Goal: Contribute content: Contribute content

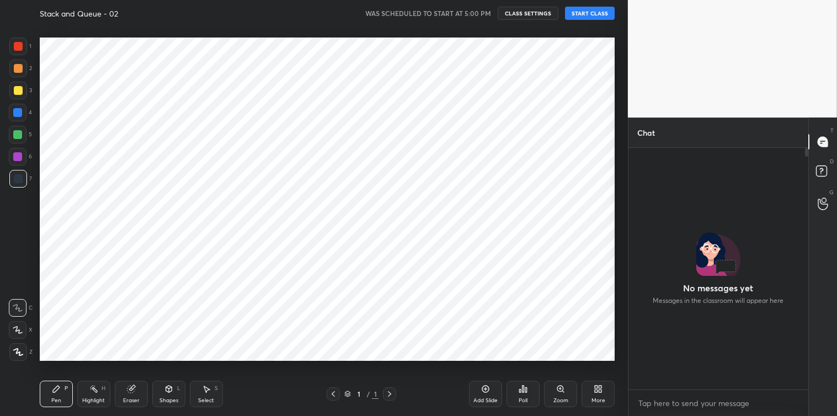
scroll to position [265, 176]
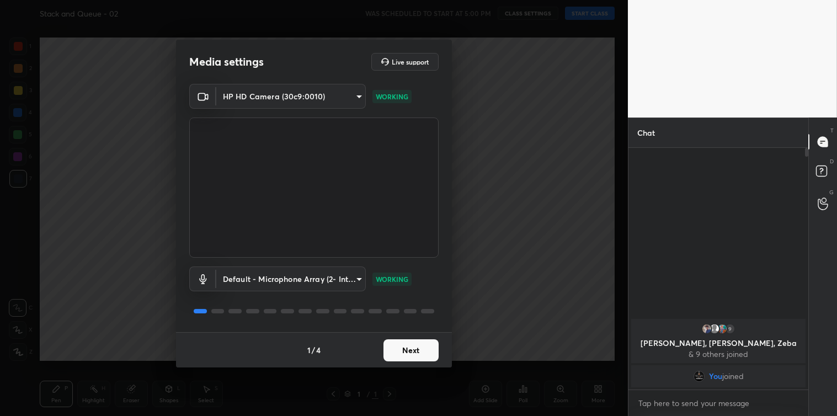
click at [409, 345] on button "Next" at bounding box center [410, 350] width 55 height 22
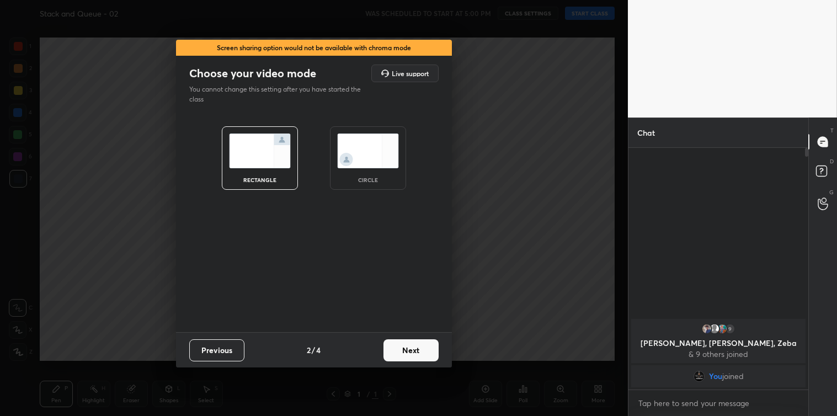
click at [409, 345] on button "Next" at bounding box center [410, 350] width 55 height 22
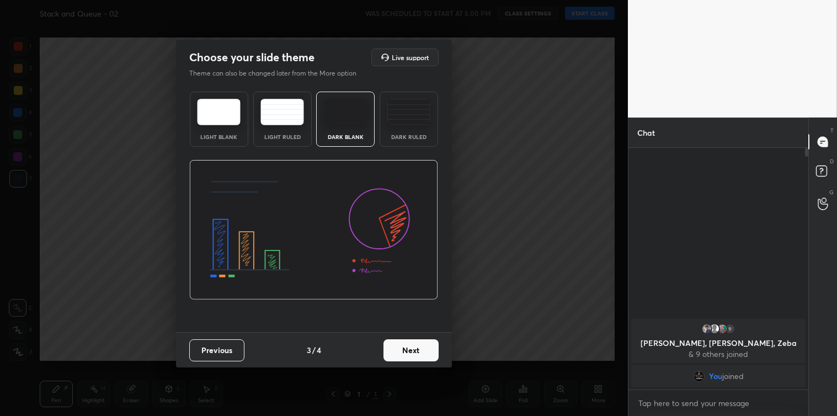
click at [409, 345] on button "Next" at bounding box center [410, 350] width 55 height 22
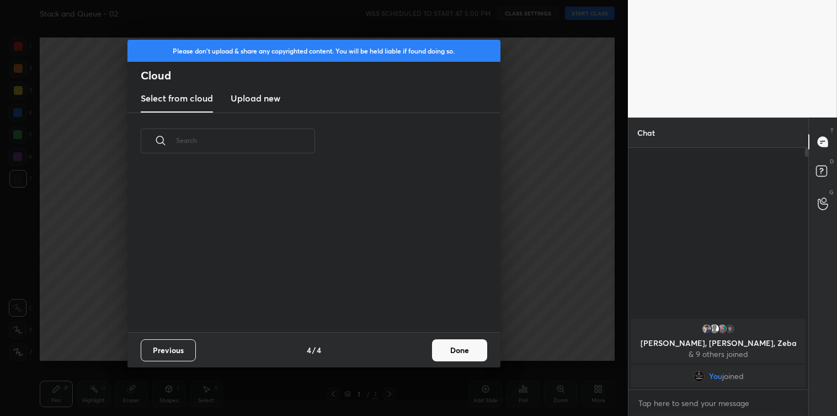
scroll to position [163, 354]
click at [265, 99] on h3 "Upload new" at bounding box center [256, 98] width 50 height 13
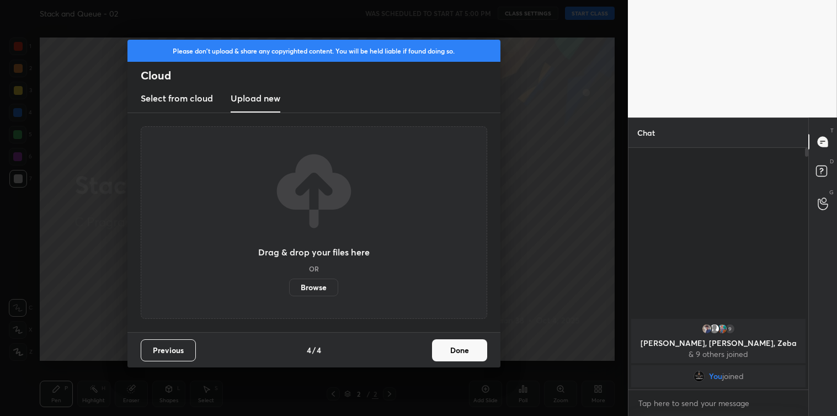
click at [304, 285] on label "Browse" at bounding box center [313, 288] width 49 height 18
click at [289, 285] on input "Browse" at bounding box center [289, 288] width 0 height 18
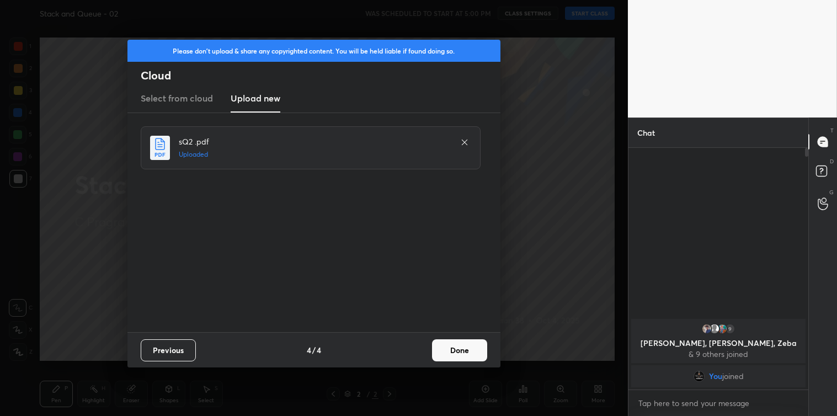
click at [469, 351] on button "Done" at bounding box center [459, 350] width 55 height 22
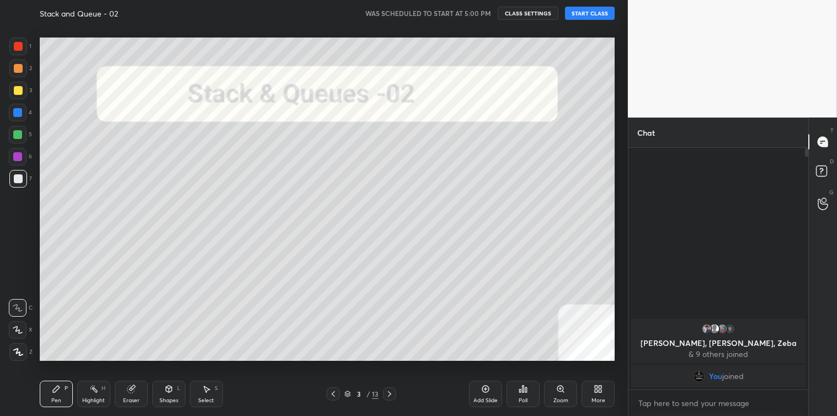
click at [583, 11] on button "START CLASS" at bounding box center [590, 13] width 50 height 13
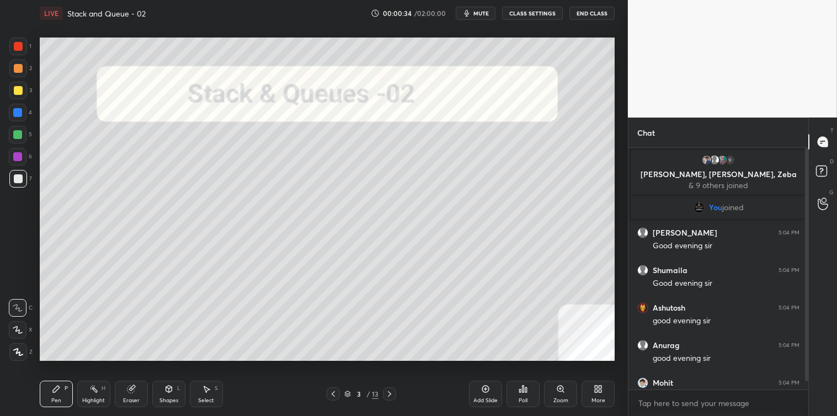
scroll to position [19, 0]
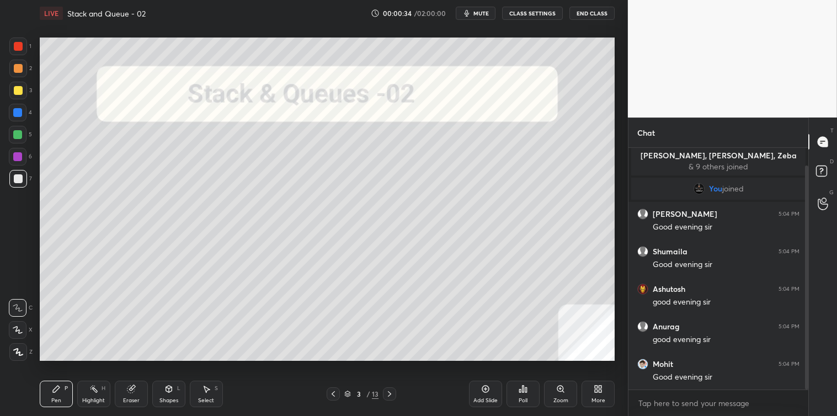
drag, startPoint x: 805, startPoint y: 210, endPoint x: 802, endPoint y: 246, distance: 36.0
click at [802, 246] on div at bounding box center [804, 269] width 7 height 242
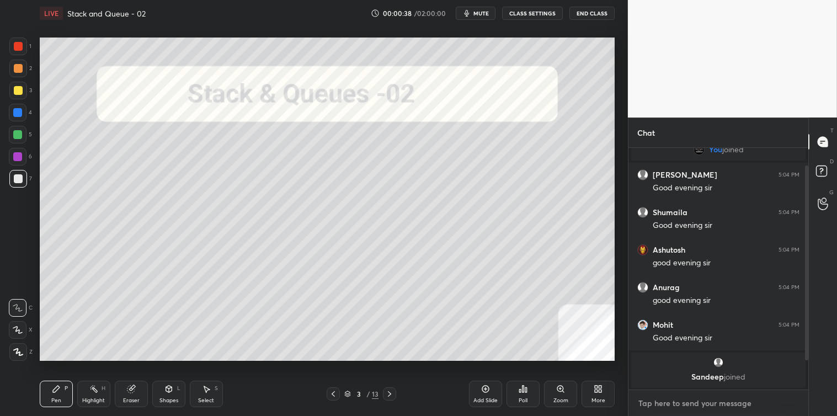
click at [708, 398] on textarea at bounding box center [718, 403] width 162 height 18
click at [719, 376] on p "JUMP TO LATEST" at bounding box center [721, 378] width 47 height 7
click at [687, 407] on textarea at bounding box center [718, 403] width 162 height 18
click at [828, 144] on icon at bounding box center [823, 142] width 12 height 12
click at [656, 400] on textarea at bounding box center [718, 403] width 162 height 18
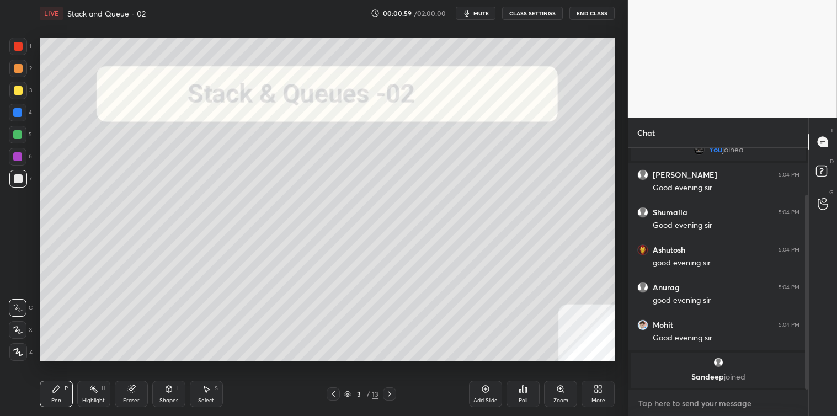
scroll to position [96, 0]
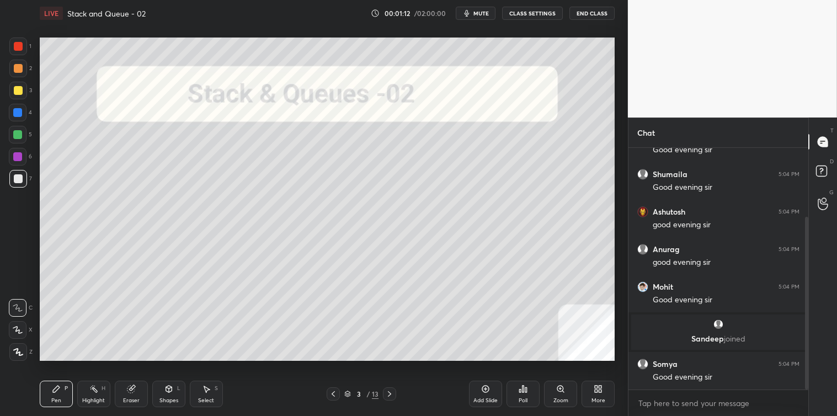
click at [392, 393] on icon at bounding box center [389, 393] width 9 height 9
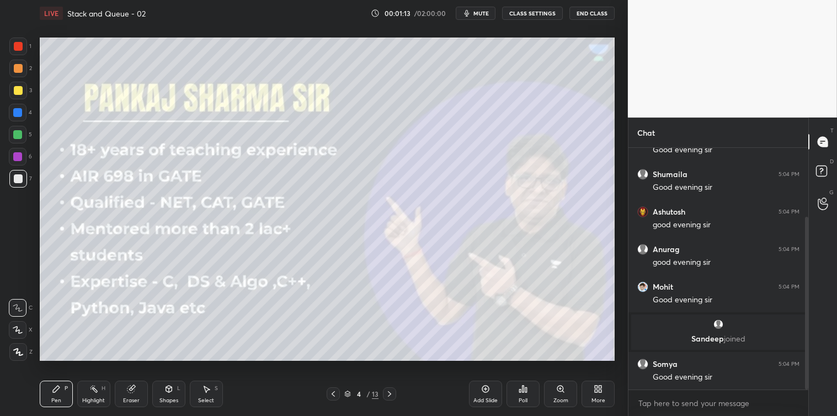
click at [390, 393] on icon at bounding box center [389, 394] width 3 height 6
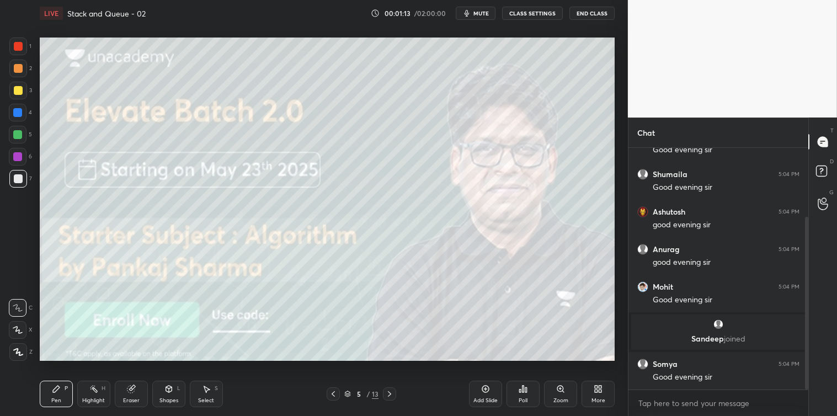
click at [386, 394] on icon at bounding box center [389, 393] width 9 height 9
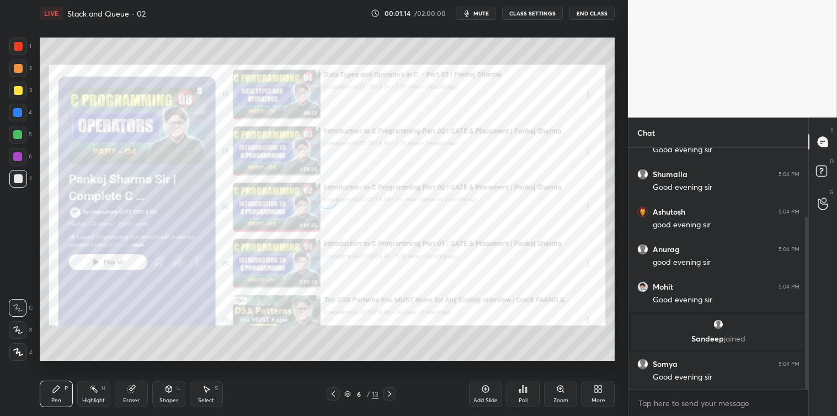
click at [389, 394] on icon at bounding box center [389, 393] width 9 height 9
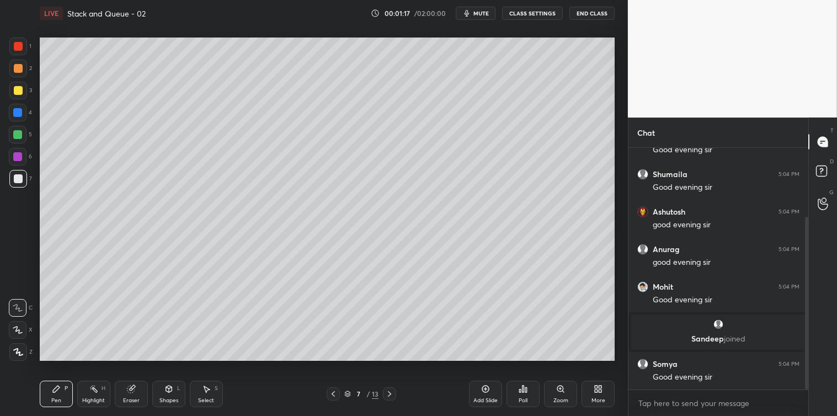
click at [12, 96] on div at bounding box center [18, 91] width 18 height 18
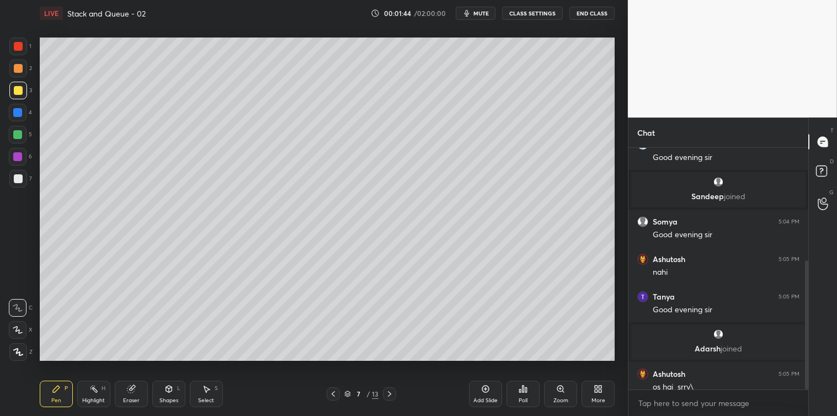
scroll to position [221, 0]
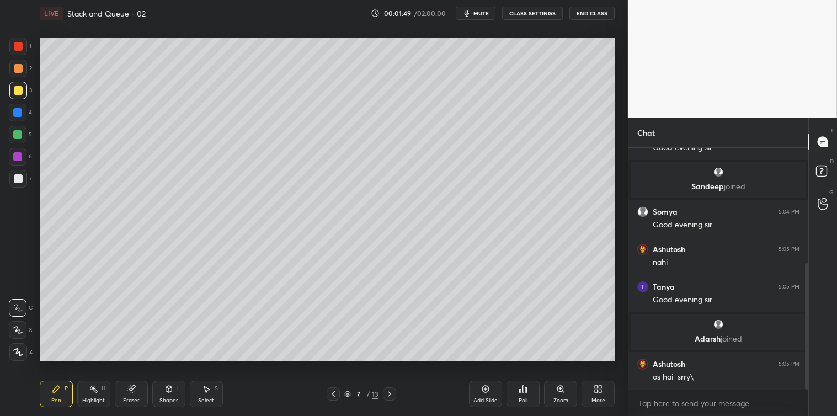
click at [169, 398] on div "Shapes" at bounding box center [168, 401] width 19 height 6
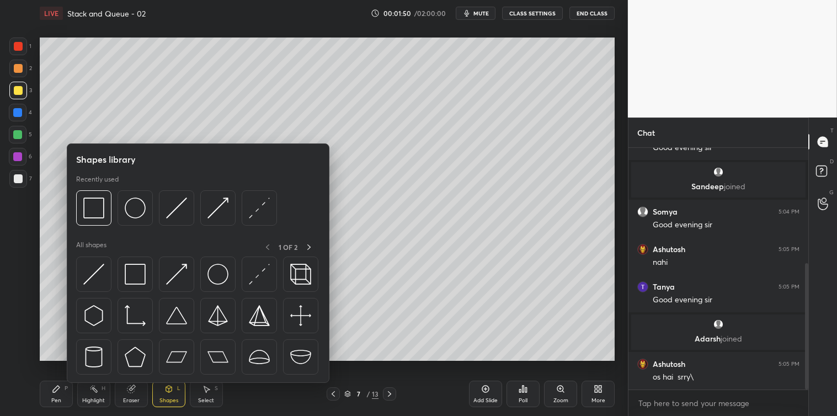
click at [104, 277] on img at bounding box center [93, 274] width 21 height 21
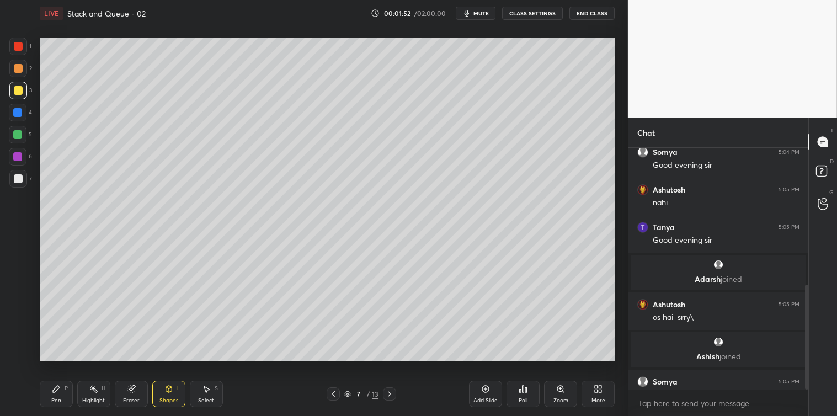
scroll to position [315, 0]
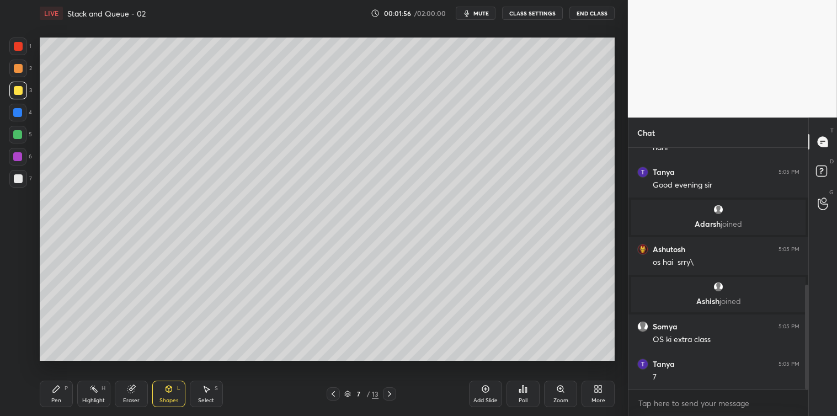
click at [53, 398] on div "Pen" at bounding box center [56, 401] width 10 height 6
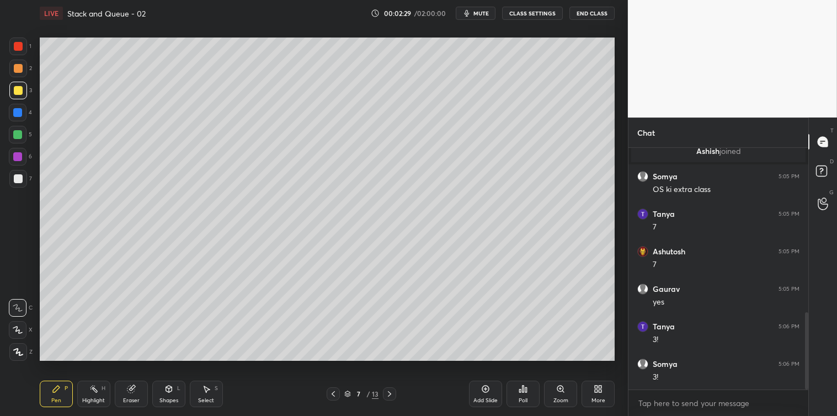
scroll to position [550, 0]
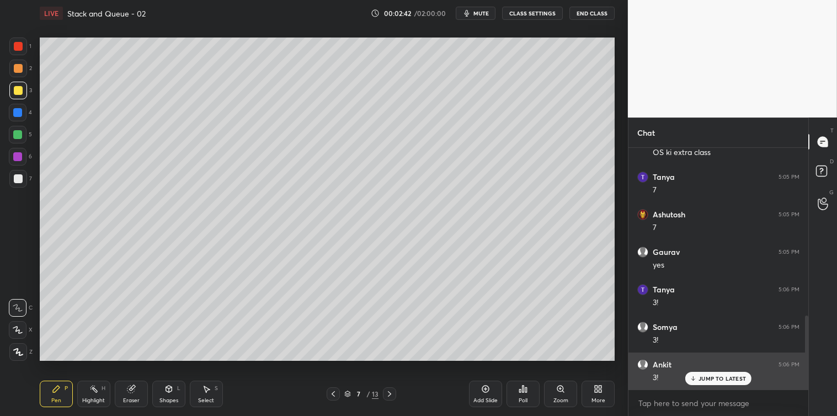
click at [698, 378] on div "JUMP TO LATEST" at bounding box center [718, 378] width 66 height 13
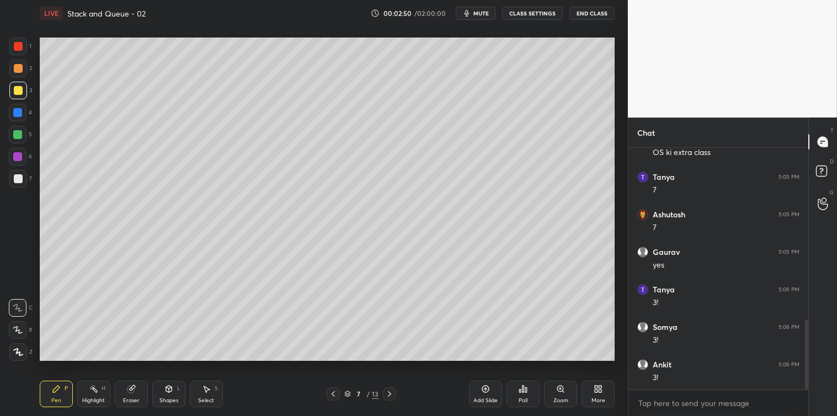
scroll to position [590, 0]
click at [392, 393] on icon at bounding box center [389, 393] width 9 height 9
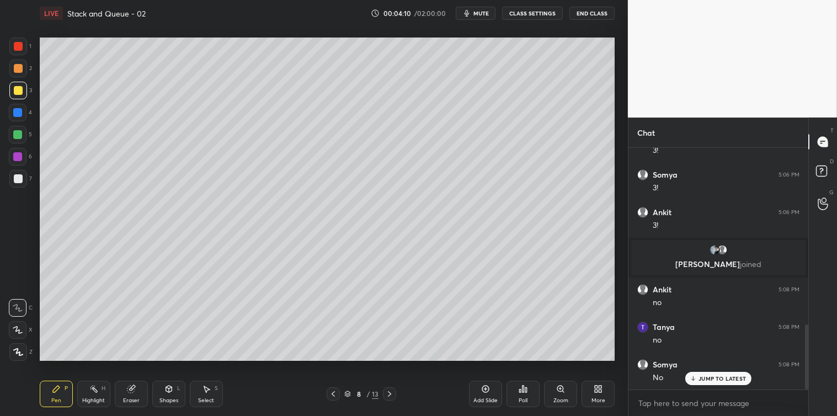
click at [166, 394] on div "Shapes L" at bounding box center [168, 394] width 33 height 26
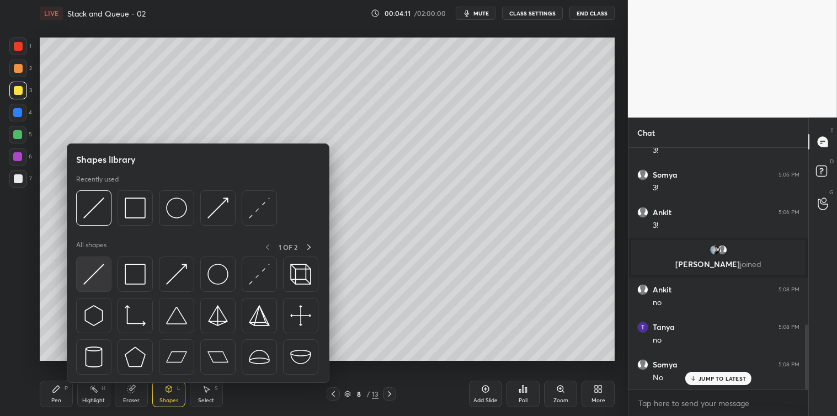
click at [88, 264] on img at bounding box center [93, 274] width 21 height 21
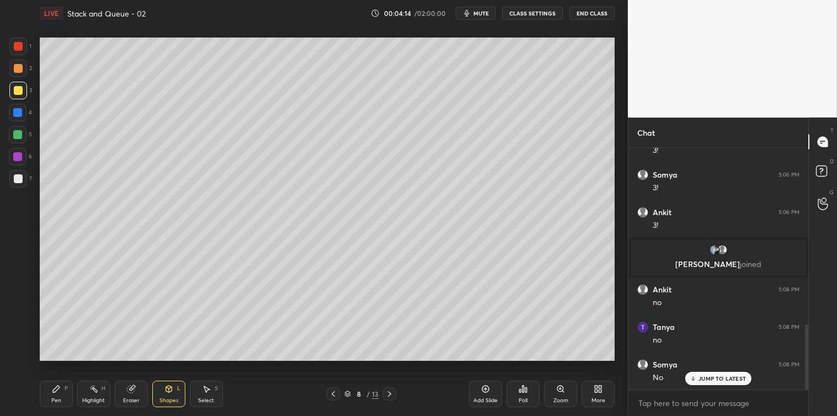
scroll to position [692, 0]
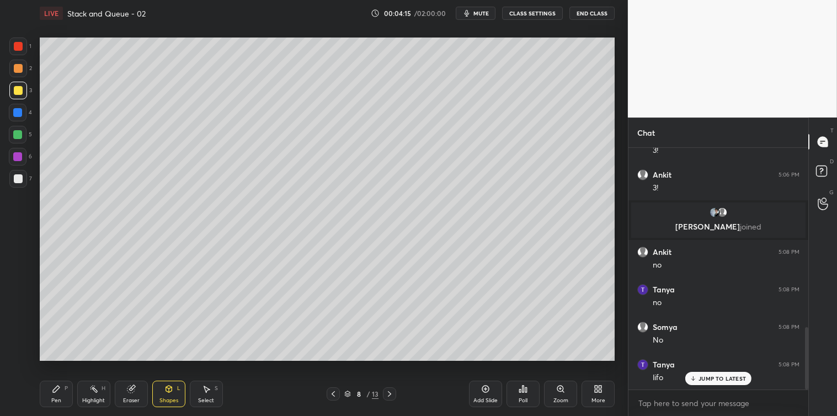
click at [58, 393] on icon at bounding box center [56, 388] width 9 height 9
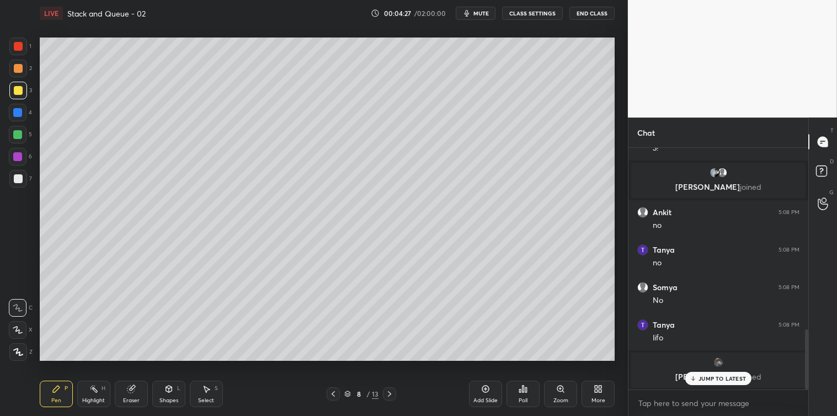
click at [14, 181] on div at bounding box center [18, 178] width 9 height 9
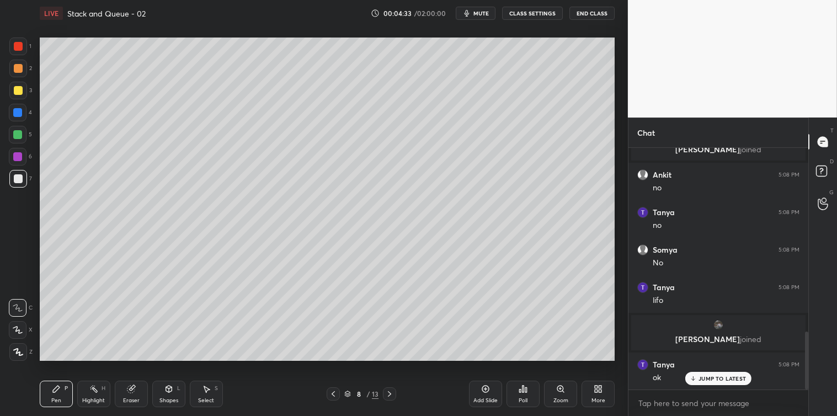
click at [18, 92] on div at bounding box center [18, 90] width 9 height 9
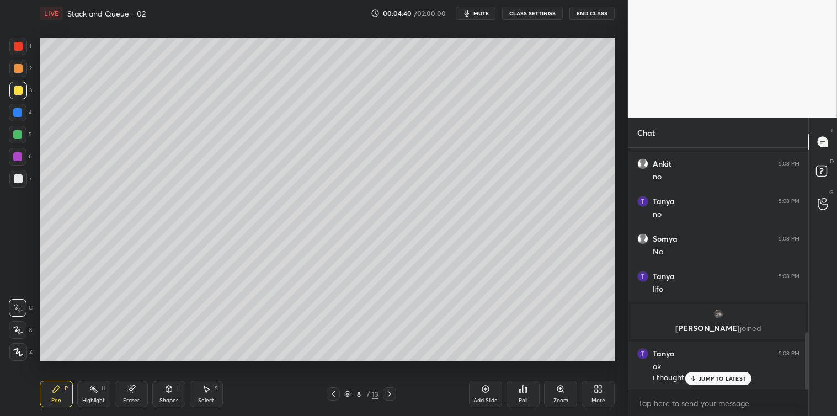
click at [22, 184] on div at bounding box center [18, 179] width 18 height 18
click at [17, 90] on div at bounding box center [18, 90] width 9 height 9
click at [20, 179] on div at bounding box center [18, 178] width 9 height 9
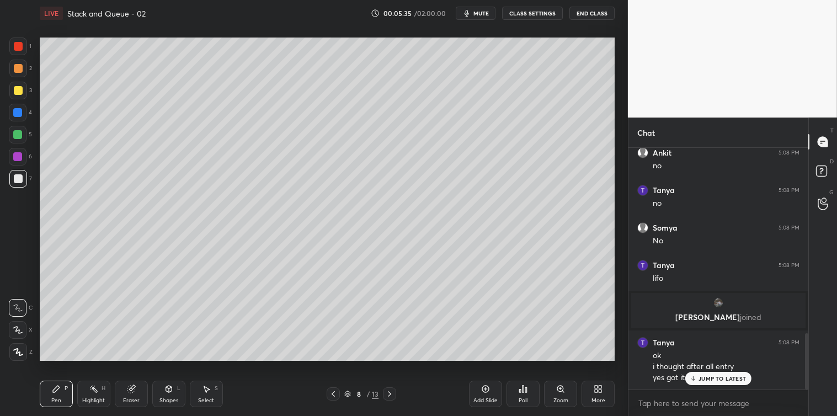
click at [484, 390] on icon at bounding box center [485, 388] width 9 height 9
click at [23, 97] on div at bounding box center [18, 91] width 18 height 18
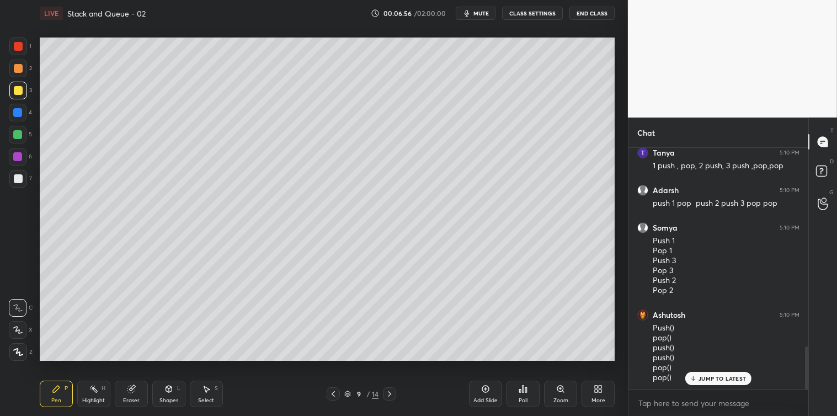
scroll to position [1118, 0]
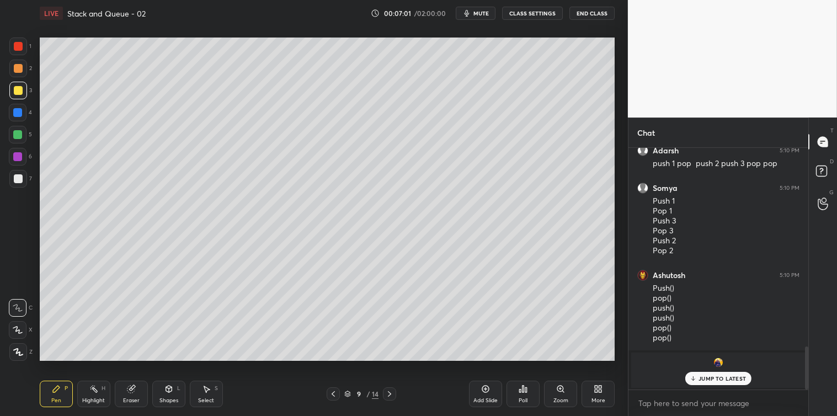
click at [166, 385] on icon at bounding box center [168, 388] width 9 height 9
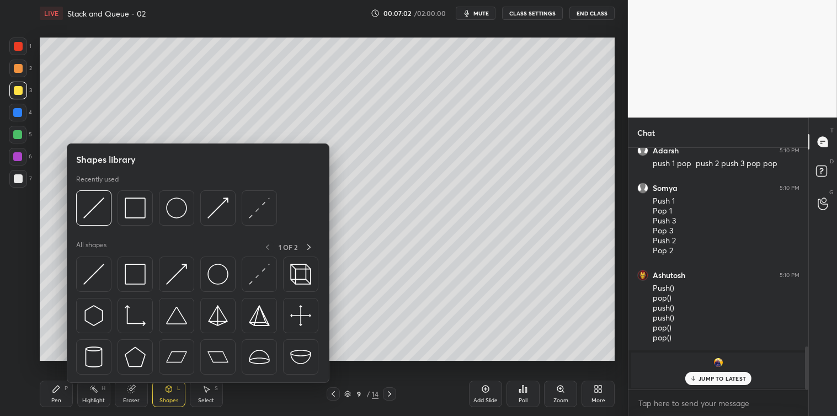
click at [101, 277] on img at bounding box center [93, 274] width 21 height 21
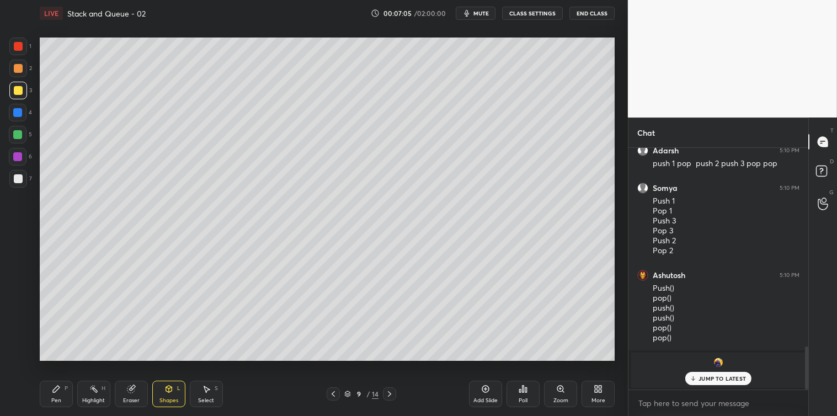
scroll to position [1155, 0]
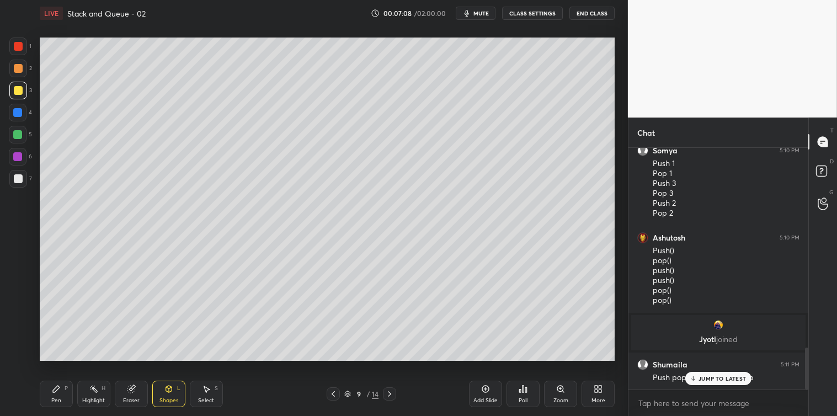
click at [51, 385] on div "Pen P" at bounding box center [56, 394] width 33 height 26
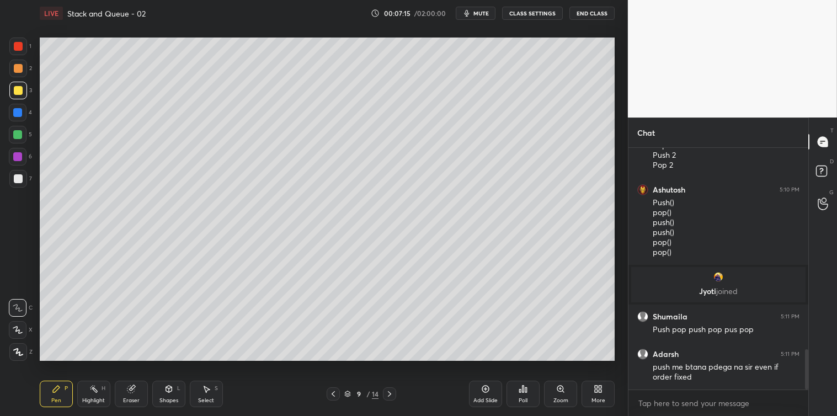
click at [167, 393] on icon at bounding box center [168, 388] width 9 height 9
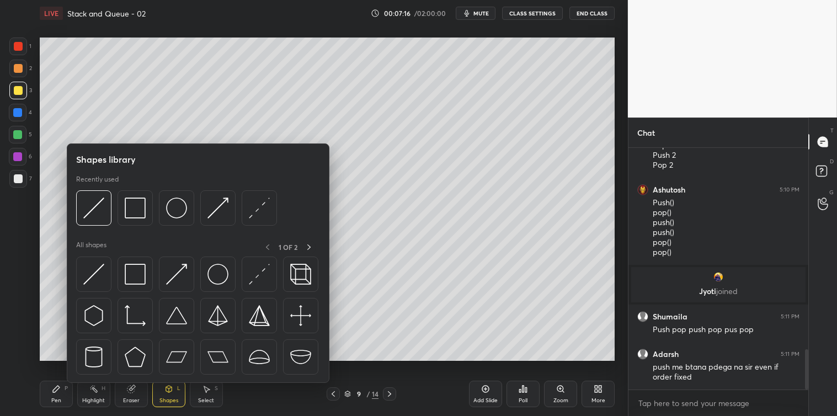
click at [92, 281] on img at bounding box center [93, 274] width 21 height 21
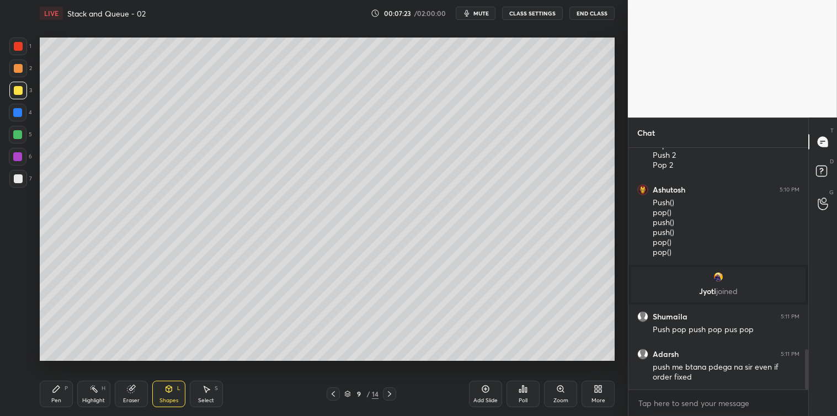
click at [59, 387] on icon at bounding box center [56, 388] width 7 height 7
click at [19, 181] on div at bounding box center [18, 178] width 9 height 9
click at [174, 398] on div "Shapes" at bounding box center [168, 401] width 19 height 6
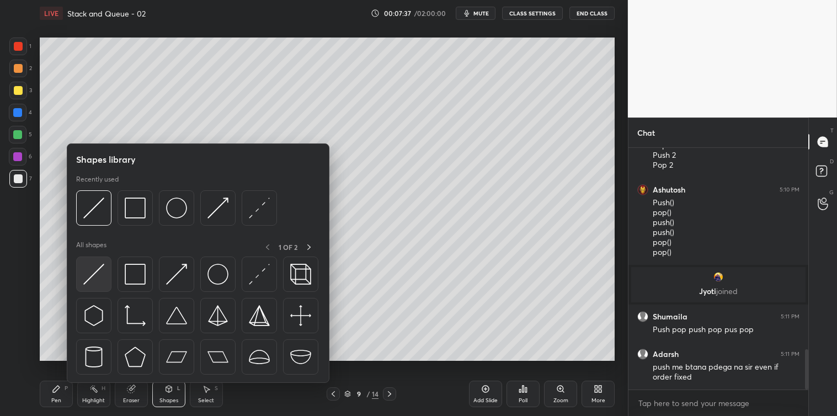
click at [98, 274] on img at bounding box center [93, 274] width 21 height 21
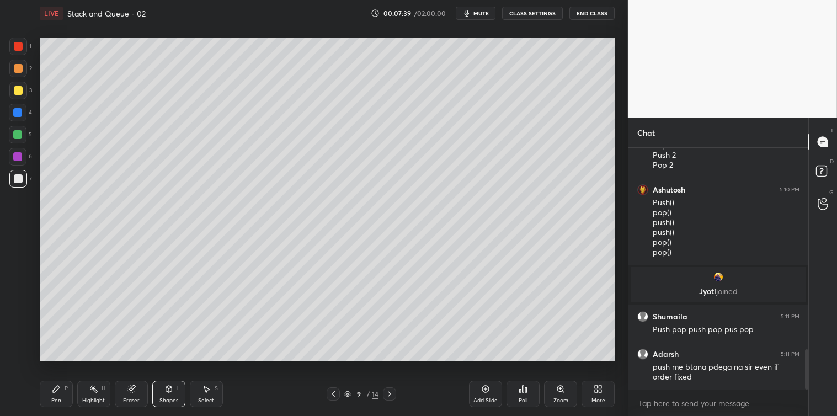
click at [199, 392] on div "Select S" at bounding box center [206, 394] width 33 height 26
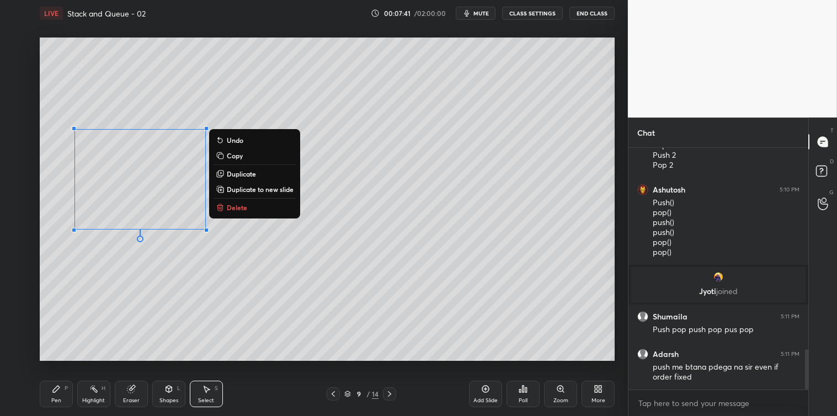
click at [248, 154] on button "Copy" at bounding box center [254, 155] width 82 height 13
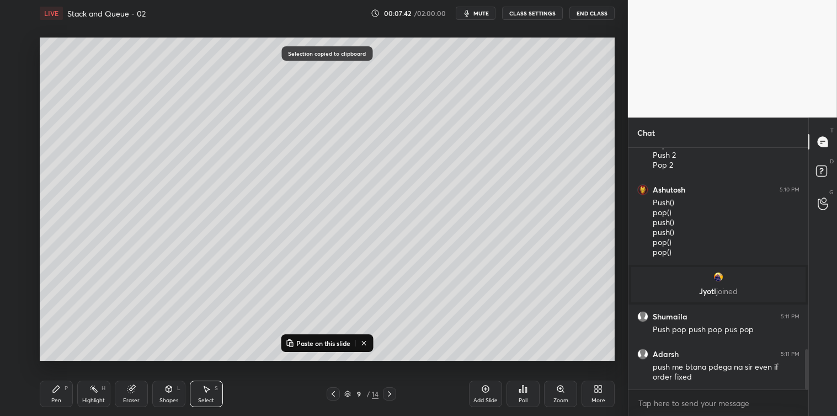
click at [335, 342] on p "Paste on this slide" at bounding box center [323, 343] width 54 height 9
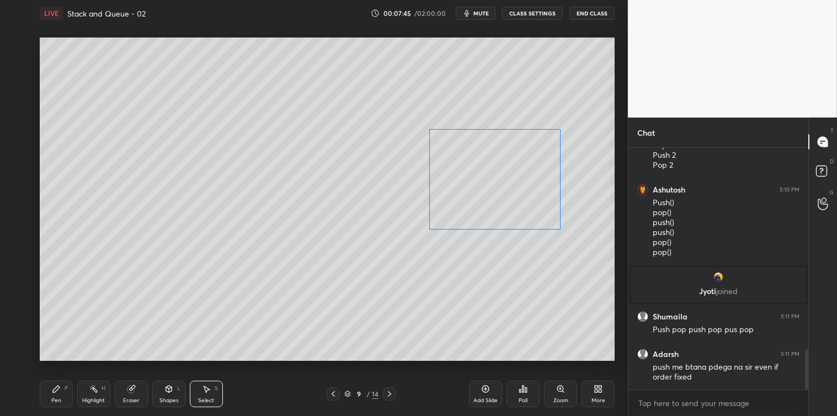
scroll to position [1214, 0]
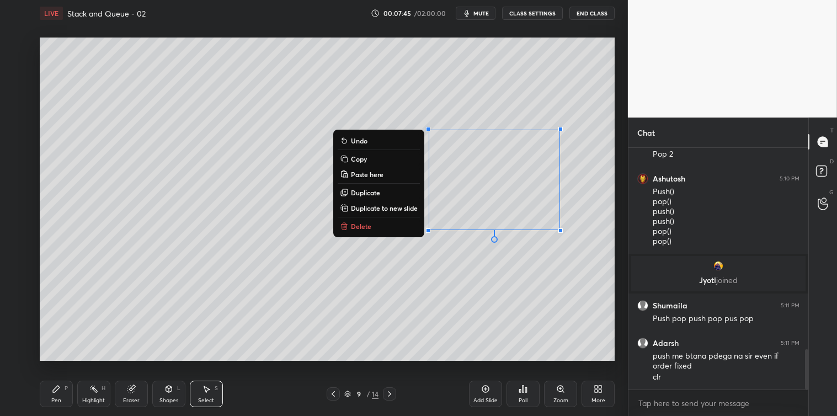
click at [421, 318] on div "0 ° Undo Copy Paste here Duplicate Duplicate to new slide Delete" at bounding box center [327, 199] width 575 height 323
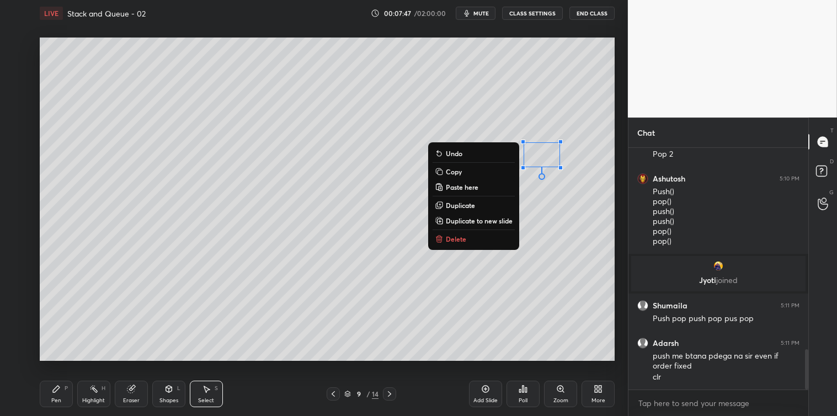
click at [480, 238] on button "Delete" at bounding box center [473, 238] width 82 height 13
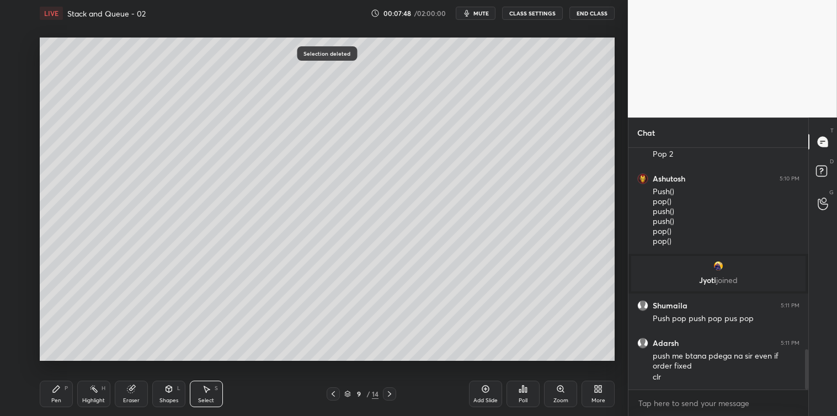
scroll to position [1252, 0]
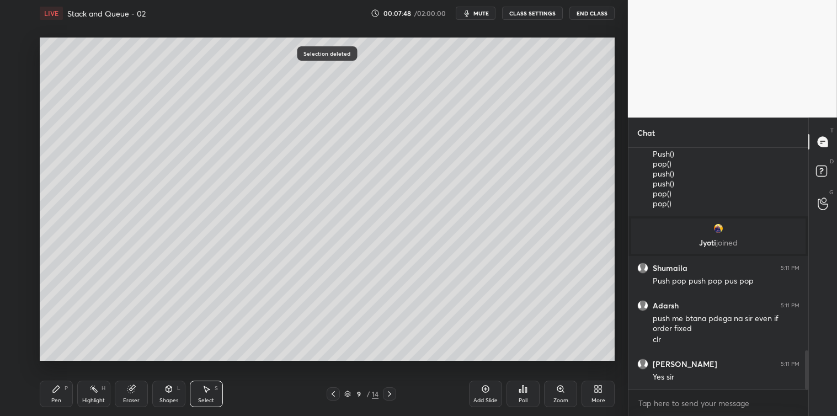
click at [63, 393] on div "Pen P" at bounding box center [56, 394] width 33 height 26
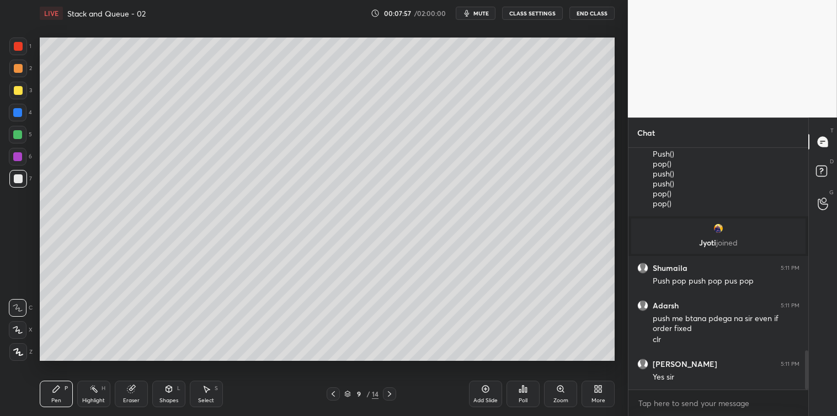
click at [207, 390] on icon at bounding box center [206, 388] width 9 height 9
click at [370, 323] on div "0 ° Undo Copy Paste here Duplicate Duplicate to new slide Delete" at bounding box center [327, 199] width 575 height 323
click at [60, 384] on icon at bounding box center [56, 388] width 9 height 9
click at [13, 97] on div at bounding box center [18, 91] width 18 height 18
click at [20, 185] on div at bounding box center [18, 179] width 18 height 18
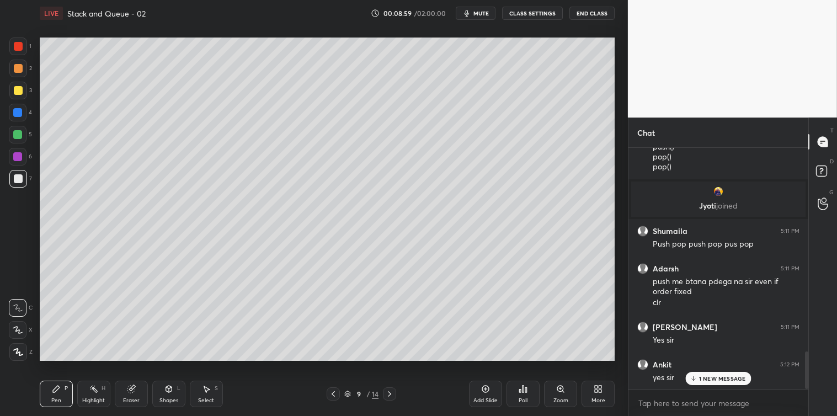
scroll to position [1326, 0]
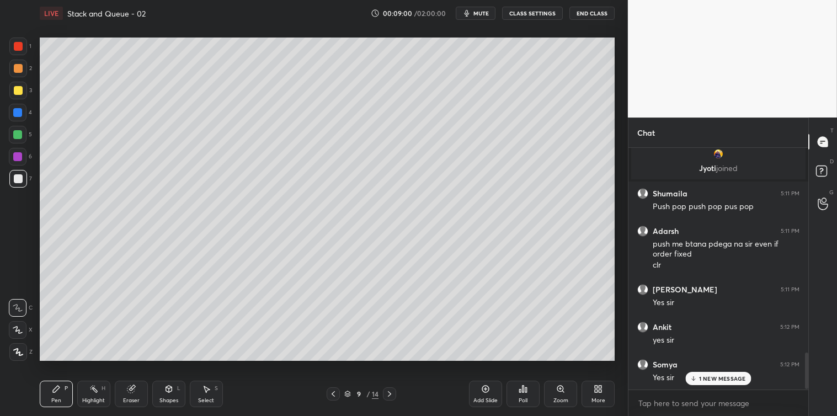
click at [17, 92] on div at bounding box center [18, 90] width 9 height 9
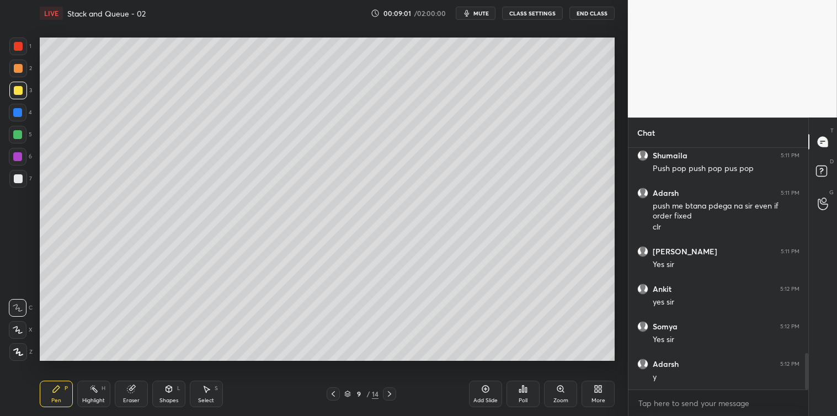
click at [393, 393] on icon at bounding box center [389, 393] width 9 height 9
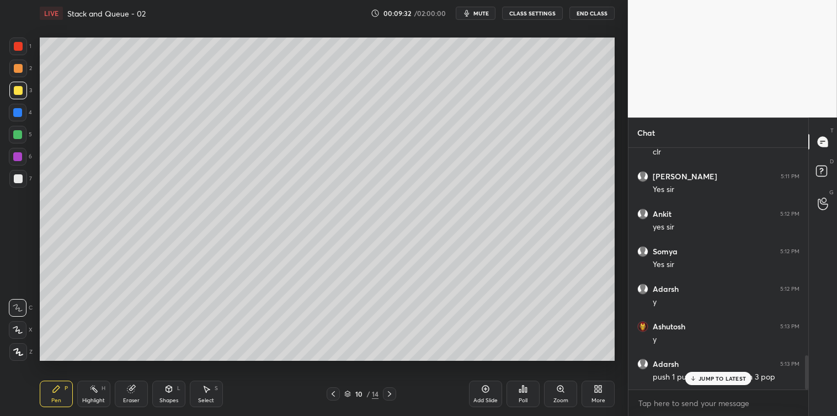
scroll to position [1476, 0]
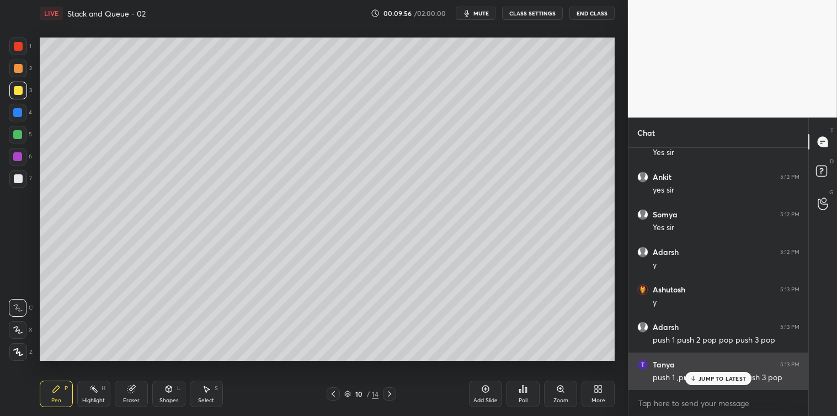
click at [697, 378] on div "JUMP TO LATEST" at bounding box center [718, 378] width 66 height 13
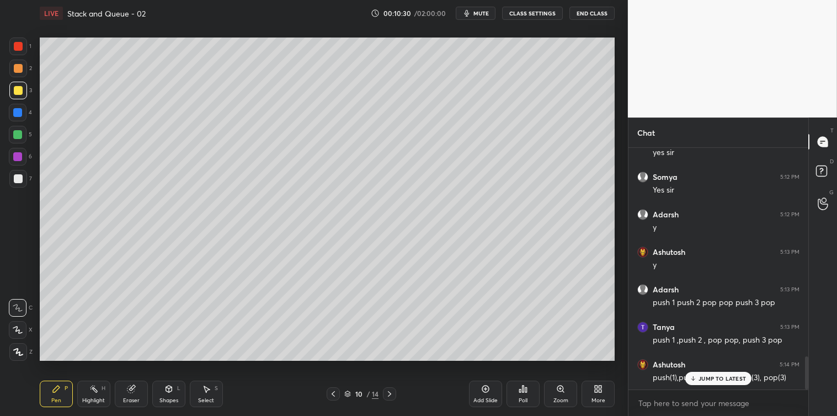
scroll to position [1552, 0]
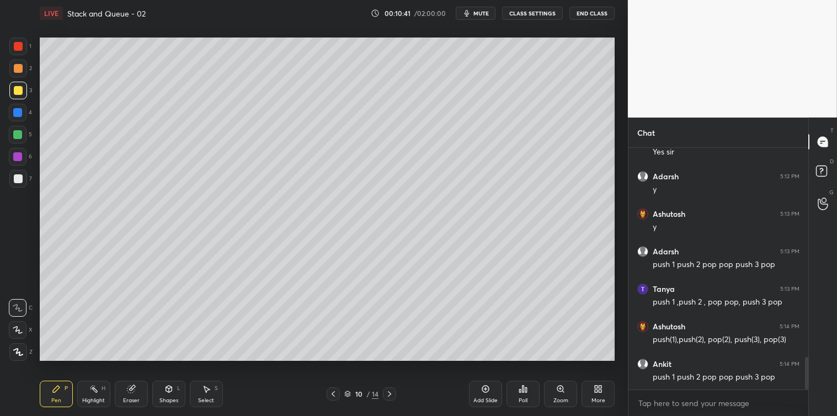
click at [17, 178] on div at bounding box center [18, 178] width 9 height 9
click at [15, 96] on div at bounding box center [18, 91] width 18 height 18
click at [17, 180] on div at bounding box center [18, 178] width 9 height 9
click at [12, 92] on div at bounding box center [18, 91] width 18 height 18
click at [19, 179] on div at bounding box center [18, 178] width 9 height 9
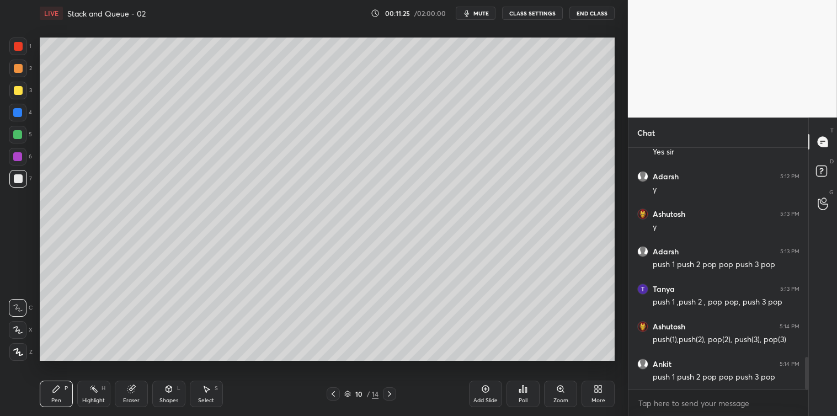
click at [14, 96] on div at bounding box center [18, 91] width 18 height 18
click at [202, 392] on icon at bounding box center [206, 388] width 9 height 9
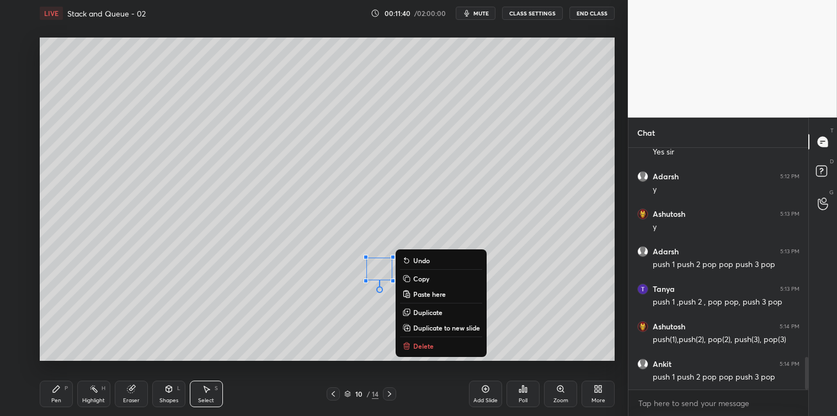
click at [414, 340] on button "Delete" at bounding box center [441, 345] width 82 height 13
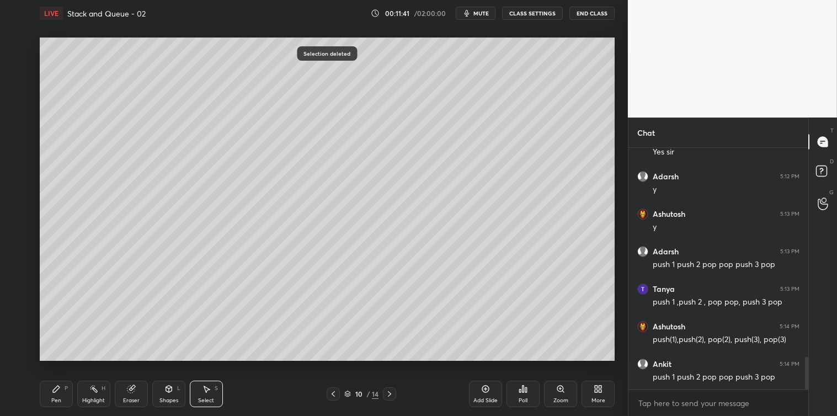
click at [64, 394] on div "Pen P" at bounding box center [56, 394] width 33 height 26
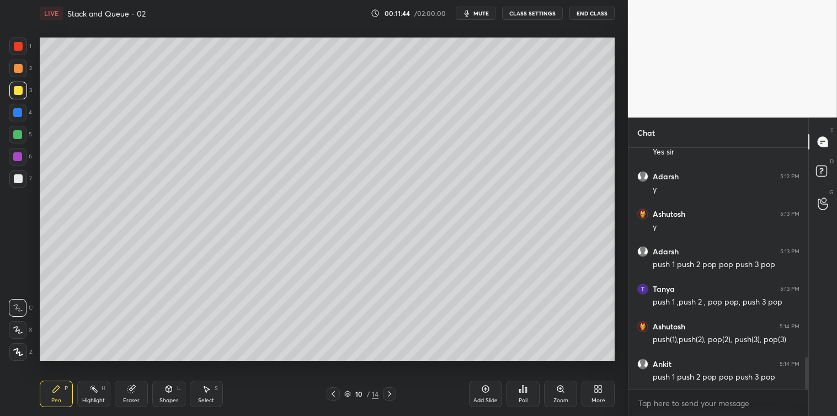
click at [18, 182] on div at bounding box center [18, 178] width 9 height 9
click at [19, 89] on div at bounding box center [18, 90] width 9 height 9
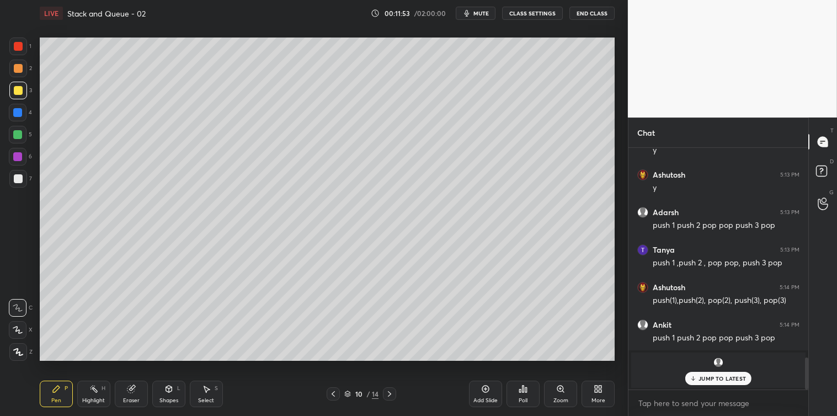
click at [709, 377] on p "JUMP TO LATEST" at bounding box center [721, 378] width 47 height 7
click at [479, 389] on div "Add Slide" at bounding box center [485, 394] width 33 height 26
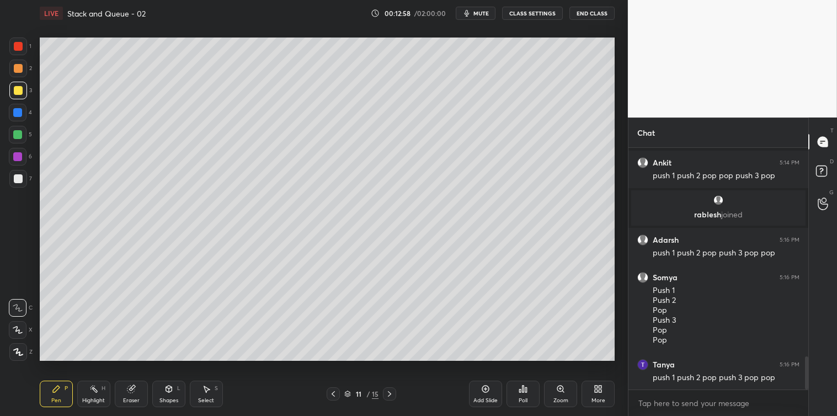
scroll to position [1530, 0]
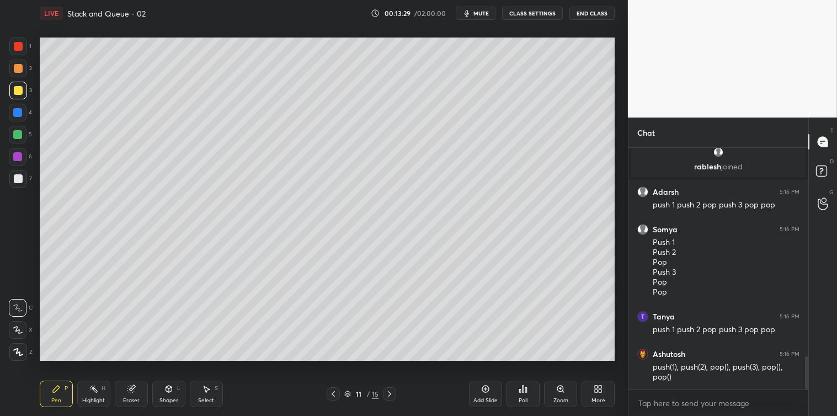
click at [15, 175] on div at bounding box center [18, 178] width 9 height 9
click at [20, 92] on div at bounding box center [18, 90] width 9 height 9
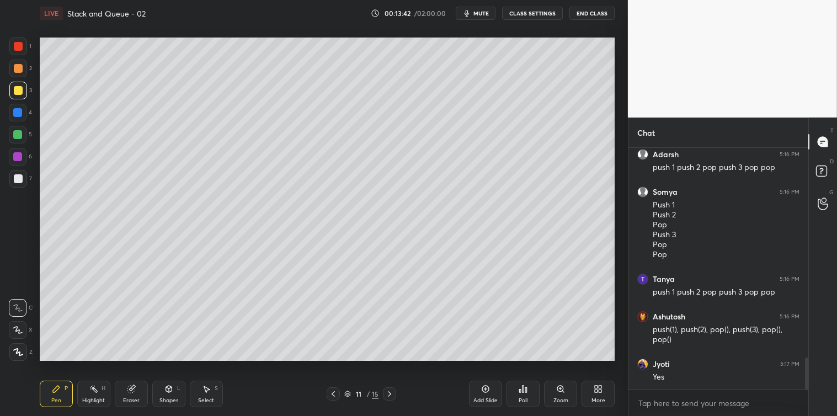
scroll to position [1605, 0]
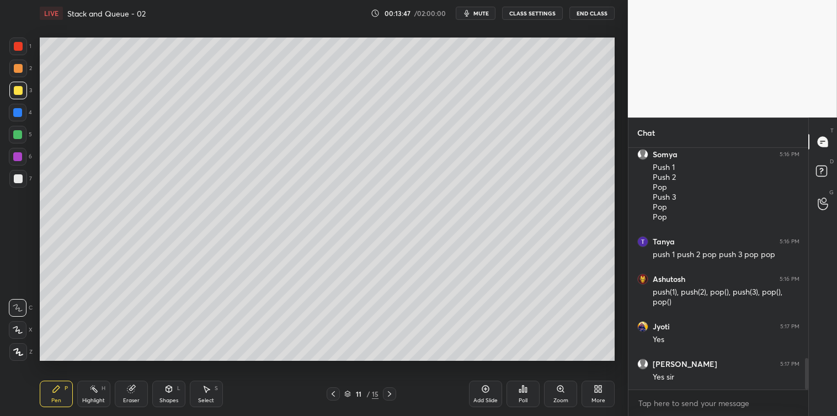
click at [20, 175] on div at bounding box center [18, 178] width 9 height 9
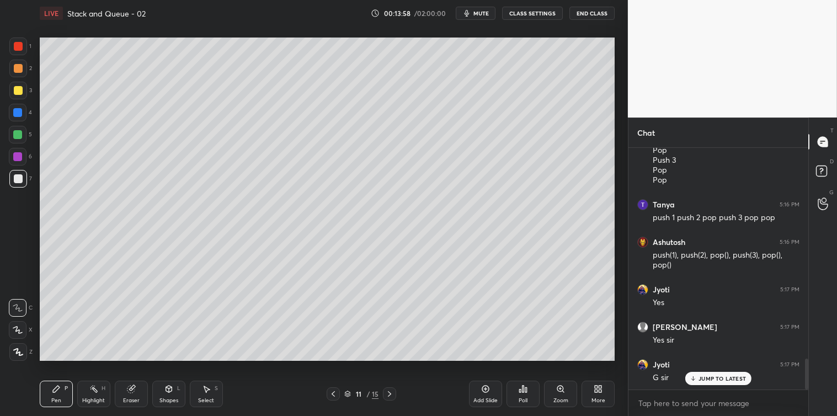
click at [14, 94] on div at bounding box center [18, 90] width 9 height 9
click at [394, 389] on div at bounding box center [389, 393] width 13 height 13
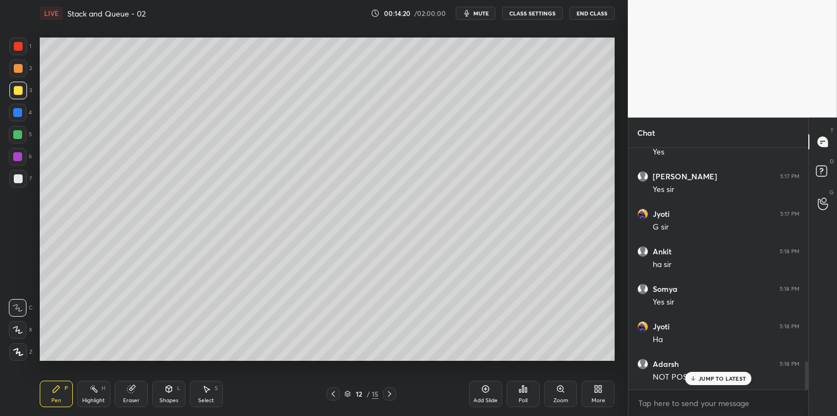
scroll to position [1829, 0]
click at [14, 174] on div at bounding box center [18, 178] width 9 height 9
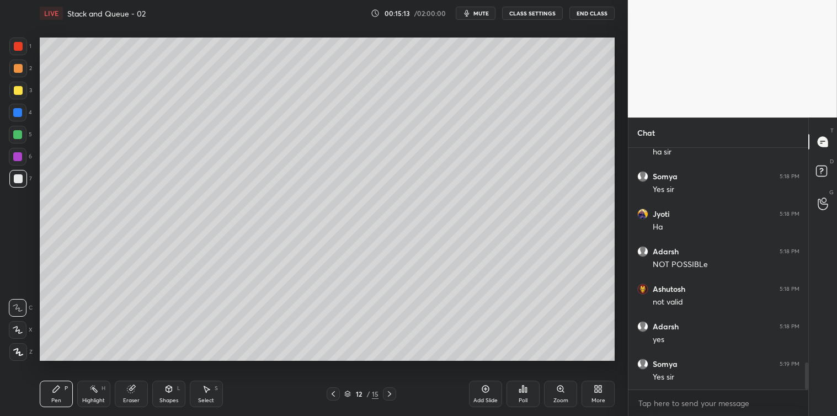
scroll to position [1942, 0]
click at [20, 97] on div at bounding box center [18, 91] width 18 height 18
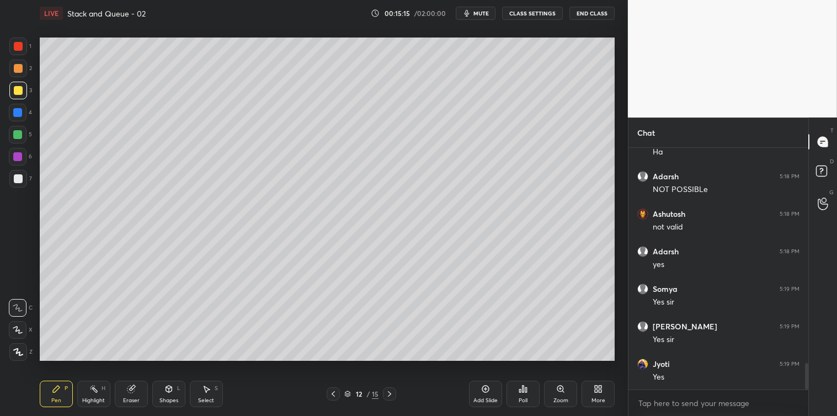
click at [480, 389] on div "Add Slide" at bounding box center [485, 394] width 33 height 26
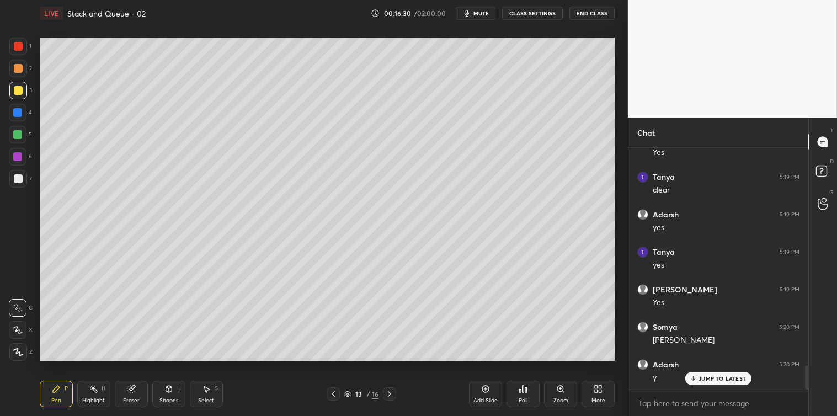
click at [521, 394] on div "Poll" at bounding box center [522, 394] width 33 height 26
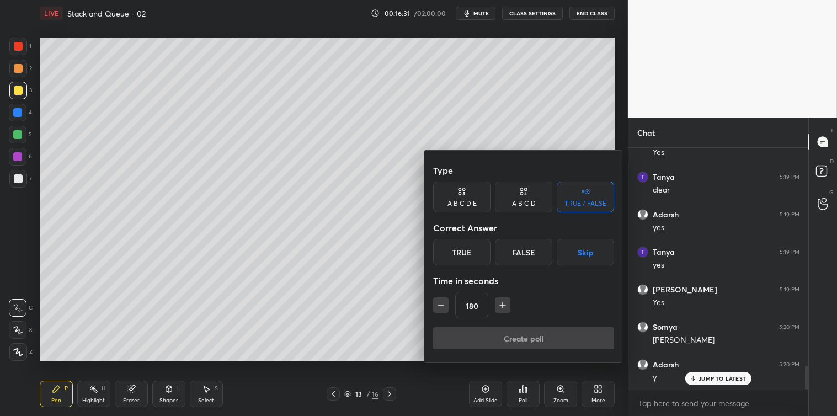
click at [440, 308] on icon "button" at bounding box center [440, 304] width 11 height 11
click at [442, 305] on icon "button" at bounding box center [441, 305] width 6 height 0
click at [443, 305] on icon "button" at bounding box center [441, 305] width 6 height 0
click at [445, 304] on icon "button" at bounding box center [440, 304] width 11 height 11
click at [447, 304] on button "button" at bounding box center [440, 304] width 15 height 15
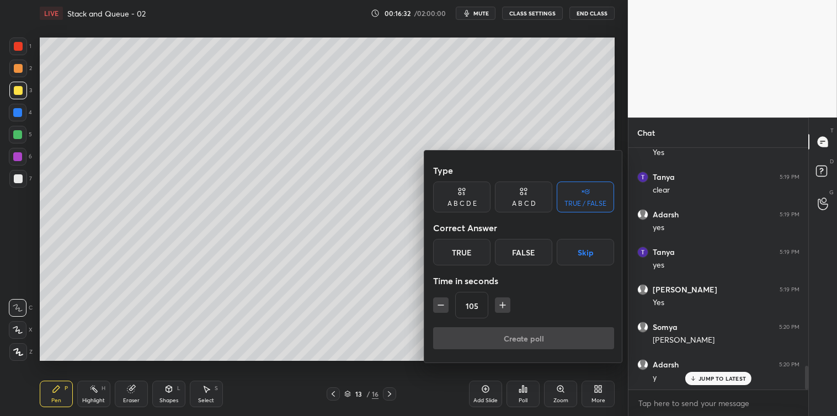
click at [448, 304] on button "button" at bounding box center [440, 304] width 15 height 15
click at [447, 304] on button "button" at bounding box center [440, 304] width 15 height 15
click at [445, 304] on icon "button" at bounding box center [440, 304] width 11 height 11
click at [499, 307] on icon "button" at bounding box center [497, 304] width 11 height 11
click at [498, 306] on icon "button" at bounding box center [497, 304] width 11 height 11
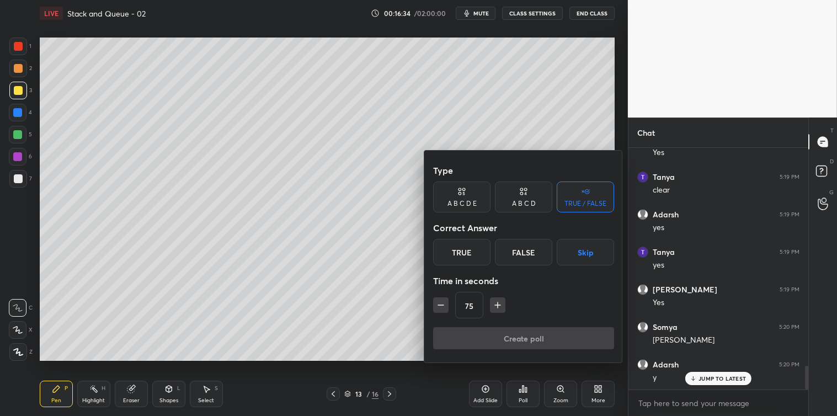
type input "90"
click at [472, 253] on div "True" at bounding box center [461, 252] width 57 height 26
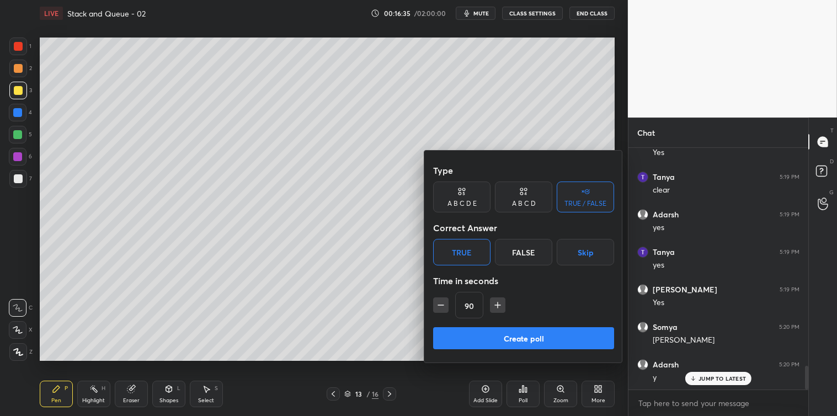
click at [506, 336] on button "Create poll" at bounding box center [523, 338] width 181 height 22
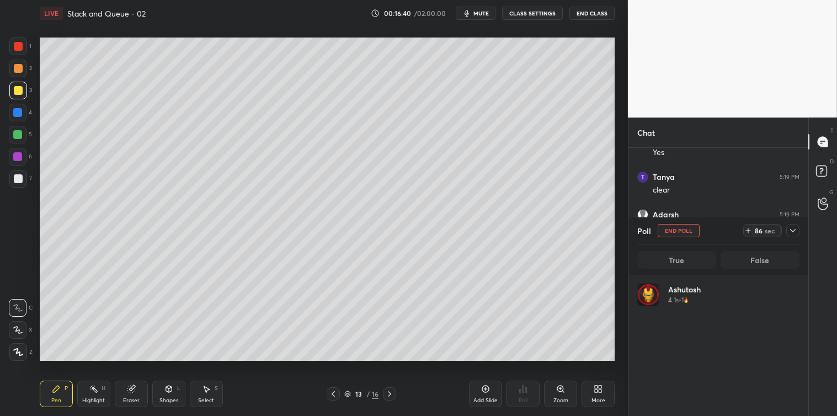
scroll to position [2273, 0]
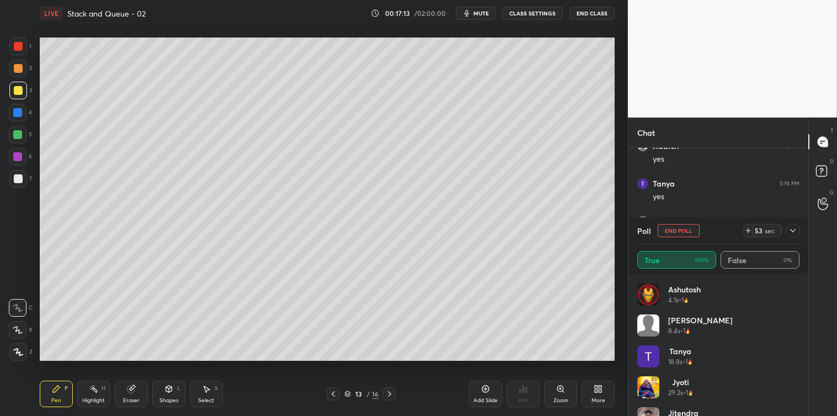
click at [802, 400] on div "Ashutosh 4.1s • 1 Arvind 8.4s • 1 [PERSON_NAME] 18.8s • 1 Jyoti 29.2s • 1 Jiten…" at bounding box center [718, 345] width 180 height 141
click at [800, 403] on div "Ashutosh 4.1s • 1 Arvind 8.4s • 1 [PERSON_NAME] 18.8s • 1 Jyoti 29.2s • 1 Jiten…" at bounding box center [718, 345] width 180 height 141
click at [796, 406] on div "Jyoti 29.2s • 1" at bounding box center [718, 391] width 162 height 31
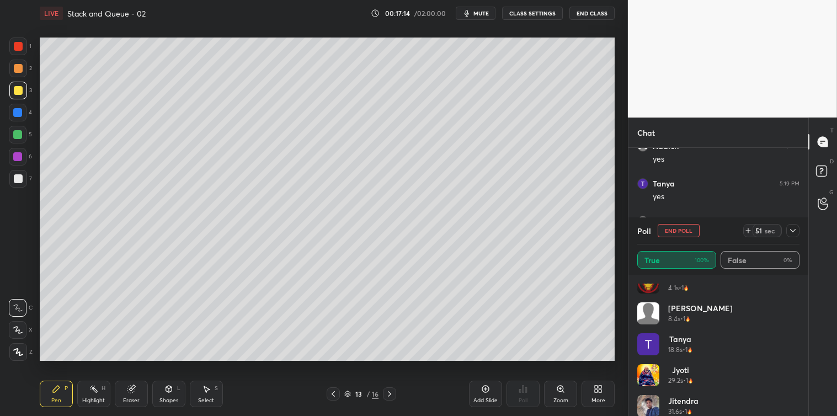
scroll to position [22, 0]
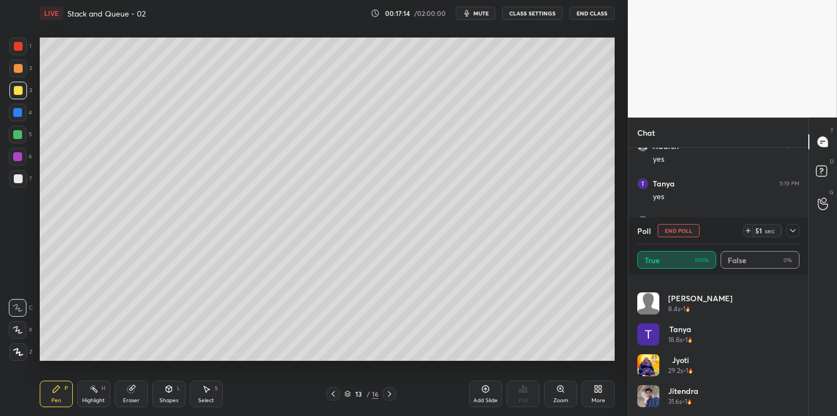
click at [800, 407] on div "Ashutosh 4.1s • 1 Arvind 8.4s • 1 [PERSON_NAME] 18.8s • 1 Jyoti 29.2s • 1 Jiten…" at bounding box center [718, 345] width 180 height 141
click at [793, 233] on icon at bounding box center [792, 230] width 9 height 9
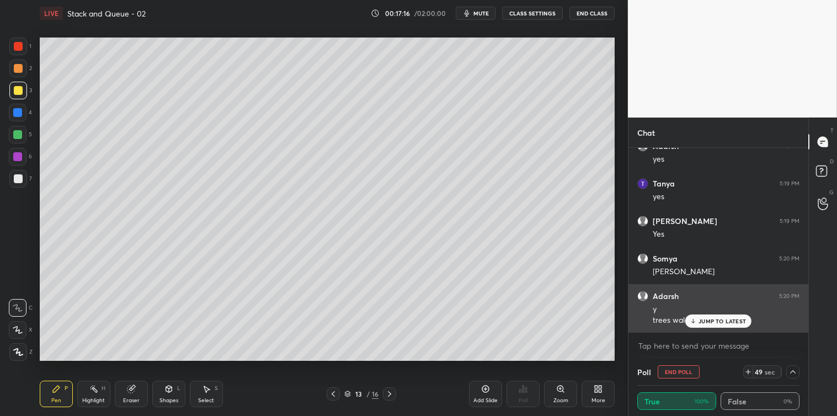
scroll to position [0, 0]
click at [717, 316] on div "JUMP TO LATEST" at bounding box center [718, 320] width 66 height 13
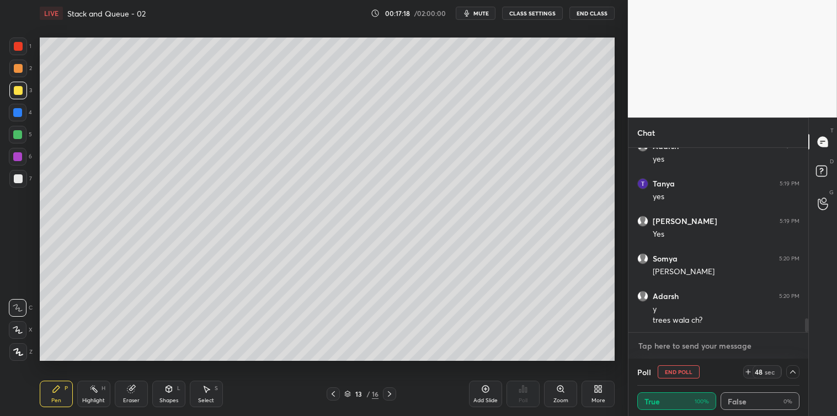
click at [701, 346] on textarea at bounding box center [718, 346] width 162 height 18
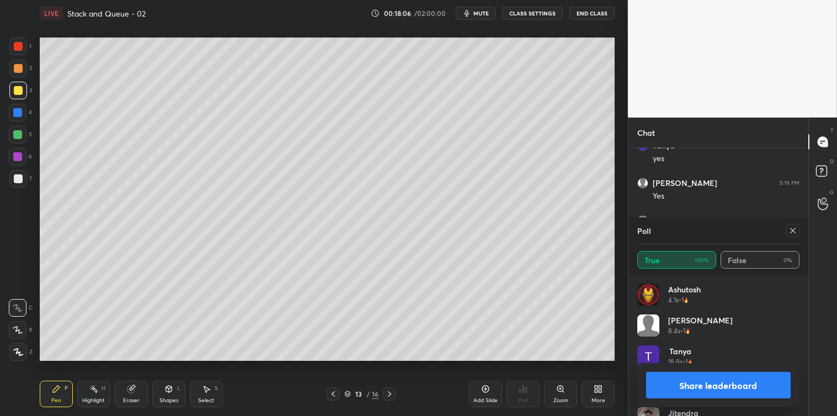
scroll to position [129, 159]
click at [790, 235] on div at bounding box center [792, 230] width 13 height 13
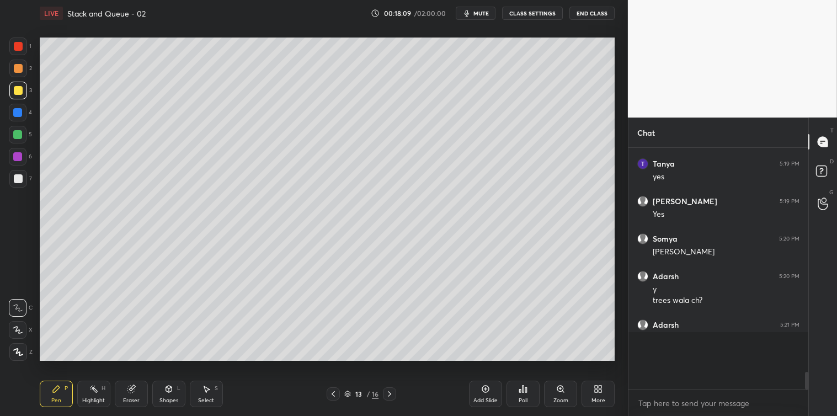
scroll to position [0, 0]
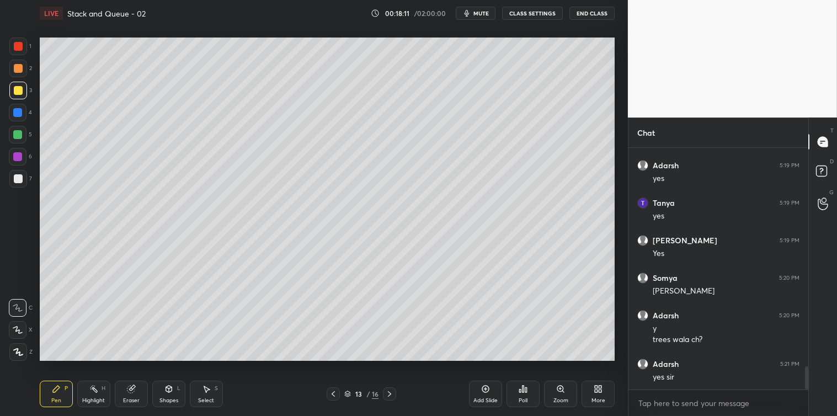
click at [388, 394] on icon at bounding box center [389, 393] width 9 height 9
click at [173, 387] on icon at bounding box center [168, 388] width 9 height 9
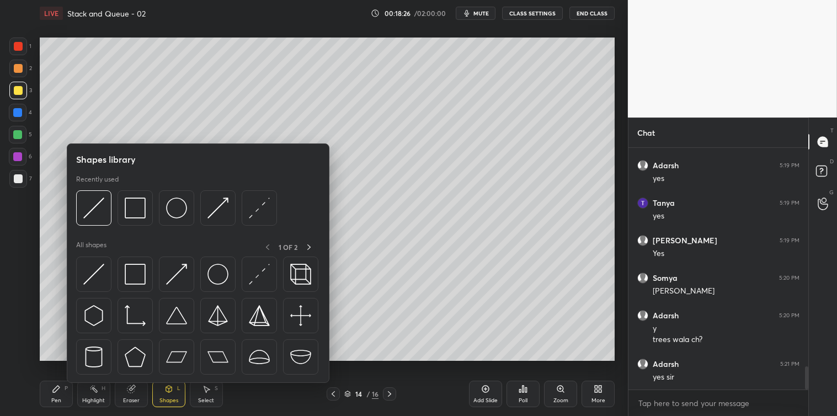
click at [97, 280] on img at bounding box center [93, 274] width 21 height 21
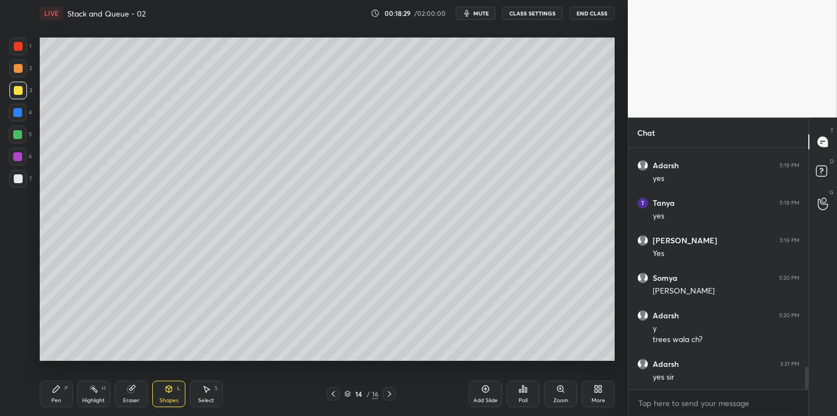
click at [42, 394] on div "Pen P" at bounding box center [56, 394] width 33 height 26
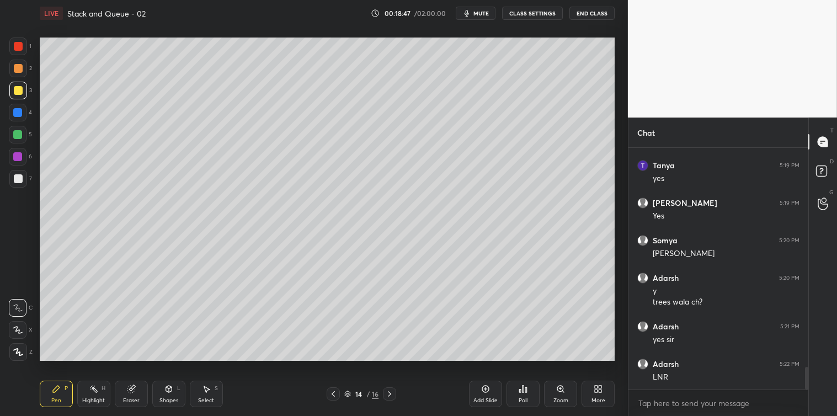
scroll to position [2328, 0]
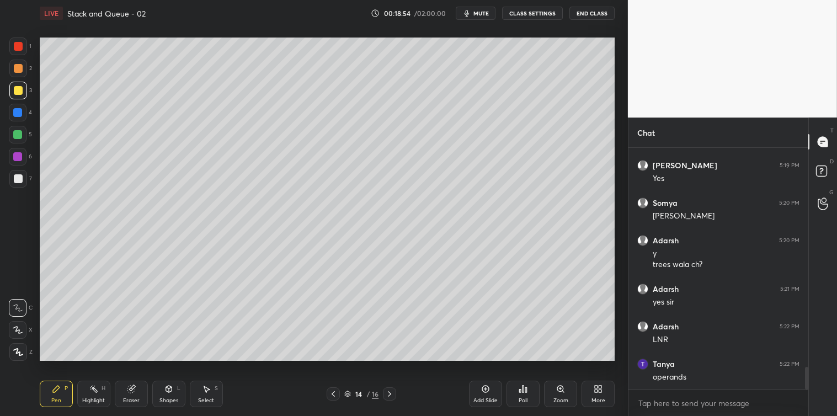
click at [13, 111] on div at bounding box center [17, 112] width 9 height 9
click at [17, 97] on div at bounding box center [18, 91] width 18 height 18
click at [476, 390] on div "Add Slide" at bounding box center [485, 394] width 33 height 26
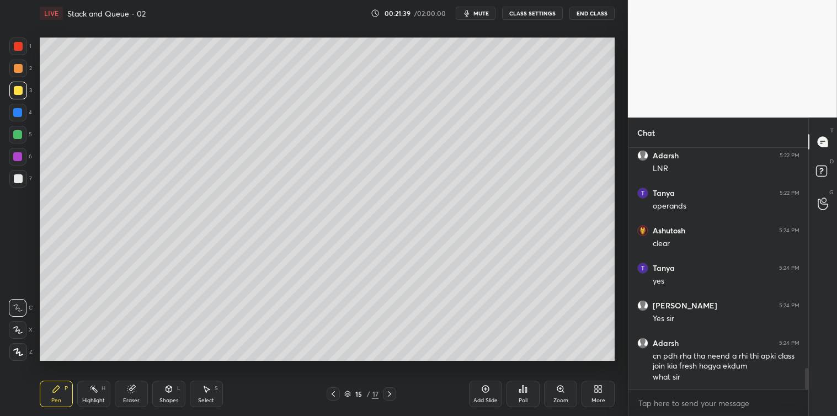
scroll to position [2537, 0]
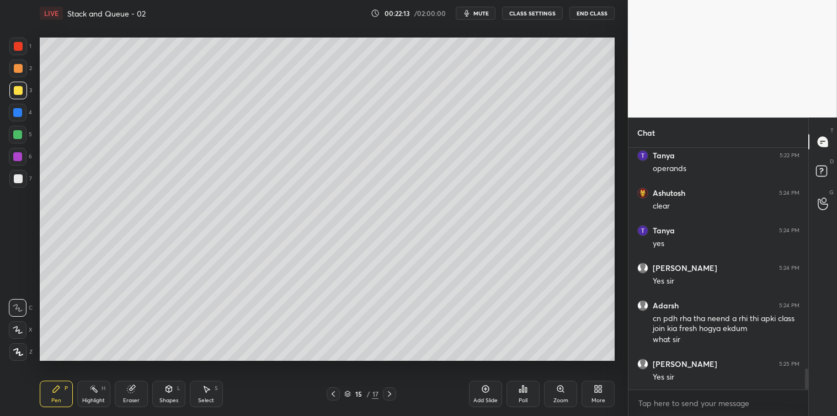
click at [19, 174] on div at bounding box center [18, 178] width 9 height 9
click at [21, 94] on div at bounding box center [18, 91] width 18 height 18
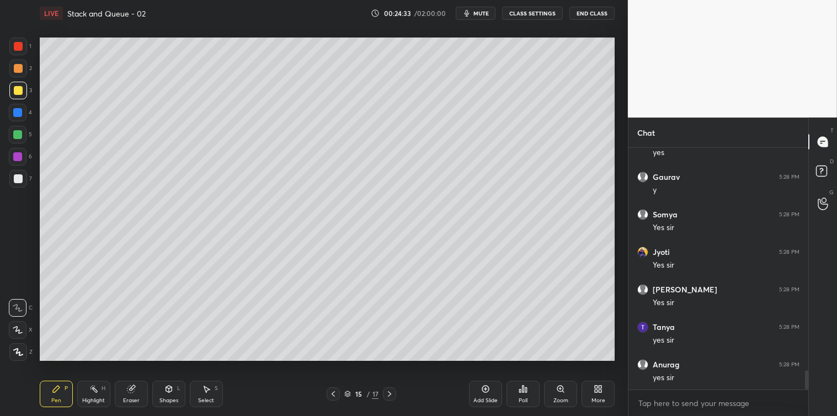
scroll to position [2837, 0]
click at [483, 392] on icon at bounding box center [485, 388] width 7 height 7
click at [212, 392] on div "Select S" at bounding box center [206, 394] width 33 height 26
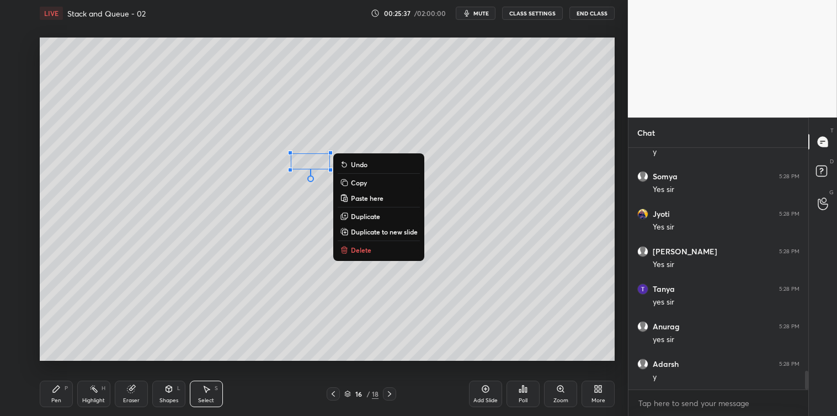
click at [358, 252] on p "Delete" at bounding box center [361, 249] width 20 height 9
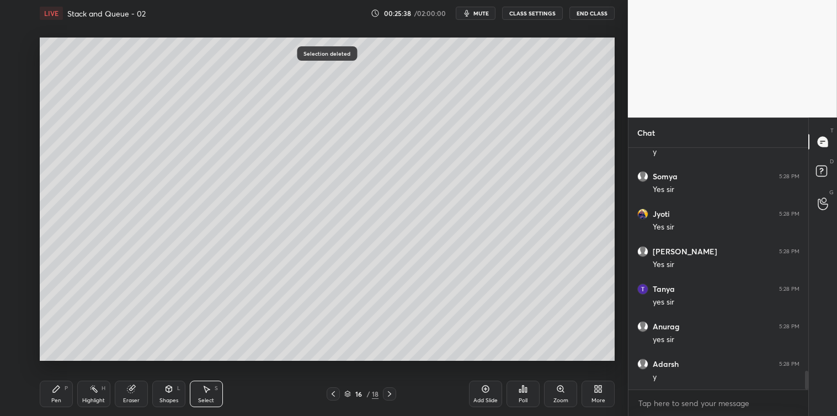
click at [64, 394] on div "Pen P" at bounding box center [56, 394] width 33 height 26
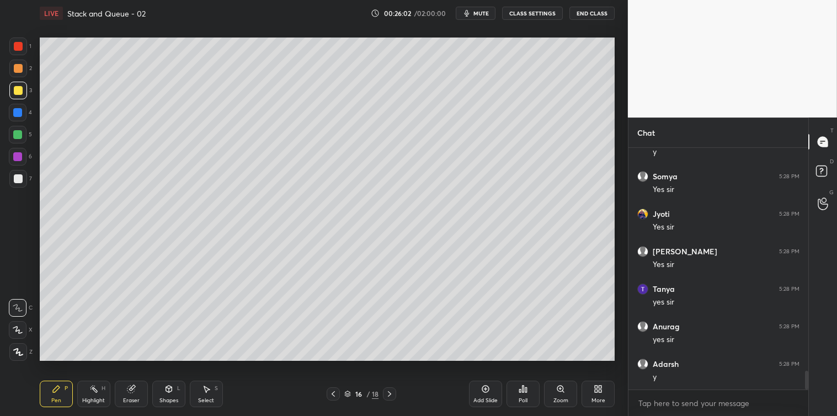
scroll to position [2874, 0]
click at [488, 396] on div "Add Slide" at bounding box center [485, 394] width 33 height 26
click at [179, 392] on div "Shapes L" at bounding box center [168, 394] width 33 height 26
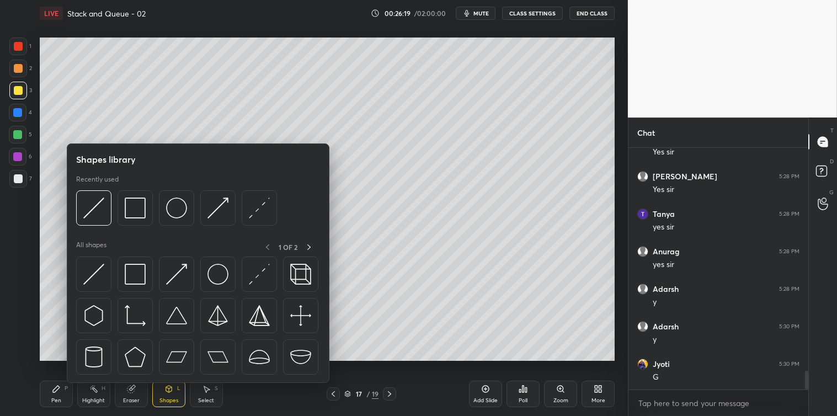
click at [93, 279] on img at bounding box center [93, 274] width 21 height 21
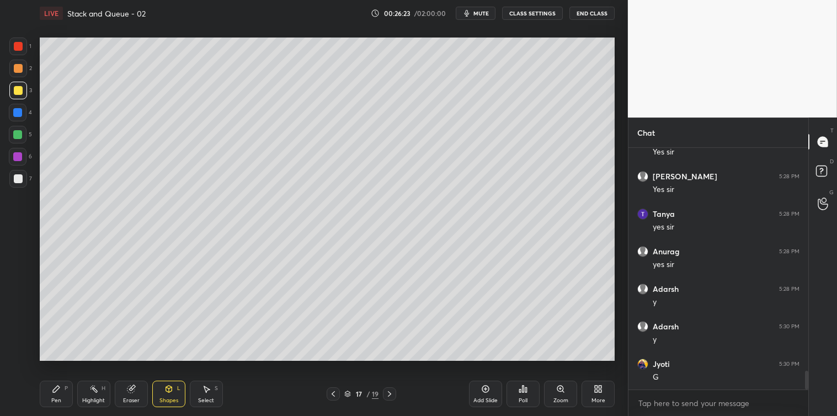
click at [162, 390] on div "Shapes L" at bounding box center [168, 394] width 33 height 26
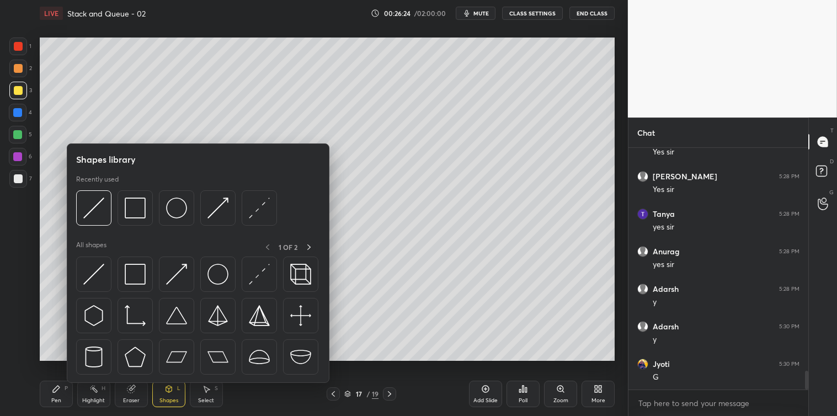
click at [167, 275] on img at bounding box center [176, 274] width 21 height 21
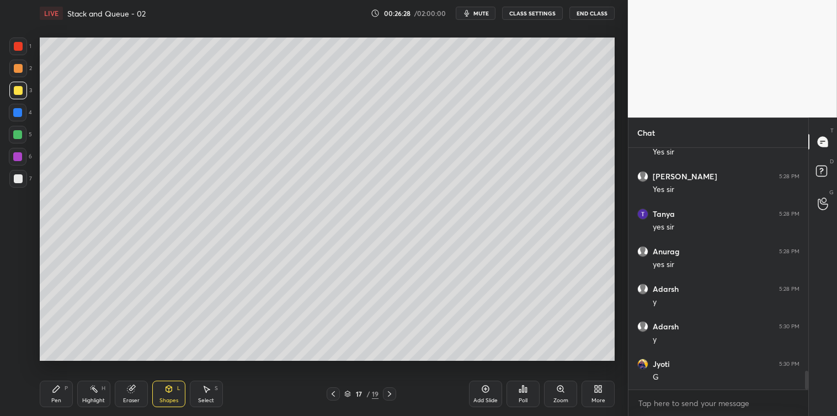
click at [58, 387] on icon at bounding box center [56, 388] width 7 height 7
click at [485, 392] on icon at bounding box center [485, 388] width 9 height 9
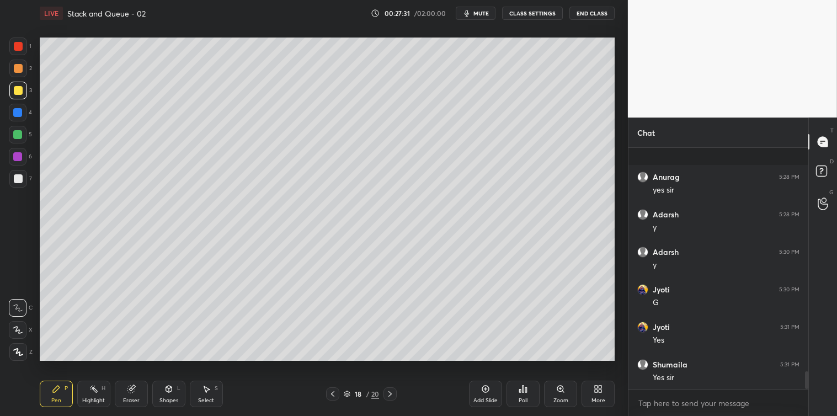
scroll to position [3062, 0]
click at [20, 182] on div at bounding box center [18, 178] width 9 height 9
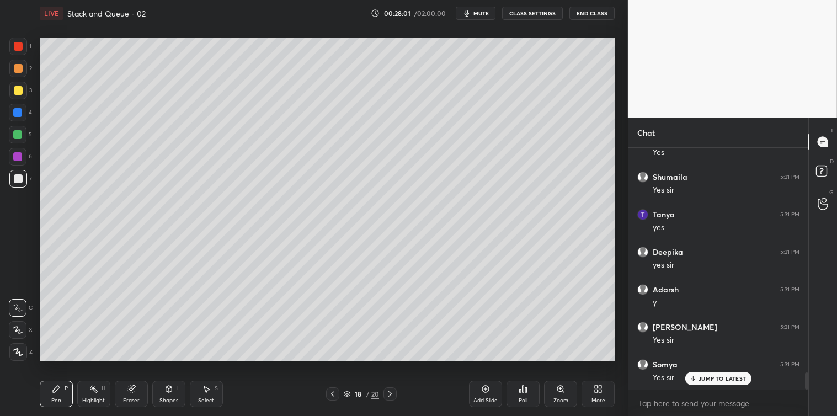
click at [15, 94] on div at bounding box center [18, 90] width 9 height 9
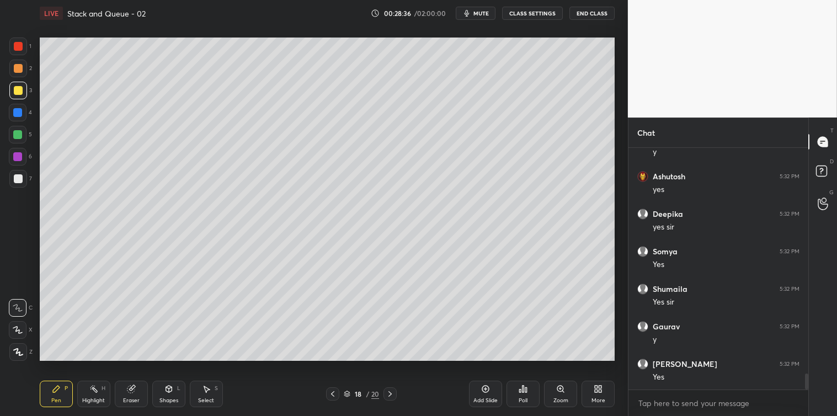
click at [476, 387] on div "Add Slide" at bounding box center [485, 394] width 33 height 26
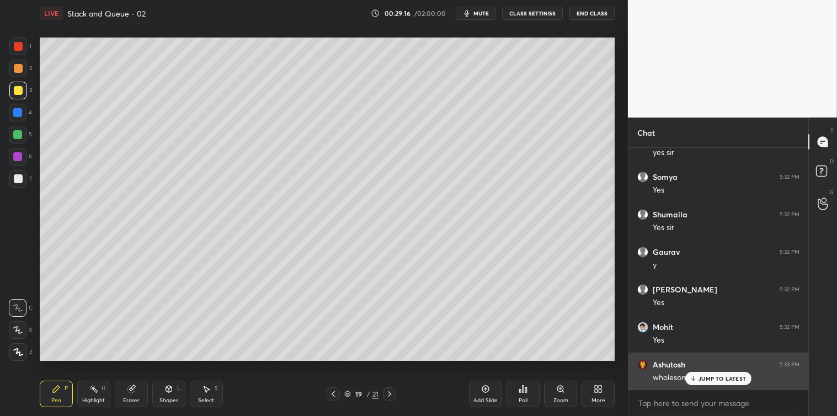
click at [705, 379] on p "JUMP TO LATEST" at bounding box center [721, 378] width 47 height 7
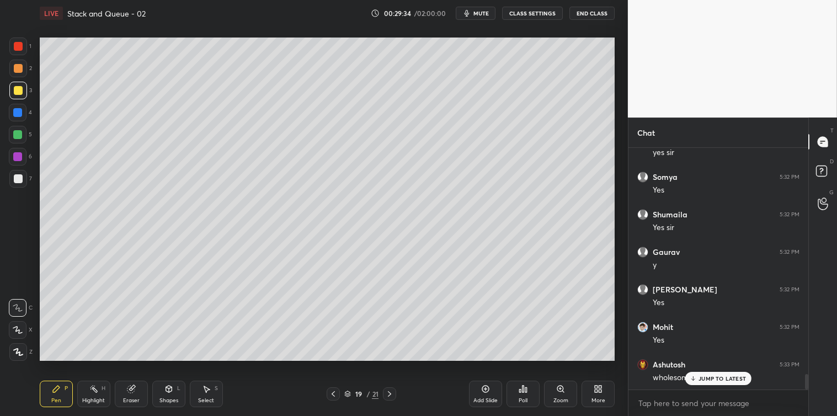
scroll to position [3549, 0]
click at [700, 377] on p "JUMP TO LATEST" at bounding box center [721, 378] width 47 height 7
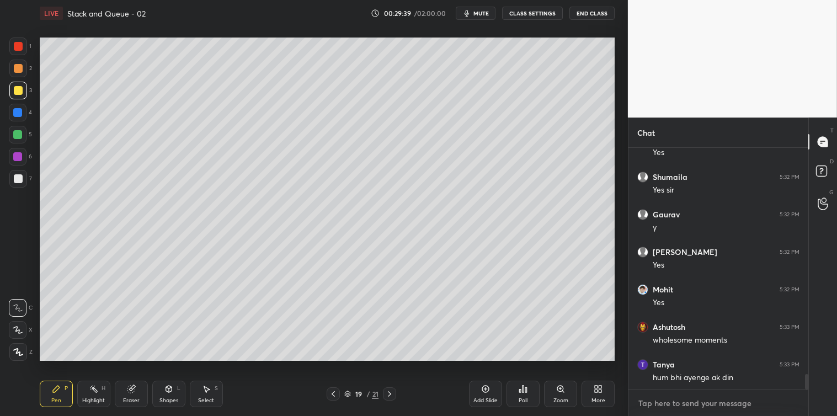
click at [640, 404] on textarea at bounding box center [718, 403] width 162 height 18
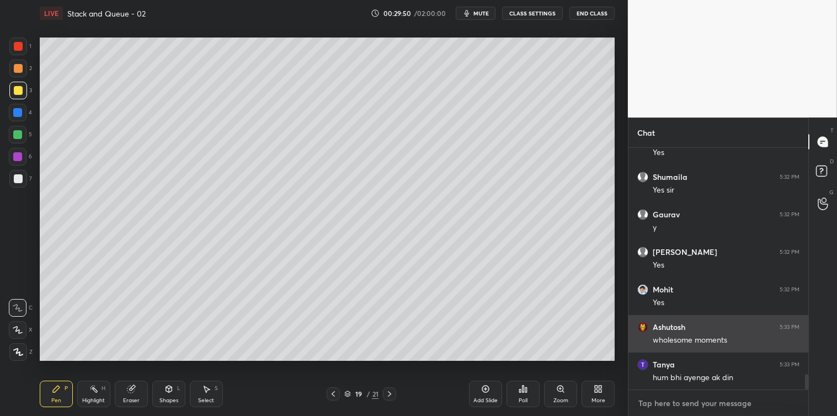
scroll to position [3587, 0]
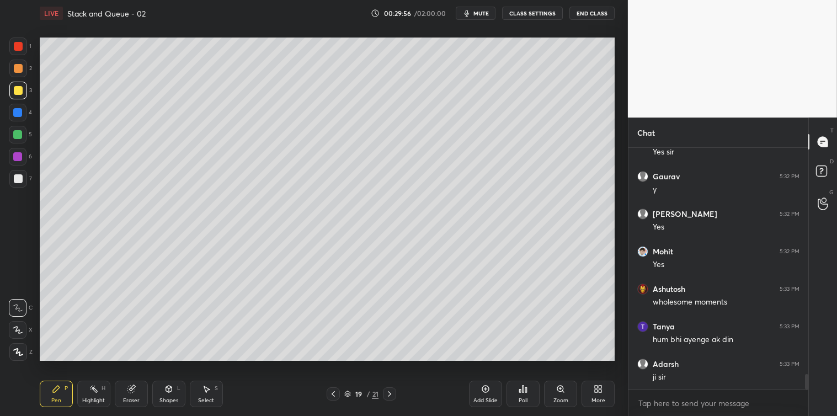
click at [207, 387] on icon at bounding box center [206, 388] width 9 height 9
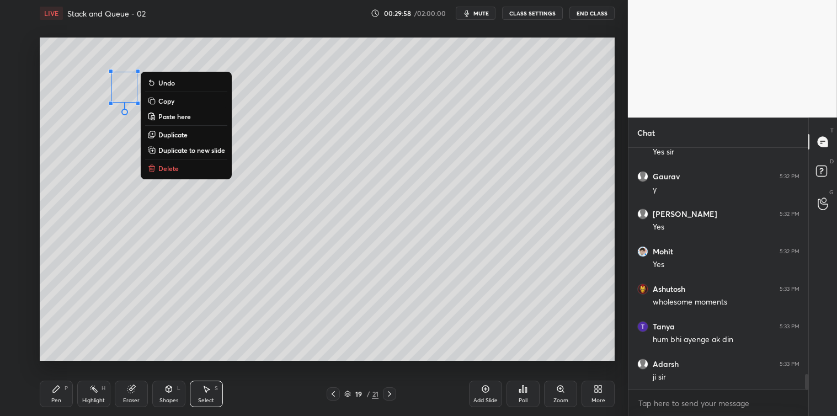
click at [165, 168] on p "Delete" at bounding box center [168, 168] width 20 height 9
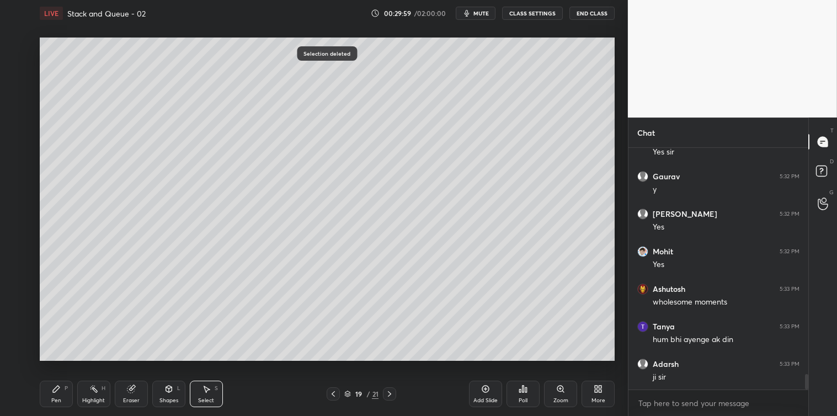
click at [56, 392] on icon at bounding box center [56, 388] width 7 height 7
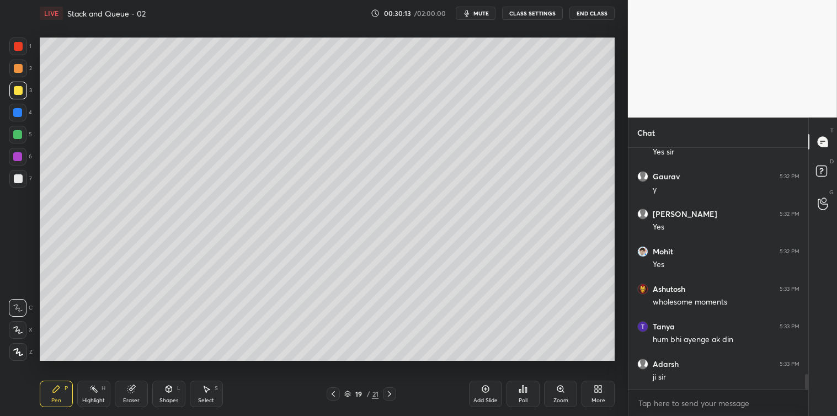
click at [207, 387] on icon at bounding box center [206, 388] width 9 height 9
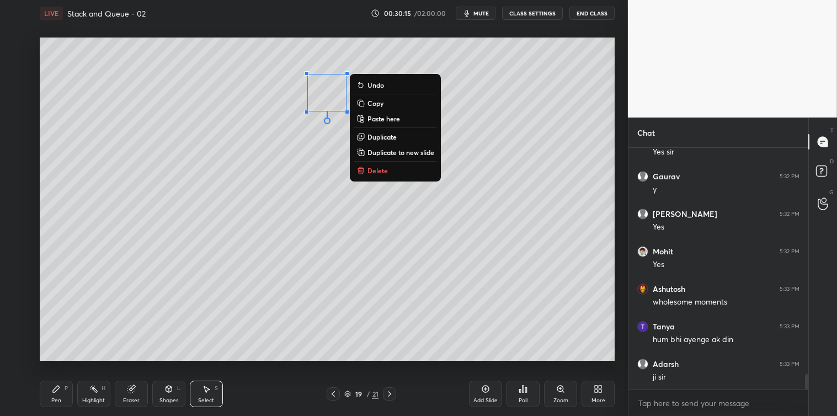
click at [376, 174] on p "Delete" at bounding box center [377, 170] width 20 height 9
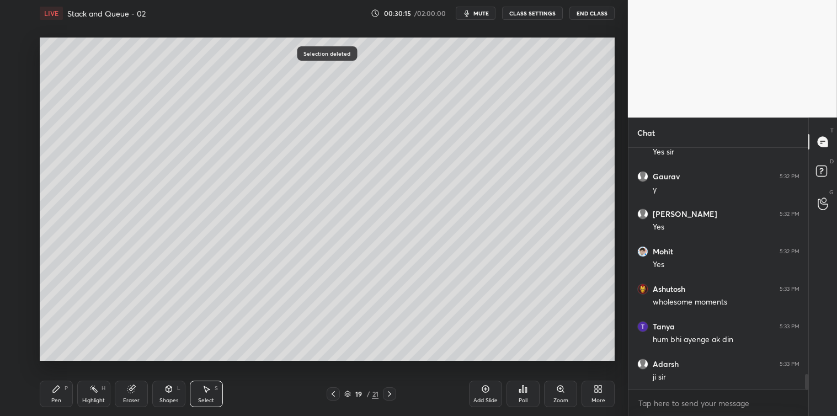
click at [54, 392] on icon at bounding box center [56, 388] width 7 height 7
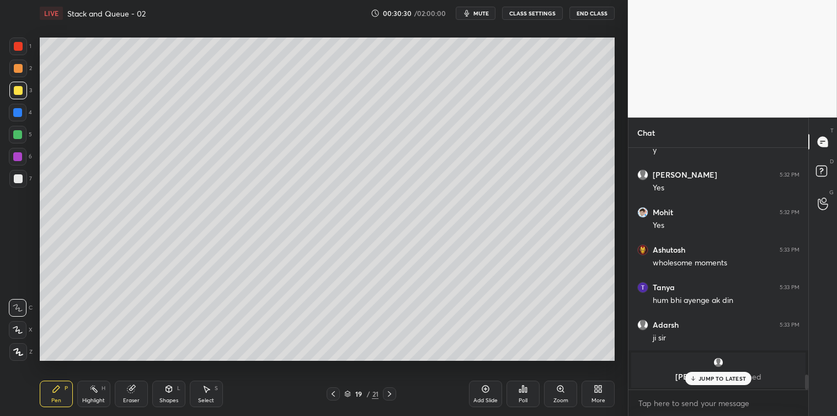
scroll to position [2862, 0]
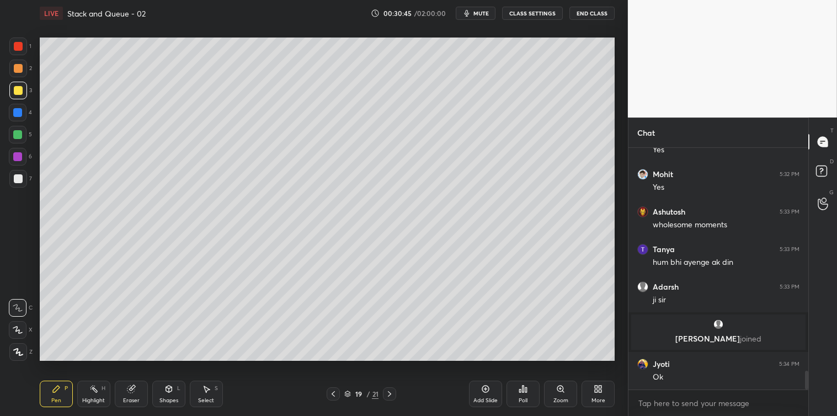
click at [521, 395] on div "Poll" at bounding box center [522, 394] width 33 height 26
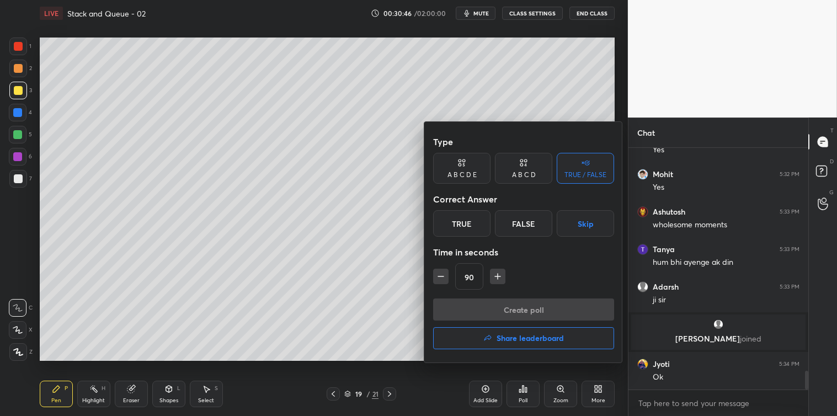
click at [491, 285] on div "90" at bounding box center [523, 276] width 181 height 26
click at [495, 282] on button "button" at bounding box center [497, 276] width 15 height 15
click at [497, 280] on icon "button" at bounding box center [502, 276] width 11 height 11
click at [502, 279] on icon "button" at bounding box center [502, 277] width 0 height 6
click at [440, 275] on icon "button" at bounding box center [440, 276] width 11 height 11
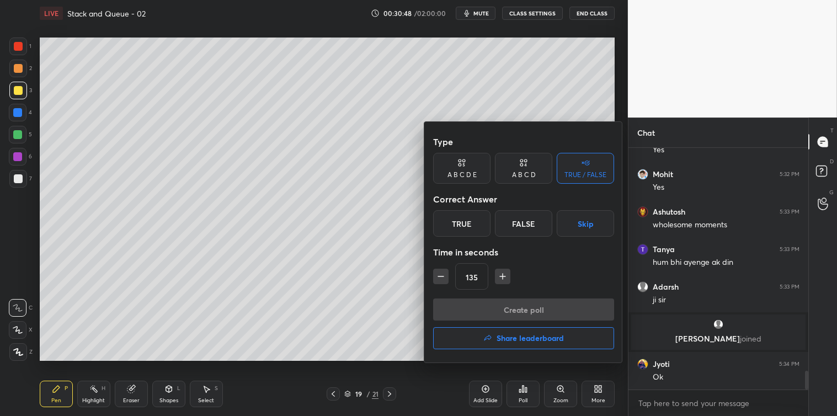
type input "120"
click at [588, 222] on button "Skip" at bounding box center [584, 223] width 57 height 26
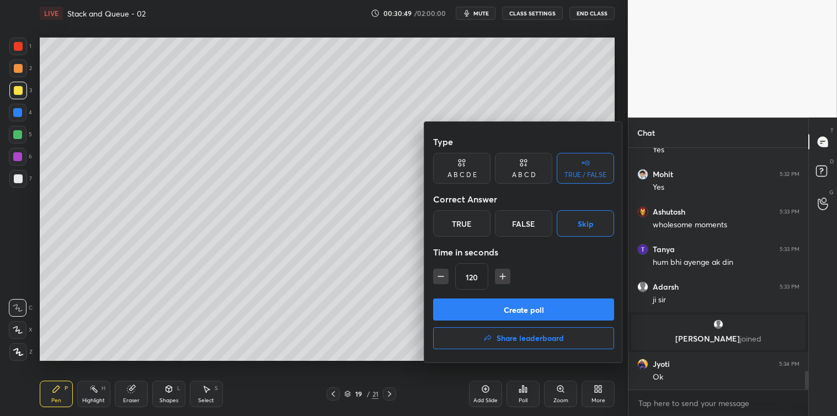
click at [525, 304] on button "Create poll" at bounding box center [523, 309] width 181 height 22
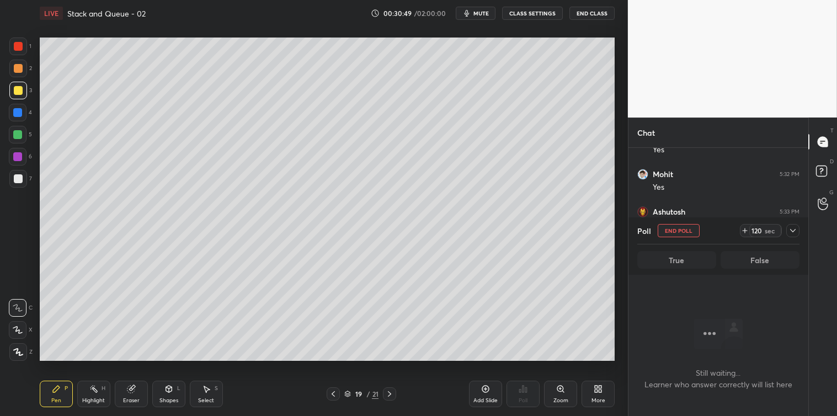
scroll to position [207, 176]
click at [790, 229] on icon at bounding box center [792, 230] width 9 height 9
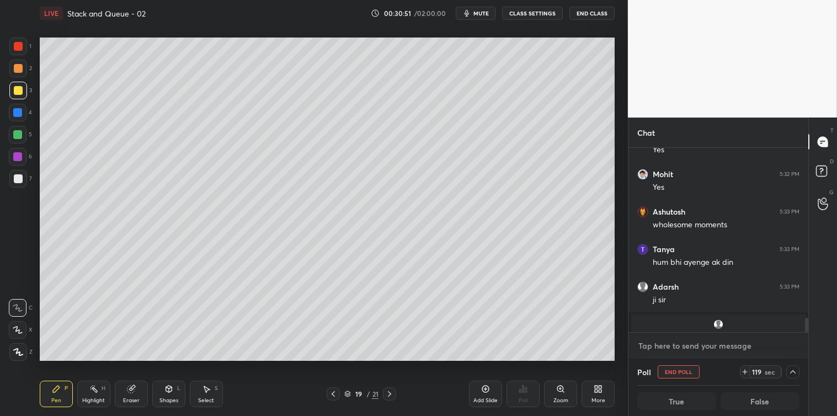
click at [674, 349] on textarea at bounding box center [718, 346] width 162 height 18
click at [481, 15] on span "mute" at bounding box center [480, 13] width 15 height 8
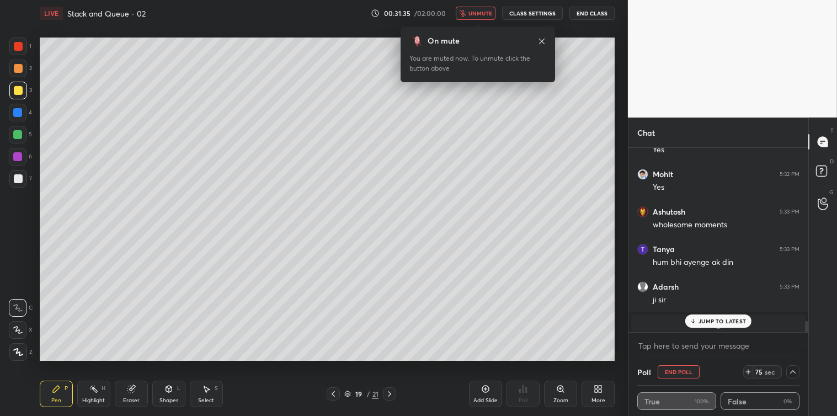
scroll to position [2957, 0]
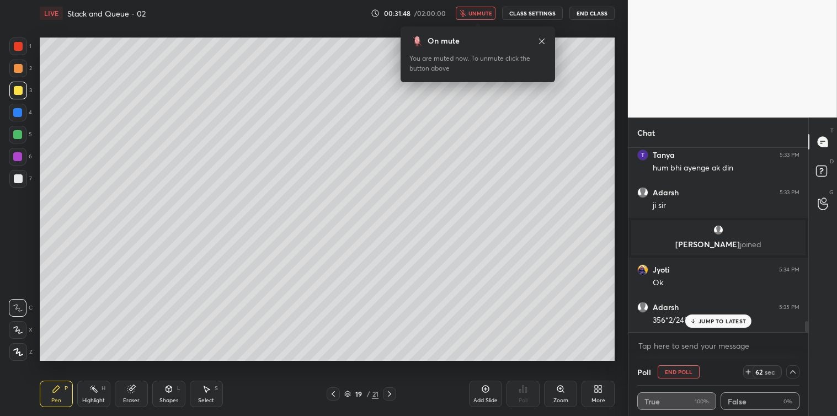
click at [735, 315] on div "JUMP TO LATEST" at bounding box center [718, 320] width 66 height 13
click at [483, 12] on span "unmute" at bounding box center [480, 13] width 24 height 8
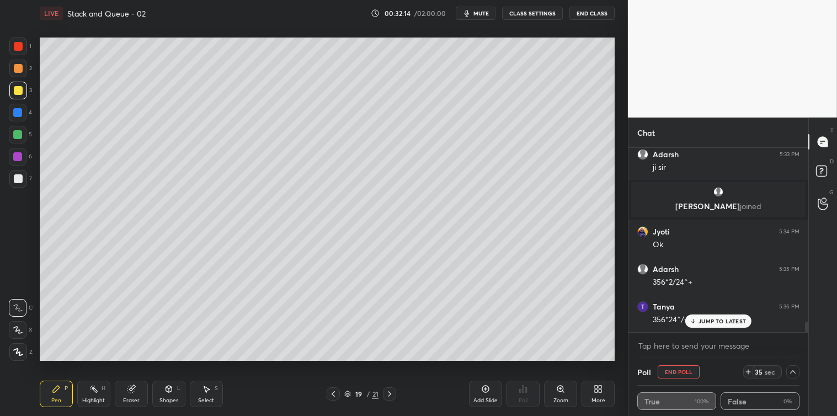
scroll to position [3032, 0]
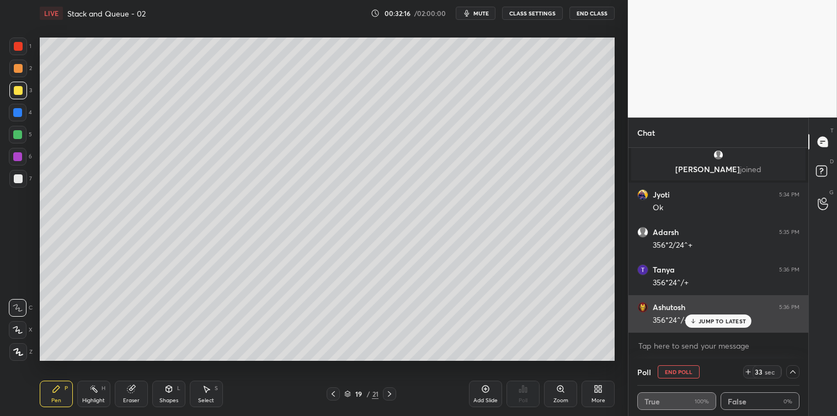
click at [704, 325] on div "JUMP TO LATEST" at bounding box center [718, 320] width 66 height 13
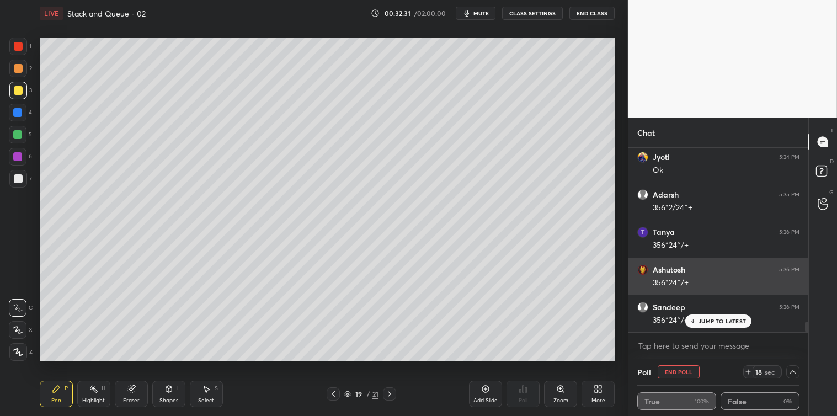
scroll to position [3109, 0]
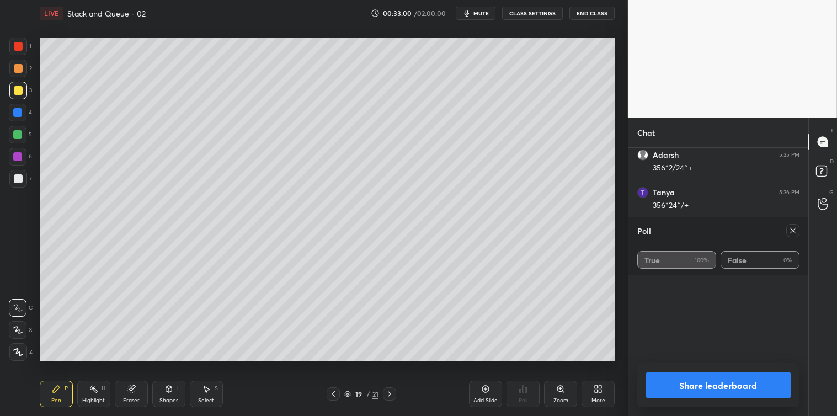
click at [786, 234] on div at bounding box center [792, 230] width 13 height 13
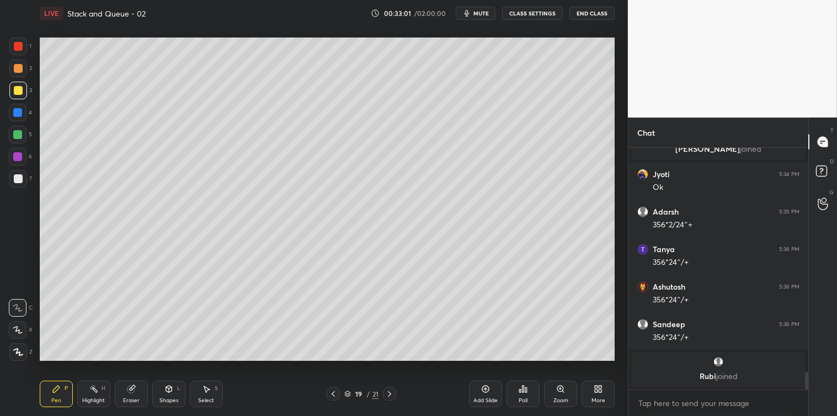
scroll to position [3, 3]
click at [666, 404] on textarea at bounding box center [718, 403] width 162 height 18
click at [17, 175] on div at bounding box center [18, 178] width 9 height 9
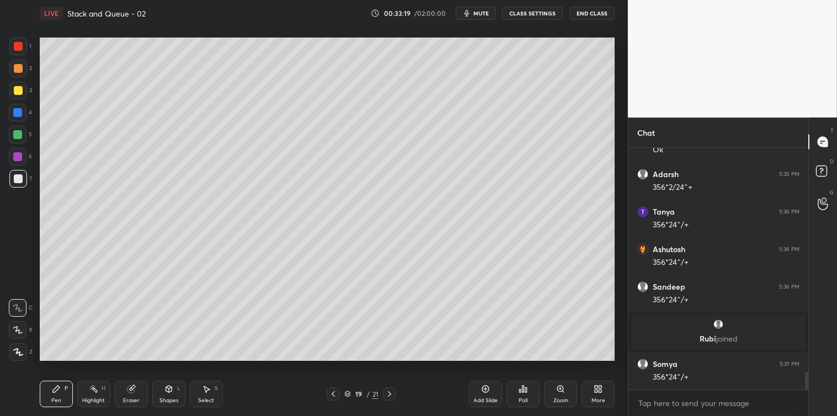
scroll to position [3127, 0]
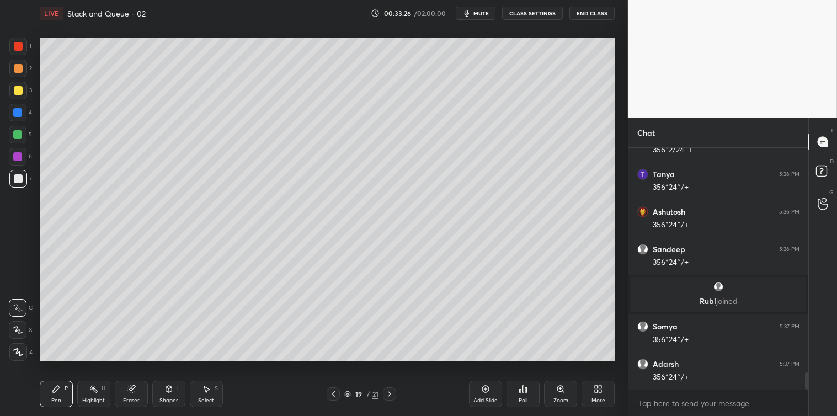
click at [20, 91] on div at bounding box center [18, 90] width 9 height 9
click at [18, 179] on div at bounding box center [18, 178] width 9 height 9
click at [207, 389] on icon at bounding box center [207, 389] width 6 height 7
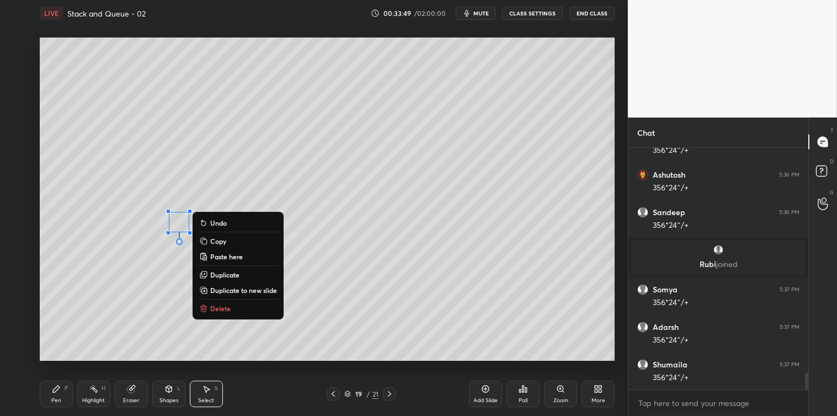
click at [221, 306] on p "Delete" at bounding box center [220, 308] width 20 height 9
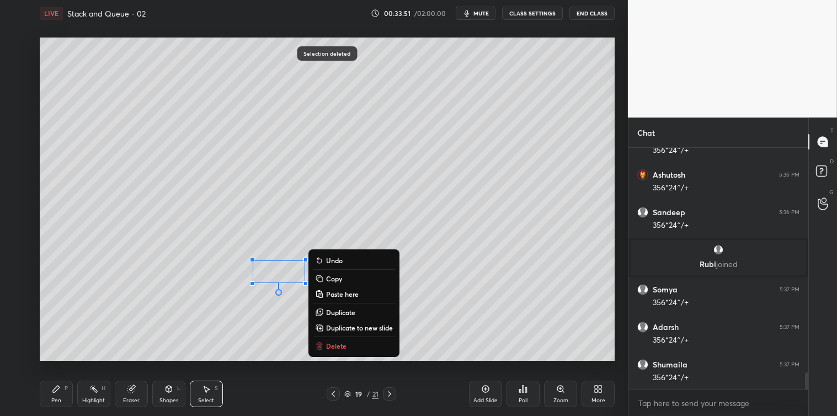
click at [323, 342] on icon at bounding box center [319, 345] width 9 height 9
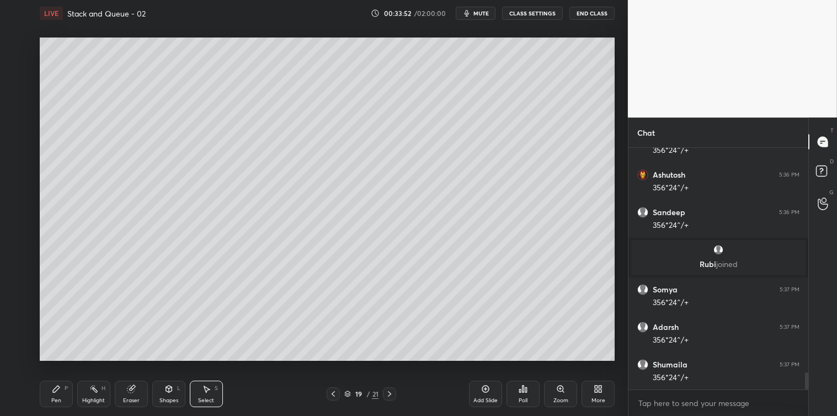
click at [52, 395] on div "Pen P" at bounding box center [56, 394] width 33 height 26
click at [18, 143] on div "5" at bounding box center [20, 137] width 23 height 22
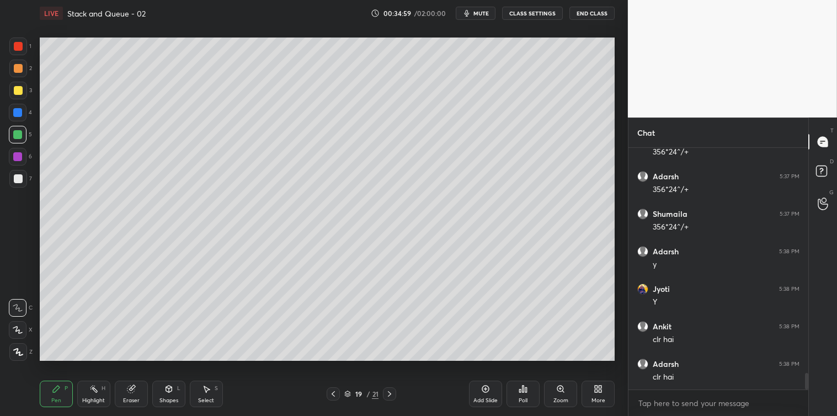
scroll to position [3351, 0]
click at [480, 388] on div "Add Slide" at bounding box center [485, 394] width 33 height 26
click at [14, 93] on div at bounding box center [18, 90] width 9 height 9
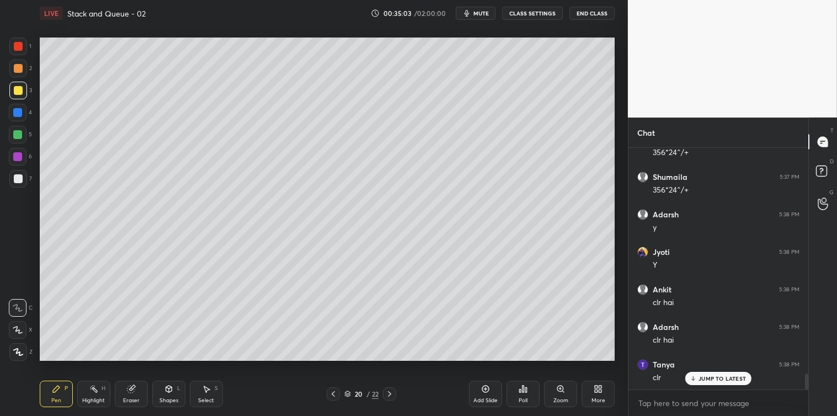
scroll to position [3389, 0]
click at [526, 392] on icon at bounding box center [526, 389] width 2 height 5
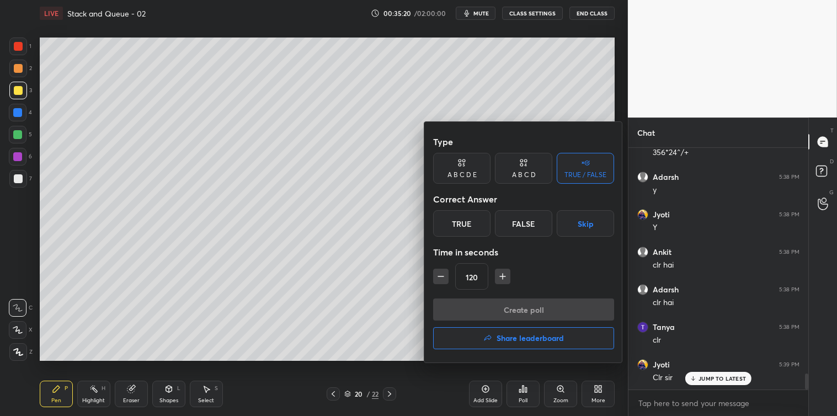
click at [505, 280] on icon "button" at bounding box center [502, 276] width 11 height 11
click at [502, 281] on icon "button" at bounding box center [502, 276] width 11 height 11
type input "150"
click at [585, 226] on button "Skip" at bounding box center [584, 223] width 57 height 26
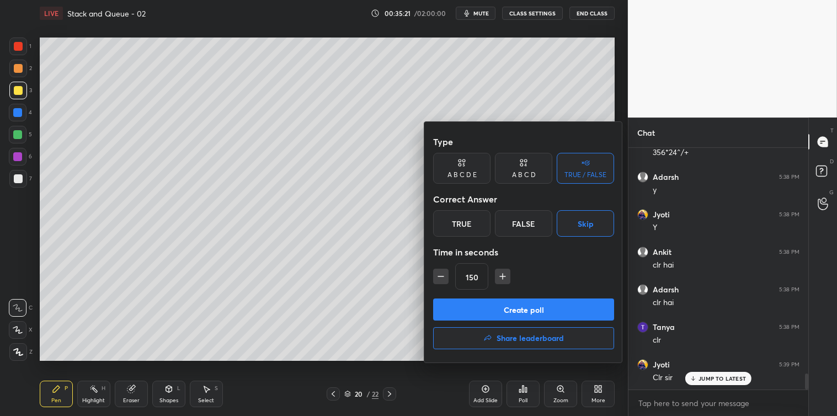
click at [530, 301] on button "Create poll" at bounding box center [523, 309] width 181 height 22
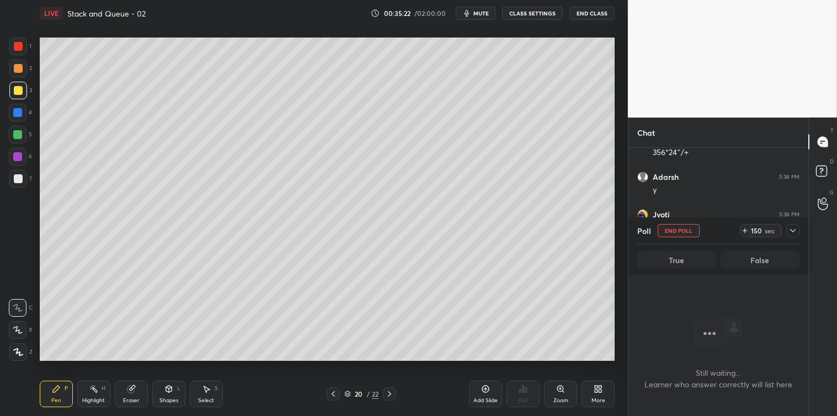
scroll to position [3, 3]
click at [793, 229] on icon at bounding box center [792, 230] width 9 height 9
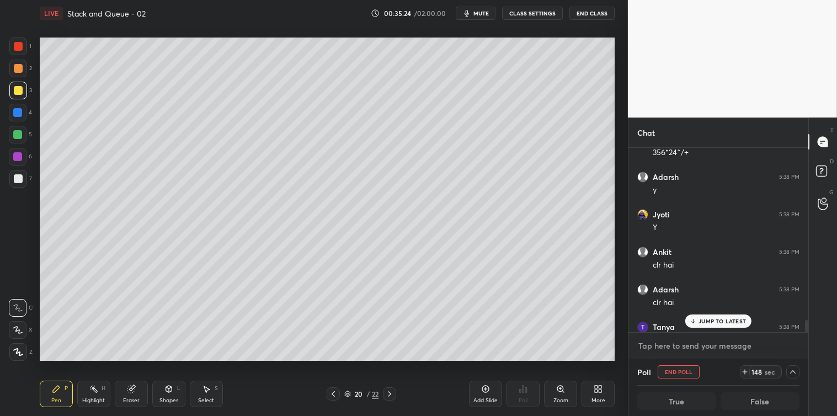
click at [673, 345] on textarea at bounding box center [718, 346] width 162 height 18
click at [703, 321] on p "JUMP TO LATEST" at bounding box center [721, 321] width 47 height 7
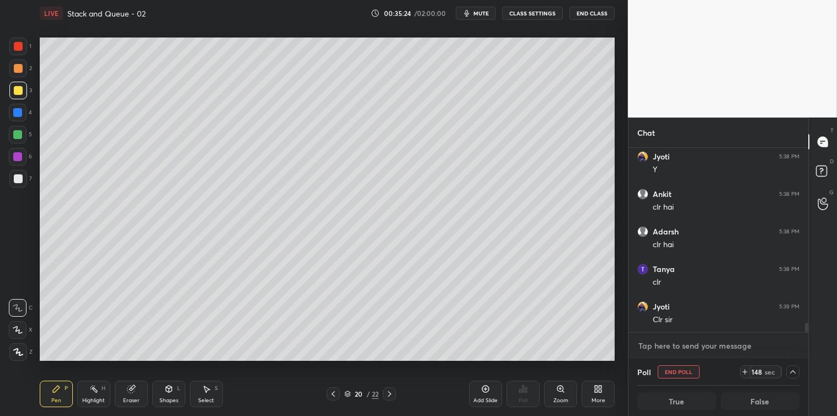
click at [679, 342] on textarea at bounding box center [718, 346] width 162 height 18
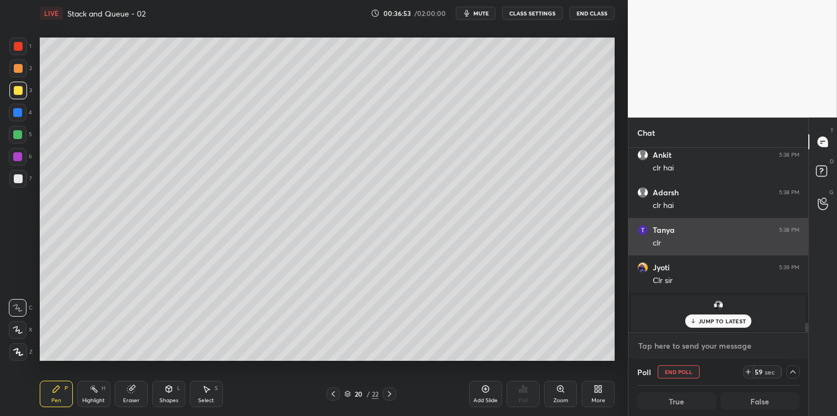
scroll to position [3343, 0]
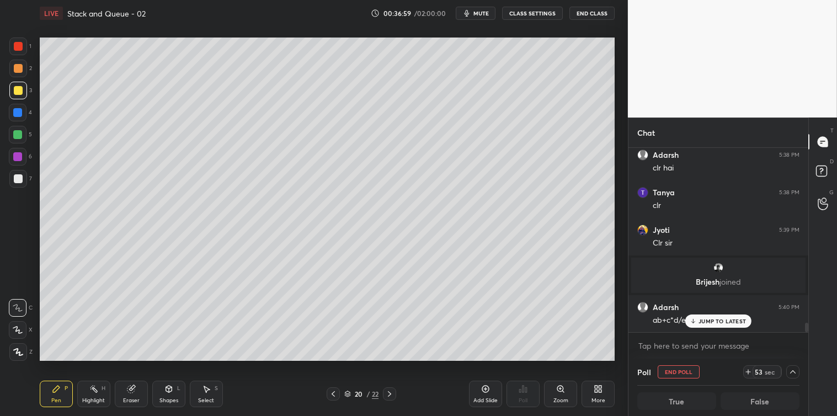
click at [704, 320] on p "JUMP TO LATEST" at bounding box center [721, 321] width 47 height 7
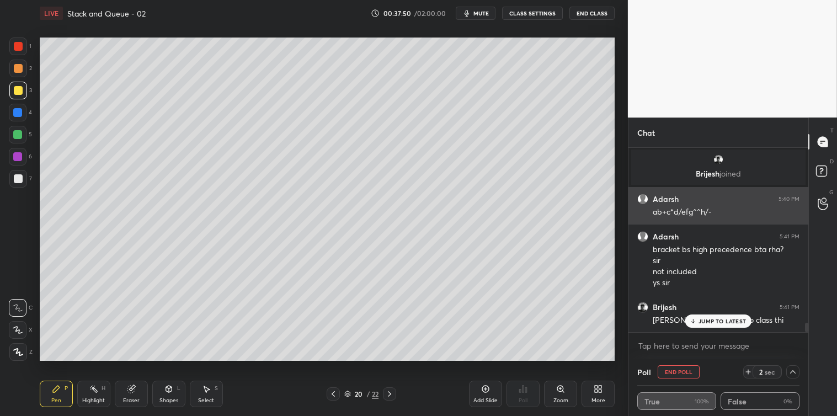
scroll to position [3488, 0]
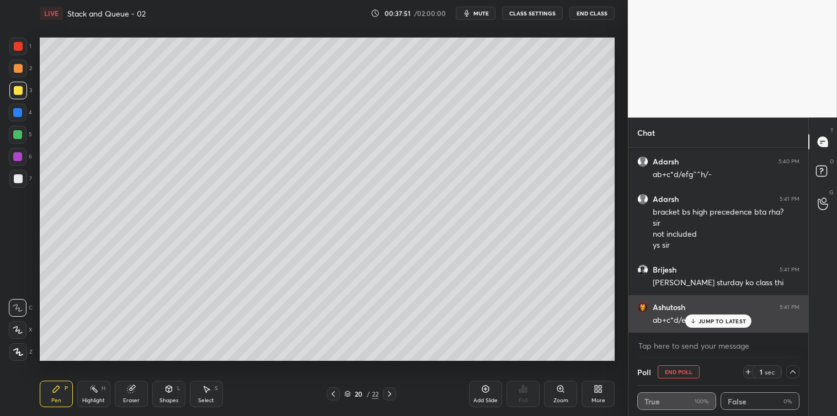
click at [712, 324] on div "JUMP TO LATEST" at bounding box center [718, 320] width 66 height 13
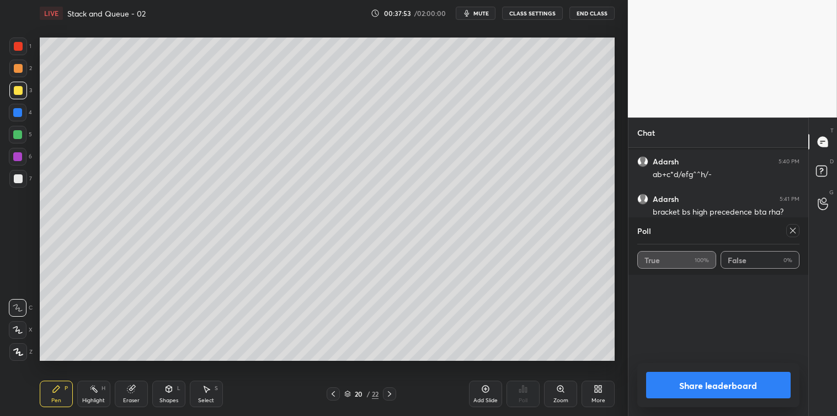
click at [794, 235] on div at bounding box center [792, 230] width 13 height 13
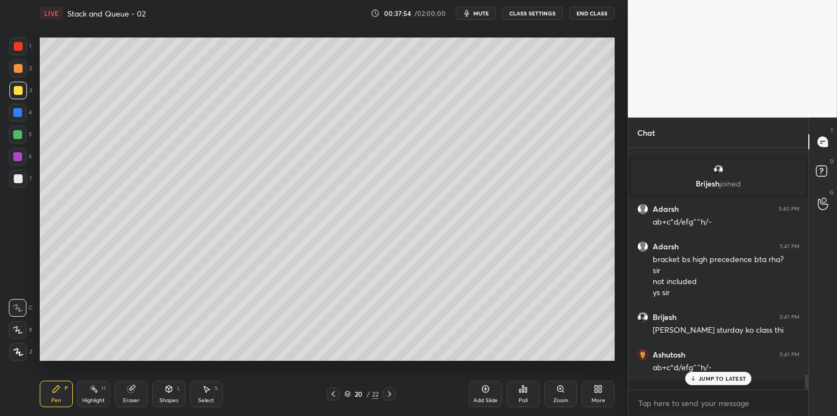
scroll to position [3, 3]
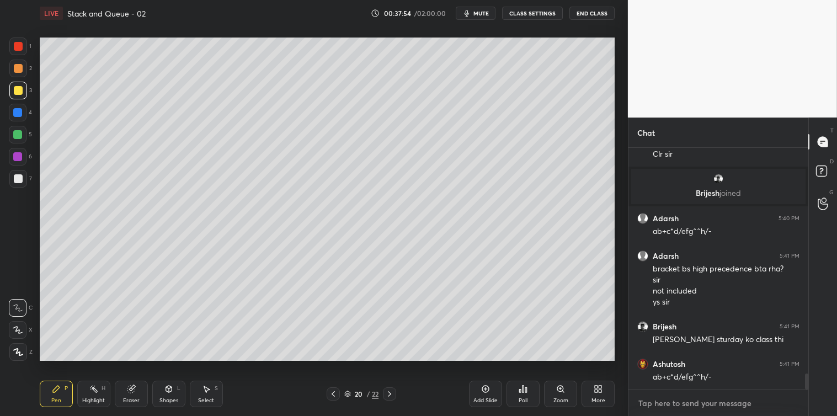
click at [654, 404] on textarea at bounding box center [718, 403] width 162 height 18
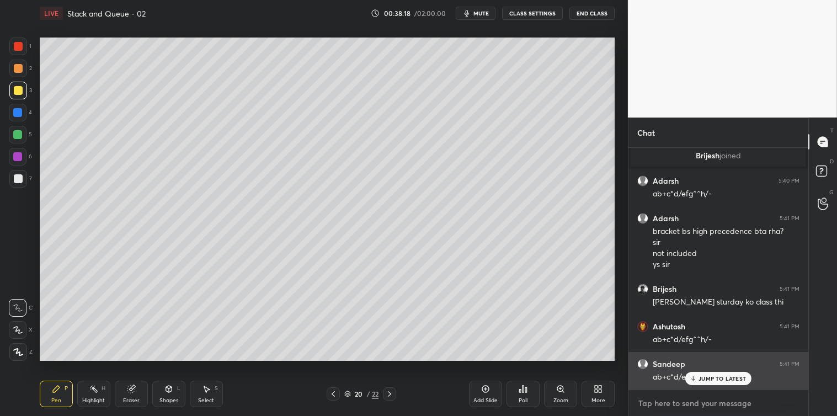
scroll to position [3506, 0]
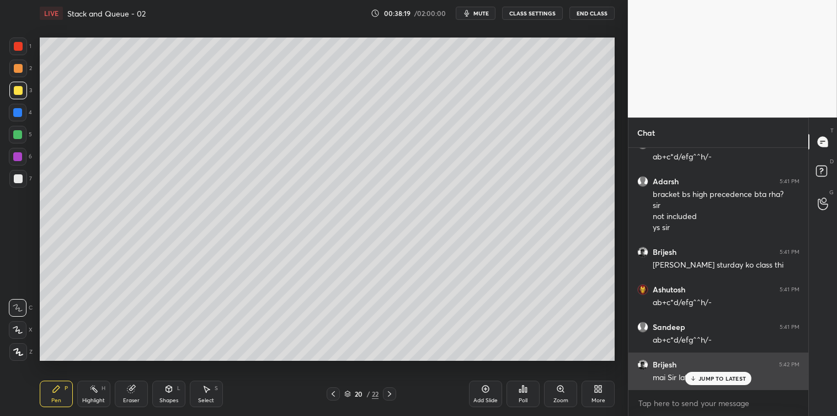
click at [709, 375] on p "JUMP TO LATEST" at bounding box center [721, 378] width 47 height 7
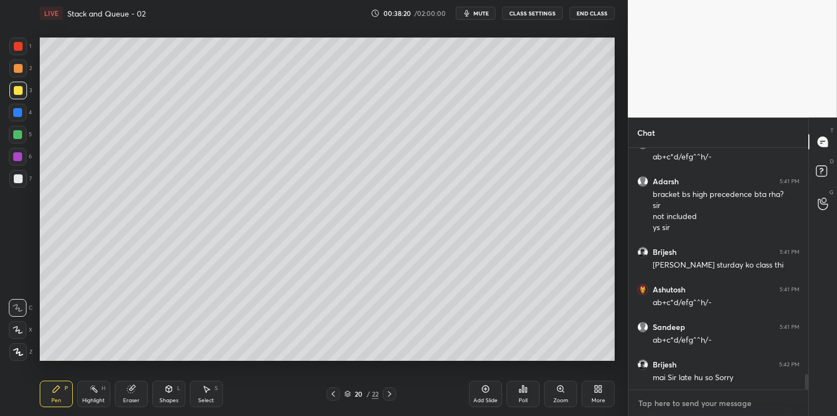
click at [668, 401] on textarea at bounding box center [718, 403] width 162 height 18
click at [652, 400] on textarea at bounding box center [718, 403] width 162 height 18
click at [207, 394] on div "Select S" at bounding box center [206, 394] width 33 height 26
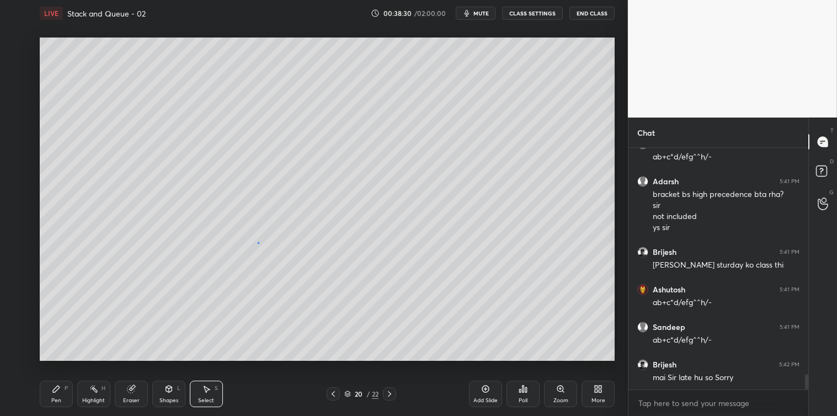
click at [256, 245] on div "0 ° Undo Copy Paste here Duplicate Duplicate to new slide Delete" at bounding box center [327, 199] width 575 height 323
click at [57, 398] on div "Pen" at bounding box center [56, 401] width 10 height 6
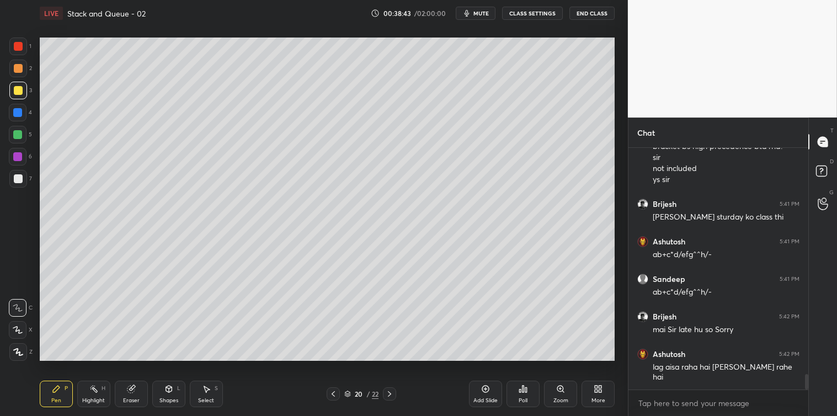
click at [18, 179] on div at bounding box center [18, 178] width 9 height 9
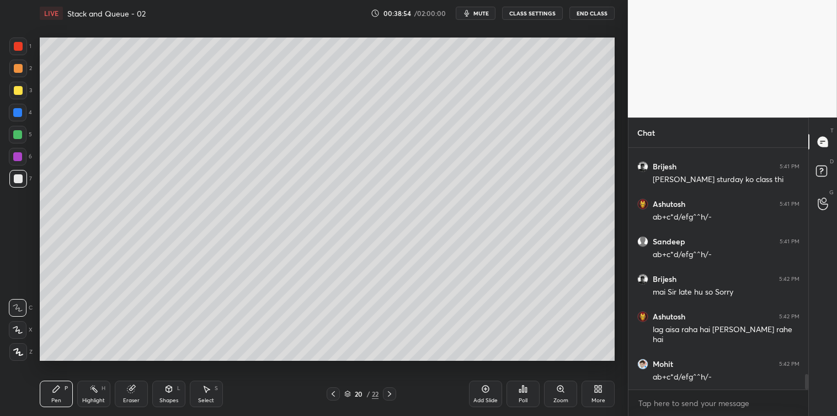
click at [521, 392] on icon at bounding box center [520, 390] width 2 height 3
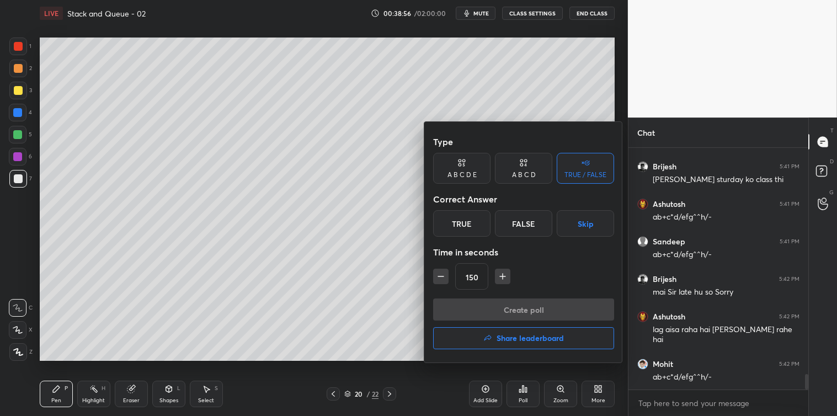
scroll to position [3629, 0]
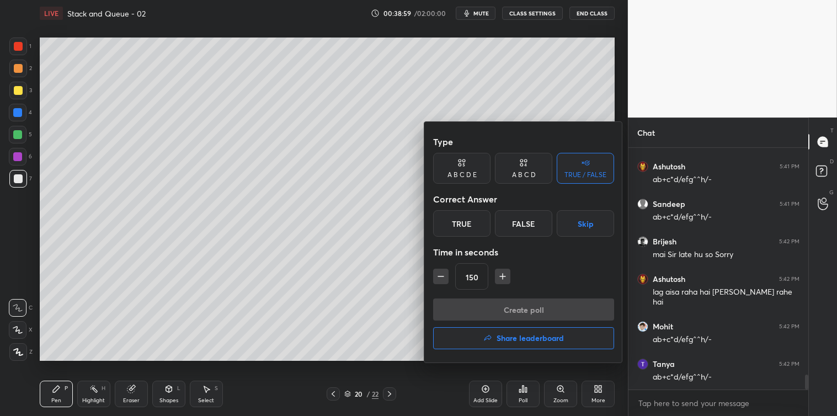
click at [390, 379] on div at bounding box center [418, 208] width 837 height 416
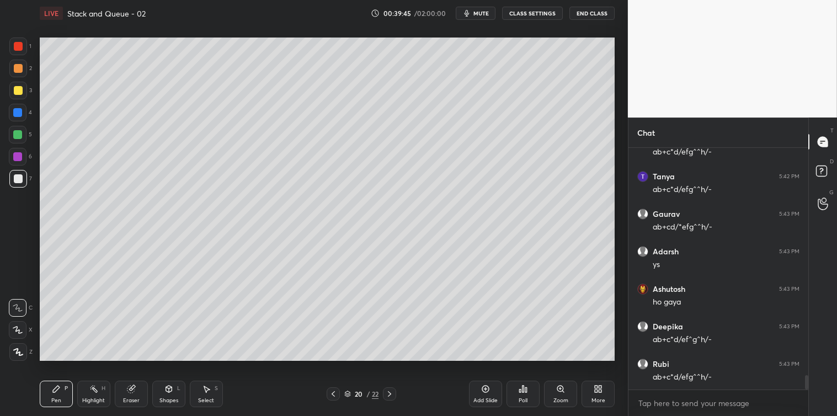
scroll to position [3853, 0]
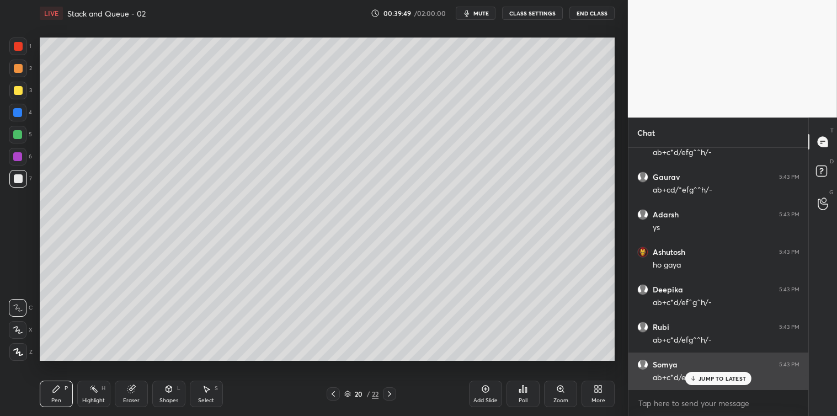
click at [706, 377] on p "JUMP TO LATEST" at bounding box center [721, 378] width 47 height 7
click at [705, 378] on div "ab+c*d/efg^^h/-" at bounding box center [725, 377] width 147 height 11
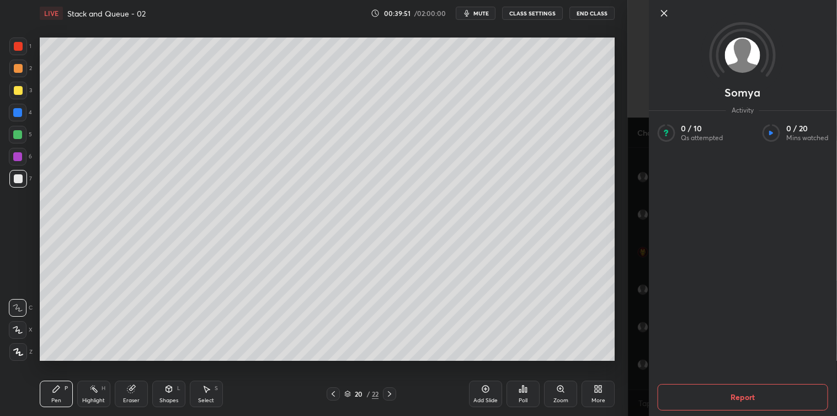
click at [663, 14] on icon at bounding box center [663, 13] width 13 height 13
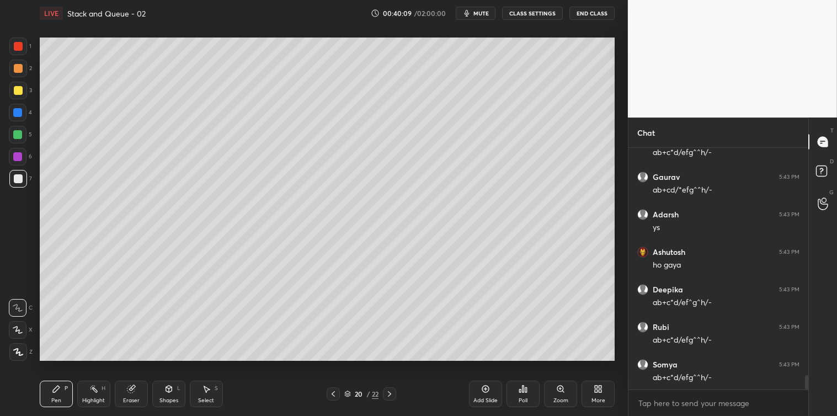
click at [15, 90] on div at bounding box center [18, 90] width 9 height 9
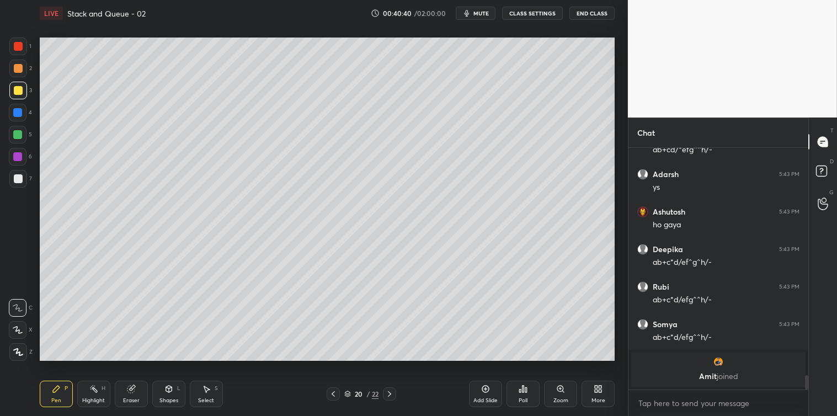
click at [18, 182] on div at bounding box center [18, 178] width 9 height 9
click at [205, 381] on div "Select S" at bounding box center [206, 394] width 33 height 26
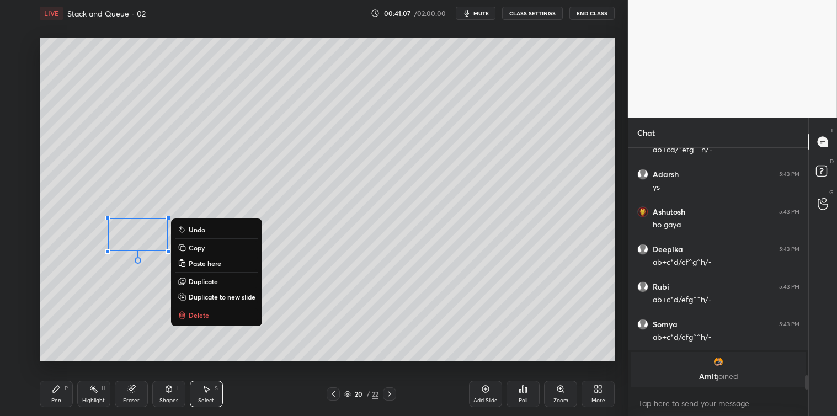
click at [191, 314] on p "Delete" at bounding box center [199, 314] width 20 height 9
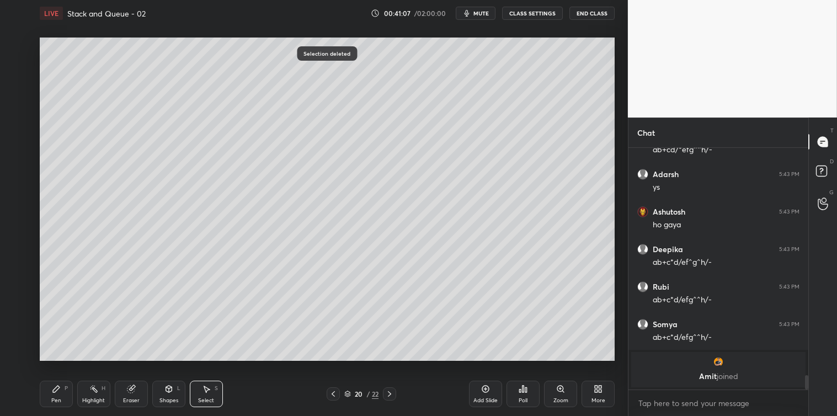
click at [57, 392] on icon at bounding box center [56, 388] width 9 height 9
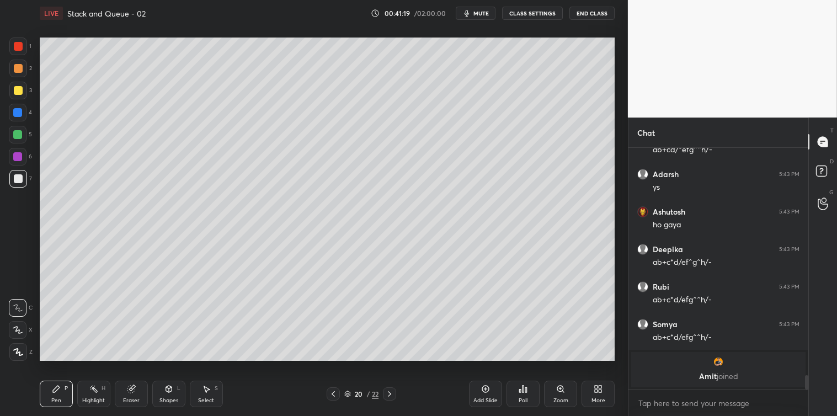
click at [14, 131] on div at bounding box center [17, 134] width 9 height 9
click at [212, 394] on div "Select S" at bounding box center [206, 394] width 33 height 26
click at [192, 217] on div "0 ° Undo Copy Paste here Duplicate Duplicate to new slide Delete" at bounding box center [327, 199] width 575 height 323
click at [195, 226] on div "0 ° Undo Copy Paste here Duplicate Duplicate to new slide Delete" at bounding box center [327, 199] width 575 height 323
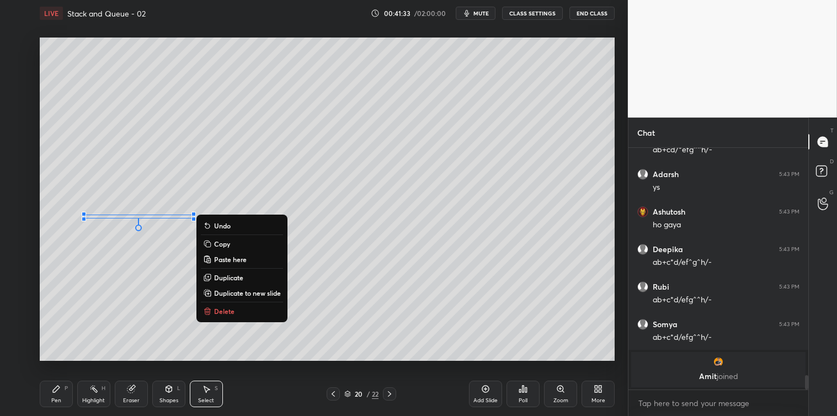
click at [229, 309] on p "Delete" at bounding box center [224, 311] width 20 height 9
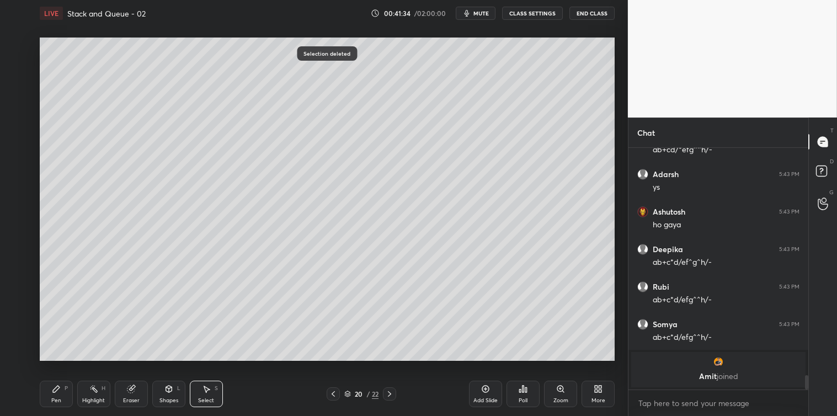
click at [57, 392] on icon at bounding box center [56, 388] width 9 height 9
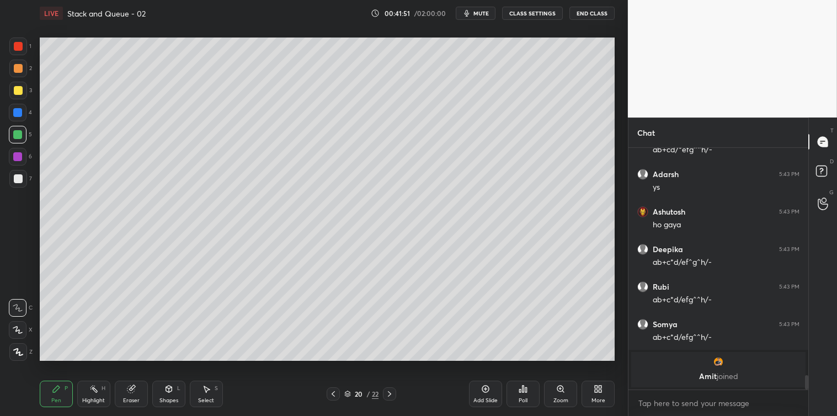
click at [14, 183] on div at bounding box center [18, 179] width 18 height 18
click at [17, 109] on div at bounding box center [17, 112] width 9 height 9
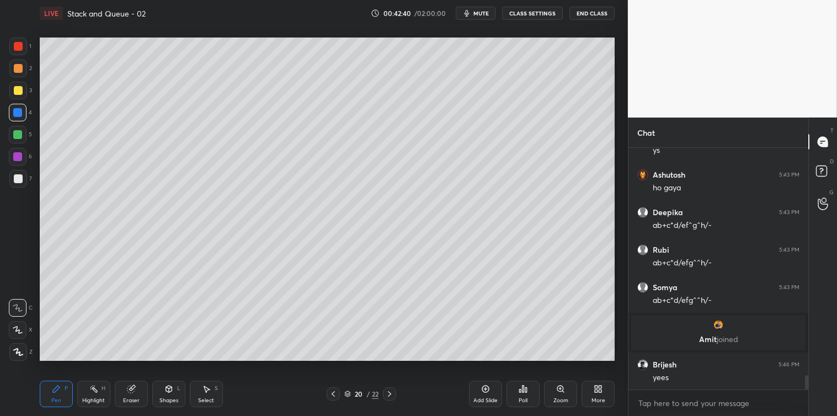
click at [14, 133] on div at bounding box center [17, 134] width 9 height 9
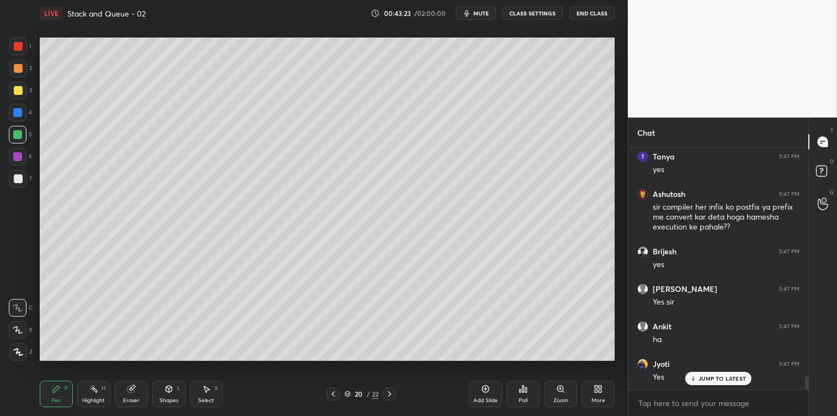
scroll to position [4101, 0]
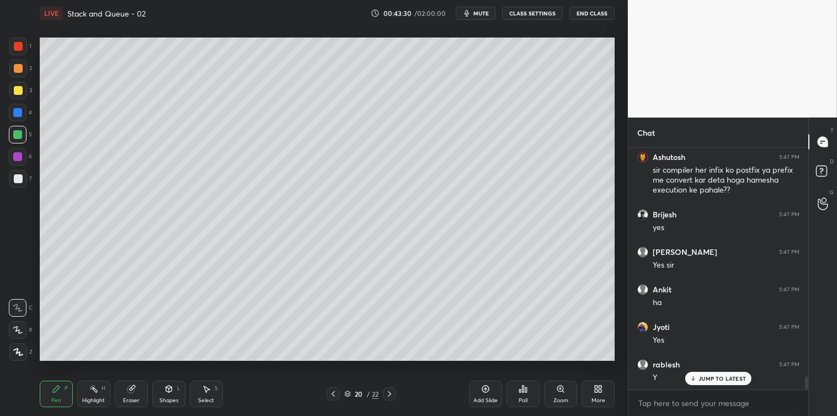
click at [529, 389] on div "Poll" at bounding box center [522, 394] width 33 height 26
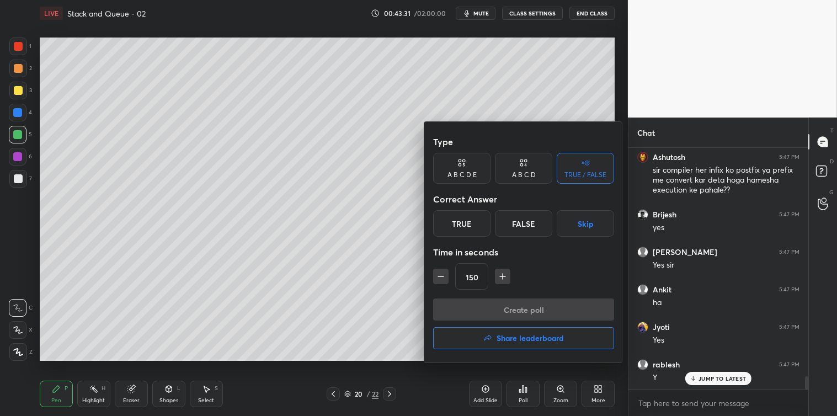
click at [439, 280] on icon "button" at bounding box center [440, 276] width 11 height 11
click at [440, 279] on icon "button" at bounding box center [440, 276] width 11 height 11
type input "120"
click at [464, 230] on div "True" at bounding box center [461, 223] width 57 height 26
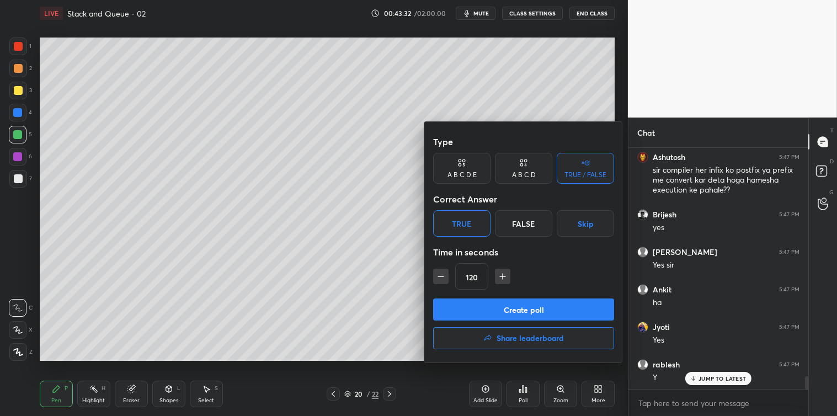
click at [486, 314] on button "Create poll" at bounding box center [523, 309] width 181 height 22
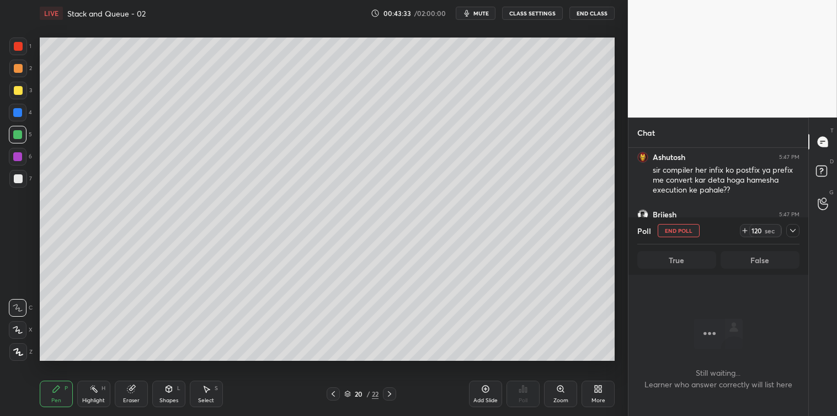
scroll to position [3, 3]
click at [794, 230] on icon at bounding box center [793, 230] width 6 height 3
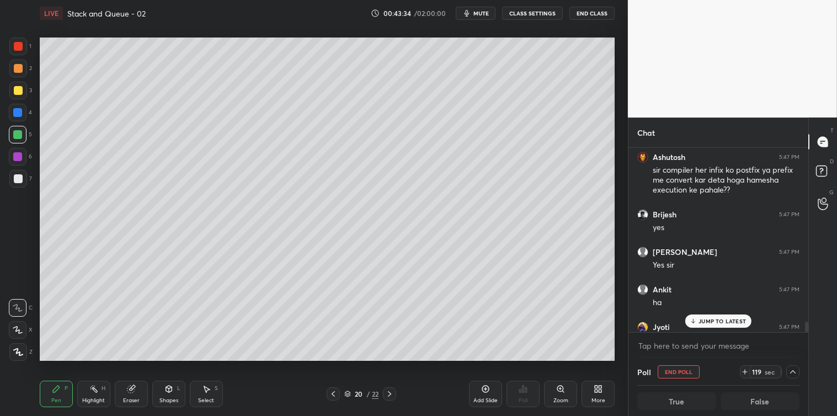
click at [713, 318] on p "JUMP TO LATEST" at bounding box center [721, 321] width 47 height 7
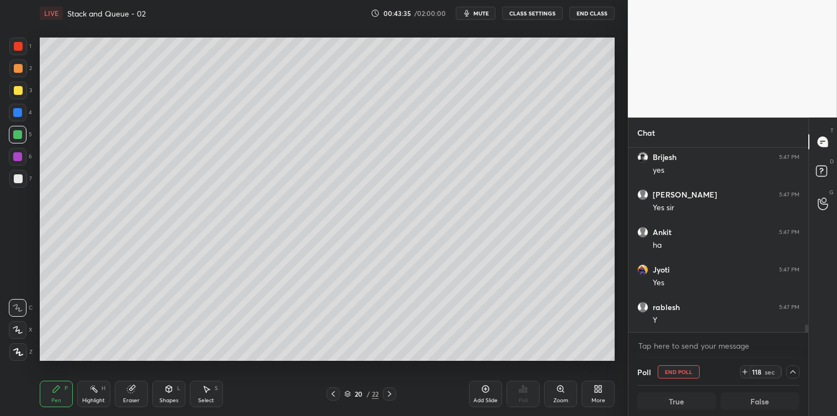
scroll to position [1, 3]
click at [687, 343] on textarea at bounding box center [718, 346] width 162 height 18
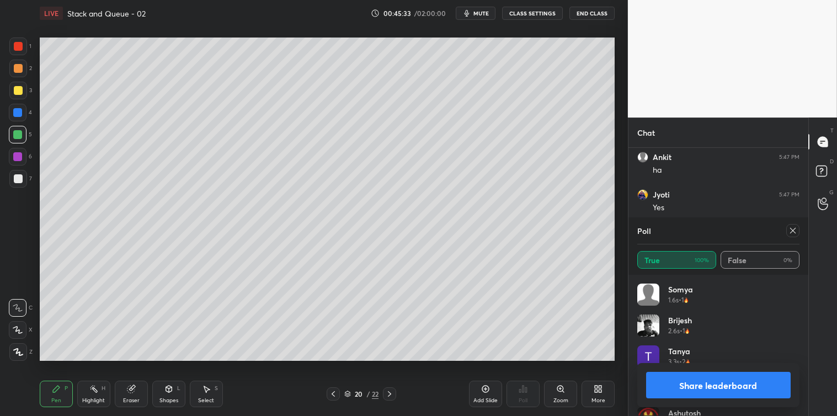
scroll to position [129, 159]
click at [789, 230] on icon at bounding box center [792, 230] width 9 height 9
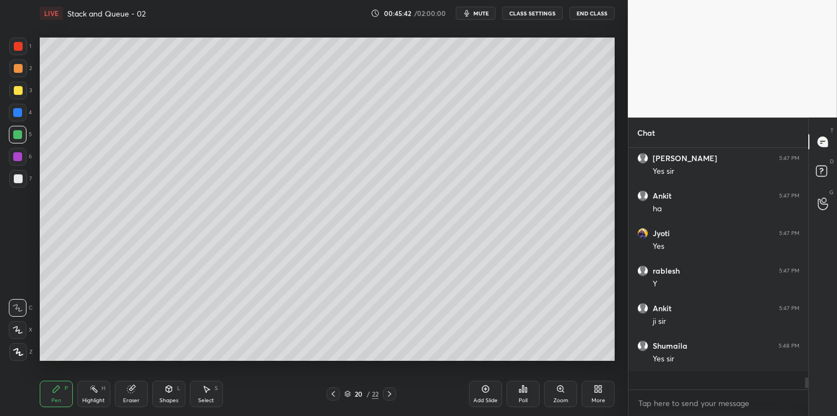
scroll to position [232, 176]
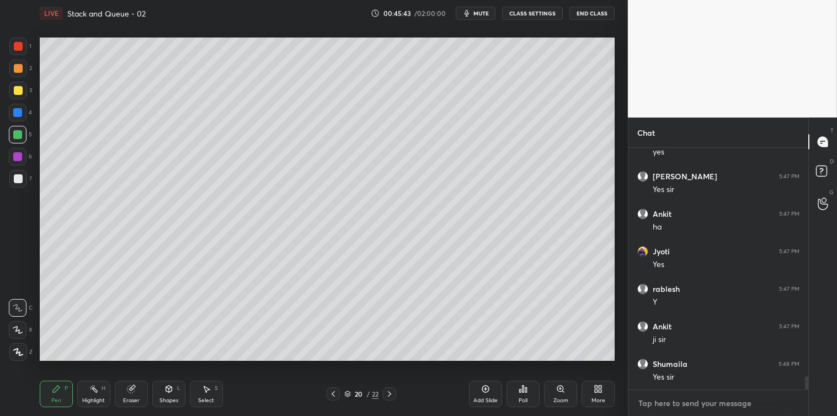
click at [687, 400] on textarea at bounding box center [718, 403] width 162 height 18
click at [388, 395] on icon at bounding box center [389, 393] width 9 height 9
click at [18, 90] on div at bounding box center [18, 90] width 9 height 9
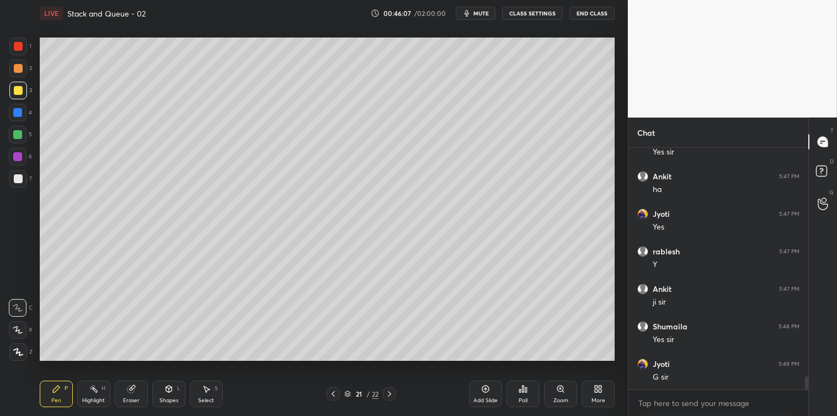
click at [172, 392] on icon at bounding box center [168, 388] width 9 height 9
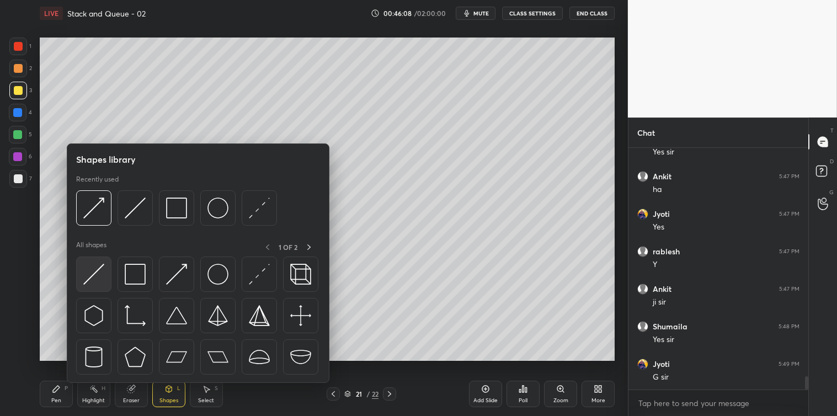
click at [95, 266] on img at bounding box center [93, 274] width 21 height 21
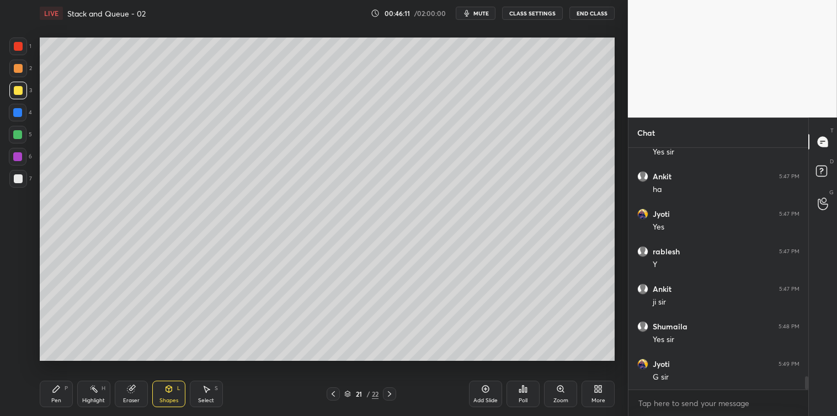
click at [53, 390] on icon at bounding box center [56, 388] width 7 height 7
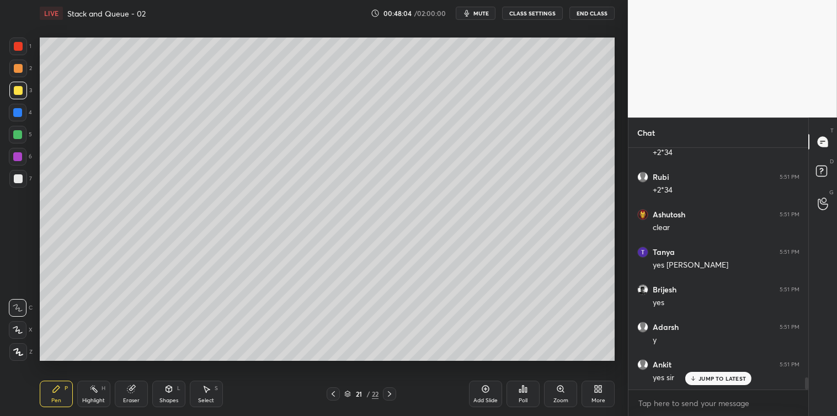
scroll to position [4707, 0]
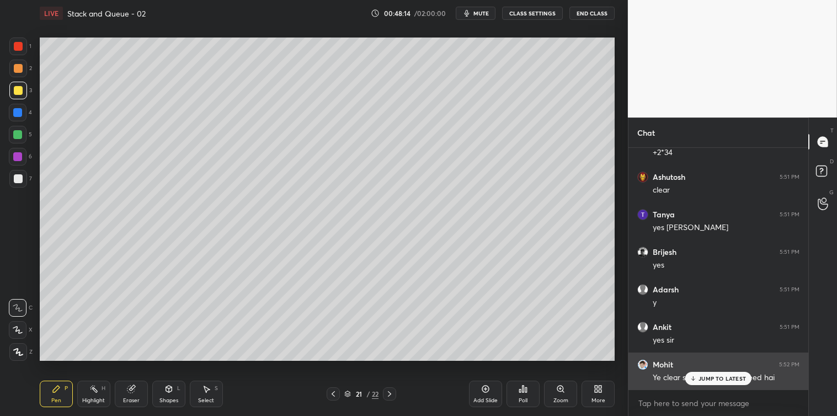
click at [727, 378] on p "JUMP TO LATEST" at bounding box center [721, 378] width 47 height 7
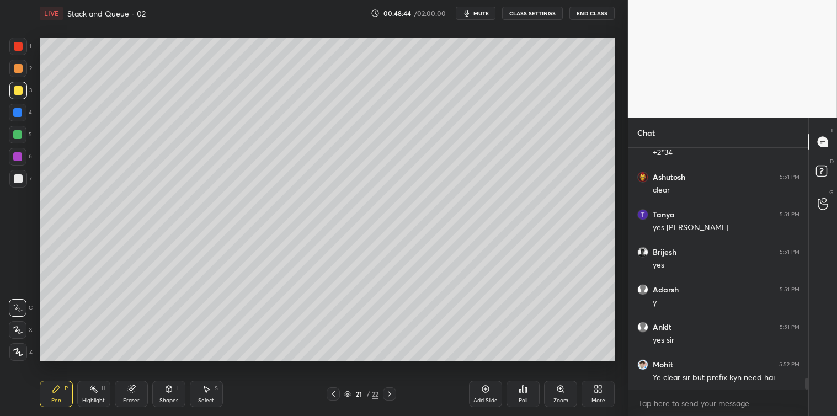
scroll to position [4745, 0]
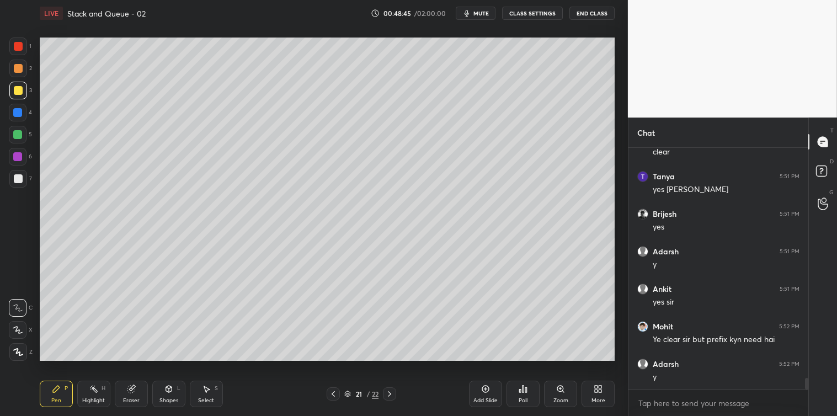
click at [17, 179] on div at bounding box center [18, 178] width 9 height 9
click at [488, 387] on icon at bounding box center [485, 388] width 7 height 7
click at [213, 388] on div "Select S" at bounding box center [206, 394] width 33 height 26
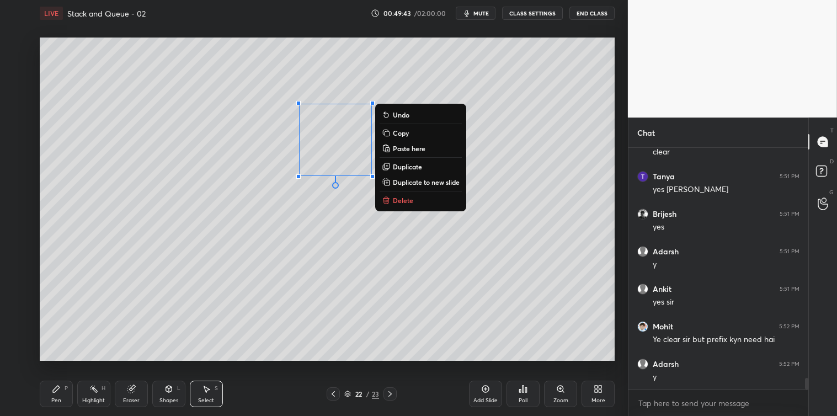
click at [411, 197] on p "Delete" at bounding box center [403, 200] width 20 height 9
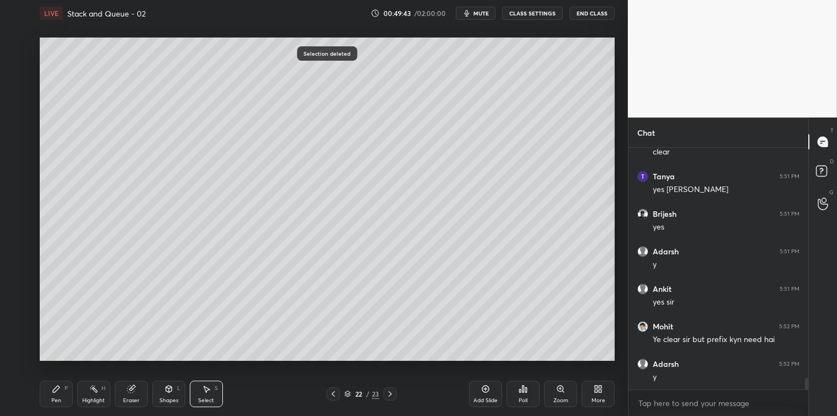
click at [167, 390] on icon at bounding box center [168, 388] width 6 height 7
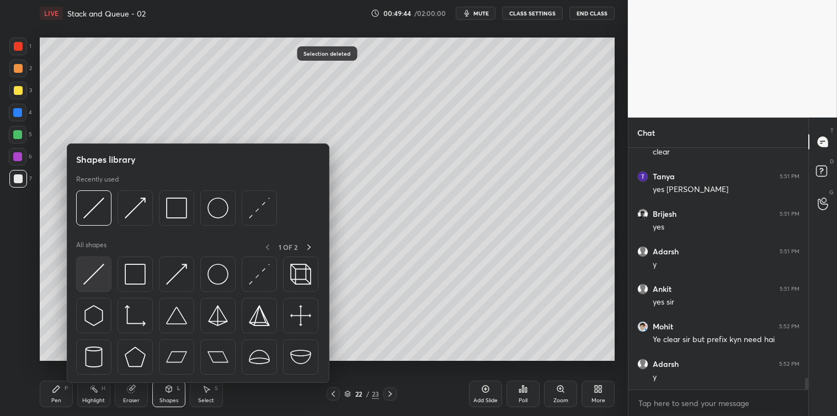
click at [98, 278] on img at bounding box center [93, 274] width 21 height 21
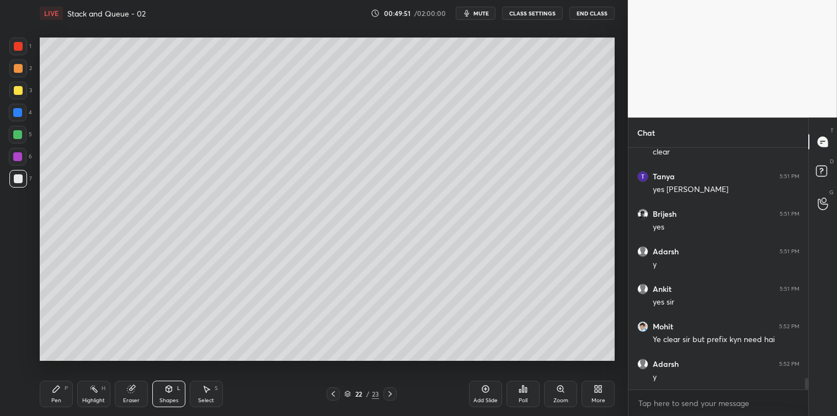
click at [55, 393] on icon at bounding box center [56, 388] width 9 height 9
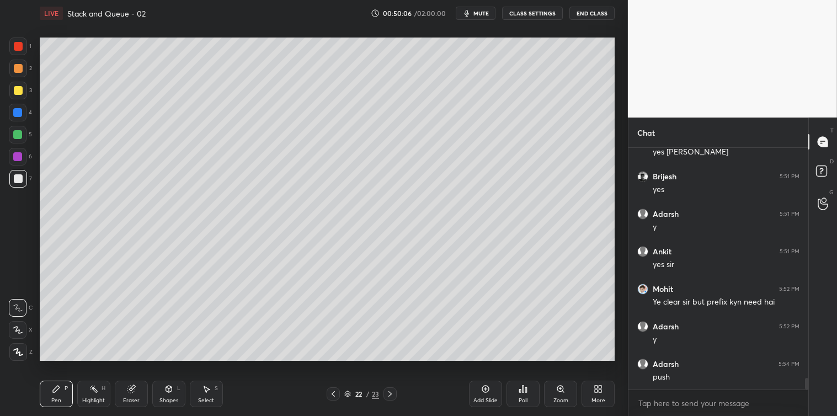
scroll to position [4820, 0]
click at [202, 393] on icon at bounding box center [206, 388] width 9 height 9
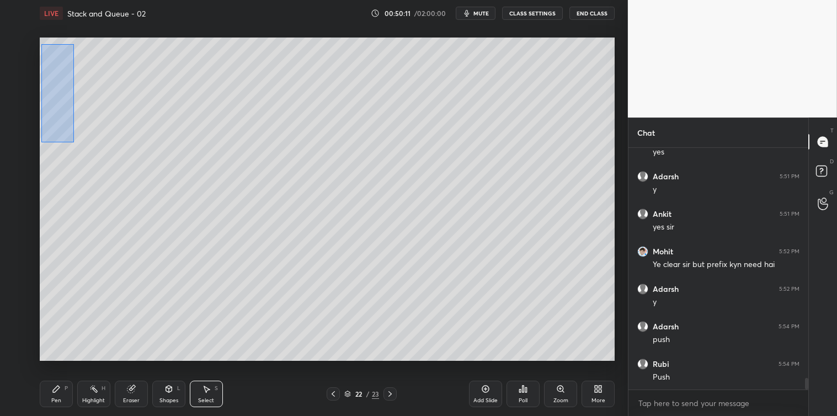
scroll to position [4857, 0]
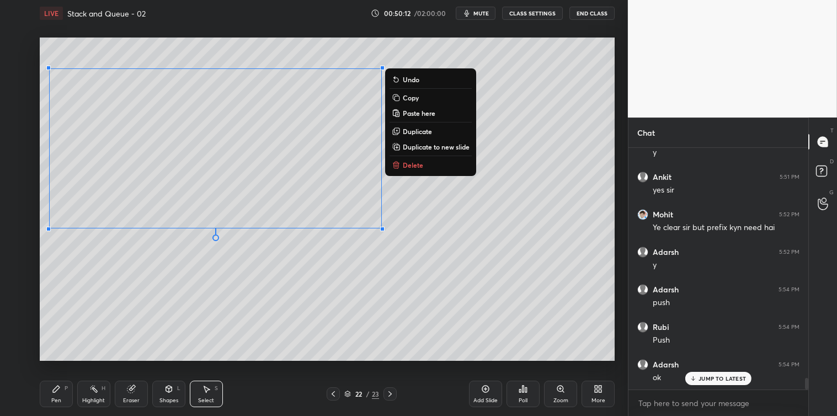
click at [417, 94] on p "Copy" at bounding box center [411, 97] width 16 height 9
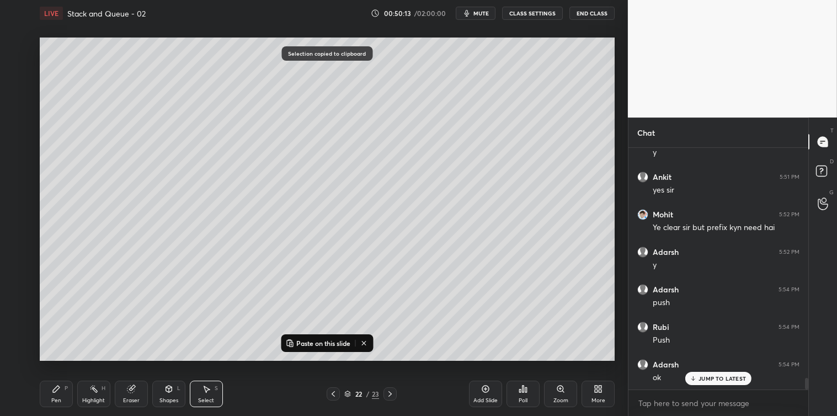
click at [481, 390] on icon at bounding box center [485, 388] width 9 height 9
click at [340, 340] on p "Paste on this slide" at bounding box center [323, 343] width 54 height 9
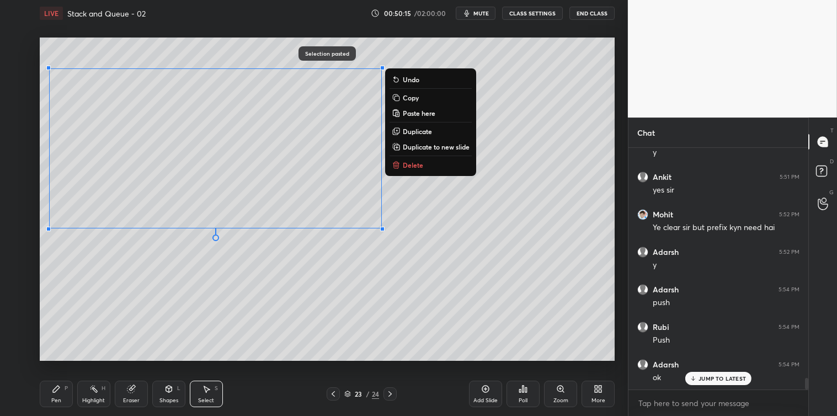
click at [351, 353] on div "0 ° Undo Copy Paste here Duplicate Duplicate to new slide Delete" at bounding box center [327, 199] width 575 height 323
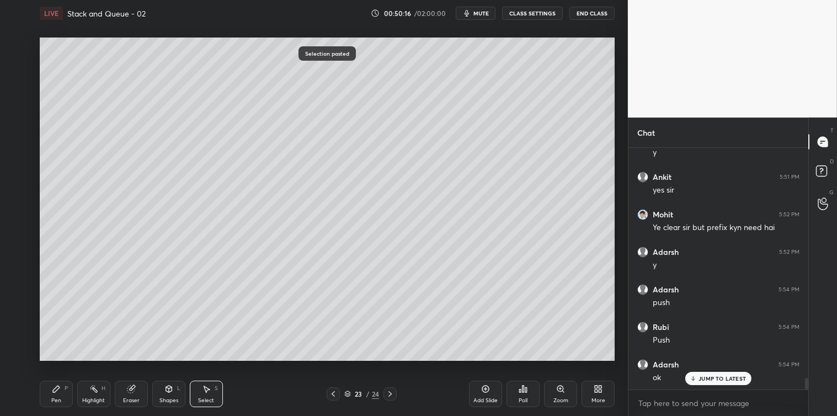
click at [63, 389] on div "Pen P" at bounding box center [56, 394] width 33 height 26
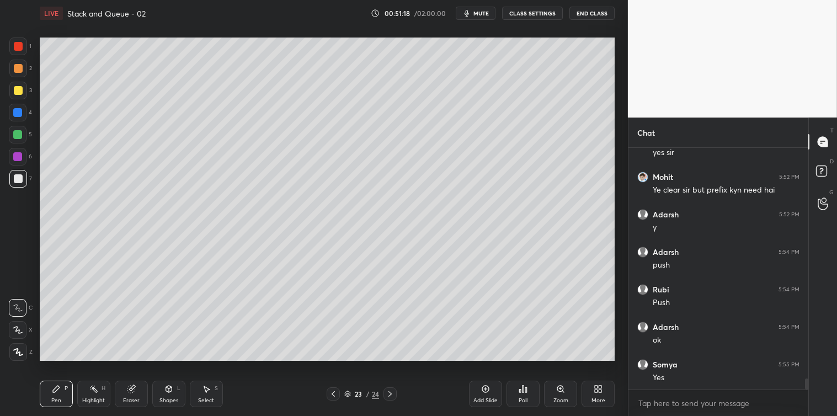
scroll to position [4933, 0]
click at [204, 389] on icon at bounding box center [206, 388] width 9 height 9
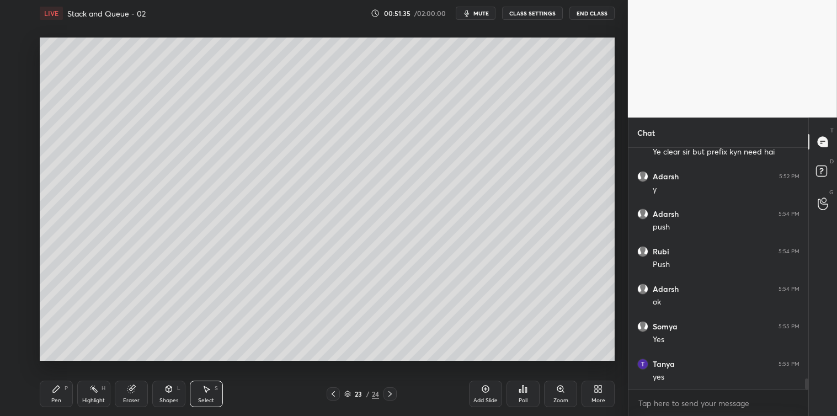
scroll to position [4970, 0]
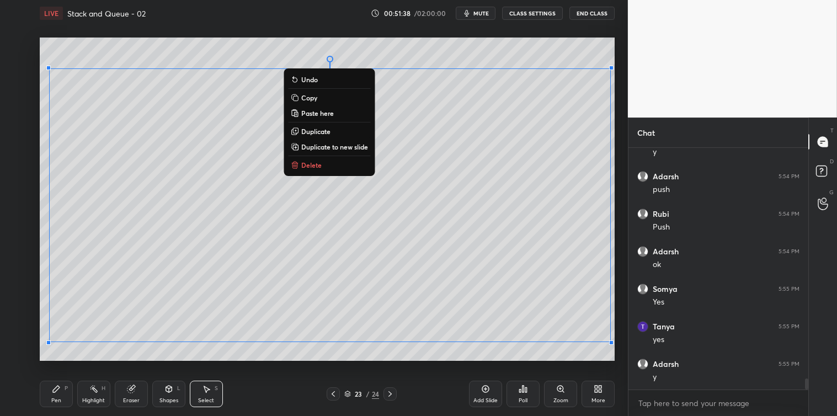
click at [317, 98] on p "Copy" at bounding box center [309, 97] width 16 height 9
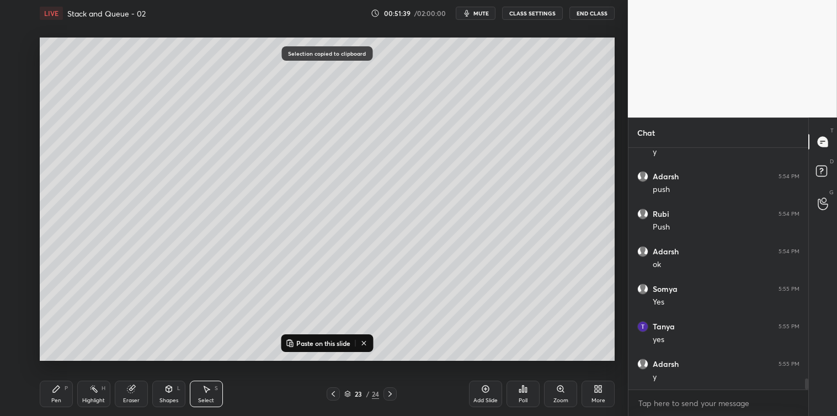
click at [485, 396] on div "Add Slide" at bounding box center [485, 394] width 33 height 26
click at [318, 345] on p "Paste on this slide" at bounding box center [323, 343] width 54 height 9
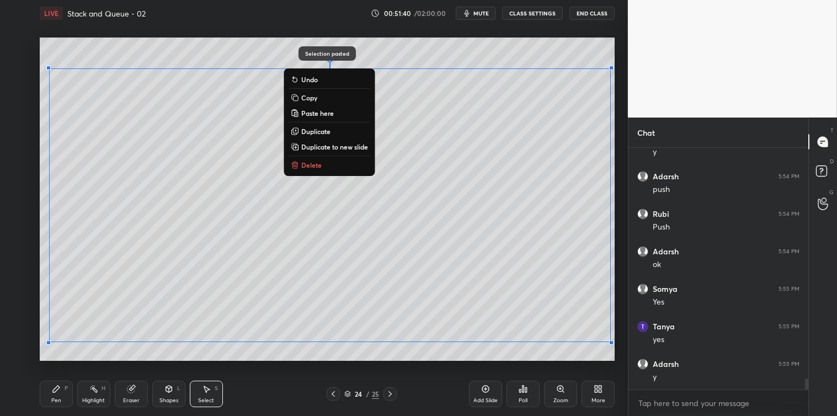
click at [306, 356] on div "0 ° Undo Copy Paste here Duplicate Duplicate to new slide Delete" at bounding box center [327, 199] width 575 height 323
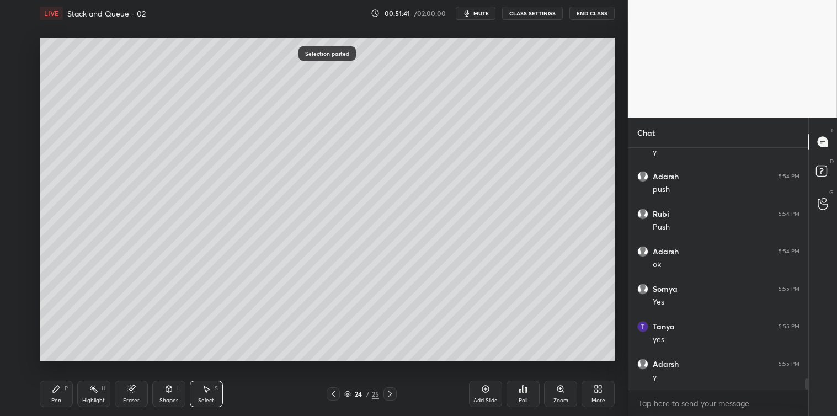
click at [52, 394] on div "Pen P" at bounding box center [56, 394] width 33 height 26
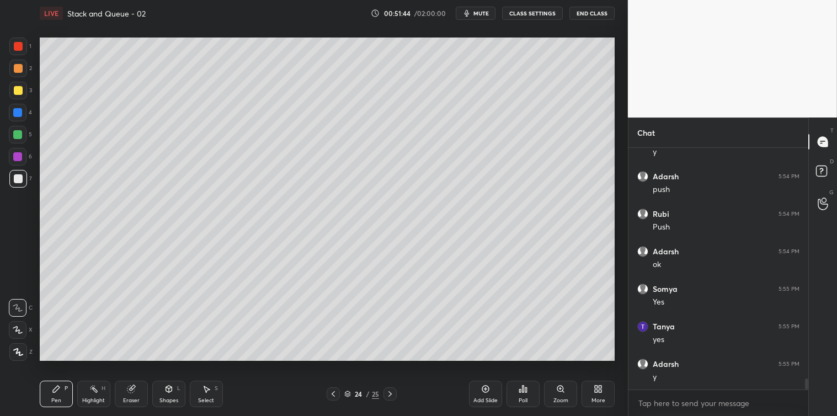
scroll to position [5008, 0]
click at [207, 388] on icon at bounding box center [207, 389] width 6 height 7
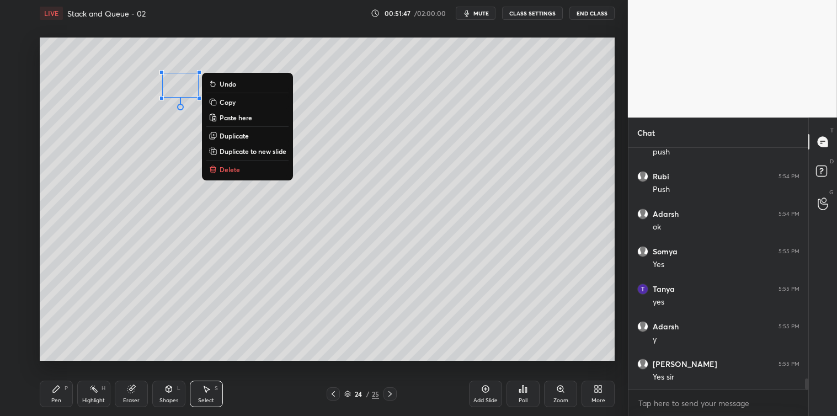
click at [221, 166] on p "Delete" at bounding box center [229, 169] width 20 height 9
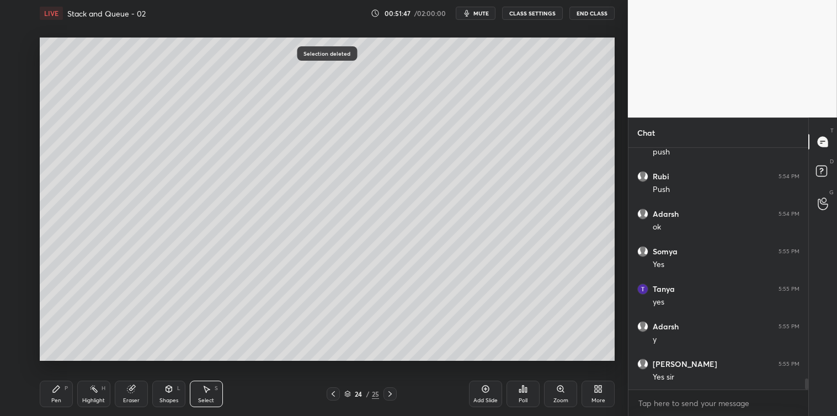
click at [51, 398] on div "Pen" at bounding box center [56, 401] width 10 height 6
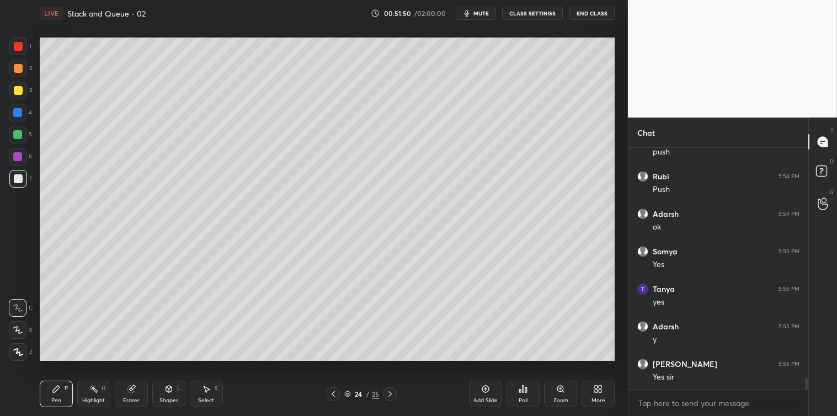
click at [212, 398] on div "Select" at bounding box center [206, 401] width 16 height 6
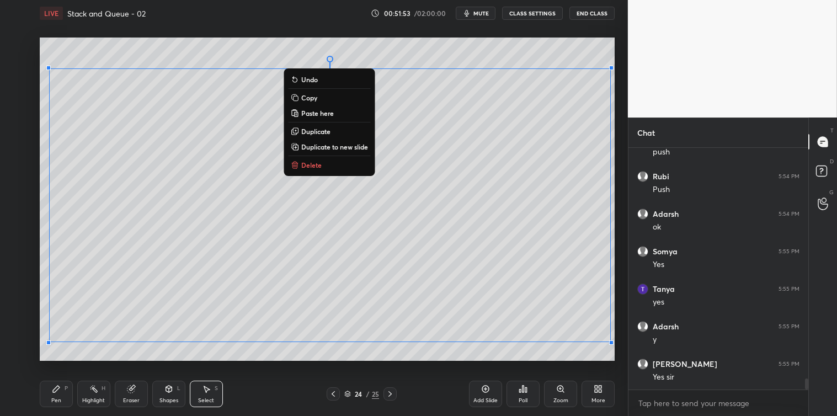
click at [307, 97] on p "Copy" at bounding box center [309, 97] width 16 height 9
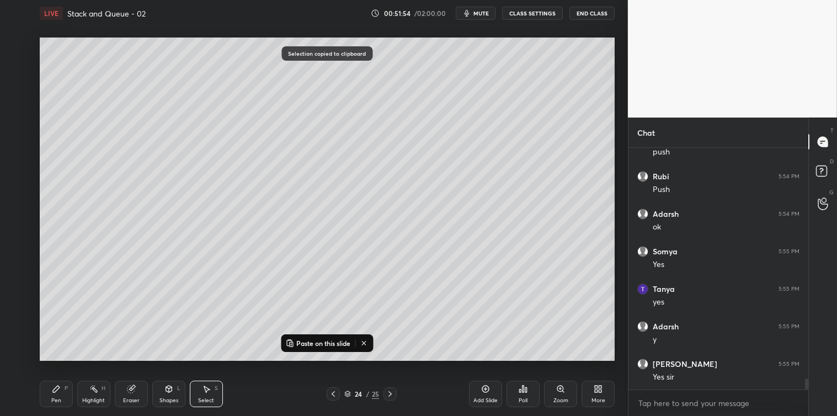
click at [479, 390] on div "Add Slide" at bounding box center [485, 394] width 33 height 26
click at [341, 342] on p "Paste on this slide" at bounding box center [323, 343] width 54 height 9
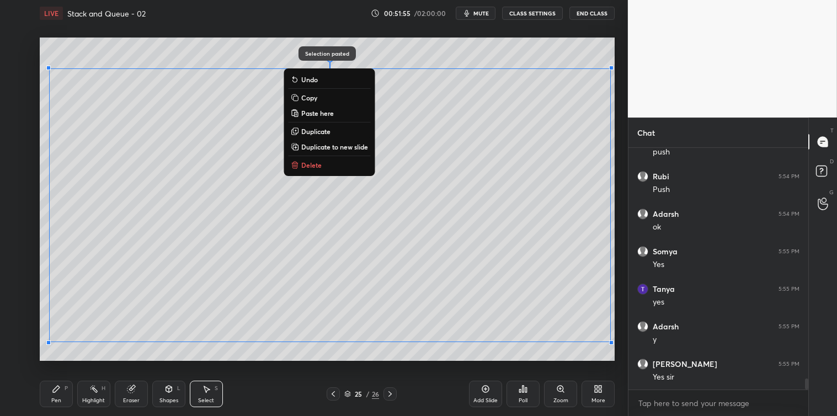
click at [351, 372] on div "Pen P Highlight H Eraser Shapes L Select S 25 / 26 Add Slide Poll Zoom More" at bounding box center [327, 394] width 575 height 44
click at [175, 50] on div "0 ° Undo Copy Paste here Duplicate Duplicate to new slide Delete" at bounding box center [327, 199] width 575 height 323
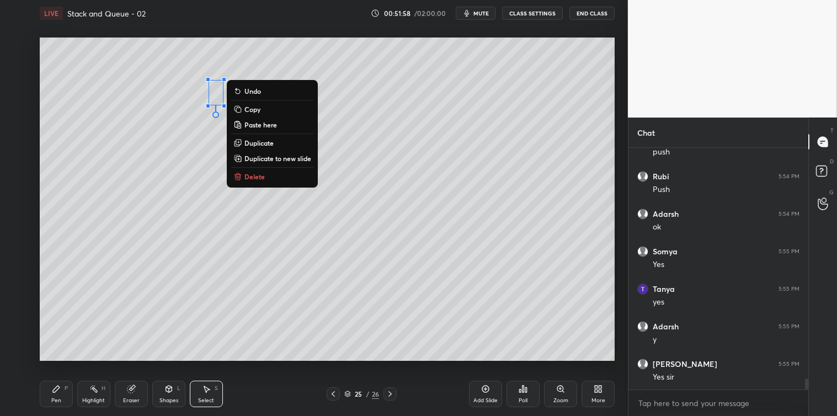
click at [252, 179] on p "Delete" at bounding box center [254, 176] width 20 height 9
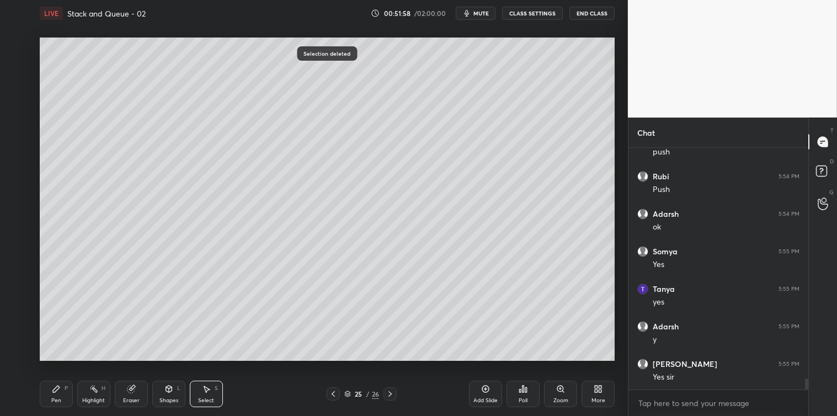
click at [63, 388] on div "Pen P" at bounding box center [56, 394] width 33 height 26
click at [15, 86] on div at bounding box center [18, 90] width 9 height 9
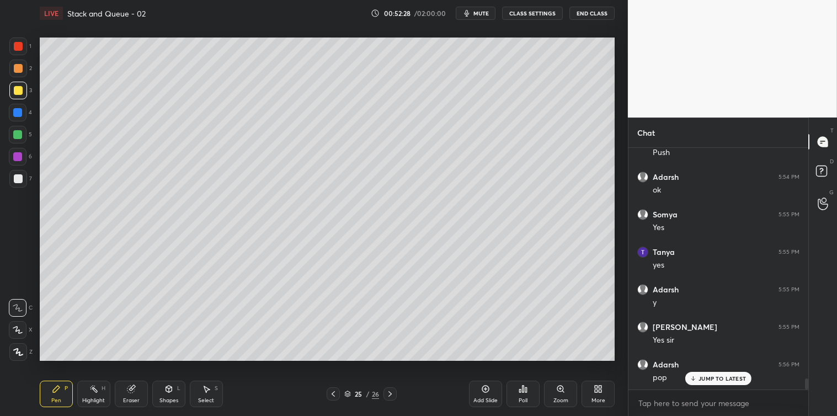
scroll to position [5082, 0]
click at [208, 389] on icon at bounding box center [207, 389] width 6 height 7
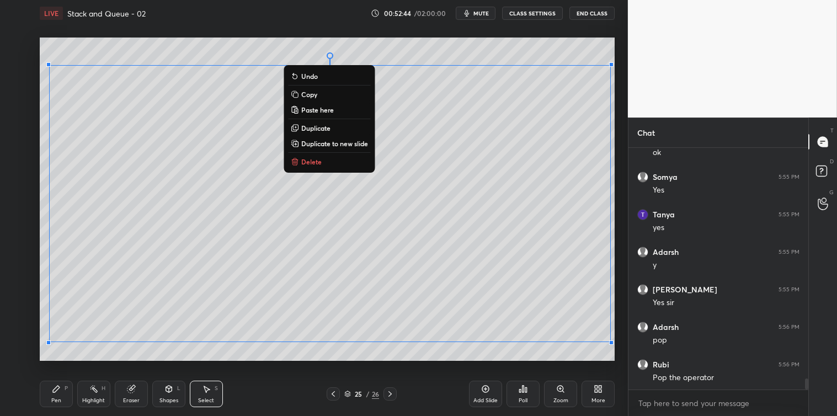
scroll to position [5120, 0]
click at [307, 94] on p "Copy" at bounding box center [309, 94] width 16 height 9
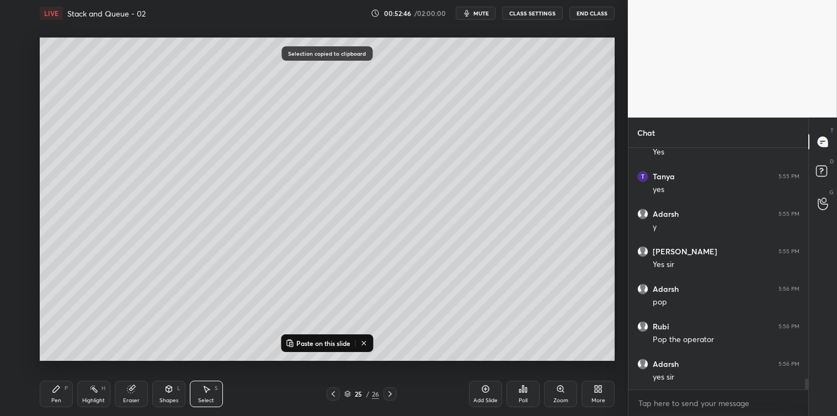
click at [478, 392] on div "Add Slide" at bounding box center [485, 394] width 33 height 26
click at [305, 342] on p "Paste on this slide" at bounding box center [323, 343] width 54 height 9
click at [297, 362] on div "0 ° Undo Copy Paste here Duplicate Duplicate to new slide Delete Selection past…" at bounding box center [326, 198] width 583 height 345
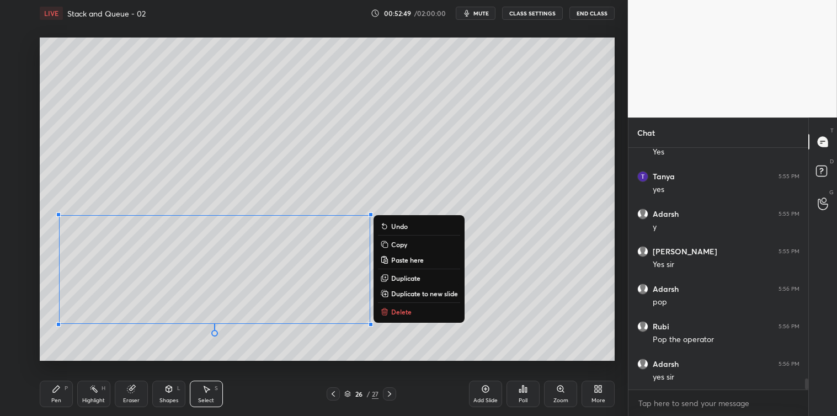
click at [399, 309] on p "Delete" at bounding box center [401, 311] width 20 height 9
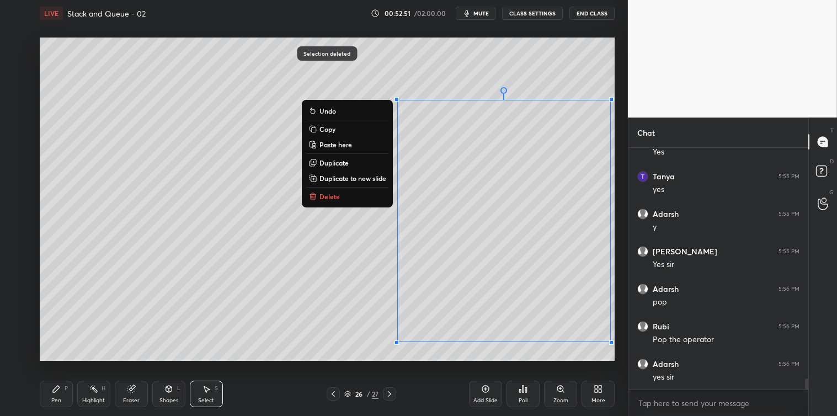
scroll to position [5158, 0]
click at [350, 199] on button "Delete" at bounding box center [347, 196] width 82 height 13
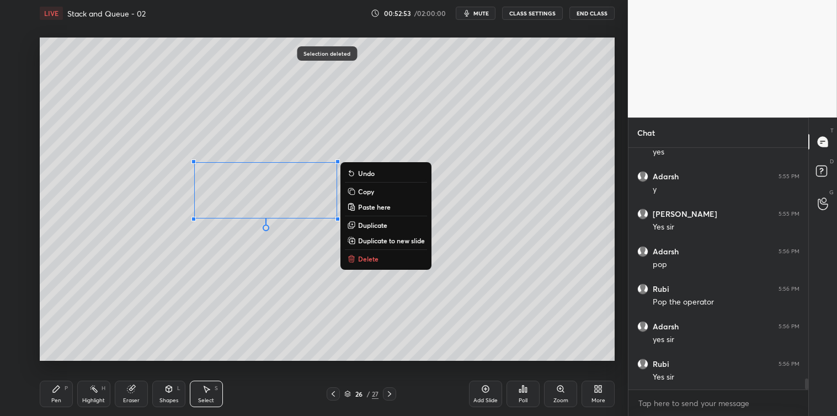
click at [362, 256] on p "Delete" at bounding box center [368, 258] width 20 height 9
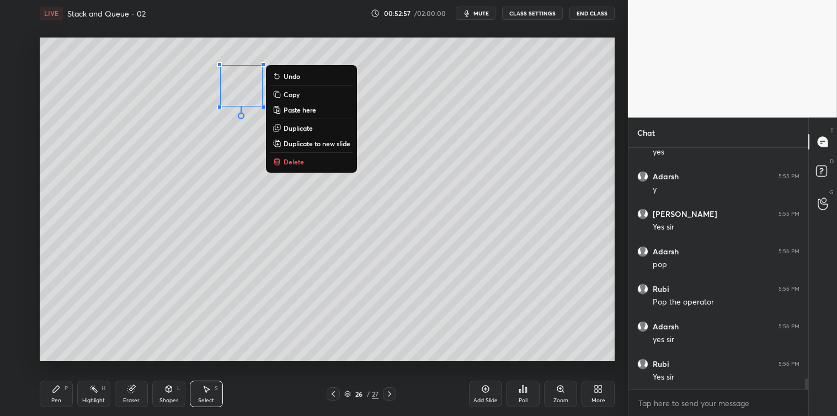
click at [291, 166] on p "Delete" at bounding box center [293, 161] width 20 height 9
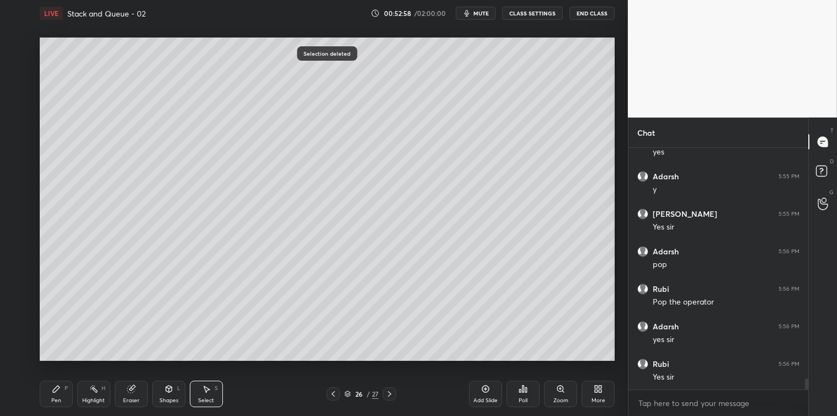
click at [53, 390] on icon at bounding box center [56, 388] width 7 height 7
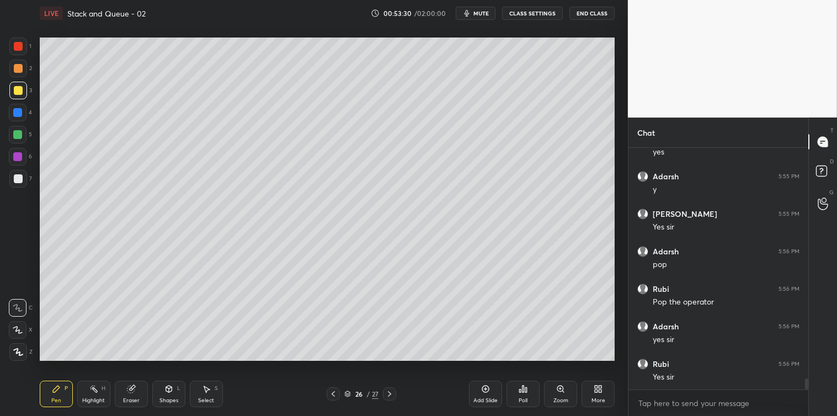
click at [9, 181] on div at bounding box center [18, 179] width 18 height 18
click at [478, 388] on div "Add Slide" at bounding box center [485, 394] width 33 height 26
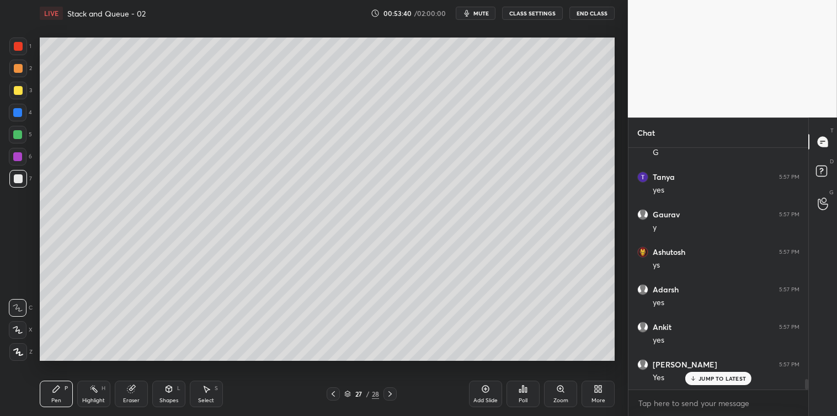
scroll to position [5457, 0]
click at [20, 98] on div at bounding box center [18, 91] width 18 height 18
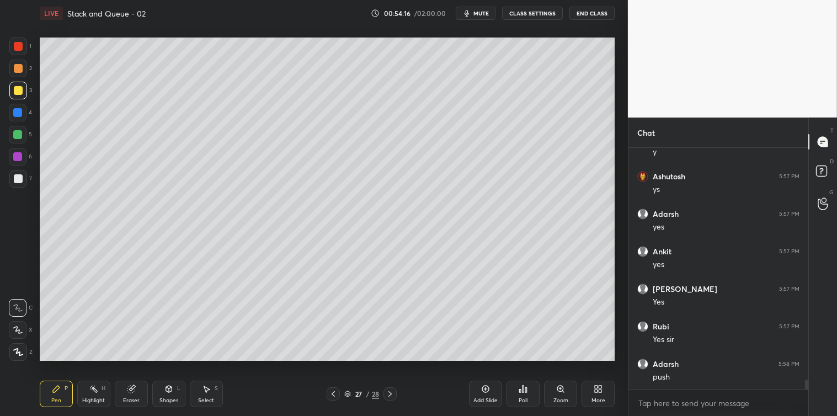
click at [202, 392] on icon at bounding box center [206, 388] width 9 height 9
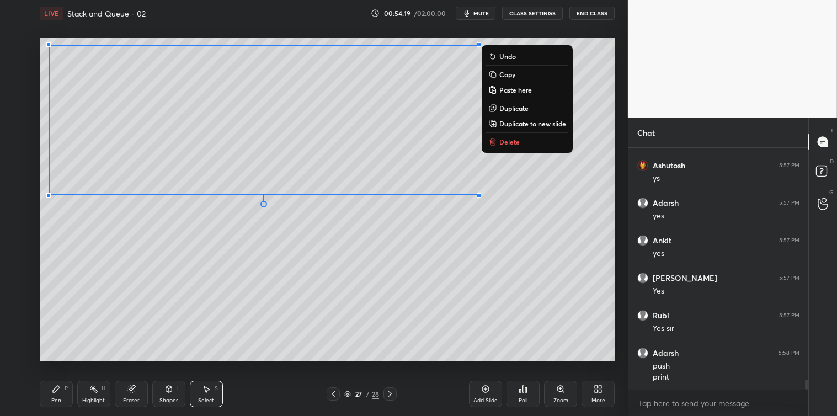
click at [507, 75] on p "Copy" at bounding box center [507, 74] width 16 height 9
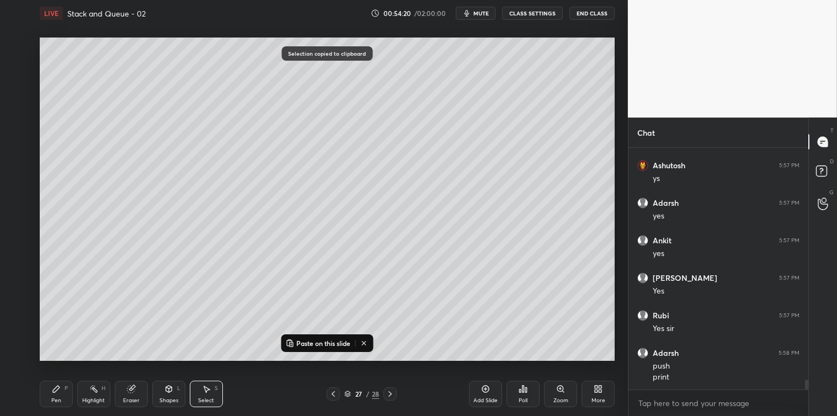
click at [481, 389] on icon at bounding box center [485, 388] width 9 height 9
click at [348, 349] on button "Paste on this slide" at bounding box center [317, 342] width 69 height 13
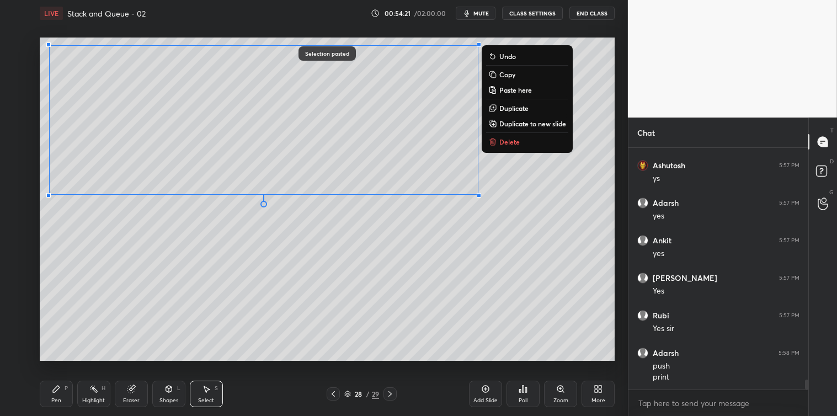
click at [352, 351] on div "0 ° Undo Copy Paste here Duplicate Duplicate to new slide Delete" at bounding box center [327, 199] width 575 height 323
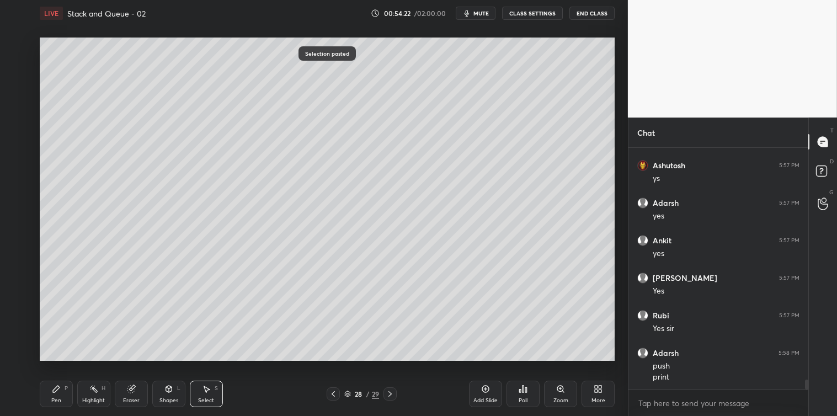
click at [57, 389] on icon at bounding box center [56, 388] width 7 height 7
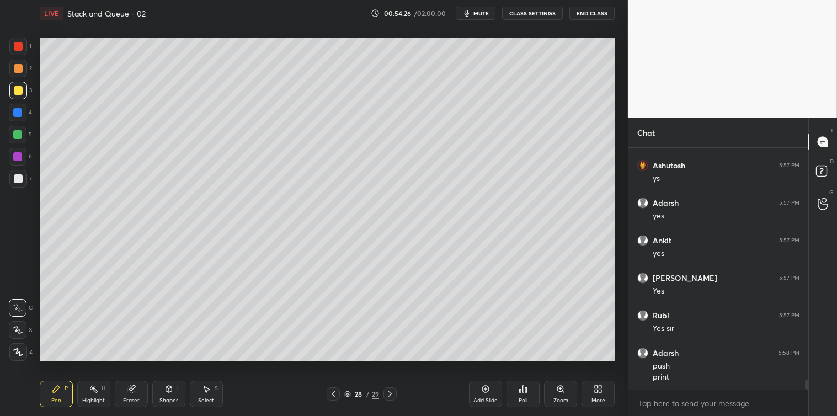
click at [208, 392] on icon at bounding box center [206, 388] width 9 height 9
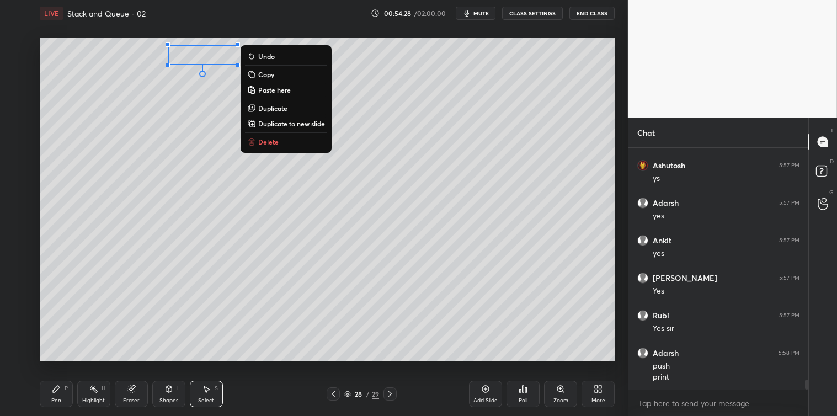
click at [260, 140] on p "Delete" at bounding box center [268, 141] width 20 height 9
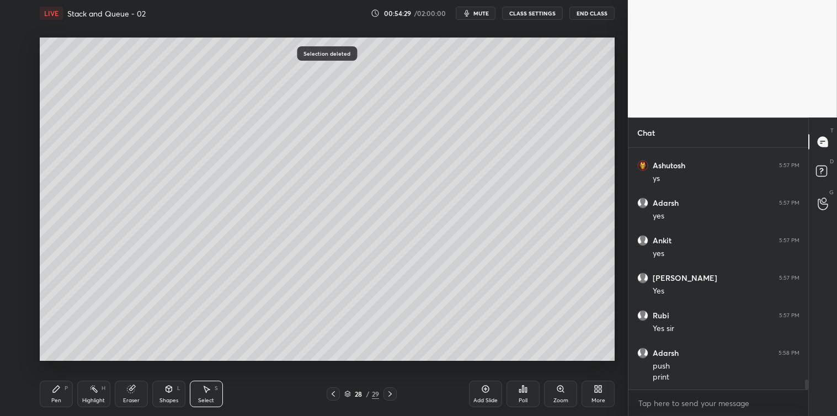
click at [59, 394] on div "Pen P" at bounding box center [56, 394] width 33 height 26
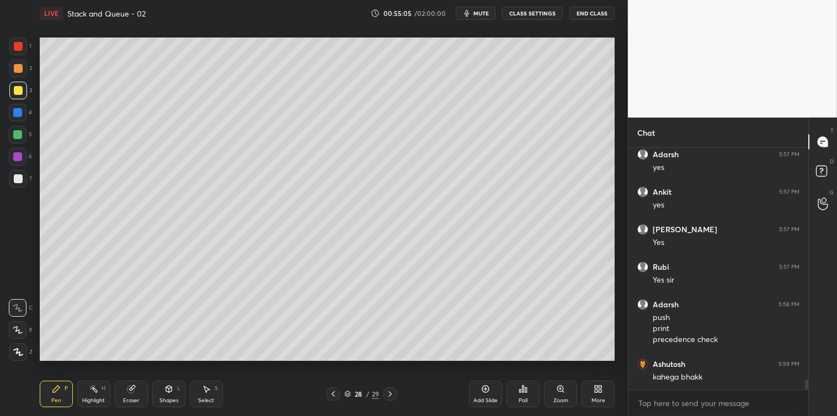
scroll to position [5592, 0]
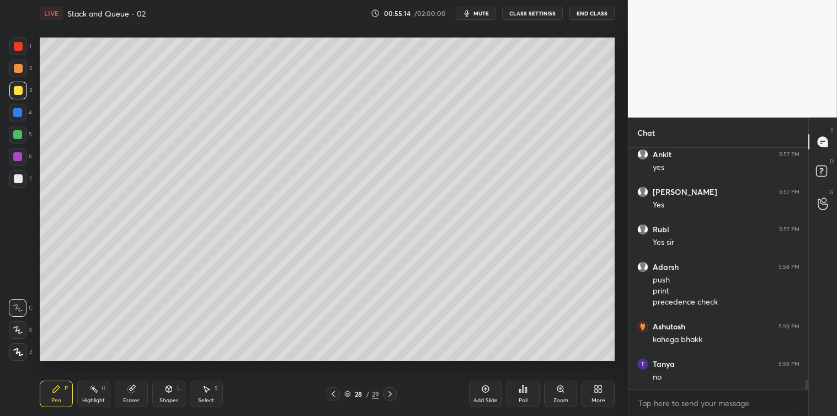
click at [210, 392] on icon at bounding box center [206, 388] width 9 height 9
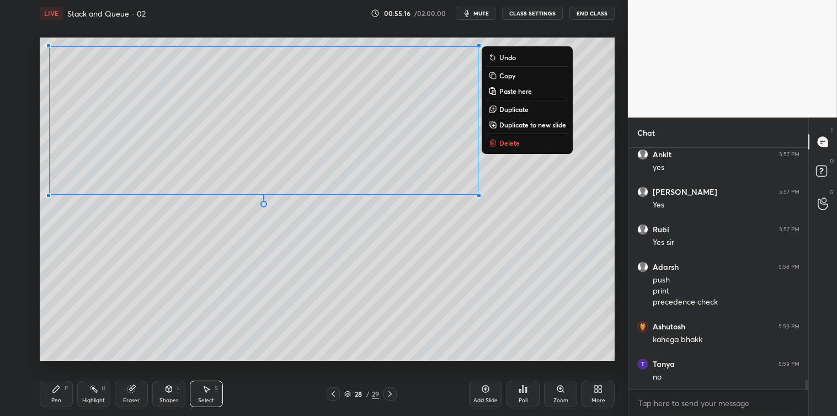
click at [505, 75] on p "Copy" at bounding box center [507, 75] width 16 height 9
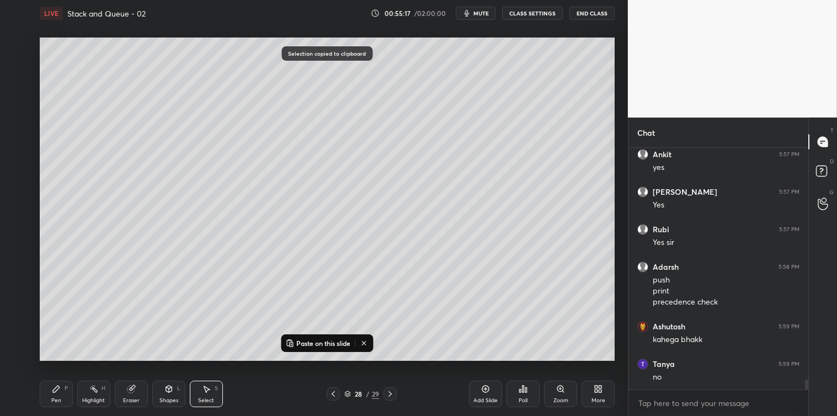
click at [483, 387] on icon at bounding box center [485, 388] width 7 height 7
click at [342, 342] on p "Paste on this slide" at bounding box center [323, 343] width 54 height 9
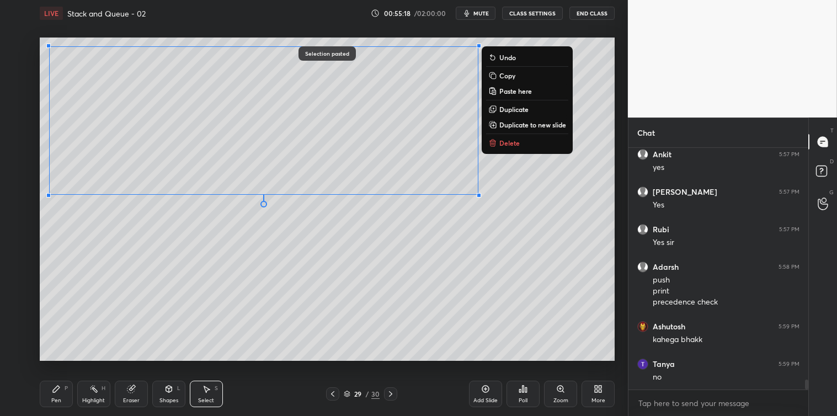
click at [357, 363] on div "0 ° Undo Copy Paste here Duplicate Duplicate to new slide Delete Selection past…" at bounding box center [326, 198] width 583 height 345
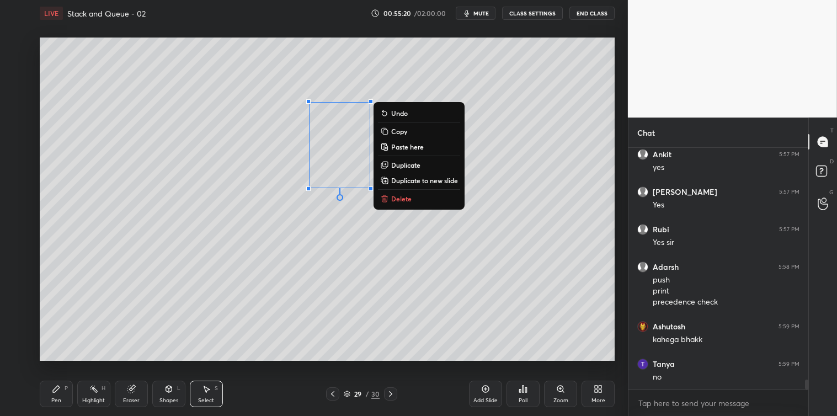
click at [389, 199] on button "Delete" at bounding box center [419, 198] width 82 height 13
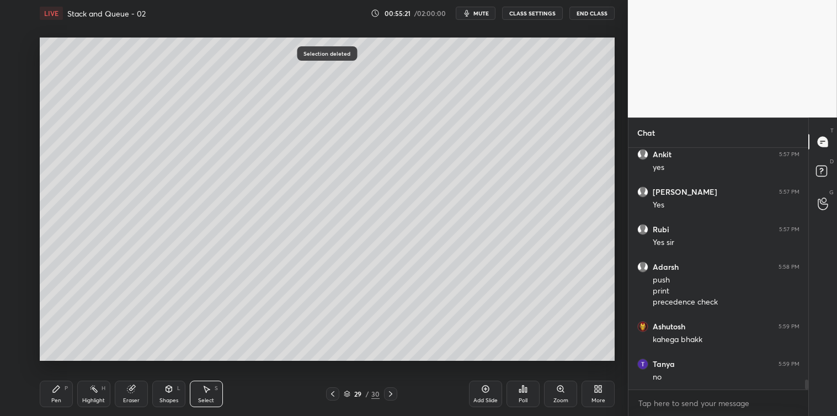
click at [62, 394] on div "Pen P" at bounding box center [56, 394] width 33 height 26
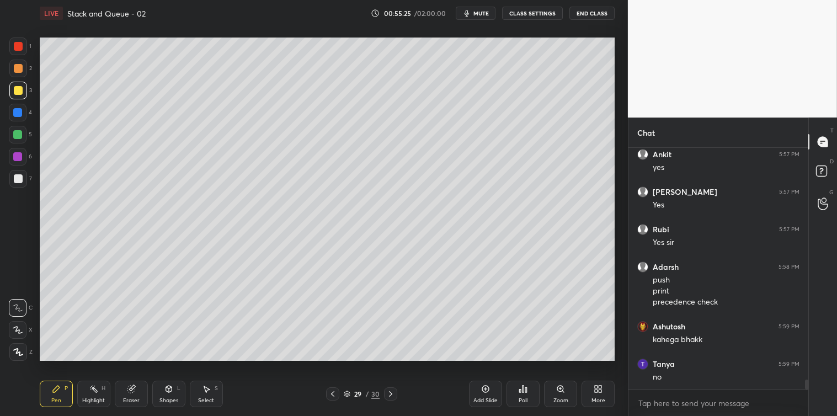
scroll to position [5629, 0]
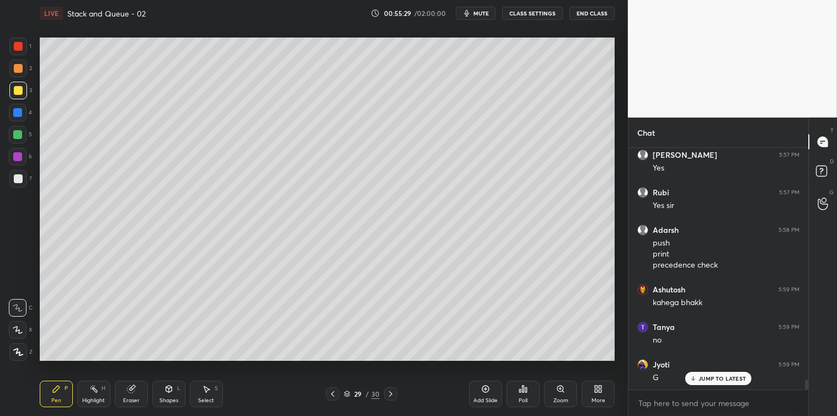
click at [210, 396] on div "Select S" at bounding box center [206, 394] width 33 height 26
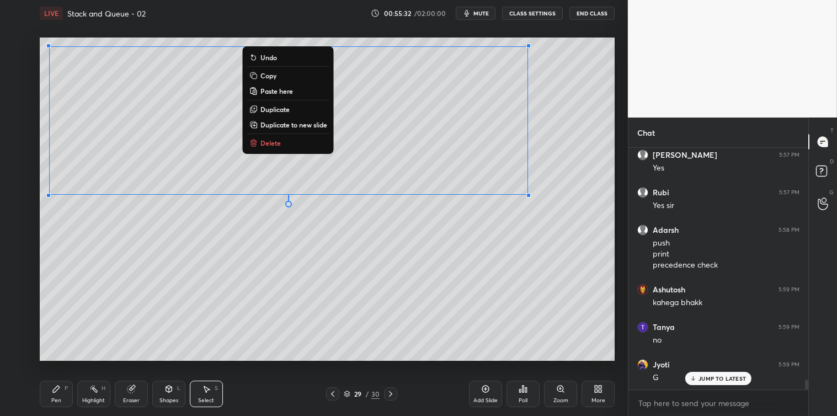
click at [276, 76] on button "Copy" at bounding box center [288, 75] width 82 height 13
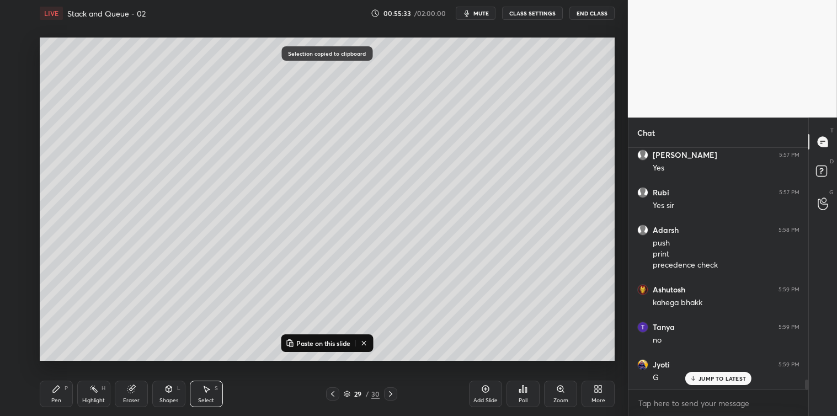
click at [481, 390] on icon at bounding box center [485, 388] width 9 height 9
click at [316, 345] on p "Paste on this slide" at bounding box center [323, 343] width 54 height 9
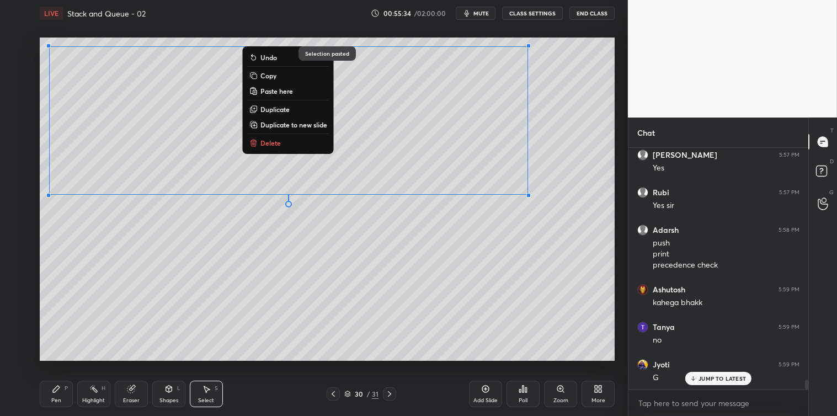
click at [313, 359] on div "0 ° Undo Copy Paste here Duplicate Duplicate to new slide Delete" at bounding box center [327, 199] width 575 height 323
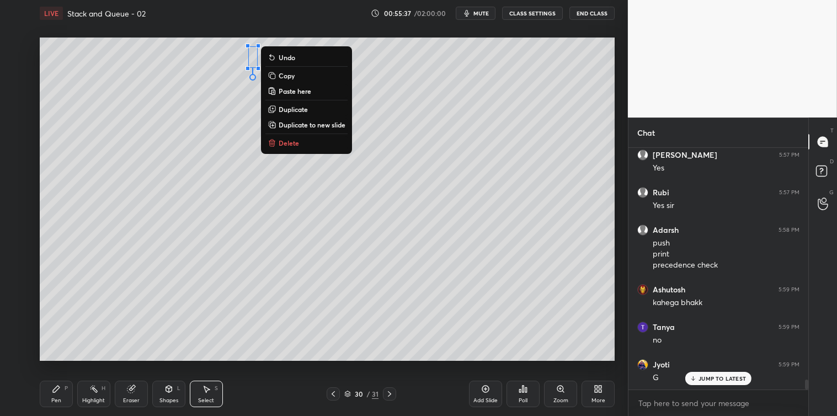
scroll to position [5667, 0]
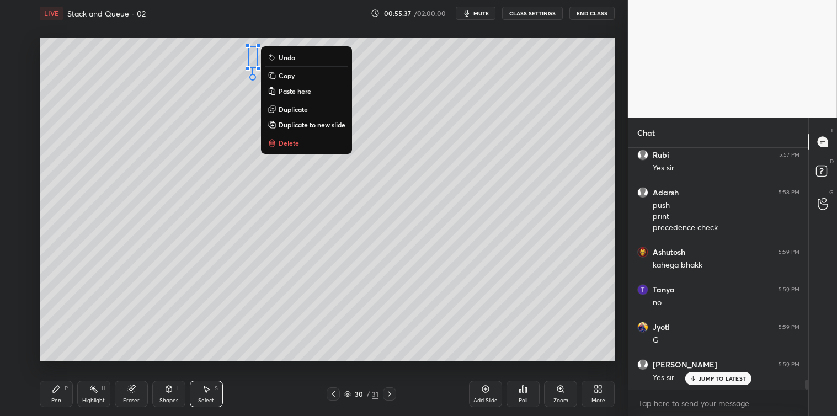
click at [285, 141] on p "Delete" at bounding box center [289, 142] width 20 height 9
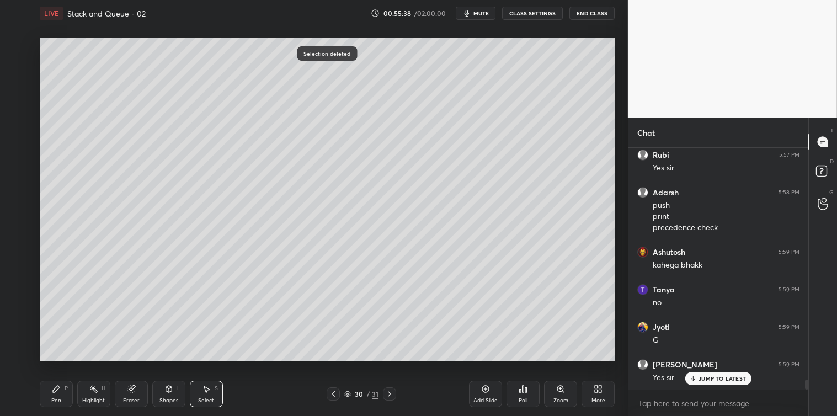
click at [67, 394] on div "Pen P" at bounding box center [56, 394] width 33 height 26
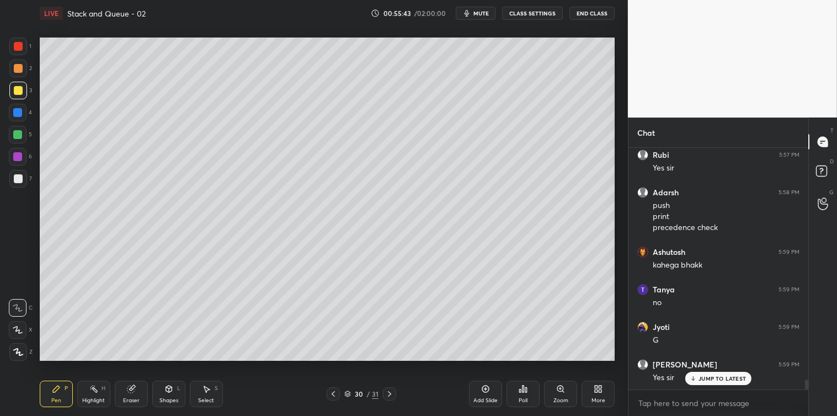
scroll to position [5705, 0]
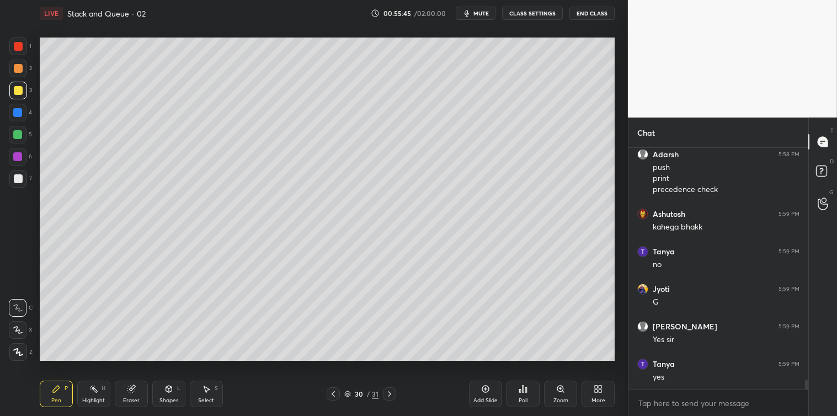
click at [207, 393] on icon at bounding box center [206, 388] width 9 height 9
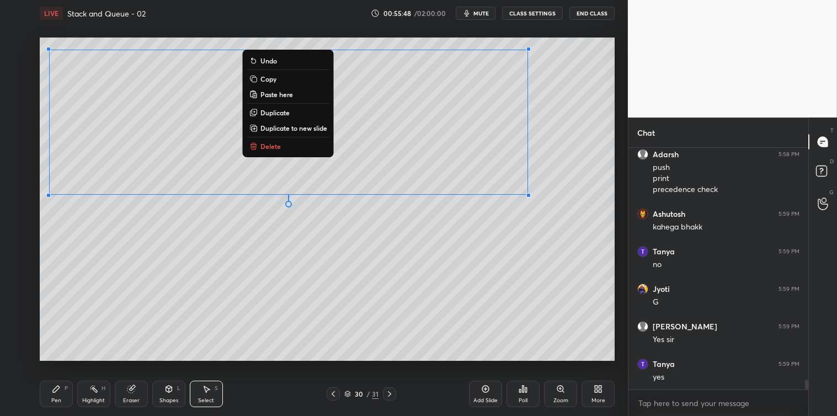
click at [271, 77] on p "Copy" at bounding box center [268, 78] width 16 height 9
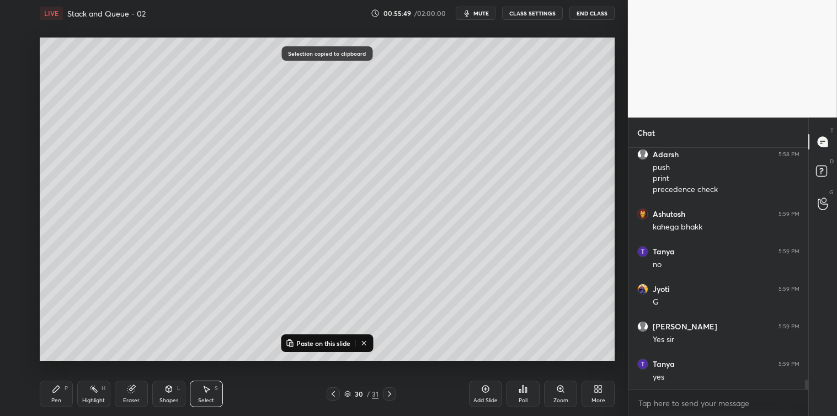
click at [485, 390] on icon at bounding box center [485, 388] width 3 height 3
click at [332, 345] on p "Paste on this slide" at bounding box center [323, 343] width 54 height 9
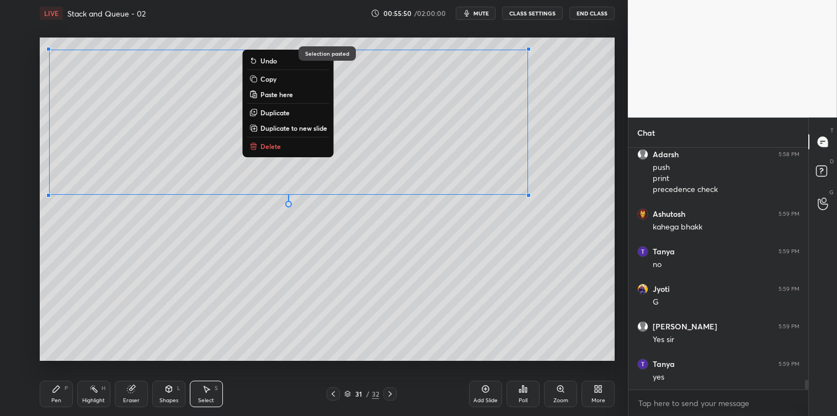
click at [331, 360] on div "0 ° Undo Copy Paste here Duplicate Duplicate to new slide Delete" at bounding box center [327, 199] width 575 height 323
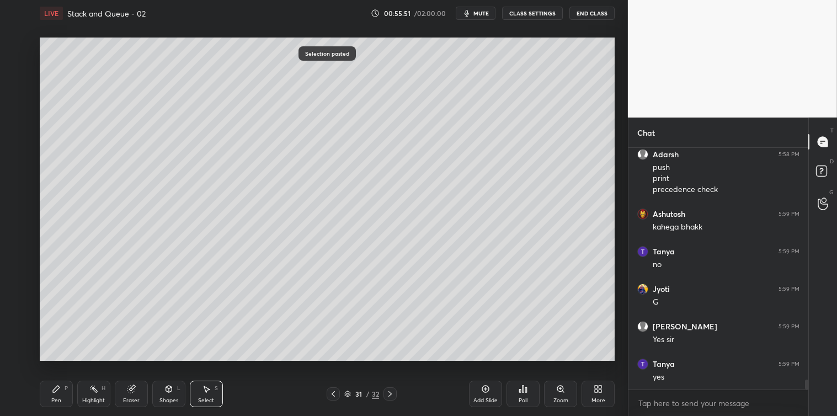
click at [53, 389] on icon at bounding box center [56, 388] width 7 height 7
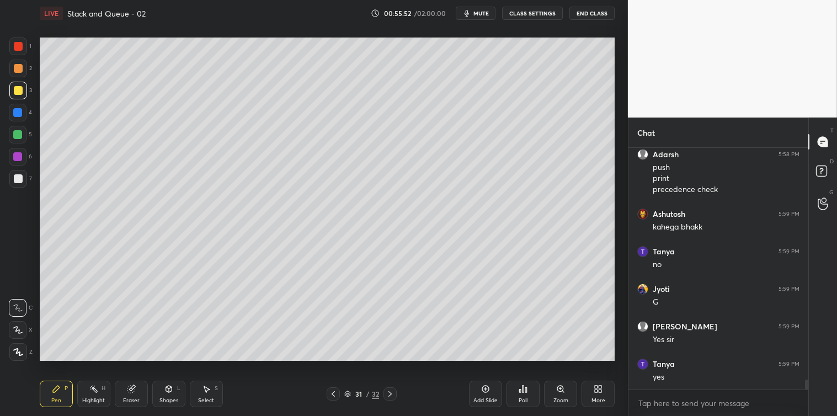
click at [208, 383] on div "Select S" at bounding box center [206, 394] width 33 height 26
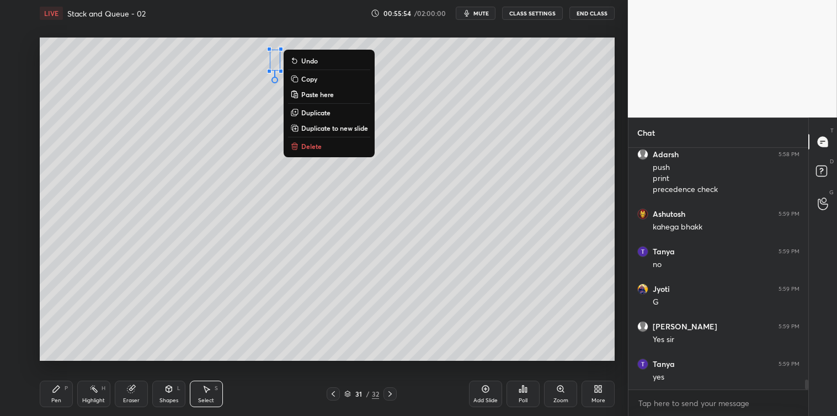
click at [313, 144] on p "Delete" at bounding box center [311, 146] width 20 height 9
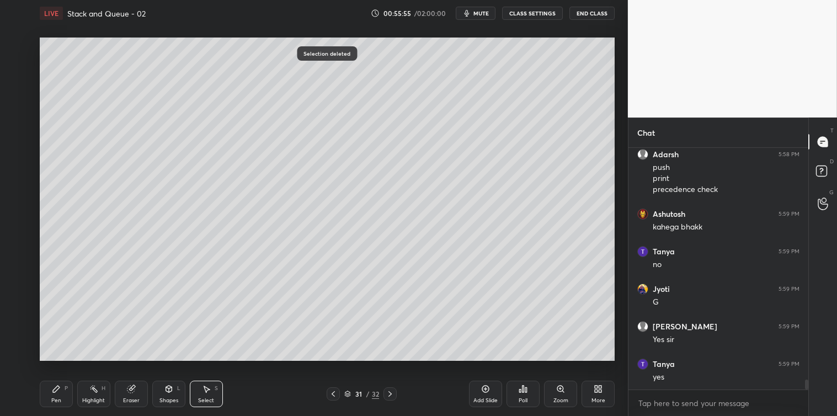
click at [52, 393] on icon at bounding box center [56, 388] width 9 height 9
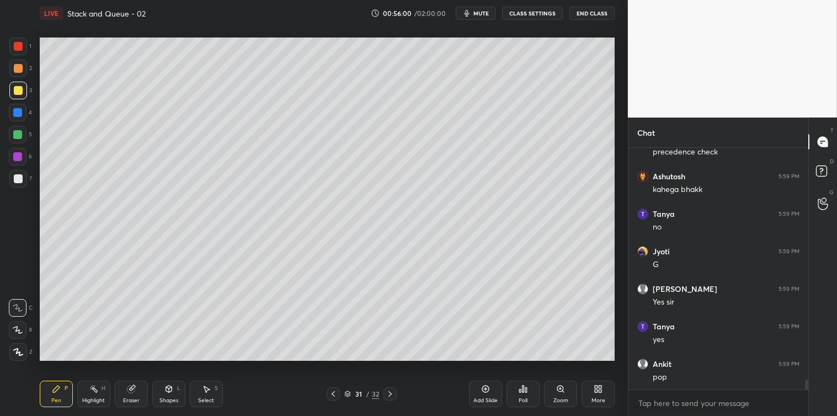
scroll to position [5780, 0]
click at [14, 177] on div at bounding box center [18, 178] width 9 height 9
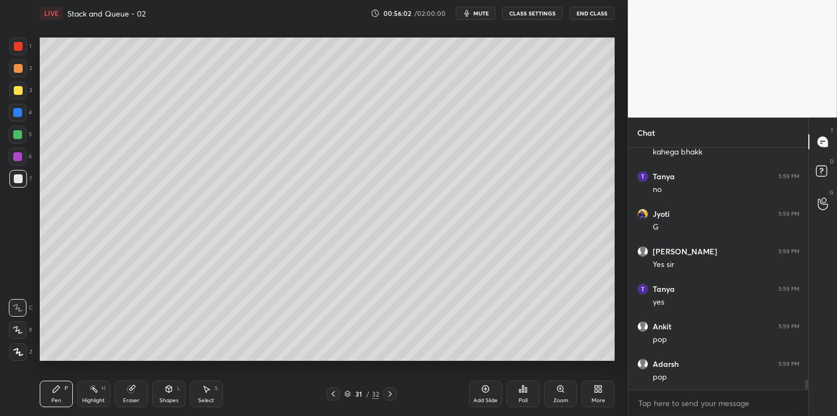
click at [17, 46] on div at bounding box center [18, 46] width 9 height 9
click at [211, 389] on div "Select S" at bounding box center [206, 394] width 33 height 26
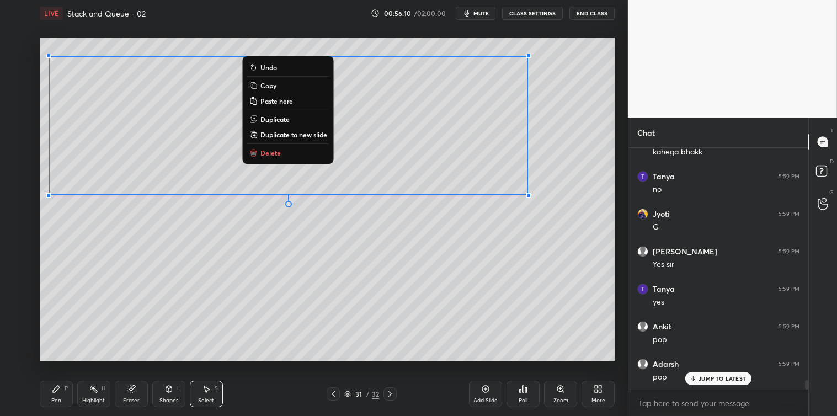
scroll to position [5817, 0]
click at [258, 84] on button "Copy" at bounding box center [288, 85] width 82 height 13
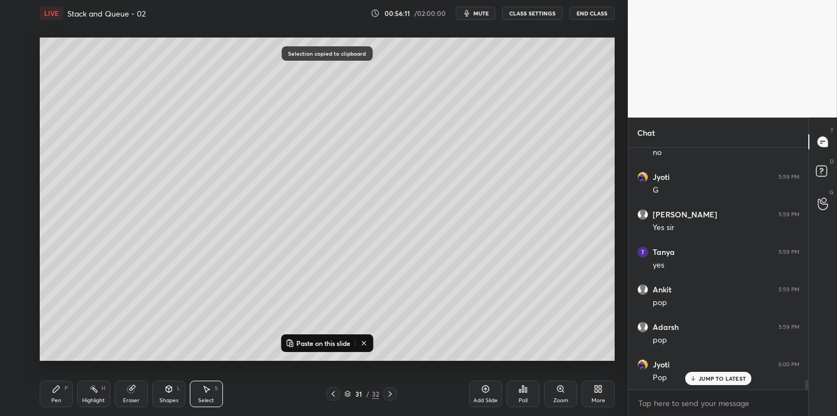
click at [483, 388] on icon at bounding box center [485, 388] width 9 height 9
click at [317, 342] on p "Paste on this slide" at bounding box center [323, 343] width 54 height 9
click at [320, 363] on div "0 ° Undo Copy Paste here Duplicate Duplicate to new slide Delete Selection past…" at bounding box center [326, 198] width 583 height 345
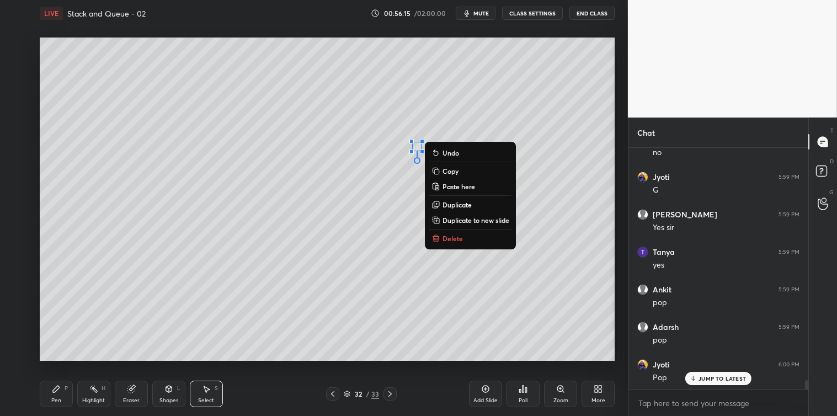
click at [442, 239] on p "Delete" at bounding box center [452, 238] width 20 height 9
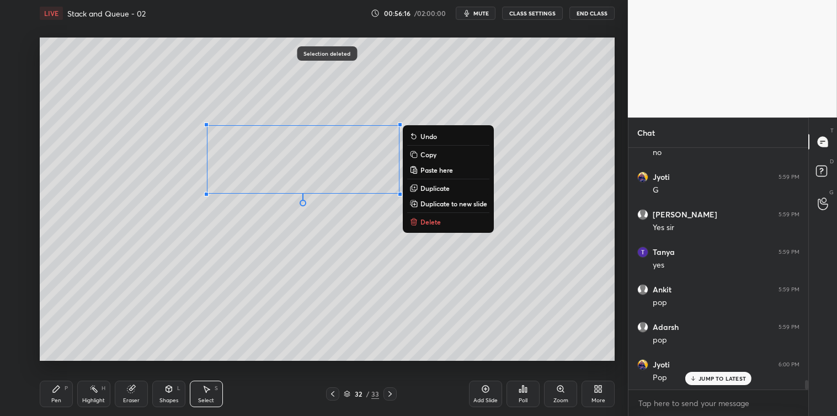
click at [422, 225] on p "Delete" at bounding box center [430, 221] width 20 height 9
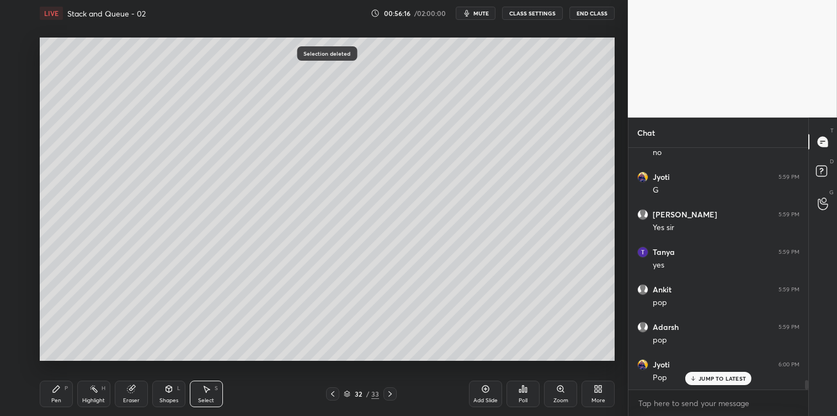
scroll to position [5854, 0]
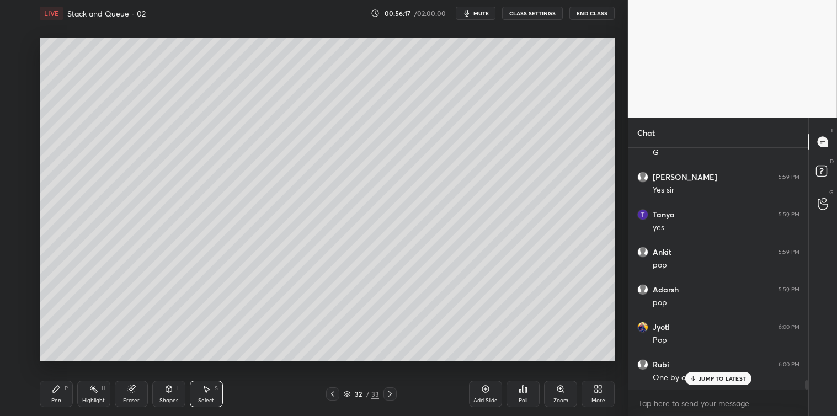
click at [58, 393] on icon at bounding box center [56, 388] width 9 height 9
click at [207, 389] on icon at bounding box center [207, 389] width 6 height 7
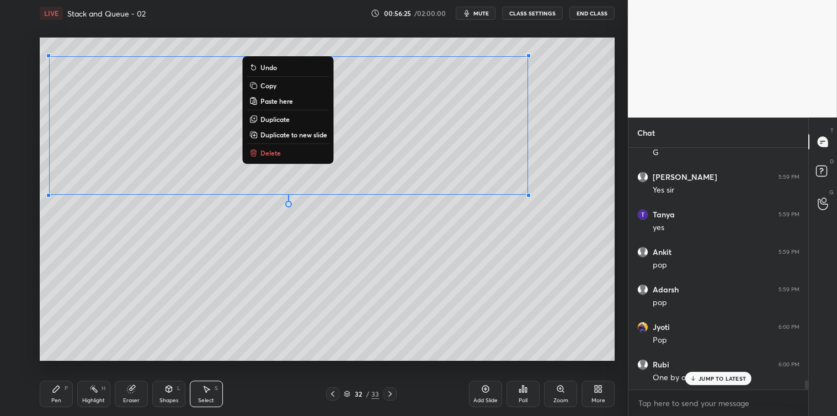
click at [274, 85] on p "Copy" at bounding box center [268, 85] width 16 height 9
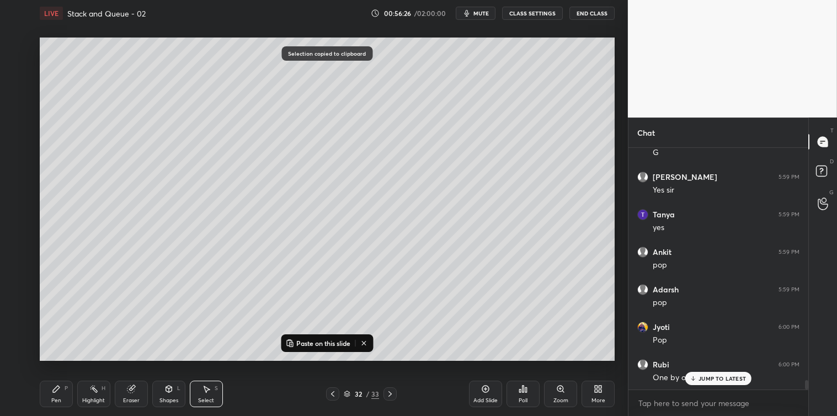
click at [480, 393] on div "Add Slide" at bounding box center [485, 394] width 33 height 26
click at [325, 344] on p "Paste on this slide" at bounding box center [323, 343] width 54 height 9
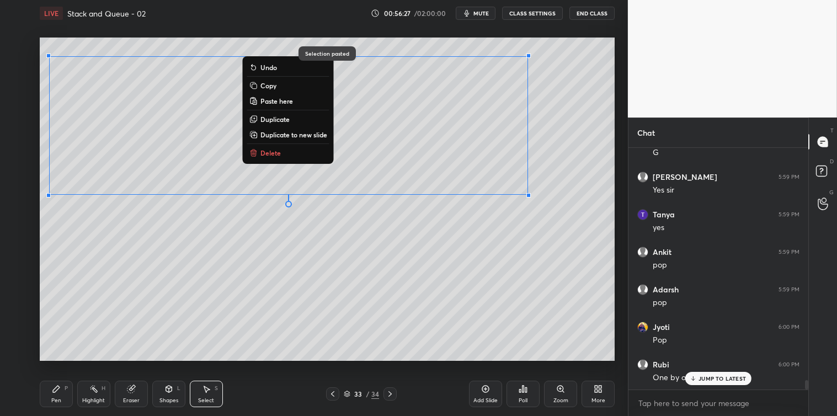
click at [334, 379] on div "Pen P Highlight H Eraser Shapes L Select S 33 / 34 Add Slide Poll Zoom More" at bounding box center [327, 394] width 575 height 44
click at [356, 251] on div "0 ° Undo Copy Paste here Duplicate Duplicate to new slide Delete" at bounding box center [327, 199] width 575 height 323
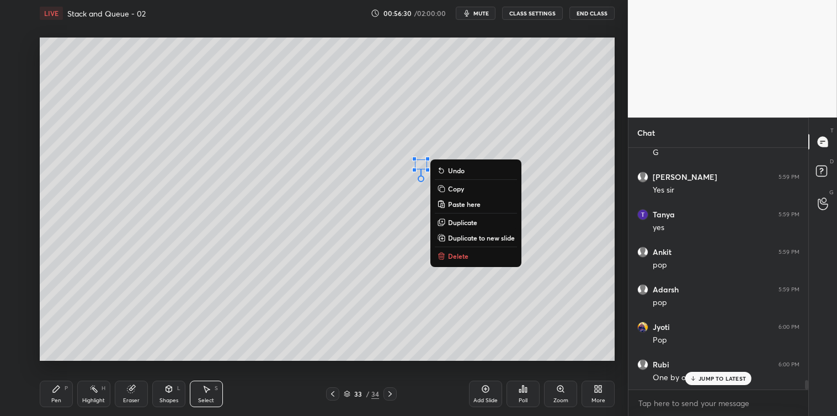
click at [446, 254] on button "Delete" at bounding box center [476, 255] width 82 height 13
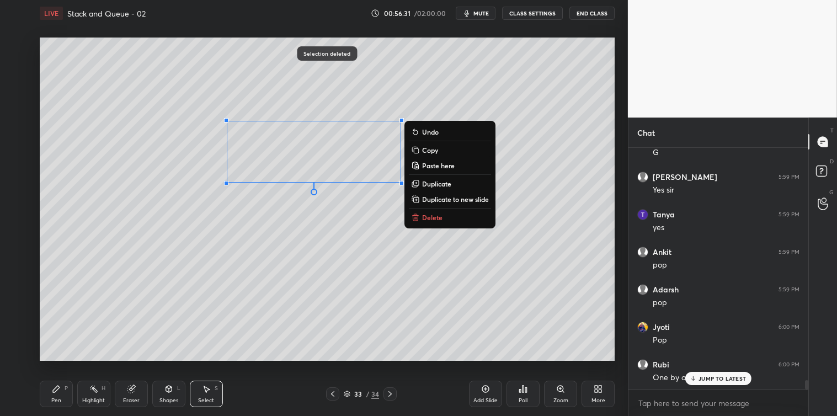
click at [432, 219] on p "Delete" at bounding box center [432, 217] width 20 height 9
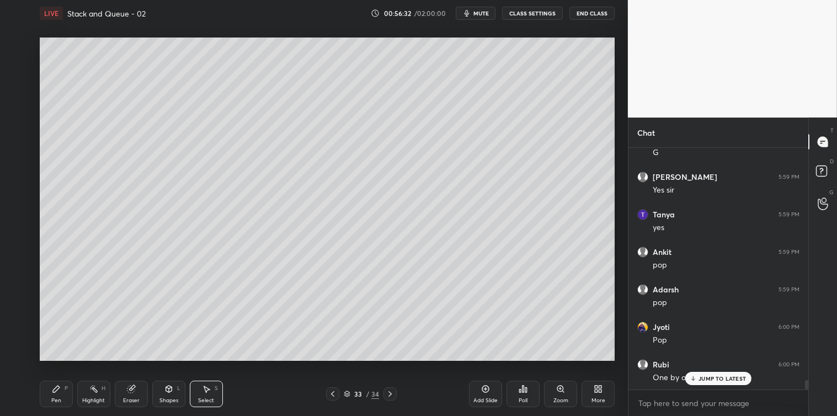
click at [50, 392] on div "Pen P" at bounding box center [56, 394] width 33 height 26
click at [15, 178] on div at bounding box center [18, 178] width 9 height 9
click at [521, 396] on div "Poll" at bounding box center [522, 394] width 33 height 26
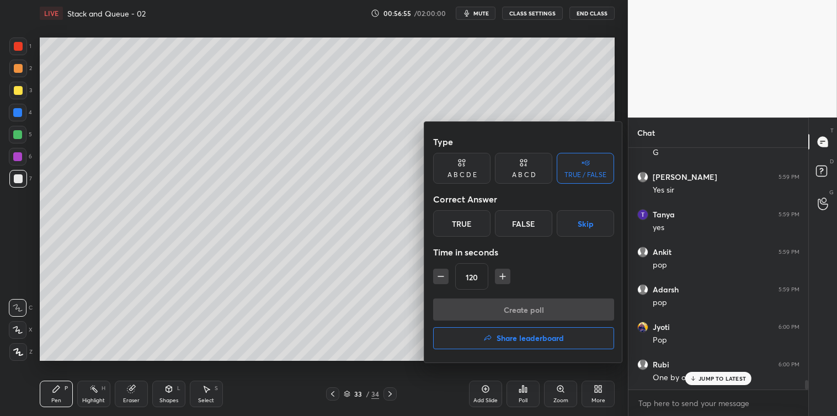
click at [447, 278] on button "button" at bounding box center [440, 276] width 15 height 15
click at [446, 279] on icon "button" at bounding box center [440, 276] width 11 height 11
type input "90"
click at [472, 233] on div "True" at bounding box center [461, 223] width 57 height 26
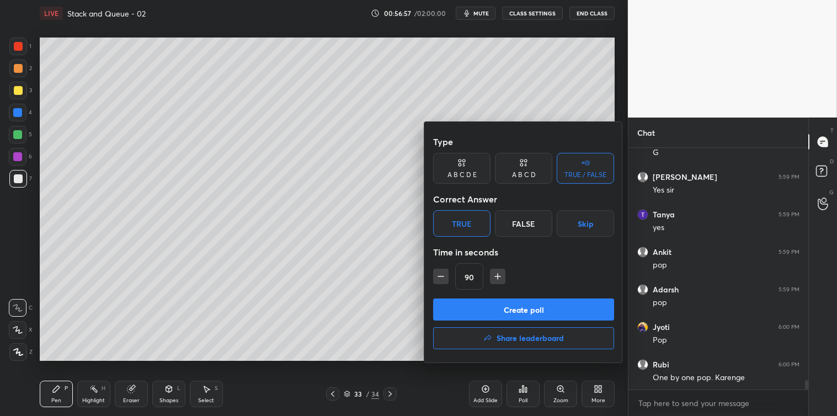
scroll to position [5892, 0]
click at [498, 312] on button "Create poll" at bounding box center [523, 309] width 181 height 22
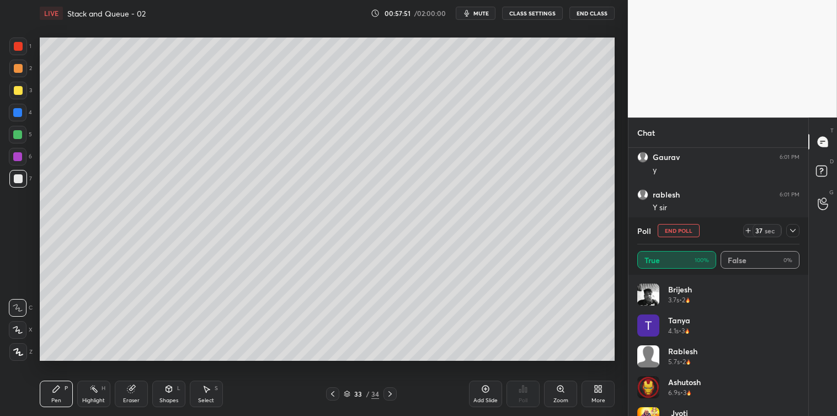
scroll to position [6399, 0]
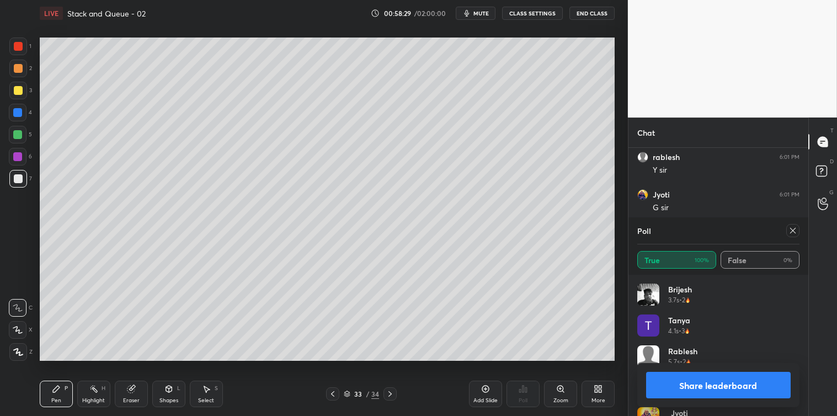
click at [792, 233] on icon at bounding box center [792, 230] width 9 height 9
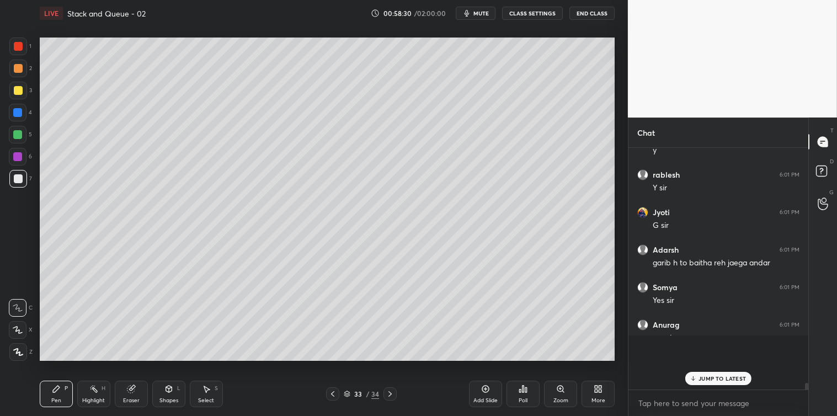
scroll to position [232, 176]
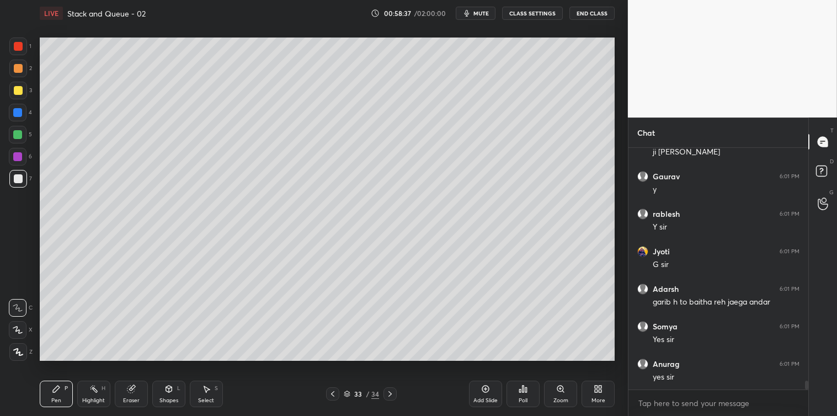
click at [393, 395] on icon at bounding box center [389, 393] width 9 height 9
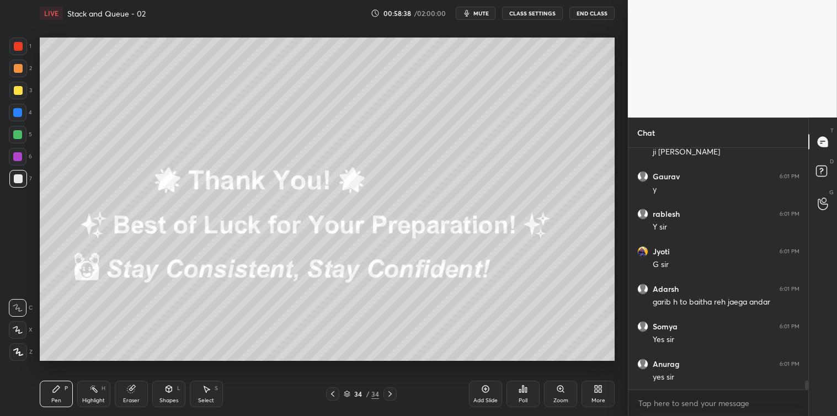
click at [333, 394] on icon at bounding box center [332, 393] width 9 height 9
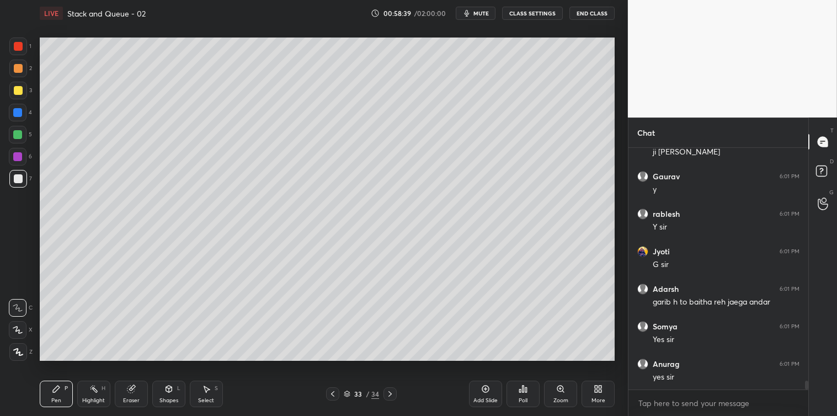
click at [479, 392] on div "Add Slide" at bounding box center [485, 394] width 33 height 26
click at [19, 88] on div at bounding box center [18, 90] width 9 height 9
click at [14, 177] on div at bounding box center [18, 178] width 9 height 9
click at [15, 89] on div at bounding box center [18, 90] width 9 height 9
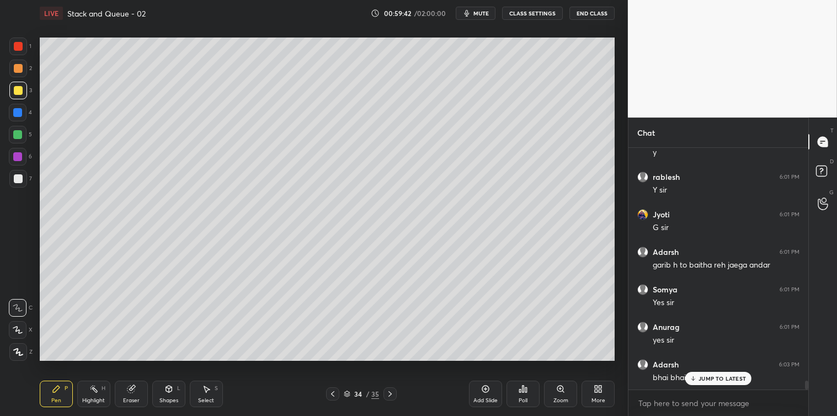
click at [15, 179] on div at bounding box center [18, 178] width 9 height 9
click at [207, 390] on icon at bounding box center [206, 388] width 9 height 9
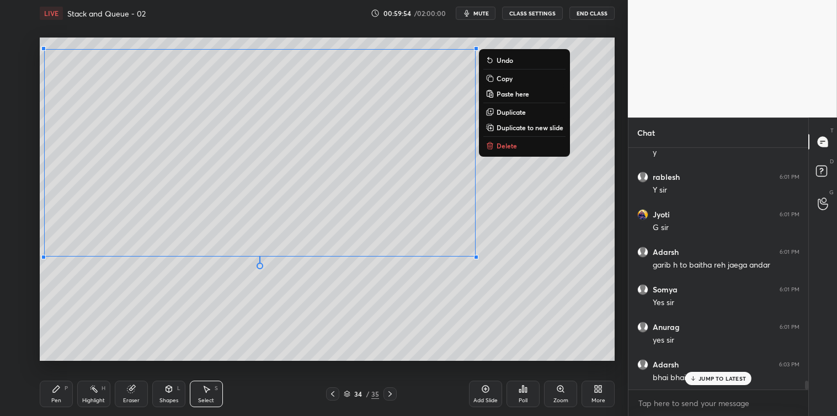
click at [511, 78] on p "Copy" at bounding box center [504, 78] width 16 height 9
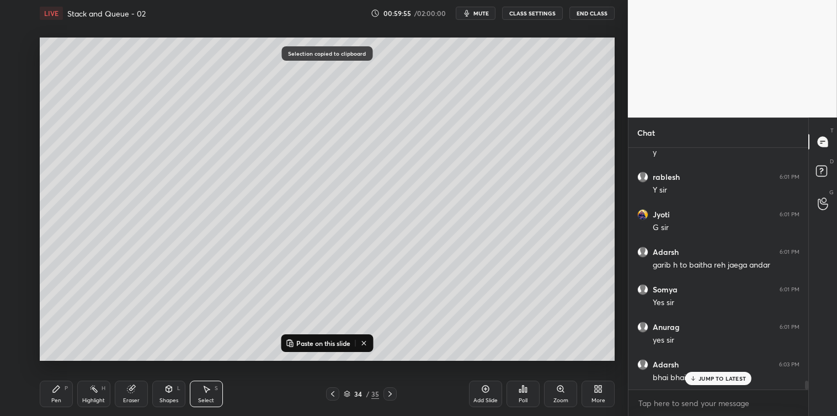
click at [483, 390] on icon at bounding box center [485, 388] width 7 height 7
click at [335, 340] on p "Paste on this slide" at bounding box center [323, 343] width 54 height 9
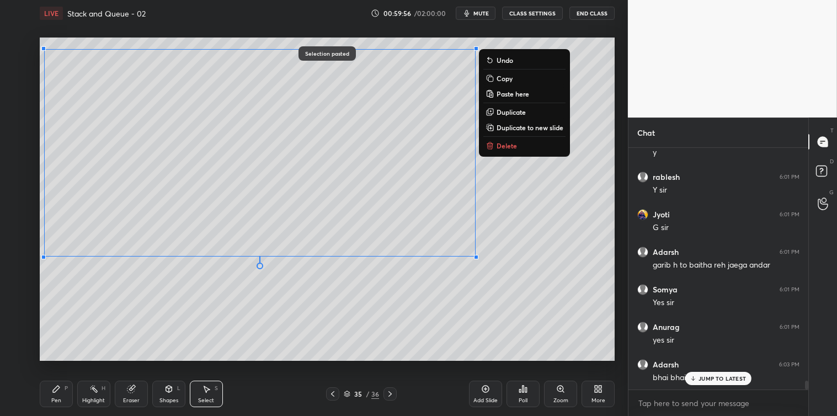
click at [344, 363] on div "0 ° Undo Copy Paste here Duplicate Duplicate to new slide Delete Selection past…" at bounding box center [326, 198] width 583 height 345
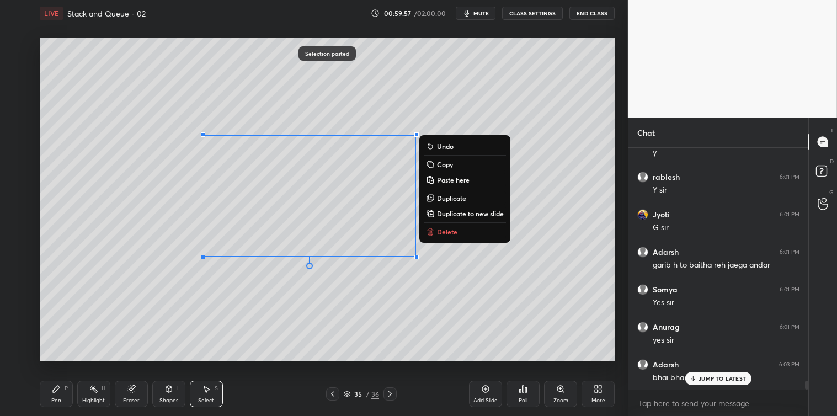
click at [451, 234] on p "Delete" at bounding box center [447, 231] width 20 height 9
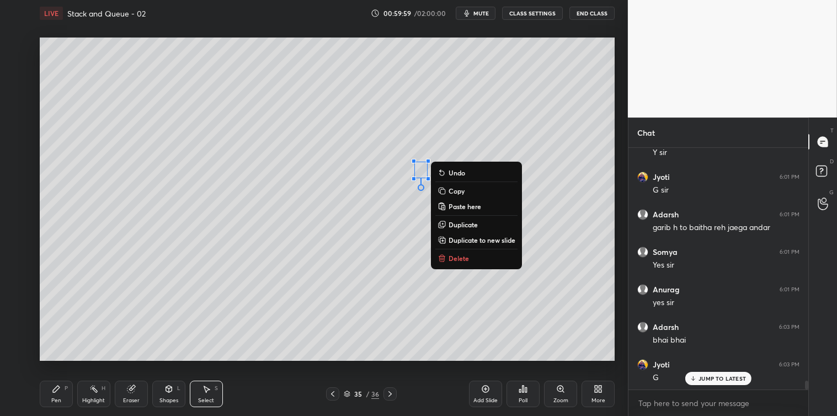
click at [453, 259] on p "Delete" at bounding box center [458, 258] width 20 height 9
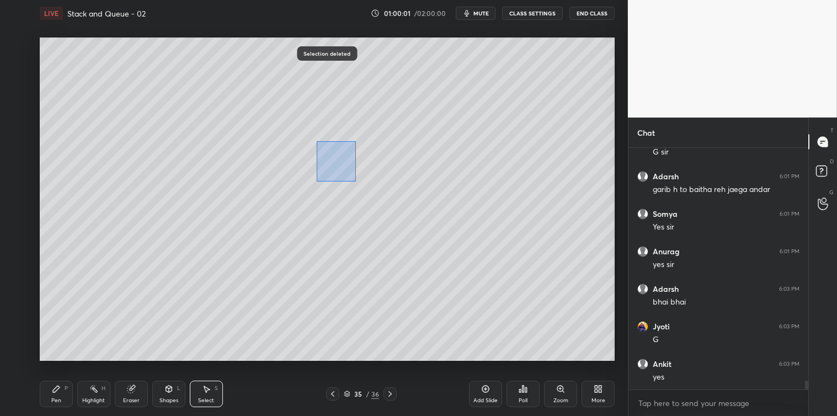
scroll to position [6492, 0]
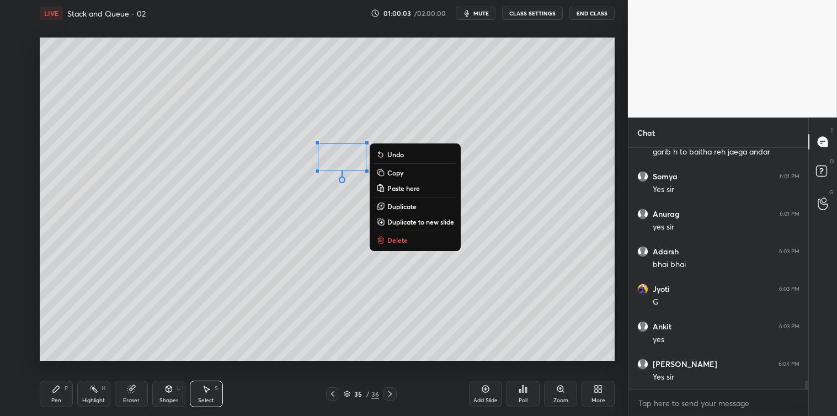
click at [384, 235] on icon at bounding box center [380, 239] width 9 height 9
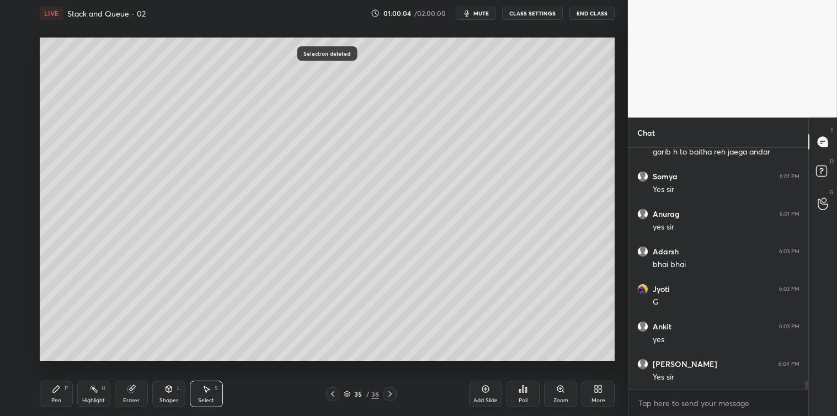
click at [52, 394] on div "Pen P" at bounding box center [56, 394] width 33 height 26
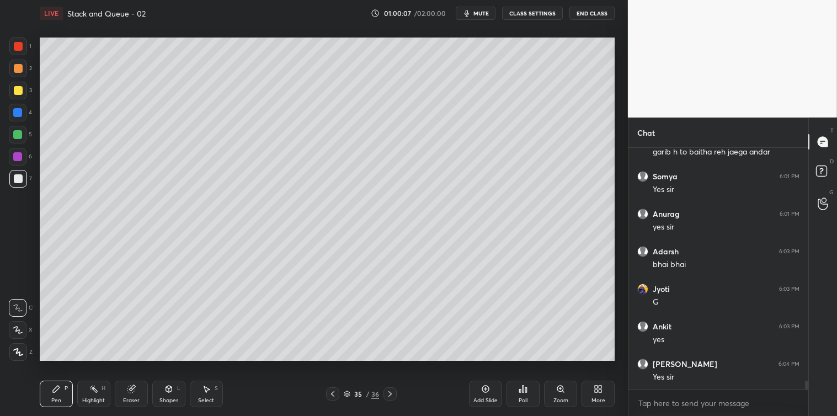
click at [207, 387] on icon at bounding box center [206, 388] width 9 height 9
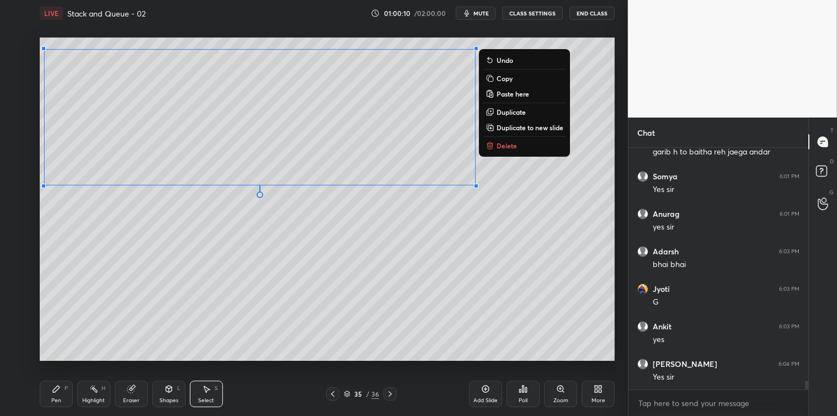
click at [506, 78] on p "Copy" at bounding box center [504, 78] width 16 height 9
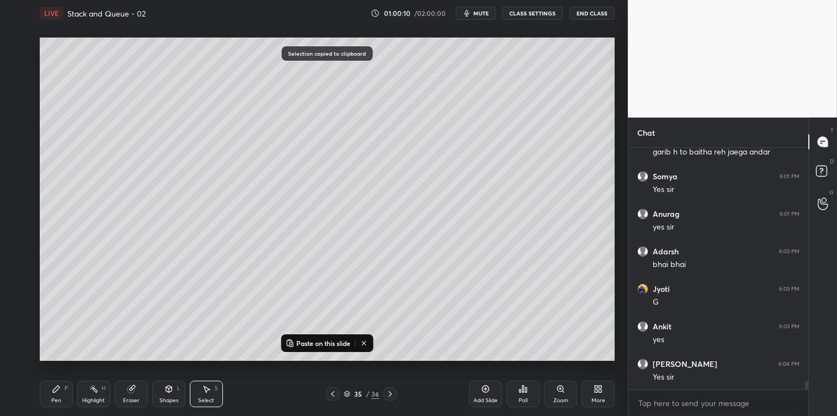
click at [485, 389] on icon at bounding box center [485, 388] width 3 height 3
click at [339, 341] on p "Paste on this slide" at bounding box center [323, 343] width 54 height 9
click at [350, 359] on div "0 ° Undo Copy Paste here Duplicate Duplicate to new slide Delete" at bounding box center [327, 199] width 575 height 323
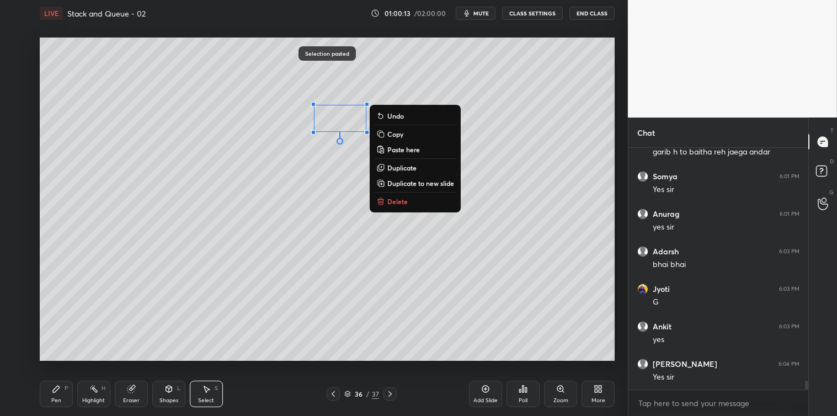
click at [389, 202] on p "Delete" at bounding box center [397, 201] width 20 height 9
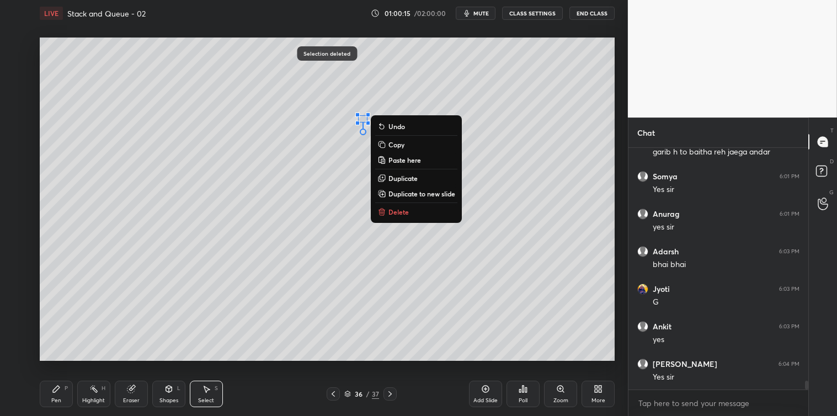
click at [389, 212] on p "Delete" at bounding box center [398, 211] width 20 height 9
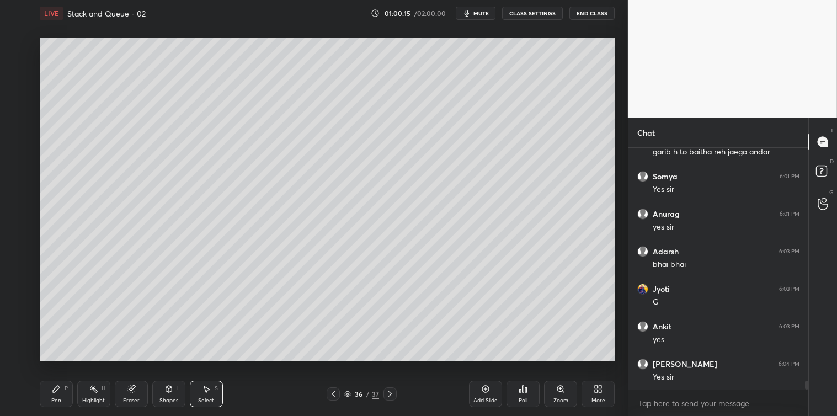
click at [54, 392] on icon at bounding box center [56, 388] width 7 height 7
click at [17, 95] on div at bounding box center [18, 91] width 18 height 18
click at [206, 390] on icon at bounding box center [207, 389] width 6 height 7
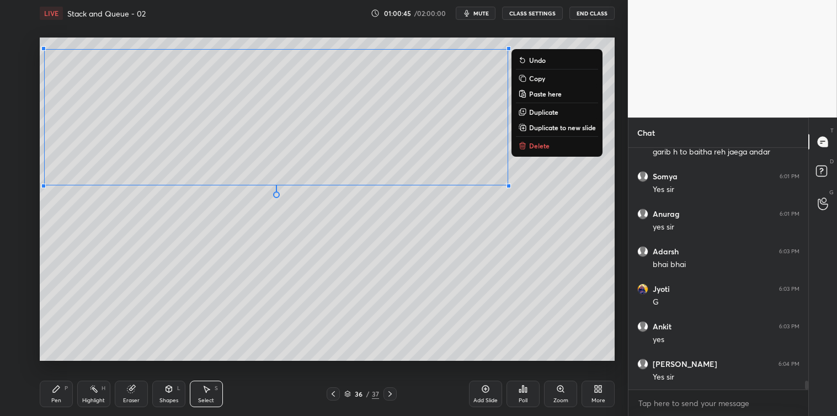
click at [539, 76] on p "Copy" at bounding box center [537, 78] width 16 height 9
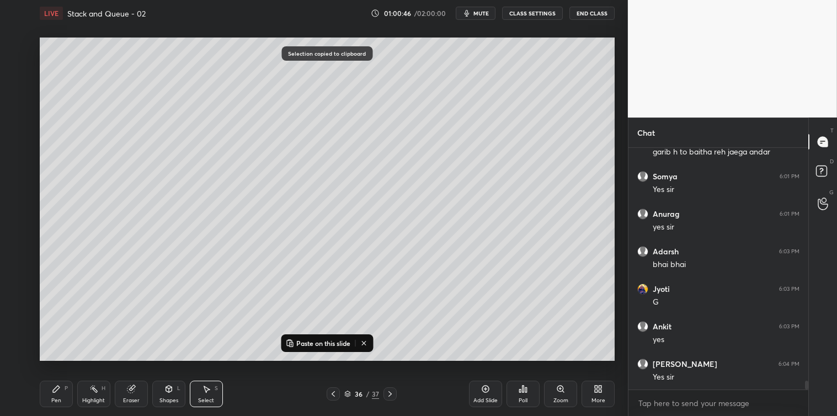
click at [481, 392] on icon at bounding box center [485, 388] width 9 height 9
click at [339, 343] on p "Paste on this slide" at bounding box center [323, 343] width 54 height 9
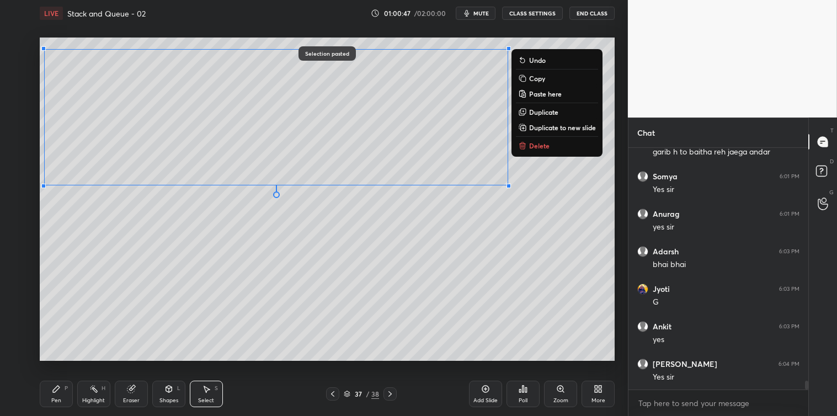
click at [334, 361] on div "0 ° Undo Copy Paste here Duplicate Duplicate to new slide Delete Selection past…" at bounding box center [326, 198] width 583 height 345
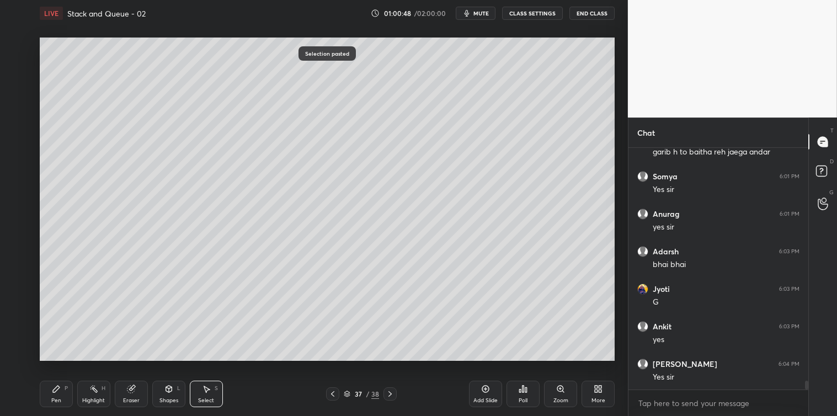
click at [57, 392] on icon at bounding box center [56, 388] width 9 height 9
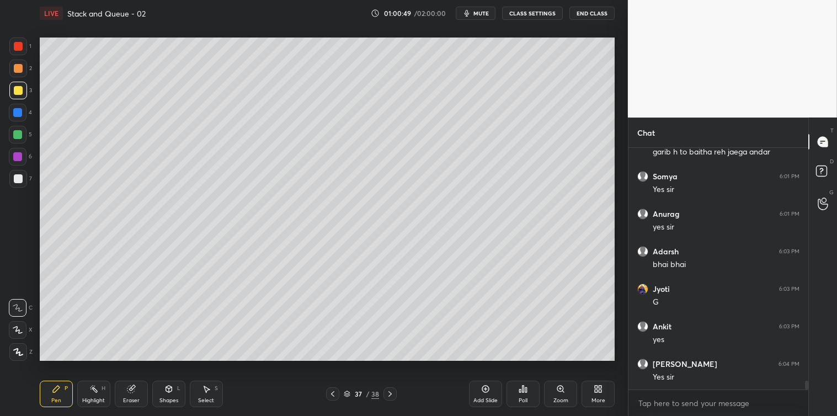
click at [17, 178] on div at bounding box center [18, 178] width 9 height 9
click at [15, 50] on div at bounding box center [18, 46] width 9 height 9
click at [207, 389] on icon at bounding box center [207, 389] width 6 height 7
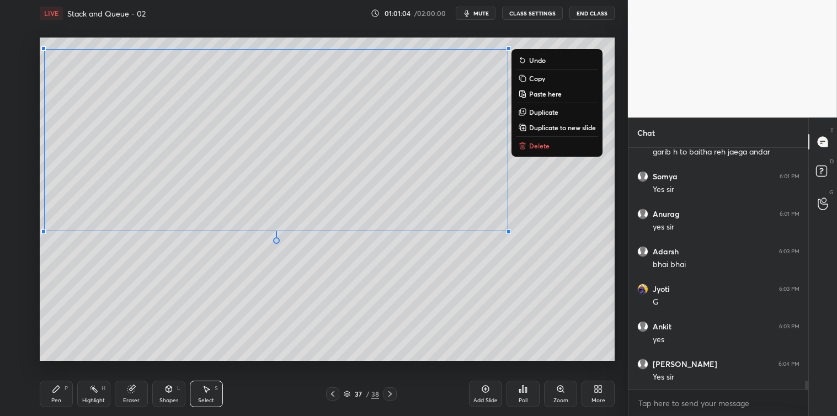
click at [533, 76] on p "Copy" at bounding box center [537, 78] width 16 height 9
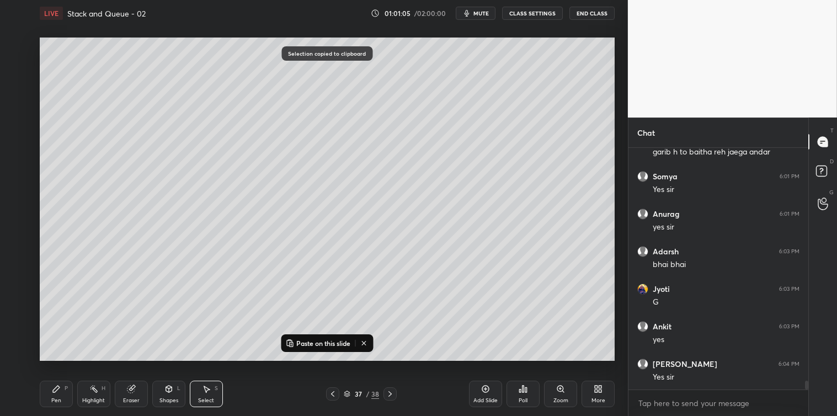
click at [481, 389] on icon at bounding box center [485, 388] width 9 height 9
click at [328, 343] on p "Paste on this slide" at bounding box center [323, 343] width 54 height 9
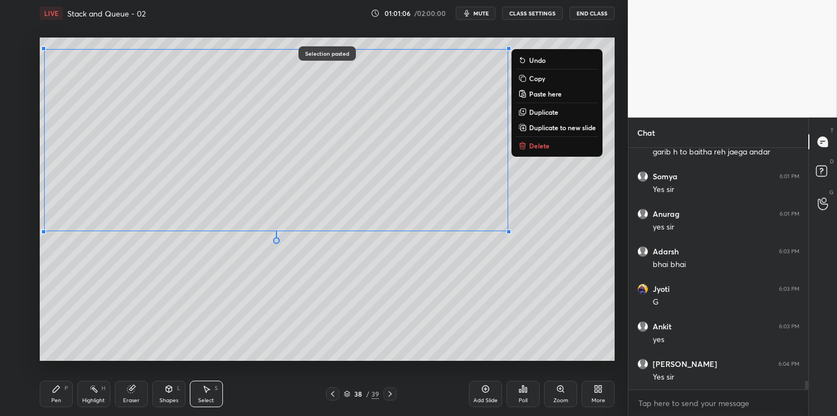
click at [343, 368] on div "0 ° Undo Copy Paste here Duplicate Duplicate to new slide Delete Selection past…" at bounding box center [326, 198] width 583 height 345
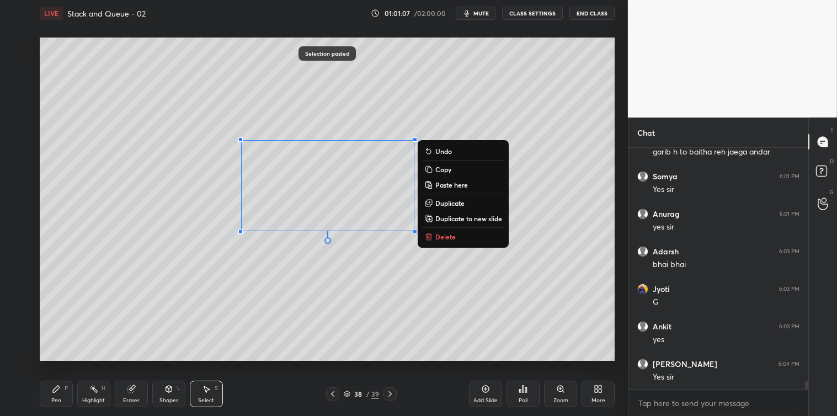
click at [453, 239] on p "Delete" at bounding box center [445, 236] width 20 height 9
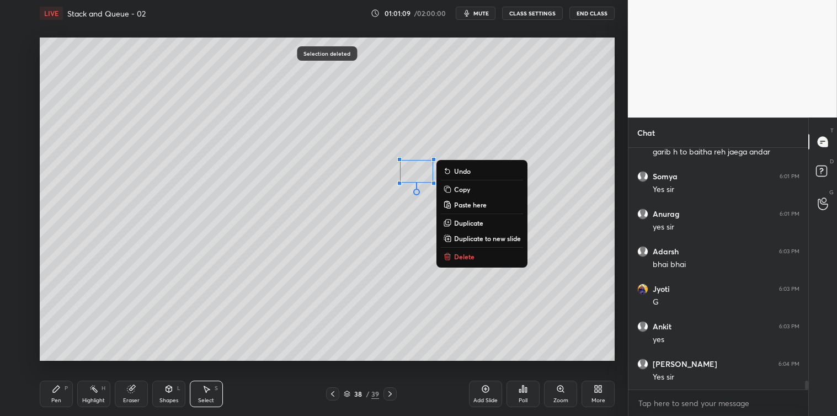
click at [458, 253] on p "Delete" at bounding box center [464, 256] width 20 height 9
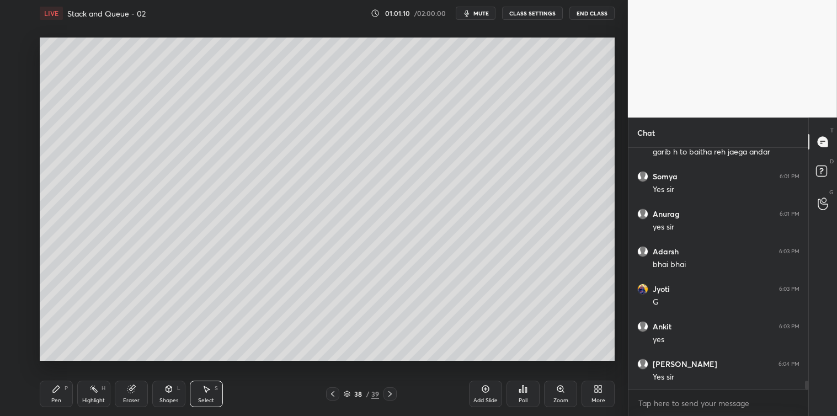
scroll to position [6530, 0]
click at [53, 395] on div "Pen P" at bounding box center [56, 394] width 33 height 26
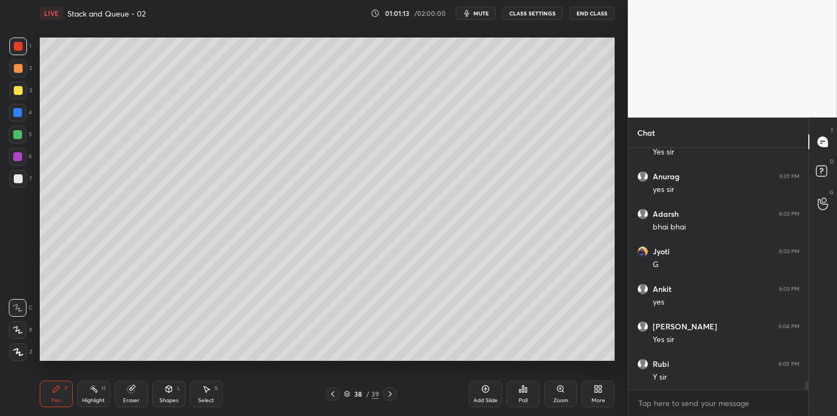
click at [18, 180] on div at bounding box center [18, 178] width 9 height 9
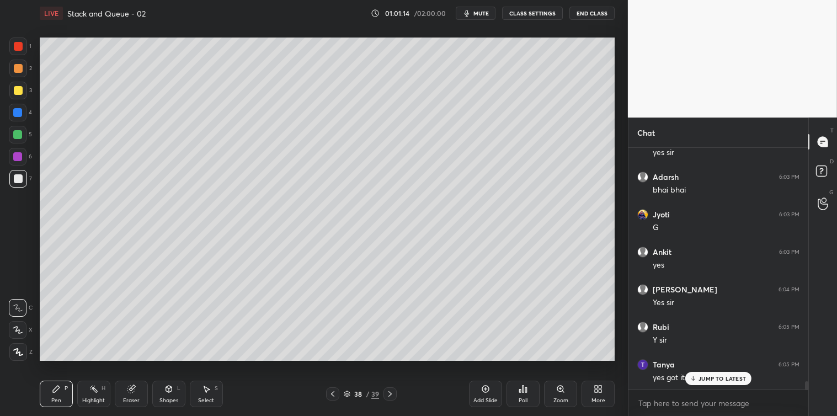
scroll to position [6604, 0]
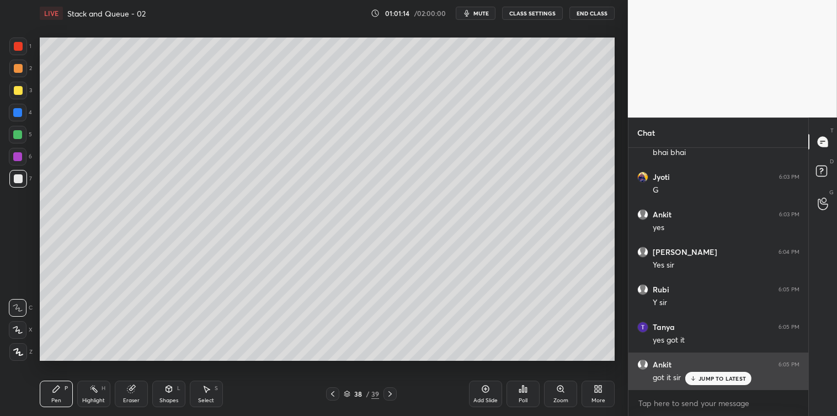
click at [699, 384] on div "JUMP TO LATEST" at bounding box center [718, 378] width 66 height 13
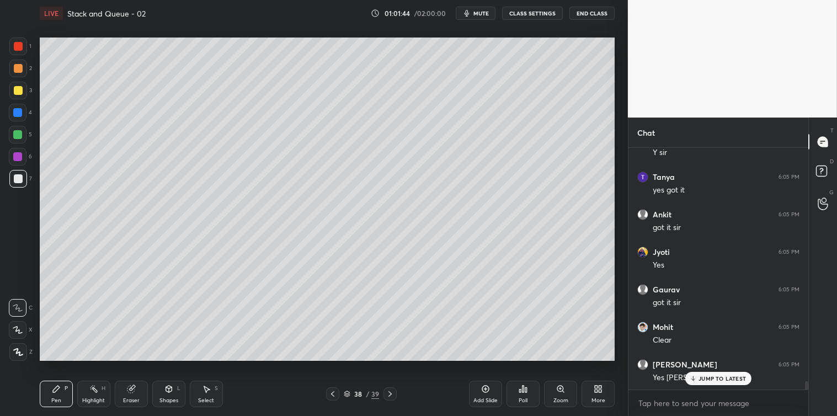
scroll to position [6792, 0]
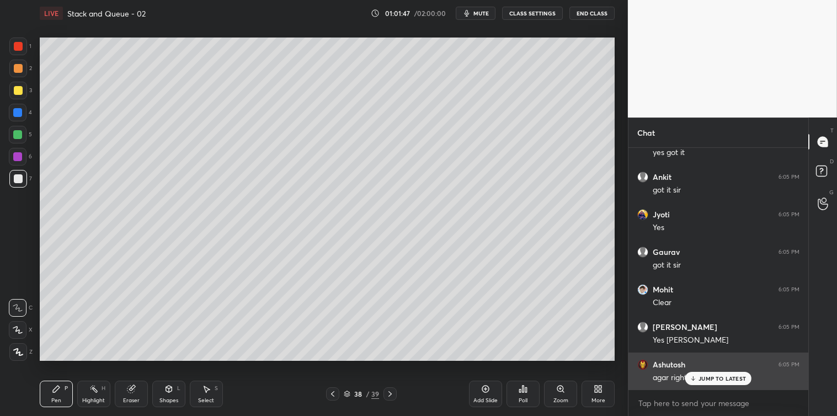
click at [700, 376] on p "JUMP TO LATEST" at bounding box center [721, 378] width 47 height 7
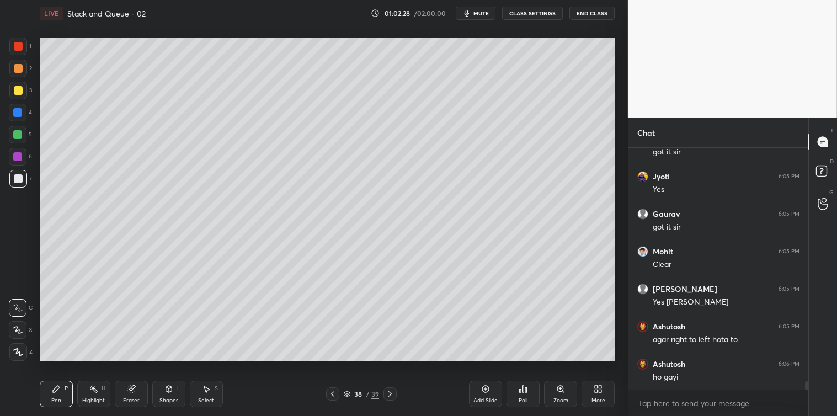
scroll to position [6867, 0]
click at [480, 393] on div "Add Slide" at bounding box center [485, 394] width 33 height 26
click at [14, 179] on div at bounding box center [18, 178] width 9 height 9
click at [208, 389] on icon at bounding box center [207, 389] width 6 height 7
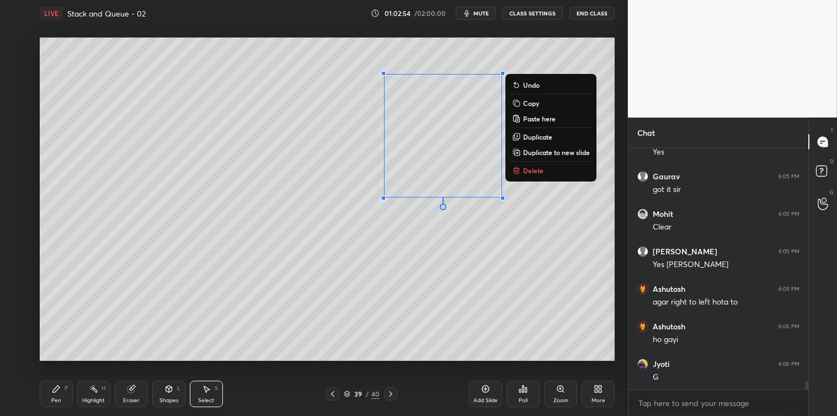
click at [529, 168] on p "Delete" at bounding box center [533, 170] width 20 height 9
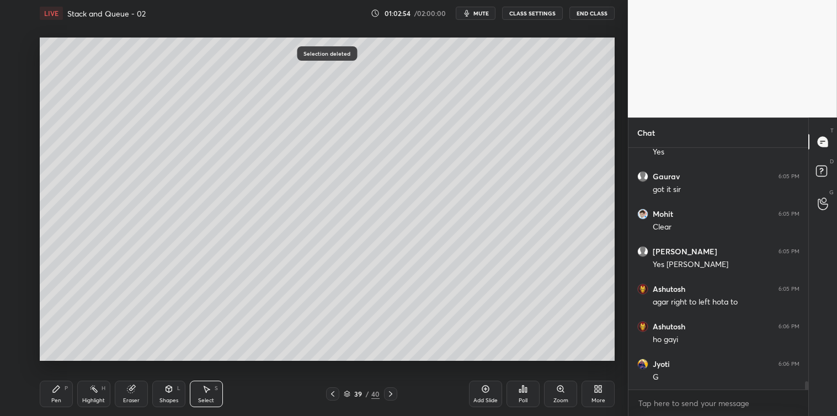
click at [177, 396] on div "Shapes L" at bounding box center [168, 394] width 33 height 26
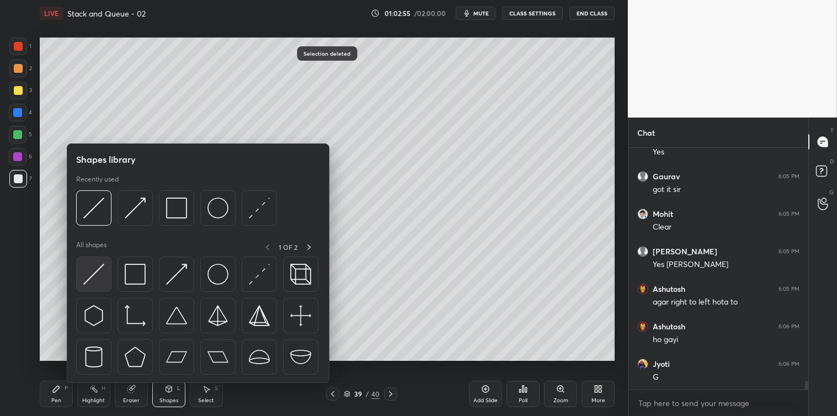
click at [94, 282] on img at bounding box center [93, 274] width 21 height 21
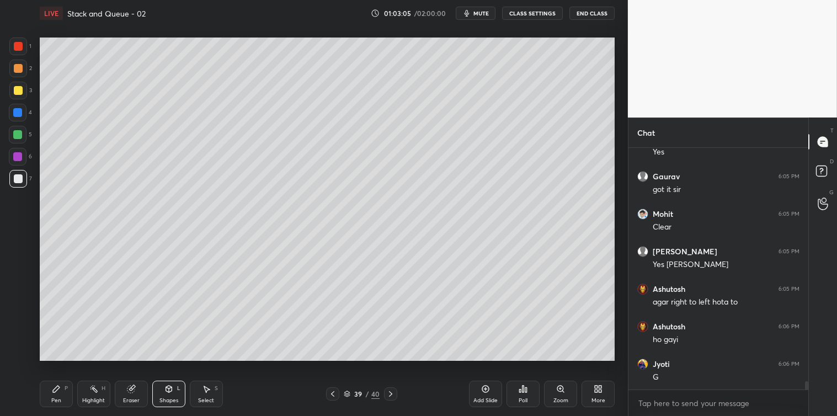
click at [56, 387] on icon at bounding box center [56, 388] width 7 height 7
click at [17, 95] on div at bounding box center [18, 91] width 18 height 18
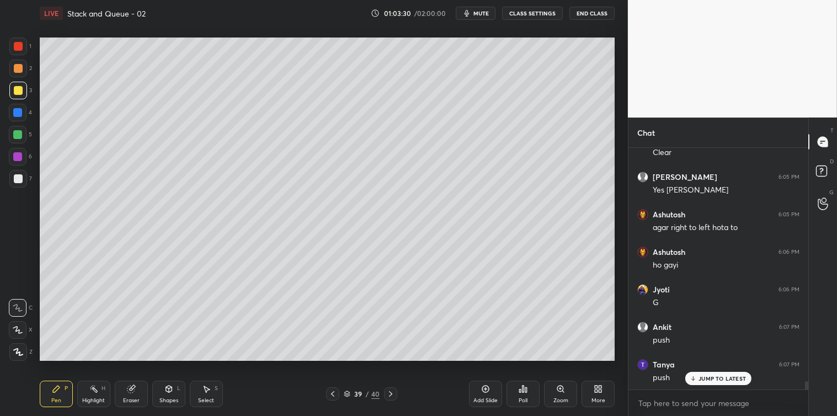
scroll to position [6979, 0]
click at [211, 390] on div "Select S" at bounding box center [206, 394] width 33 height 26
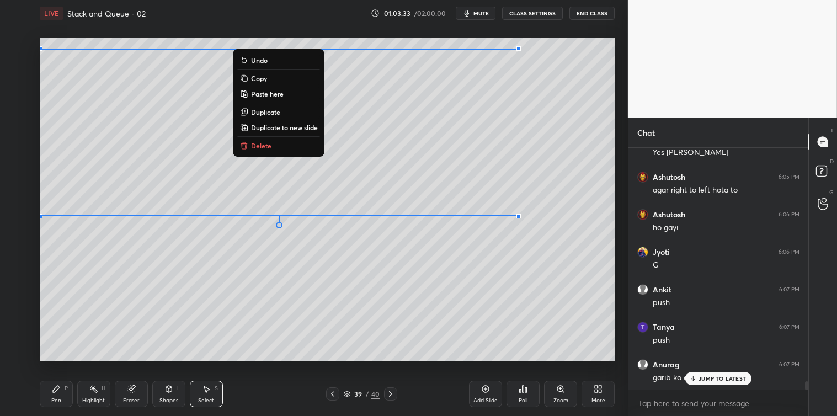
click at [279, 77] on button "Copy" at bounding box center [279, 78] width 82 height 13
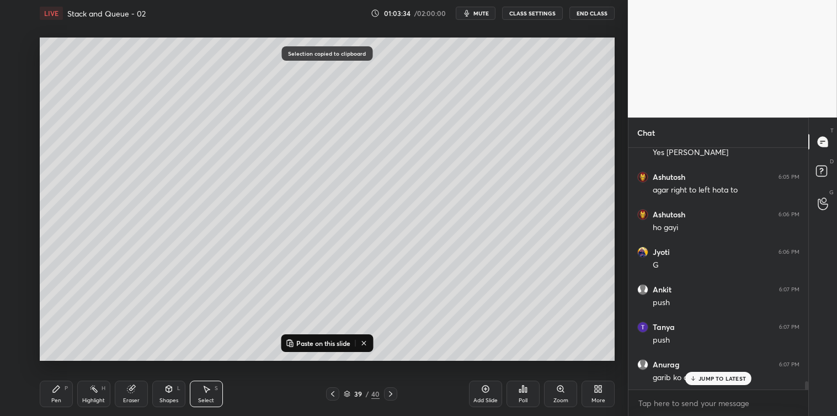
click at [484, 393] on icon at bounding box center [485, 388] width 9 height 9
click at [330, 343] on p "Paste on this slide" at bounding box center [323, 343] width 54 height 9
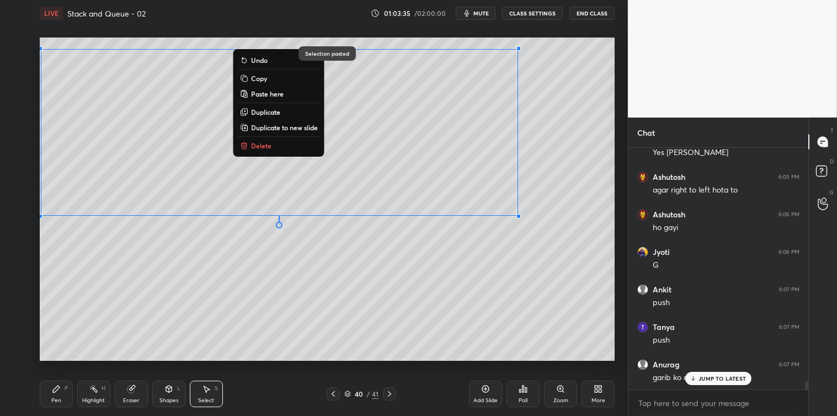
click at [340, 346] on div "0 ° Undo Copy Paste here Duplicate Duplicate to new slide Delete" at bounding box center [327, 199] width 575 height 323
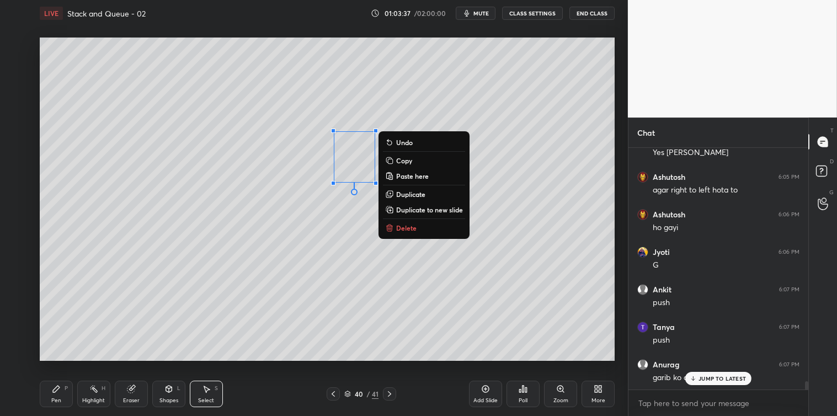
click at [400, 232] on p "Delete" at bounding box center [406, 227] width 20 height 9
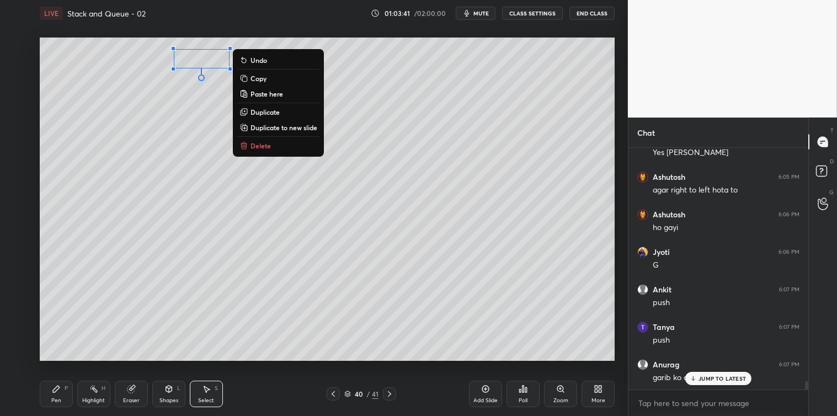
click at [260, 146] on p "Delete" at bounding box center [260, 145] width 20 height 9
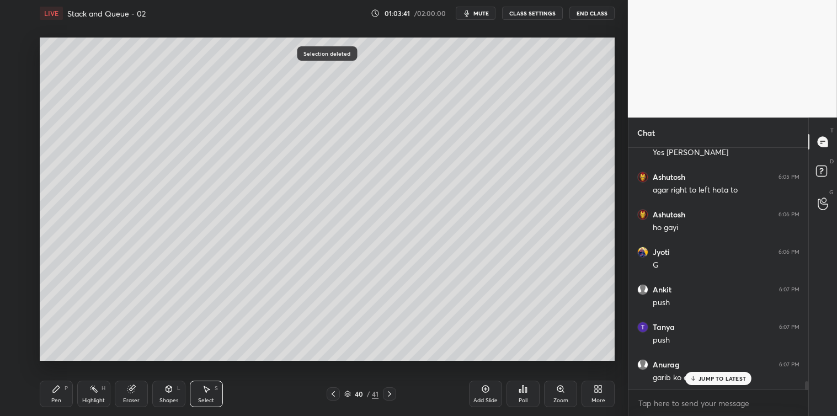
click at [51, 397] on div "Pen P" at bounding box center [56, 394] width 33 height 26
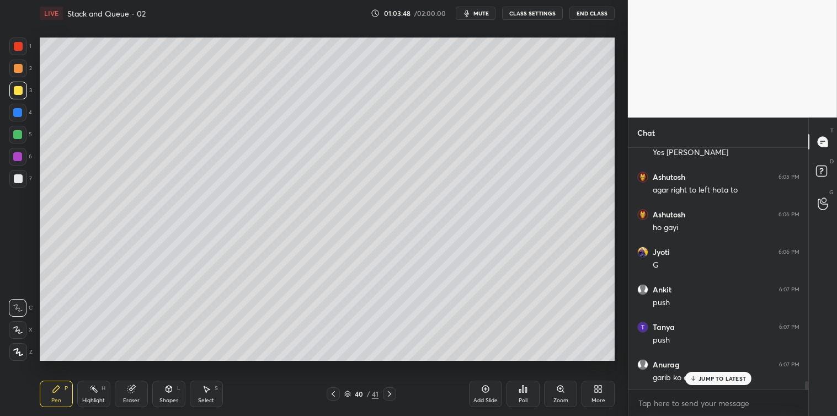
click at [207, 389] on icon at bounding box center [207, 389] width 6 height 7
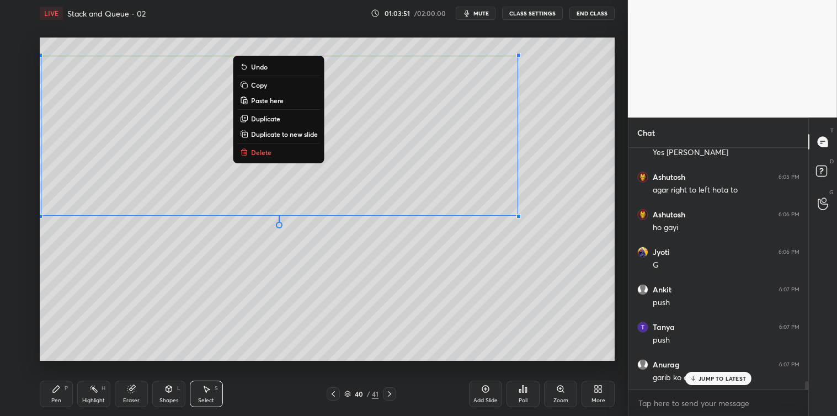
click at [269, 83] on button "Copy" at bounding box center [279, 84] width 82 height 13
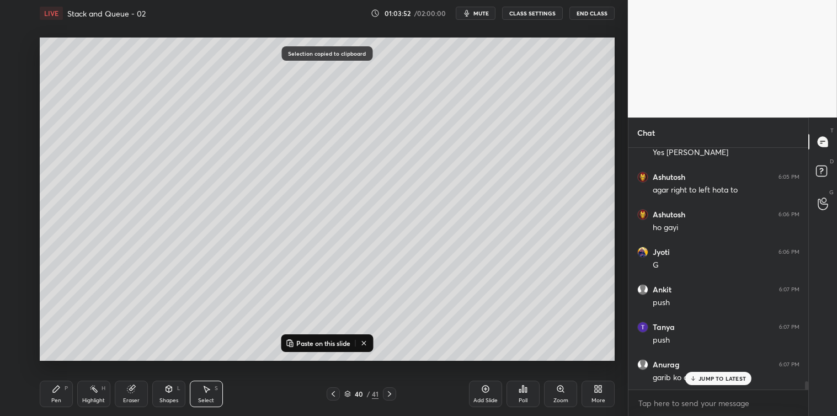
click at [486, 392] on icon at bounding box center [485, 388] width 9 height 9
click at [329, 343] on p "Paste on this slide" at bounding box center [323, 343] width 54 height 9
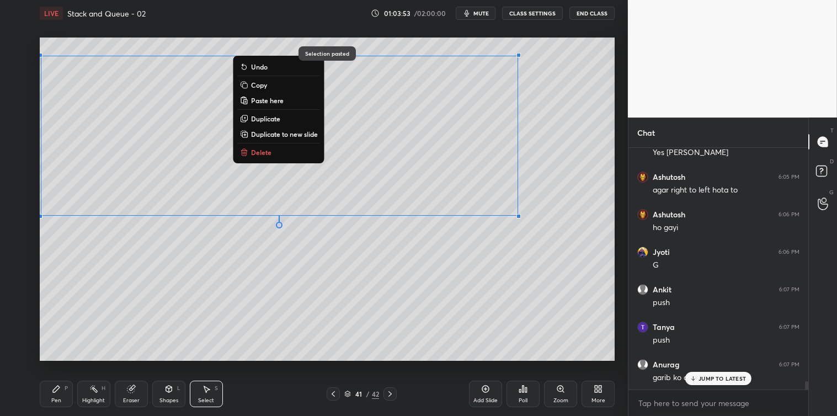
click at [331, 366] on div "0 ° Undo Copy Paste here Duplicate Duplicate to new slide Delete Selection past…" at bounding box center [326, 198] width 583 height 345
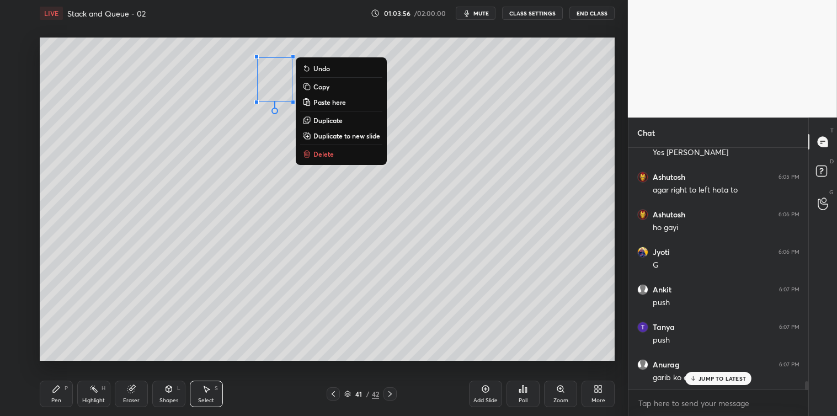
click at [322, 151] on p "Delete" at bounding box center [323, 153] width 20 height 9
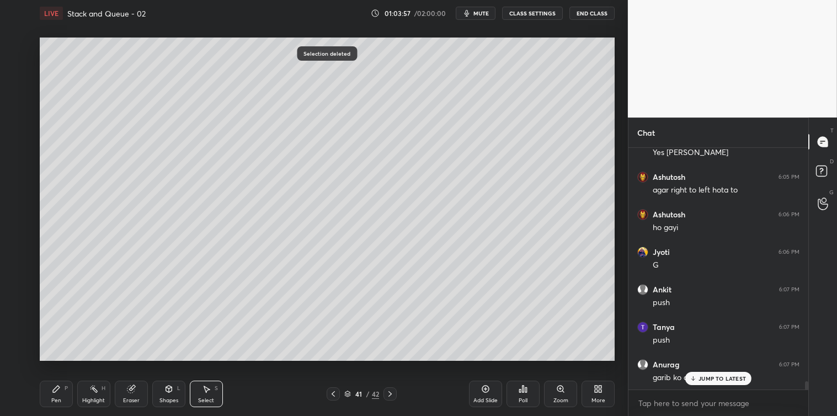
click at [53, 395] on div "Pen P" at bounding box center [56, 394] width 33 height 26
click at [17, 178] on div at bounding box center [18, 178] width 9 height 9
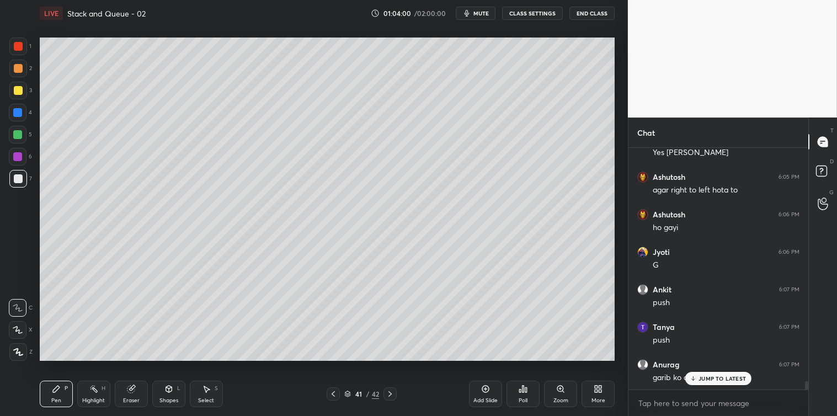
click at [19, 90] on div at bounding box center [18, 90] width 9 height 9
click at [18, 179] on div at bounding box center [18, 178] width 9 height 9
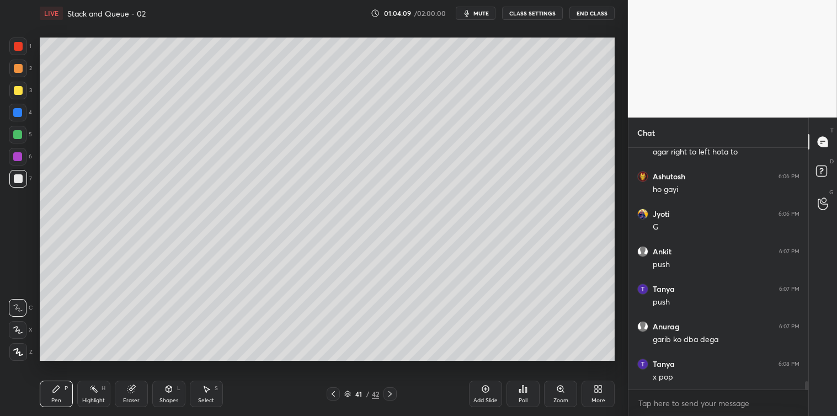
scroll to position [7055, 0]
click at [206, 390] on icon at bounding box center [207, 389] width 6 height 7
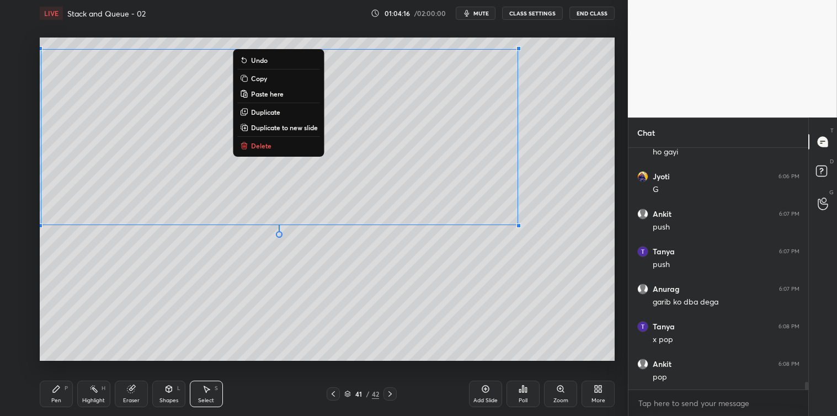
click at [270, 78] on button "Copy" at bounding box center [279, 78] width 82 height 13
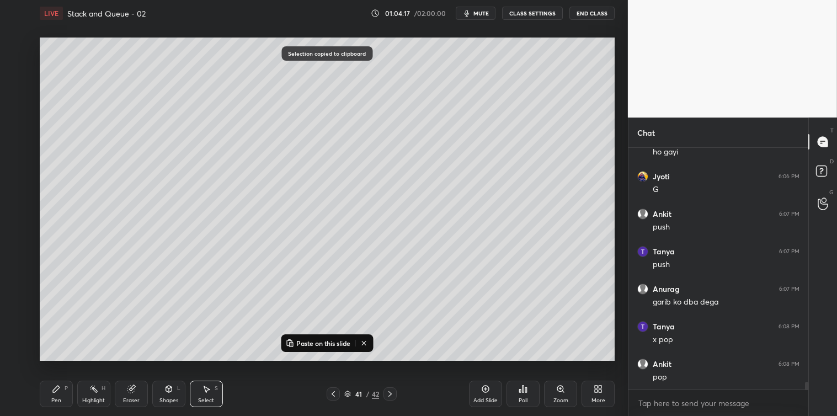
click at [480, 388] on div "Add Slide" at bounding box center [485, 394] width 33 height 26
click at [343, 342] on p "Paste on this slide" at bounding box center [323, 343] width 54 height 9
click at [348, 368] on div "0 ° Undo Copy Paste here Duplicate Duplicate to new slide Delete Selection past…" at bounding box center [326, 198] width 583 height 345
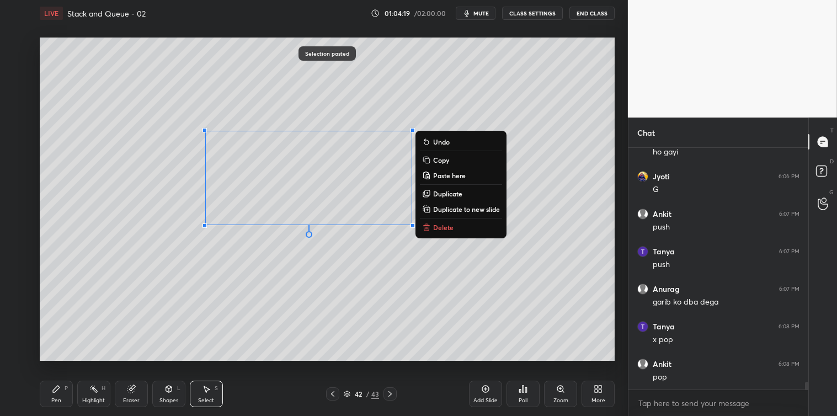
click at [433, 228] on p "Delete" at bounding box center [443, 227] width 20 height 9
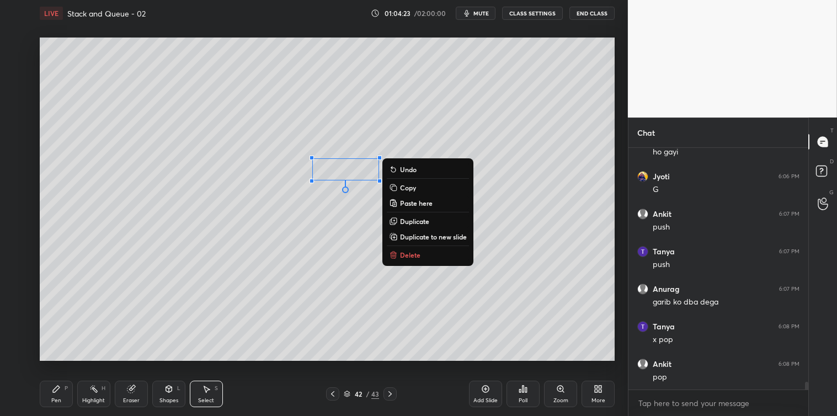
click at [401, 255] on p "Delete" at bounding box center [410, 254] width 20 height 9
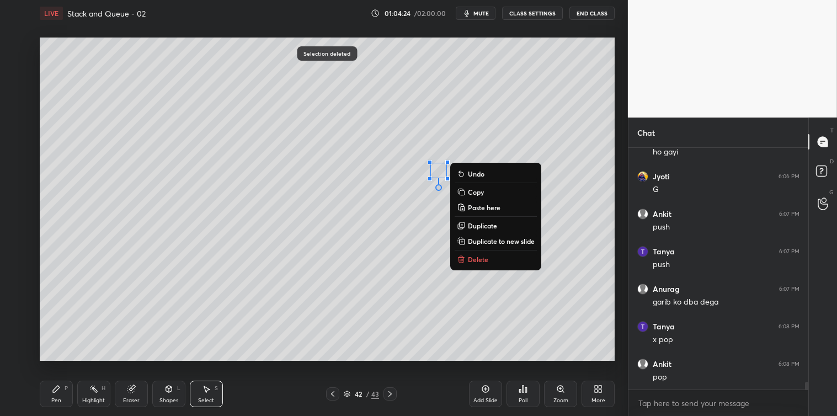
click at [468, 259] on p "Delete" at bounding box center [478, 259] width 20 height 9
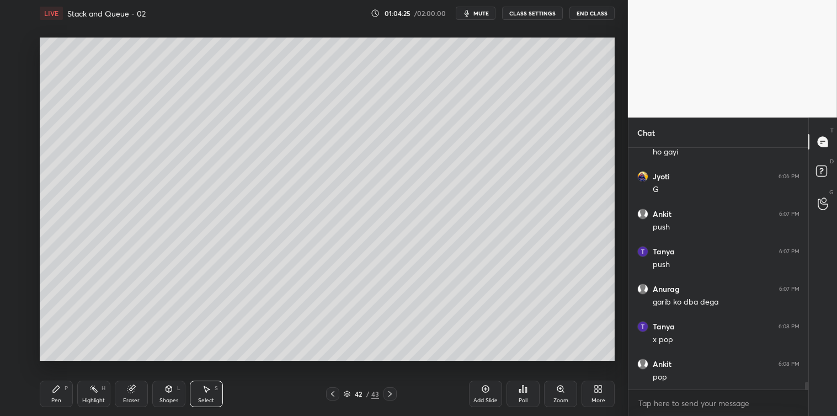
click at [51, 394] on div "Pen P" at bounding box center [56, 394] width 33 height 26
click at [205, 394] on div "Select S" at bounding box center [206, 394] width 33 height 26
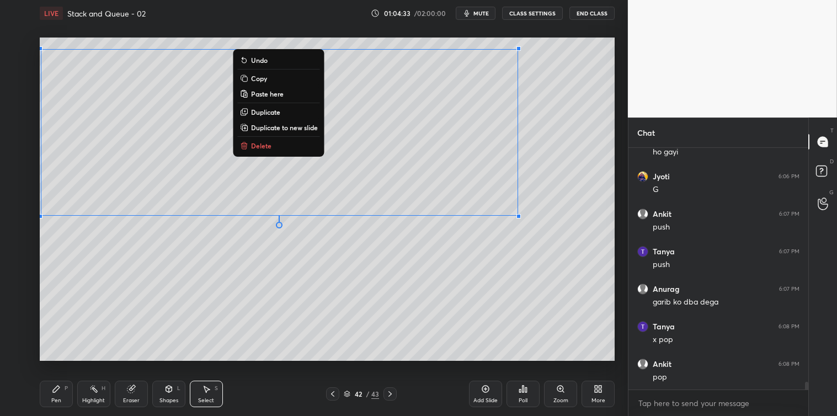
click at [258, 80] on p "Copy" at bounding box center [259, 78] width 16 height 9
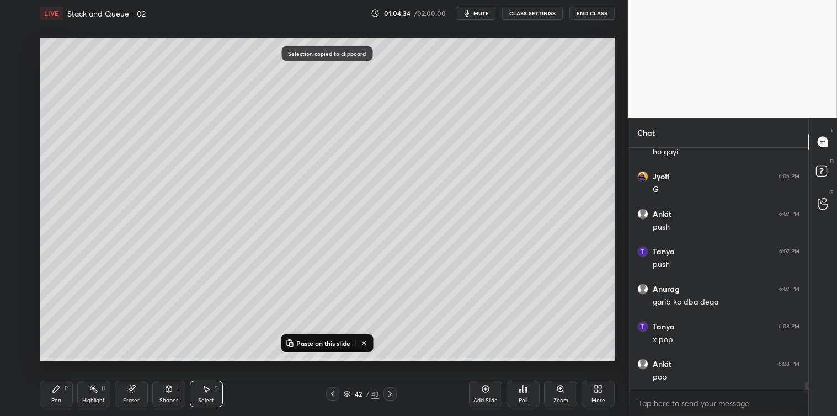
click at [481, 395] on div "Add Slide" at bounding box center [485, 394] width 33 height 26
click at [328, 345] on p "Paste on this slide" at bounding box center [323, 343] width 54 height 9
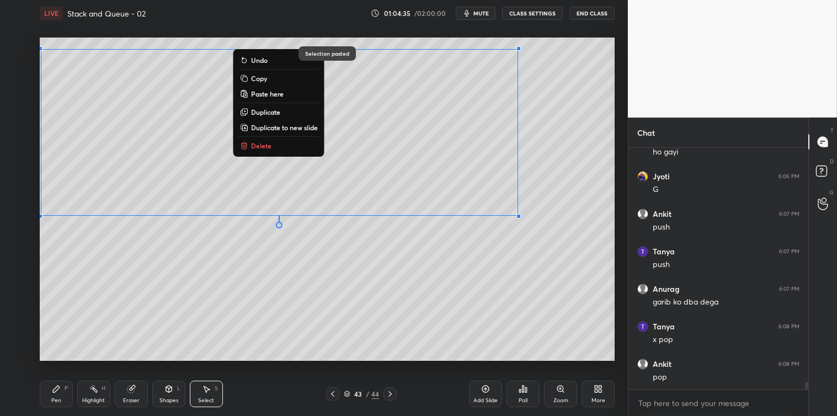
click at [329, 365] on div "0 ° Undo Copy Paste here Duplicate Duplicate to new slide Delete Selection past…" at bounding box center [326, 198] width 583 height 345
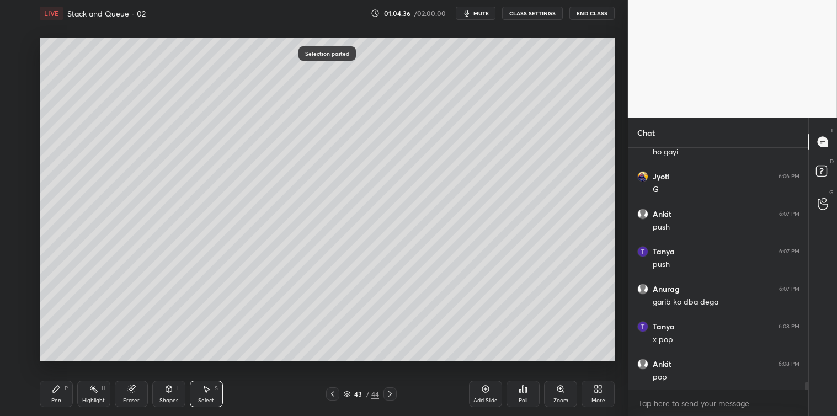
click at [306, 131] on div "0 ° Undo Copy Paste here Duplicate Duplicate to new slide Delete" at bounding box center [327, 199] width 575 height 323
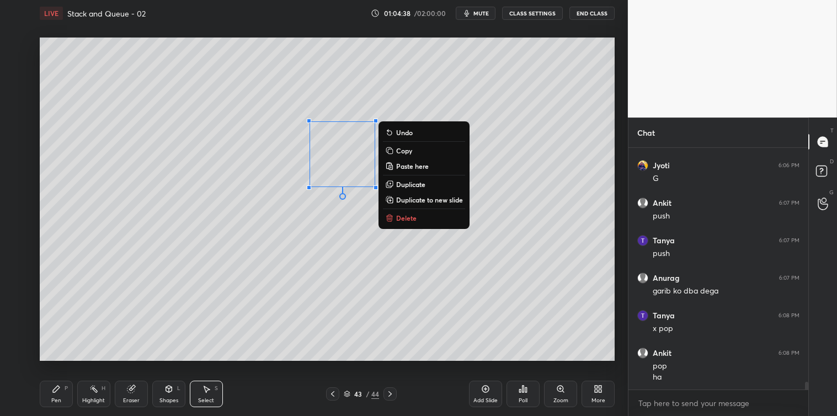
click at [400, 213] on p "Delete" at bounding box center [406, 217] width 20 height 9
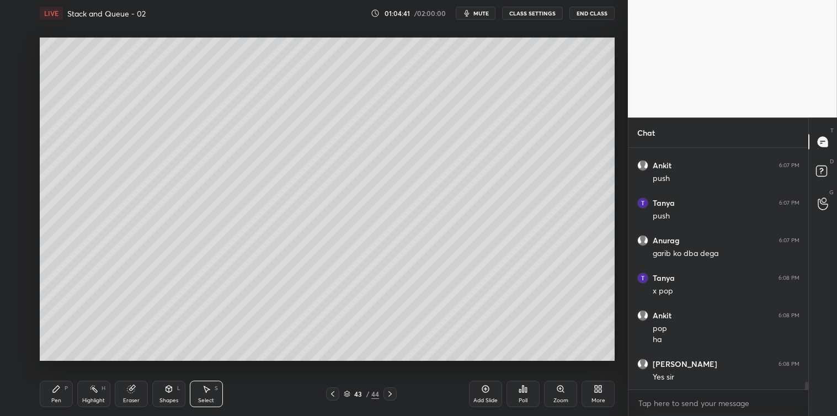
scroll to position [7140, 0]
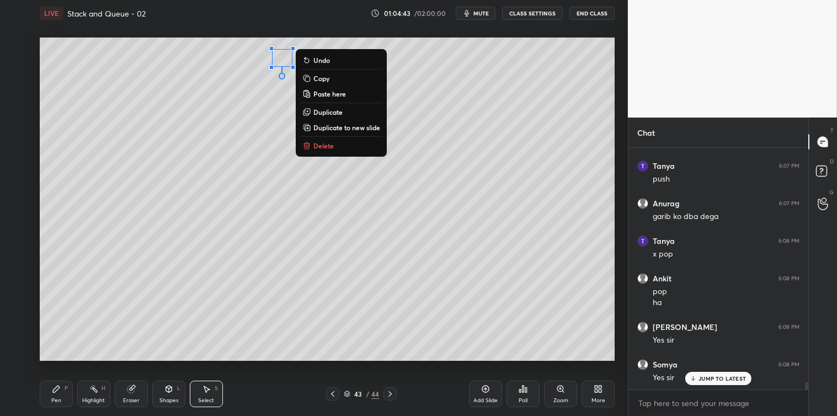
click at [322, 146] on p "Delete" at bounding box center [323, 145] width 20 height 9
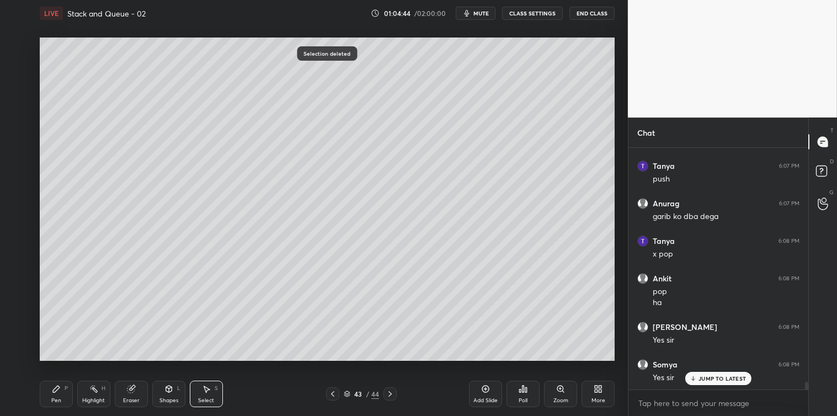
click at [60, 393] on icon at bounding box center [56, 388] width 9 height 9
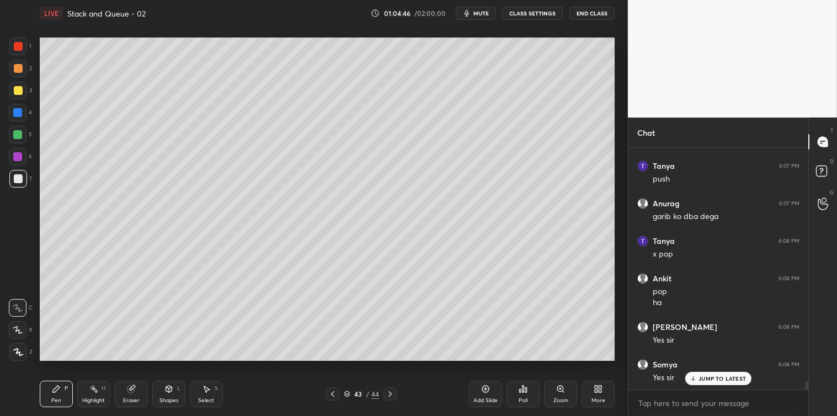
click at [17, 91] on div at bounding box center [18, 90] width 9 height 9
click at [210, 393] on icon at bounding box center [206, 388] width 9 height 9
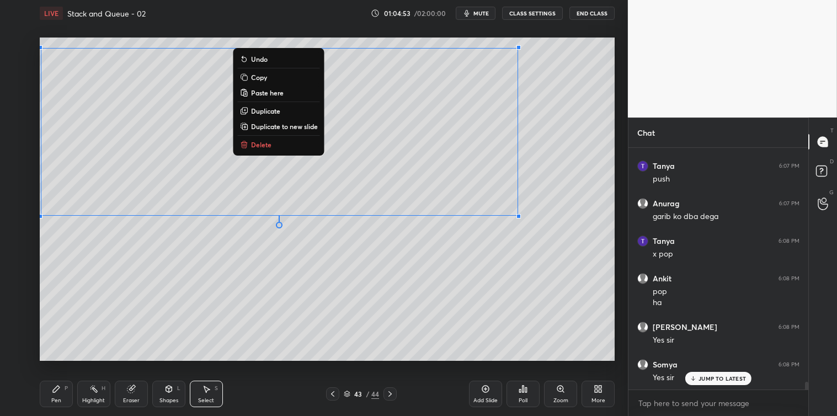
click at [267, 78] on button "Copy" at bounding box center [279, 77] width 82 height 13
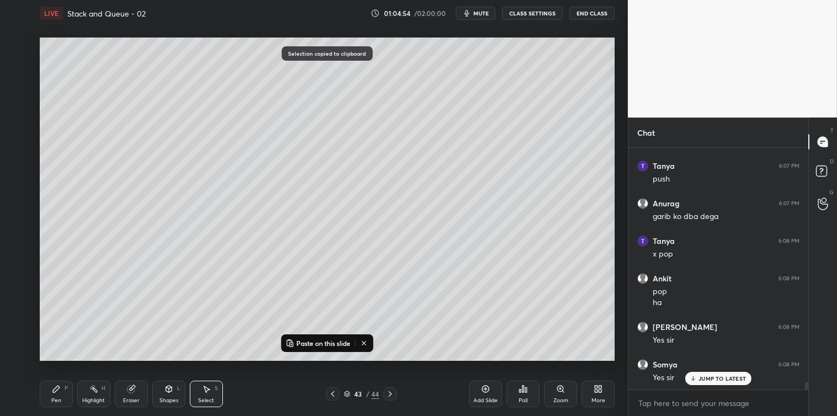
click at [476, 387] on div "Add Slide" at bounding box center [485, 394] width 33 height 26
click at [309, 340] on p "Paste on this slide" at bounding box center [323, 343] width 54 height 9
click at [307, 358] on div "0 ° Undo Copy Paste here Duplicate Duplicate to new slide Delete" at bounding box center [327, 199] width 575 height 323
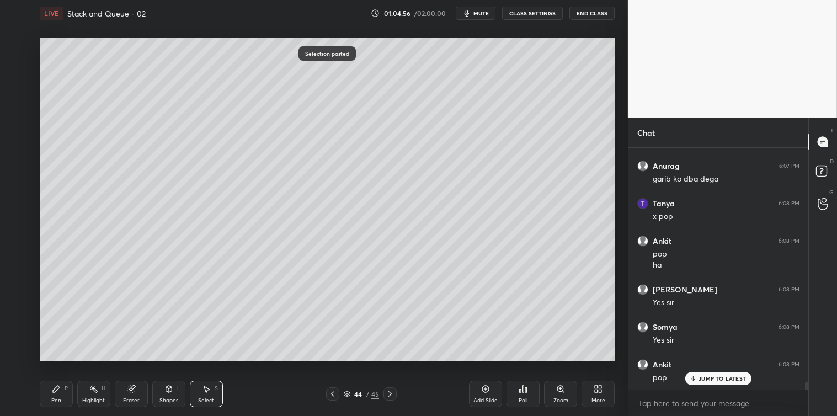
click at [215, 393] on div "Select S" at bounding box center [206, 394] width 33 height 26
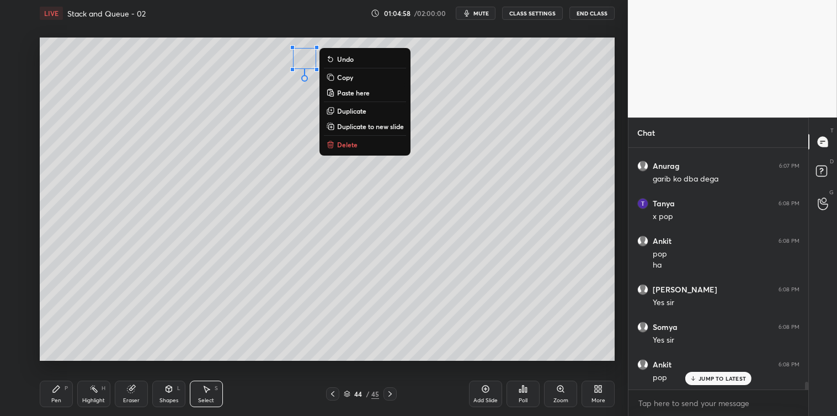
click at [350, 143] on p "Delete" at bounding box center [347, 144] width 20 height 9
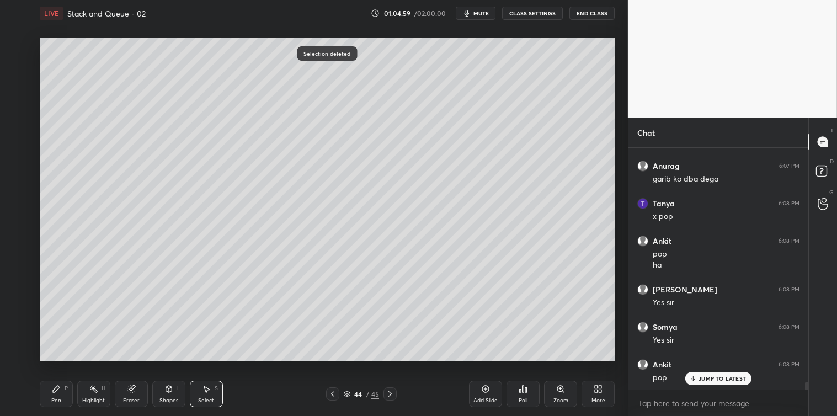
click at [54, 393] on icon at bounding box center [56, 388] width 9 height 9
click at [20, 50] on div at bounding box center [18, 46] width 9 height 9
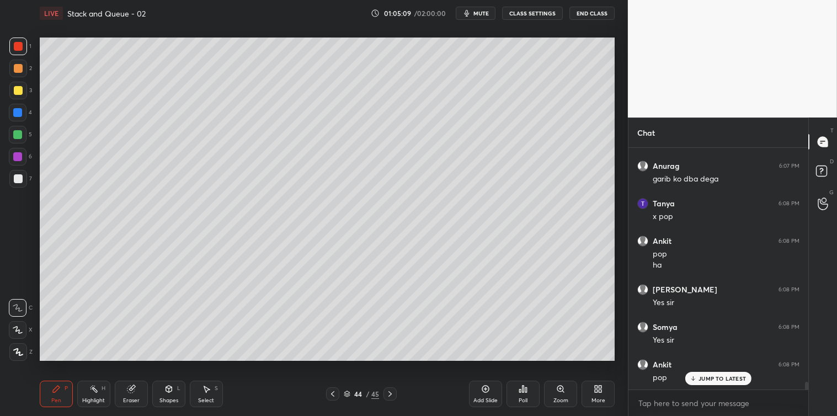
click at [205, 386] on icon at bounding box center [206, 388] width 9 height 9
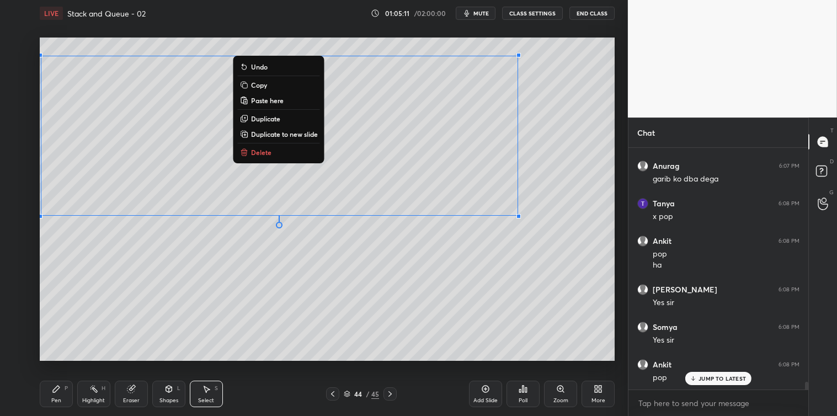
click at [257, 82] on p "Copy" at bounding box center [259, 85] width 16 height 9
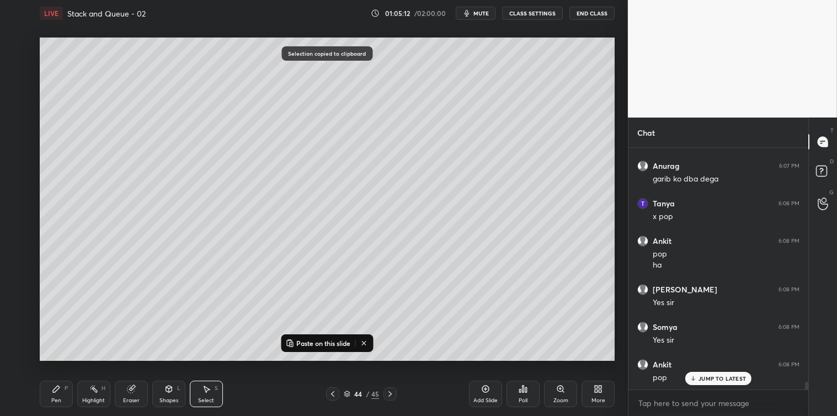
click at [483, 387] on icon at bounding box center [485, 388] width 7 height 7
click at [330, 346] on p "Paste on this slide" at bounding box center [323, 343] width 54 height 9
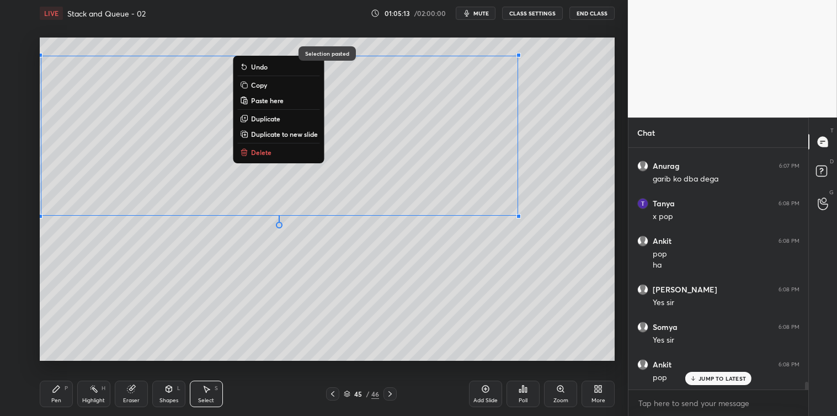
click at [326, 367] on div "0 ° Undo Copy Paste here Duplicate Duplicate to new slide Delete Selection past…" at bounding box center [326, 198] width 583 height 345
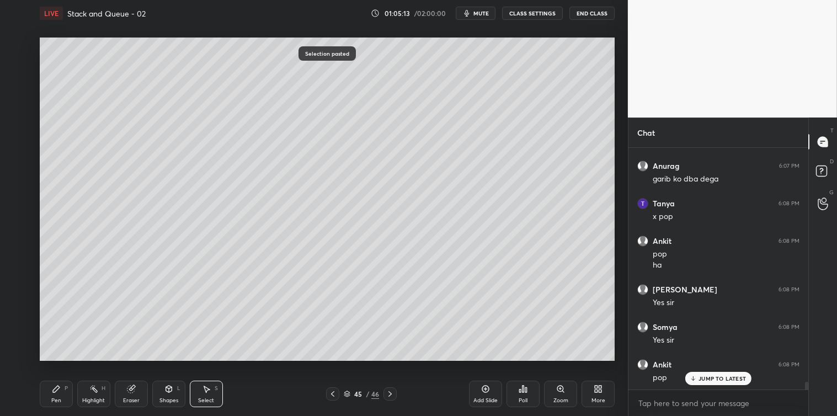
scroll to position [7216, 0]
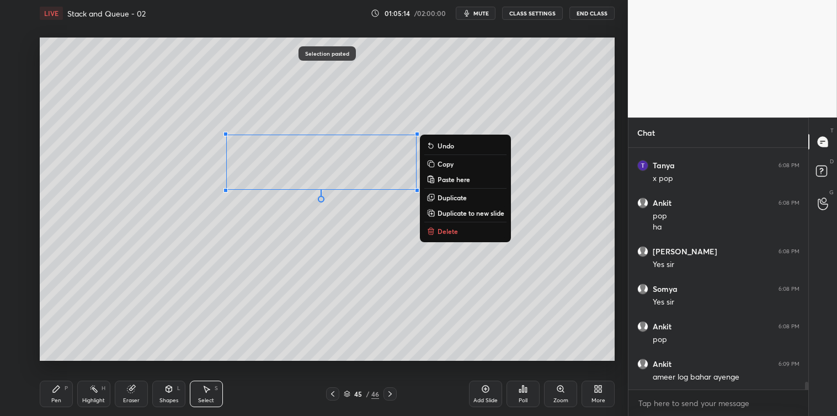
click at [436, 228] on button "Delete" at bounding box center [465, 230] width 82 height 13
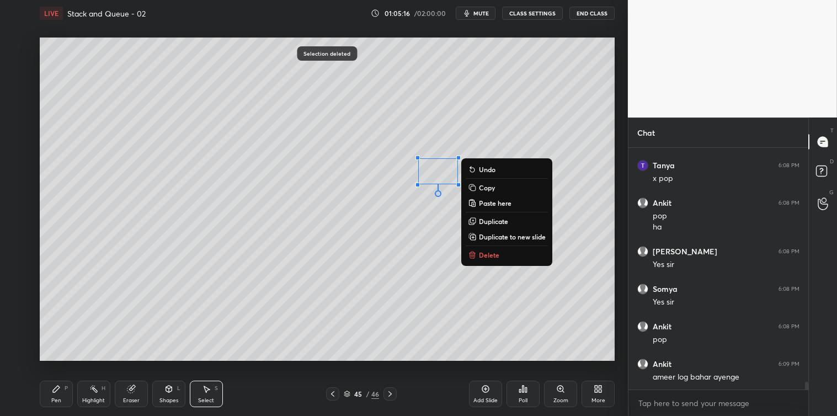
click at [475, 252] on icon at bounding box center [472, 254] width 9 height 9
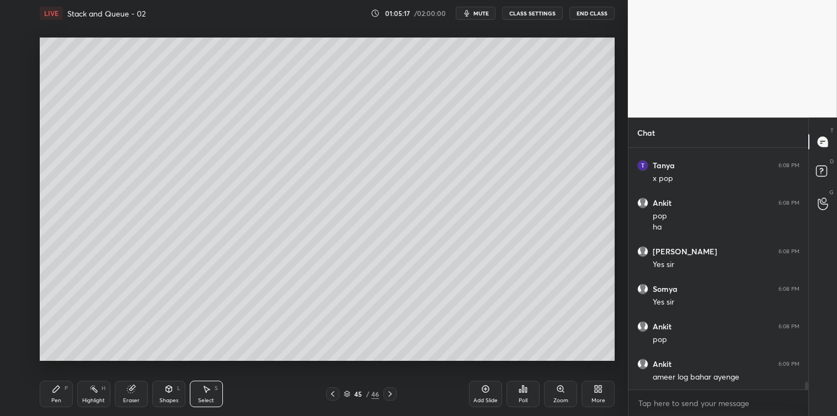
click at [53, 388] on icon at bounding box center [56, 388] width 9 height 9
click at [204, 389] on icon at bounding box center [206, 388] width 9 height 9
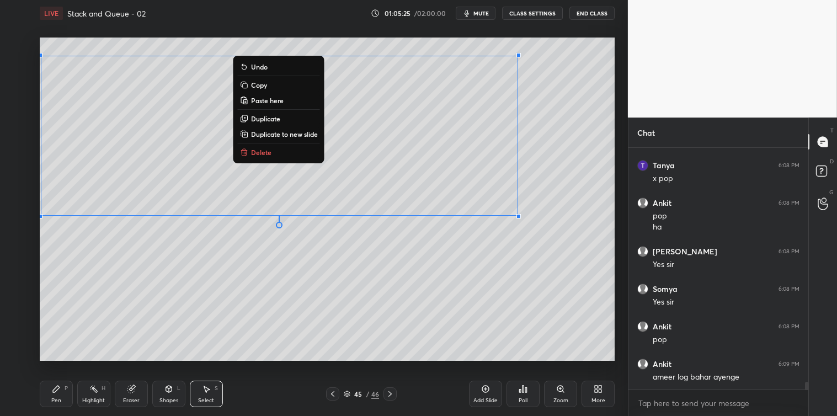
click at [255, 85] on p "Copy" at bounding box center [259, 85] width 16 height 9
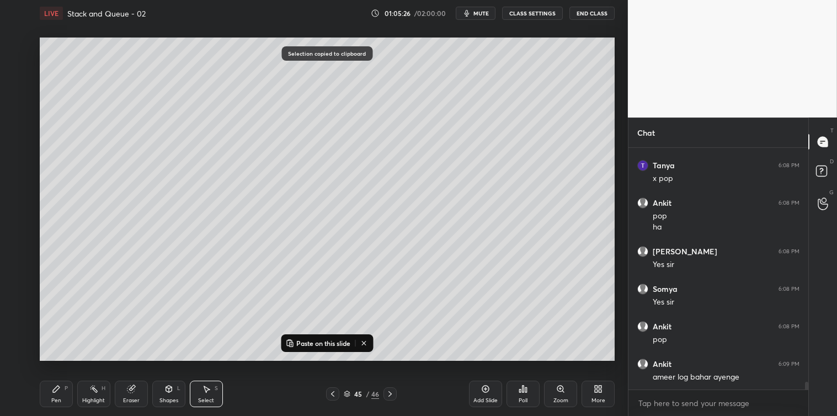
click at [484, 389] on icon at bounding box center [485, 388] width 3 height 3
click at [334, 342] on p "Paste on this slide" at bounding box center [323, 343] width 54 height 9
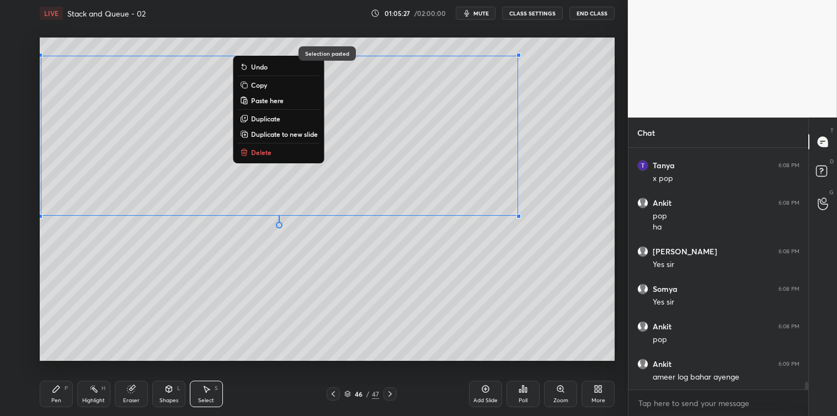
click at [339, 370] on div "0 ° Undo Copy Paste here Duplicate Duplicate to new slide Delete Selection past…" at bounding box center [326, 198] width 583 height 345
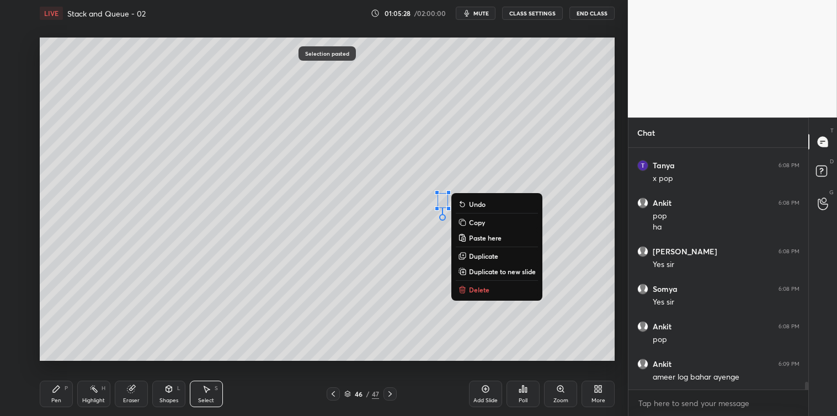
click at [467, 286] on button "Delete" at bounding box center [497, 289] width 82 height 13
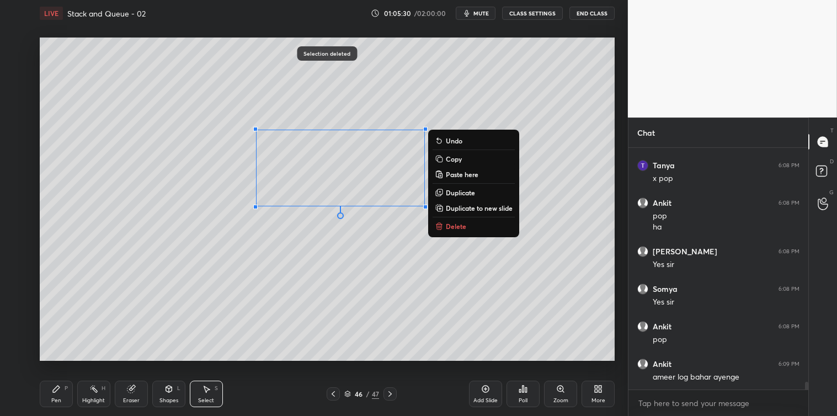
click at [448, 225] on p "Delete" at bounding box center [456, 226] width 20 height 9
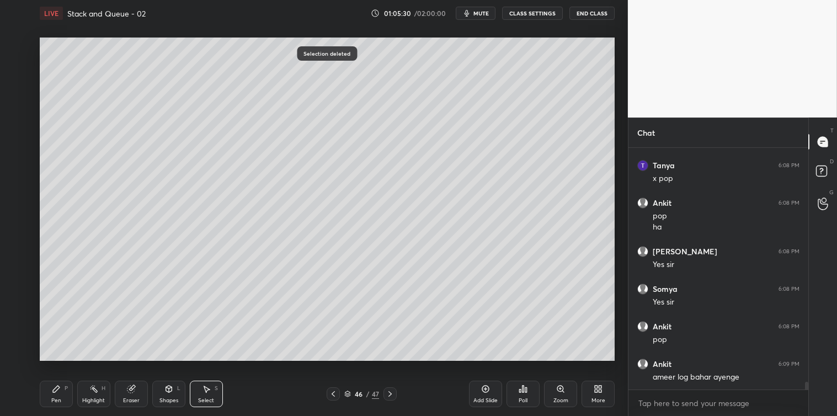
click at [53, 396] on div "Pen P" at bounding box center [56, 394] width 33 height 26
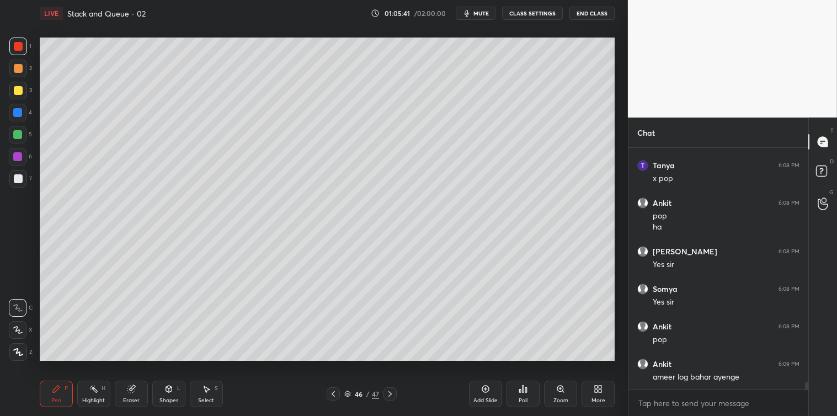
click at [206, 393] on icon at bounding box center [206, 388] width 9 height 9
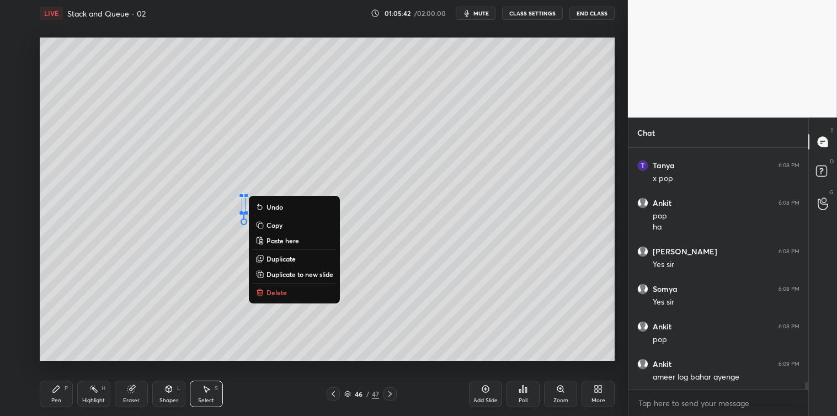
click at [277, 291] on p "Delete" at bounding box center [276, 292] width 20 height 9
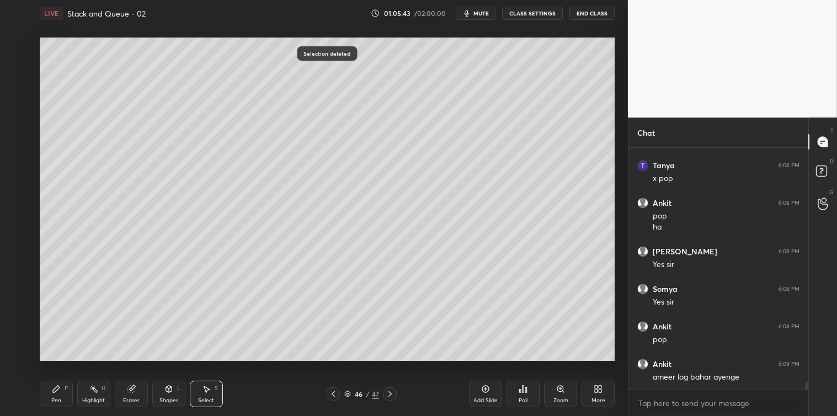
click at [55, 392] on icon at bounding box center [56, 388] width 7 height 7
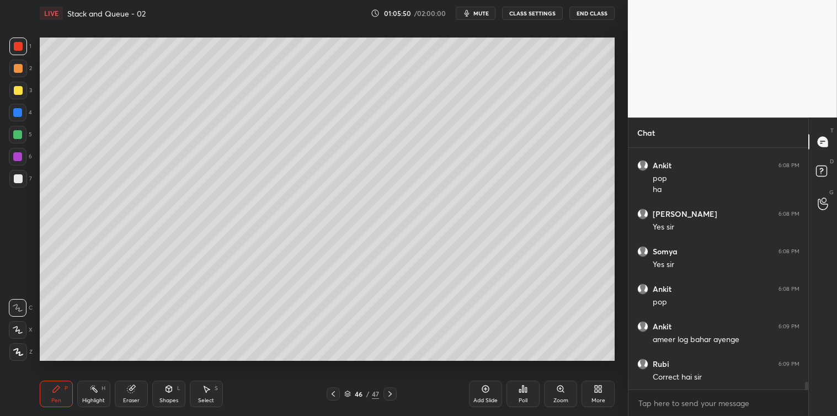
scroll to position [7291, 0]
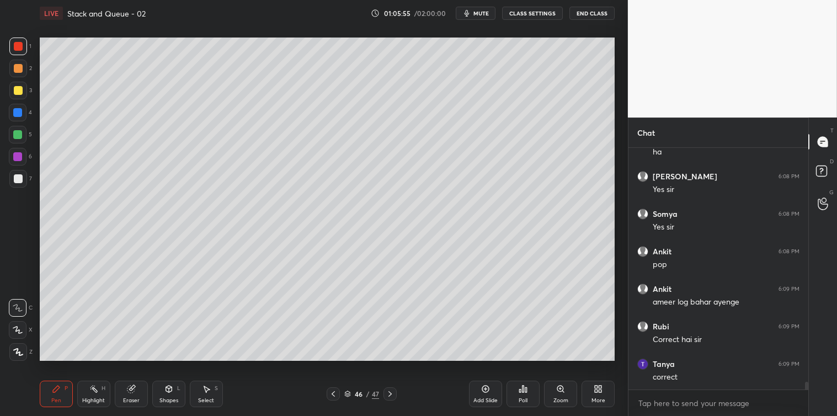
click at [21, 188] on div "7" at bounding box center [20, 181] width 23 height 22
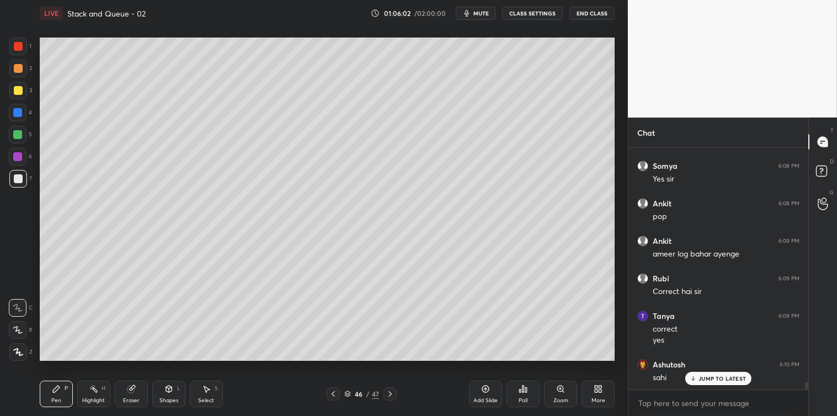
scroll to position [7376, 0]
click at [480, 398] on div "Add Slide" at bounding box center [485, 401] width 24 height 6
click at [518, 393] on icon at bounding box center [522, 388] width 9 height 9
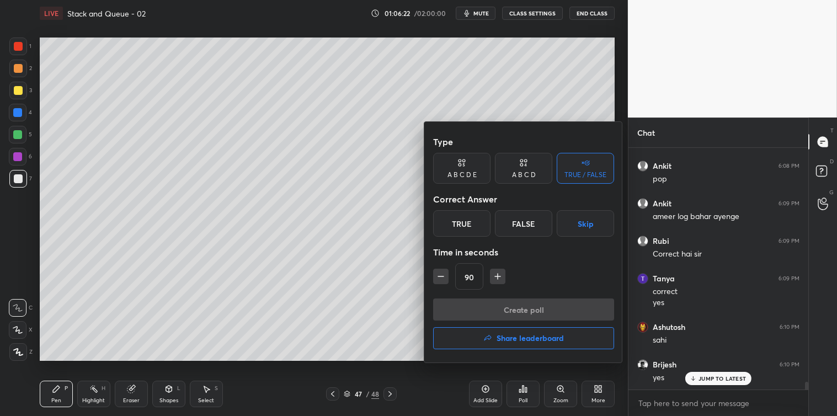
click at [495, 277] on icon "button" at bounding box center [497, 276] width 11 height 11
click at [496, 277] on icon "button" at bounding box center [497, 276] width 11 height 11
click at [499, 278] on icon "button" at bounding box center [502, 276] width 11 height 11
click at [501, 277] on icon "button" at bounding box center [502, 276] width 11 height 11
click at [503, 278] on icon "button" at bounding box center [502, 276] width 11 height 11
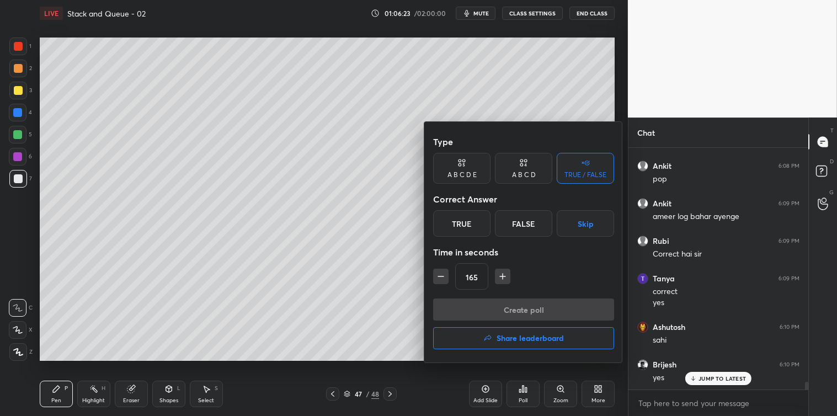
click at [506, 276] on icon "button" at bounding box center [502, 276] width 11 height 11
type input "180"
click at [582, 221] on button "Skip" at bounding box center [584, 223] width 57 height 26
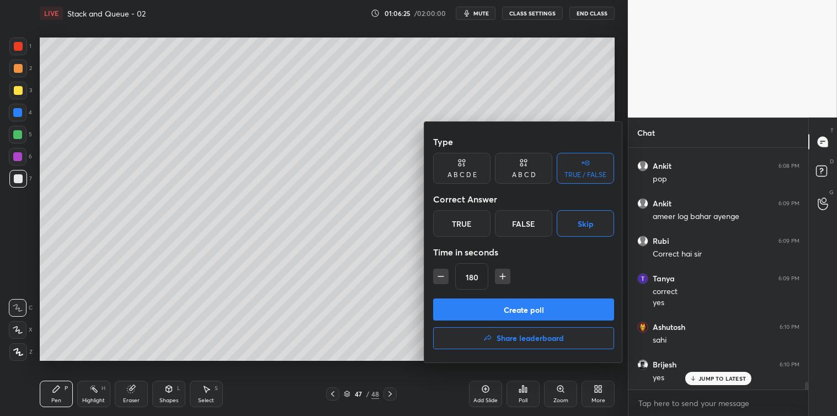
click at [531, 307] on button "Create poll" at bounding box center [523, 309] width 181 height 22
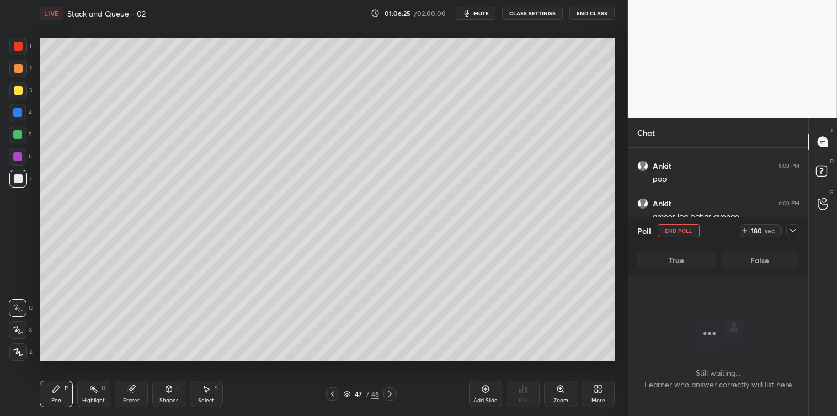
scroll to position [207, 176]
click at [795, 231] on icon at bounding box center [792, 230] width 9 height 9
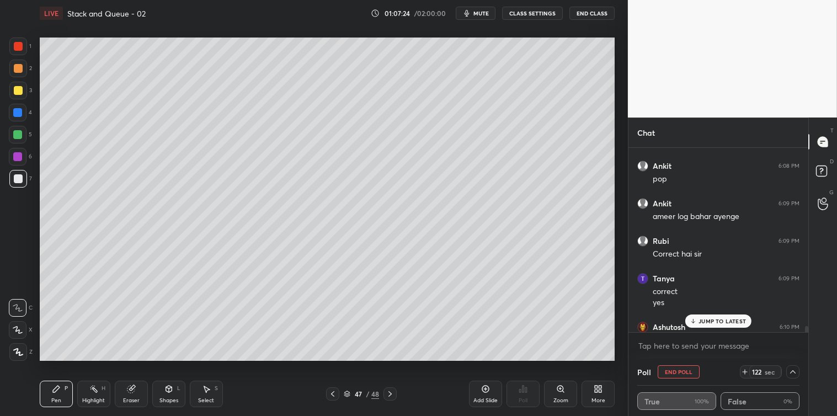
click at [715, 323] on p "JUMP TO LATEST" at bounding box center [721, 321] width 47 height 7
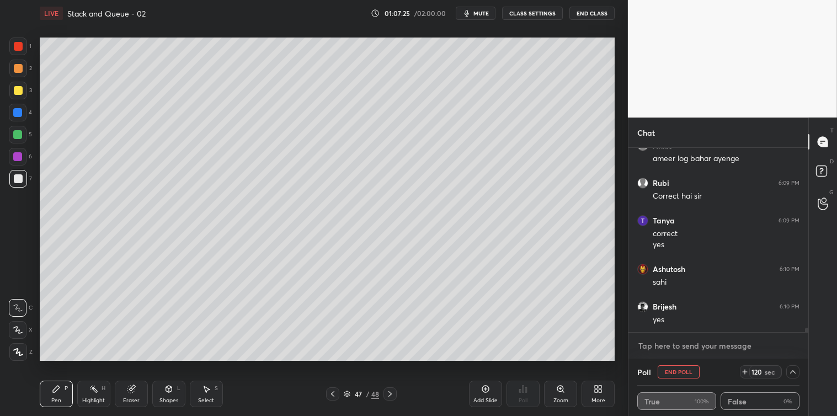
click at [692, 349] on textarea at bounding box center [718, 346] width 162 height 18
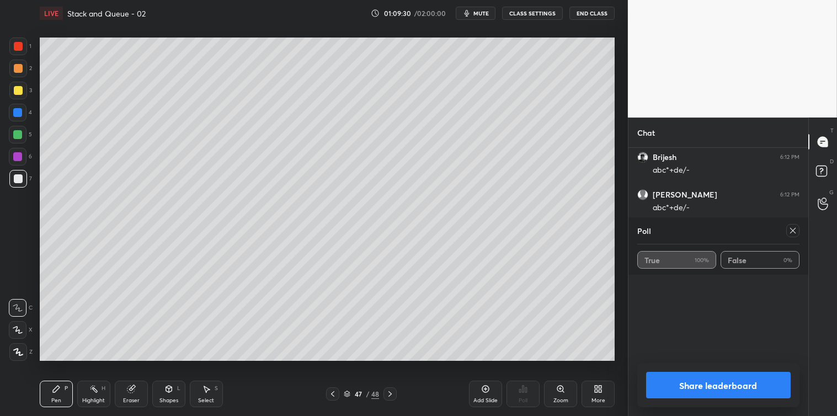
scroll to position [7809, 0]
click at [791, 233] on icon at bounding box center [792, 230] width 9 height 9
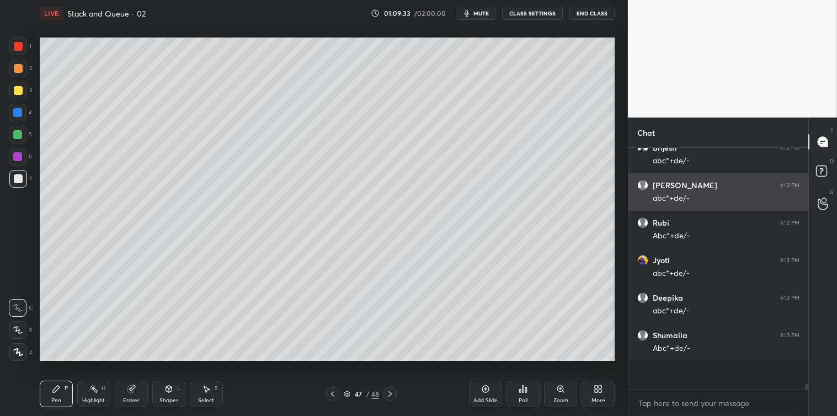
scroll to position [3, 3]
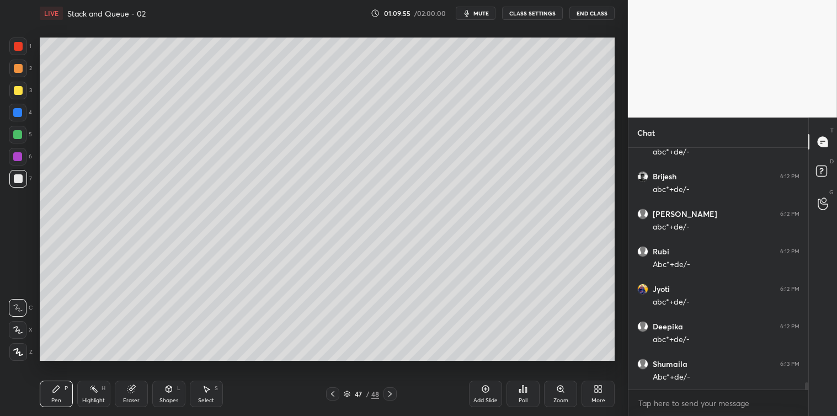
click at [166, 393] on icon at bounding box center [168, 388] width 9 height 9
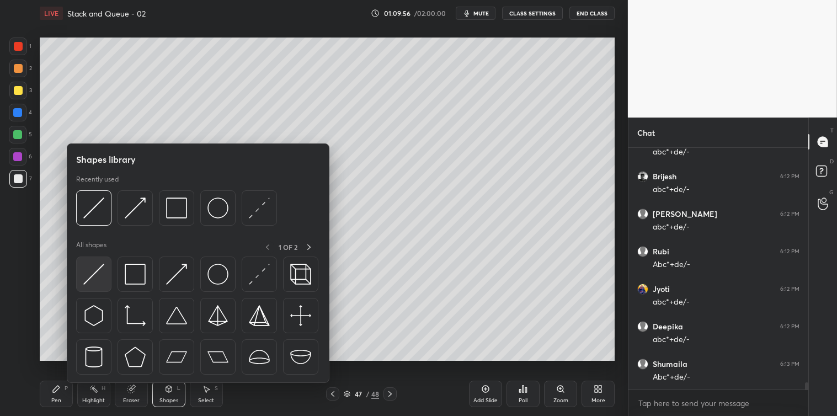
click at [97, 274] on img at bounding box center [93, 274] width 21 height 21
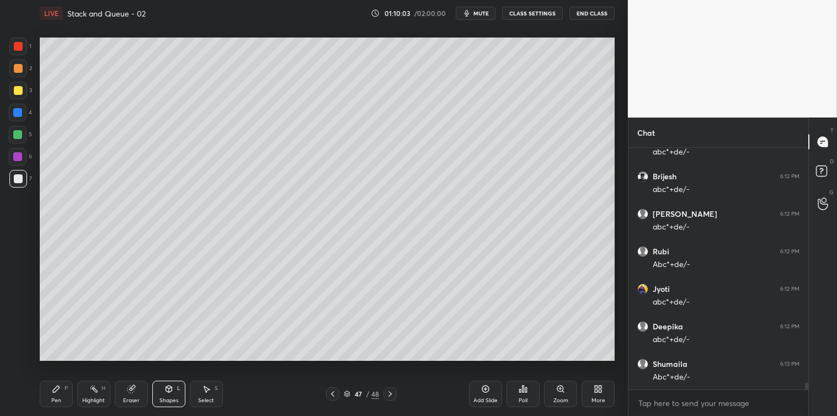
click at [52, 394] on div "Pen P" at bounding box center [56, 394] width 33 height 26
click at [18, 91] on div at bounding box center [18, 90] width 9 height 9
click at [210, 399] on div "Select" at bounding box center [206, 401] width 16 height 6
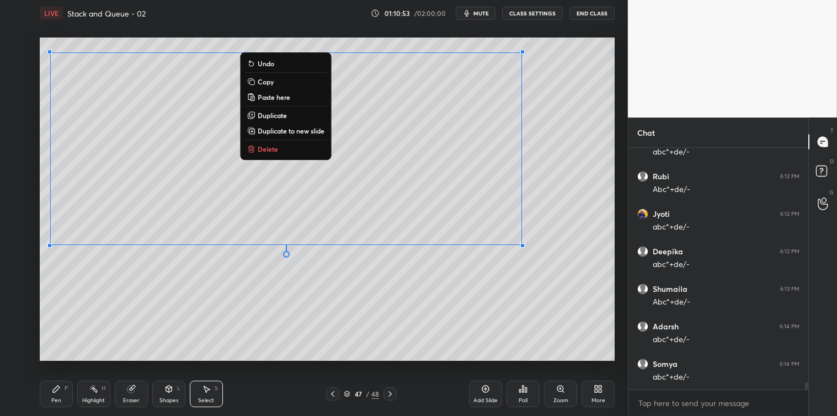
click at [286, 81] on button "Copy" at bounding box center [285, 81] width 82 height 13
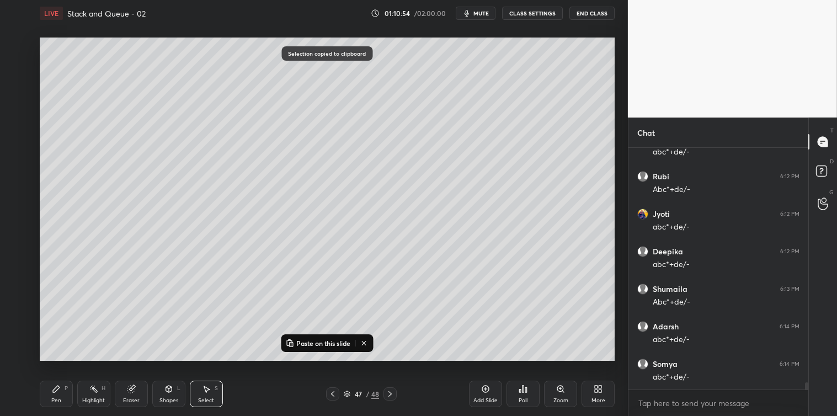
click at [479, 396] on div "Add Slide" at bounding box center [485, 394] width 33 height 26
click at [321, 343] on p "Paste on this slide" at bounding box center [323, 343] width 54 height 9
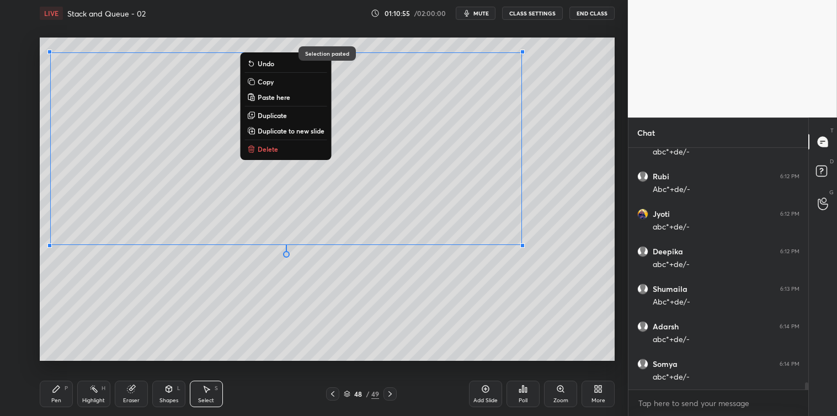
click at [325, 350] on div "0 ° Undo Copy Paste here Duplicate Duplicate to new slide Delete" at bounding box center [327, 199] width 575 height 323
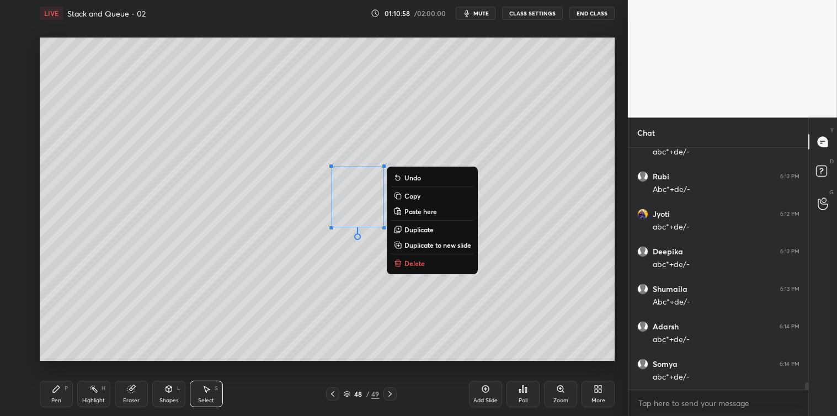
click at [411, 264] on p "Delete" at bounding box center [414, 263] width 20 height 9
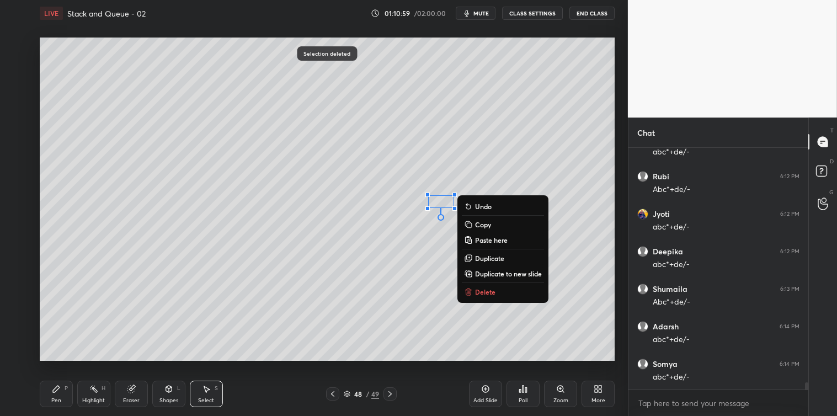
click at [476, 290] on p "Delete" at bounding box center [485, 291] width 20 height 9
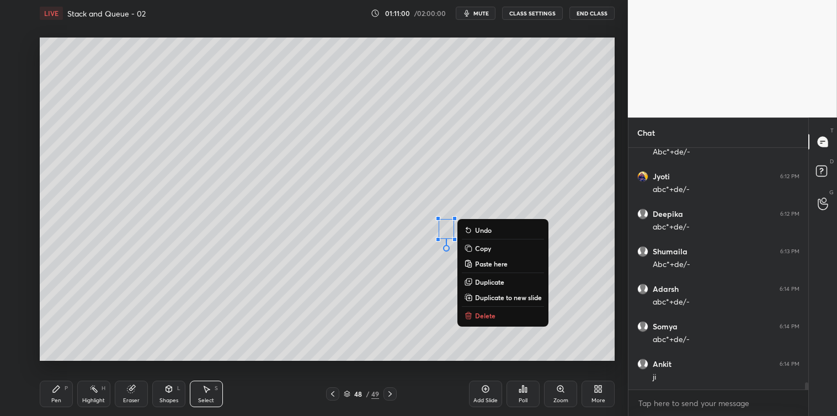
scroll to position [7901, 0]
click at [476, 316] on p "Delete" at bounding box center [485, 315] width 20 height 9
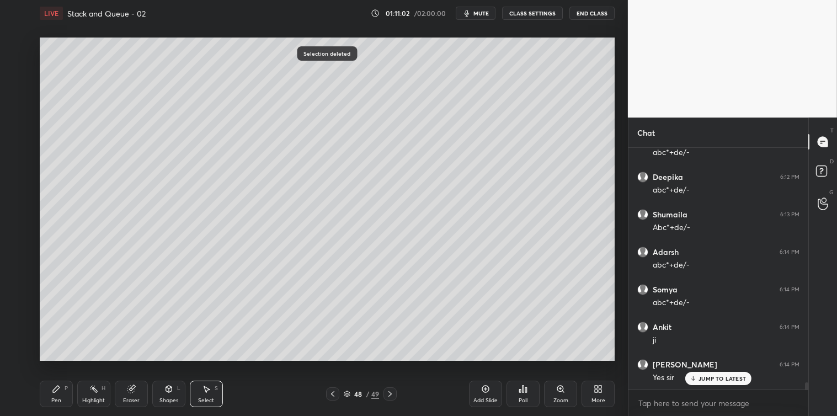
click at [57, 400] on div "Pen" at bounding box center [56, 401] width 10 height 6
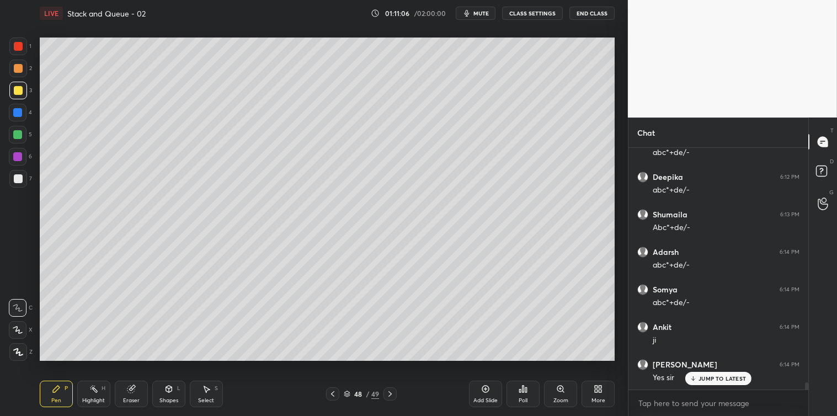
click at [215, 390] on div "S" at bounding box center [216, 388] width 3 height 6
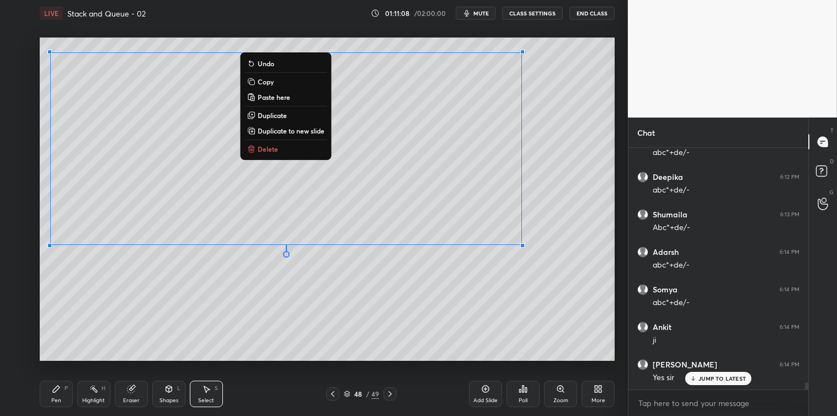
click at [267, 79] on p "Copy" at bounding box center [266, 81] width 16 height 9
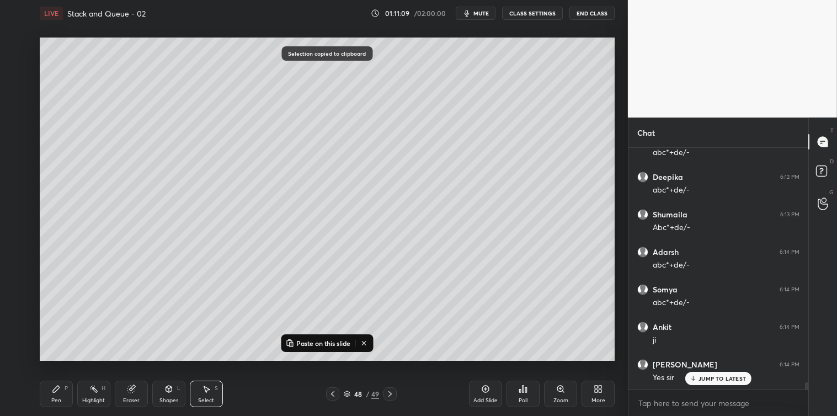
click at [481, 388] on icon at bounding box center [485, 388] width 9 height 9
click at [340, 345] on p "Paste on this slide" at bounding box center [323, 343] width 54 height 9
click at [354, 351] on div "0 ° Undo Copy Paste here Duplicate Duplicate to new slide Delete" at bounding box center [327, 199] width 575 height 323
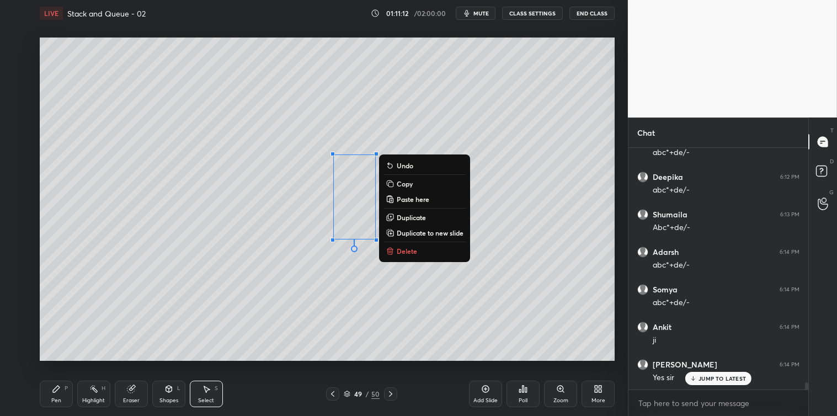
click at [398, 256] on button "Delete" at bounding box center [424, 250] width 82 height 13
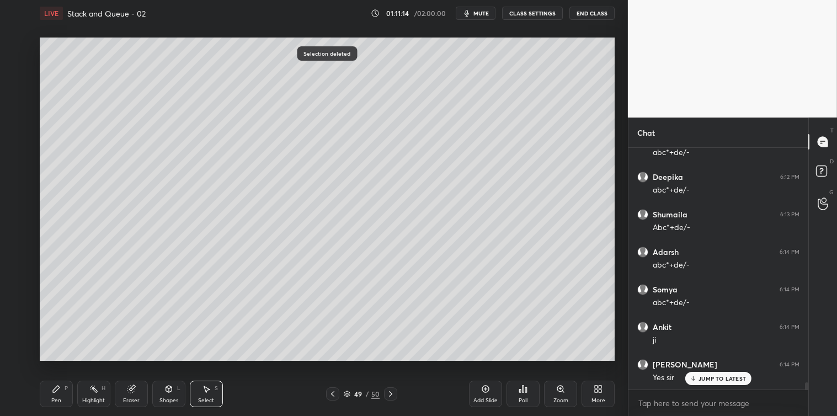
click at [62, 389] on div "Pen P" at bounding box center [56, 394] width 33 height 26
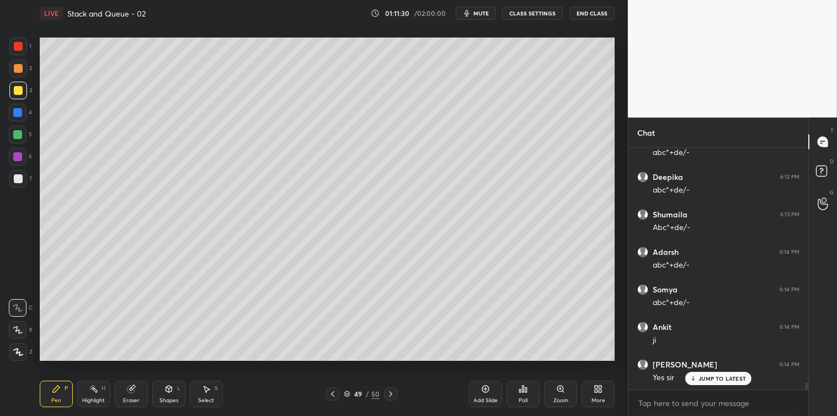
click at [207, 398] on div "Select" at bounding box center [206, 401] width 16 height 6
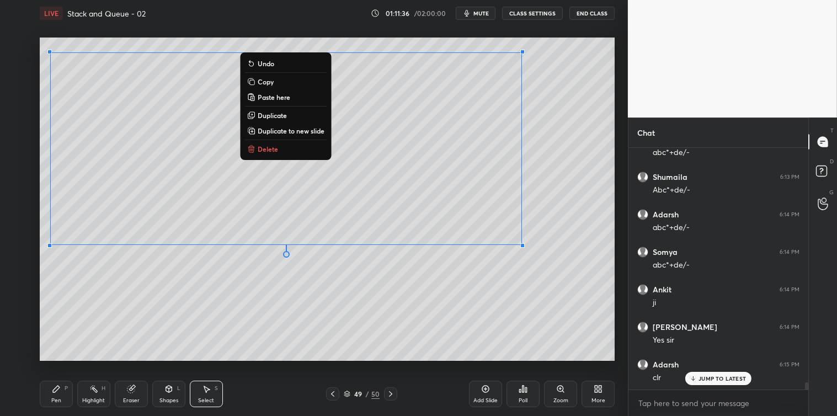
click at [279, 82] on button "Copy" at bounding box center [285, 81] width 82 height 13
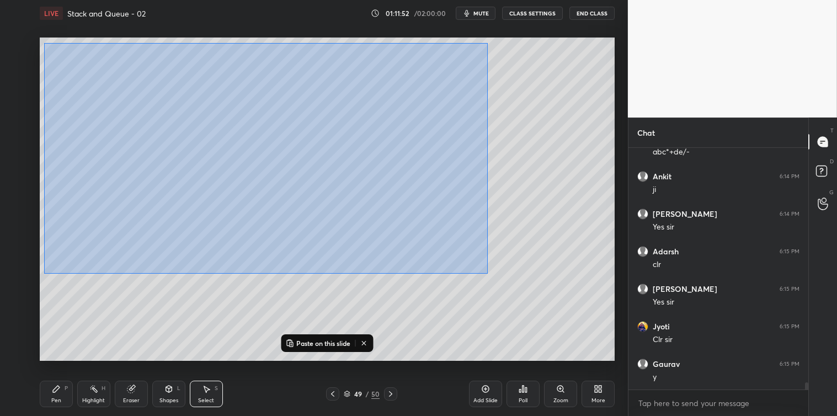
scroll to position [8089, 0]
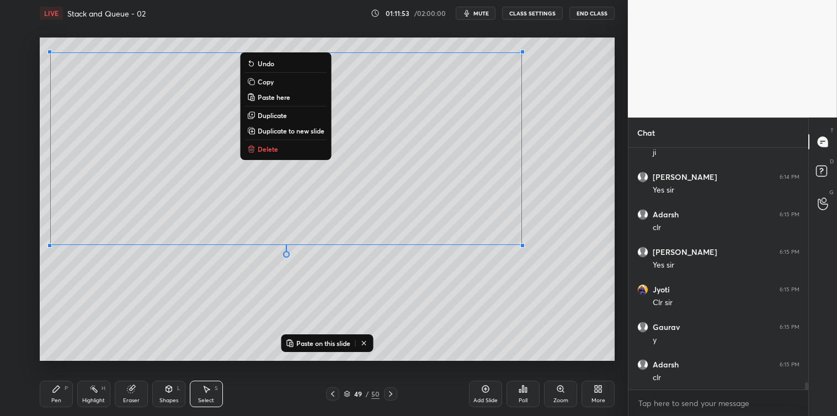
click at [284, 81] on button "Copy" at bounding box center [285, 81] width 82 height 13
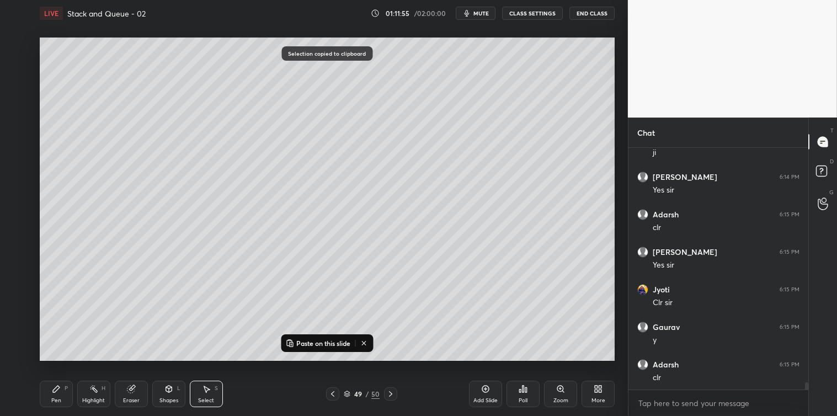
click at [482, 388] on icon at bounding box center [485, 388] width 7 height 7
click at [321, 341] on p "Paste on this slide" at bounding box center [323, 343] width 54 height 9
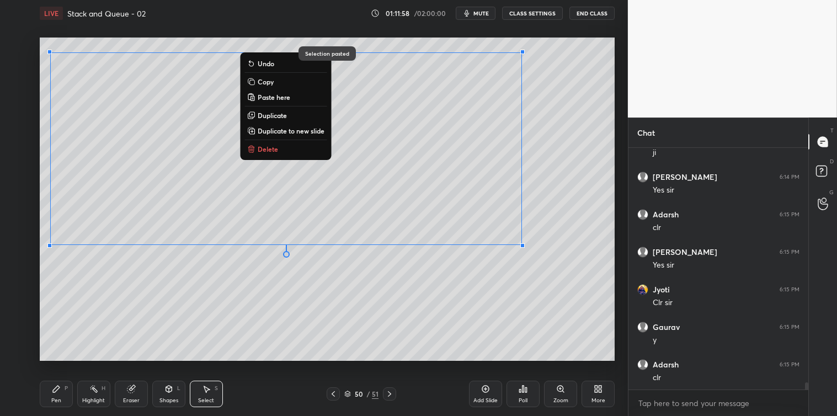
click at [312, 318] on div "0 ° Undo Copy Paste here Duplicate Duplicate to new slide Delete" at bounding box center [327, 199] width 575 height 323
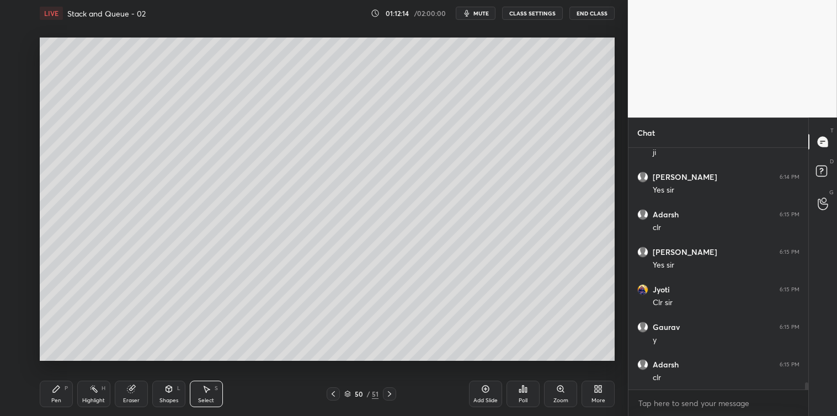
scroll to position [8126, 0]
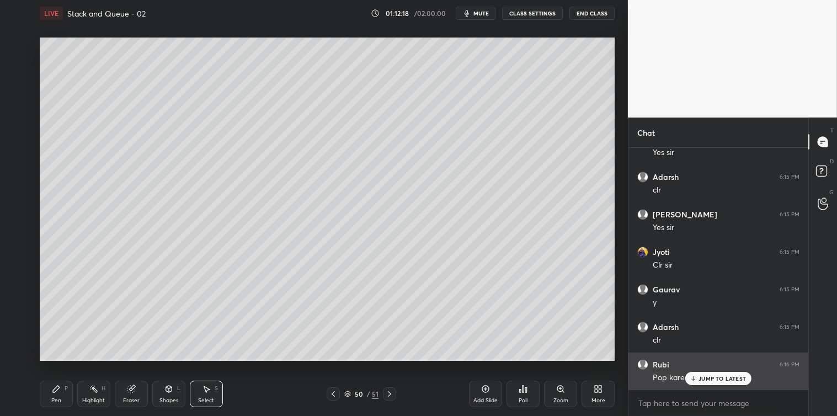
click at [706, 373] on div "JUMP TO LATEST" at bounding box center [718, 378] width 66 height 13
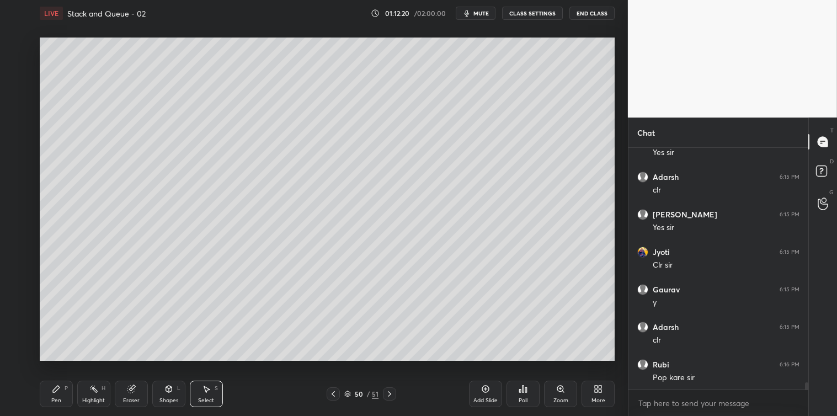
click at [54, 387] on icon at bounding box center [56, 388] width 9 height 9
click at [20, 45] on div at bounding box center [18, 46] width 9 height 9
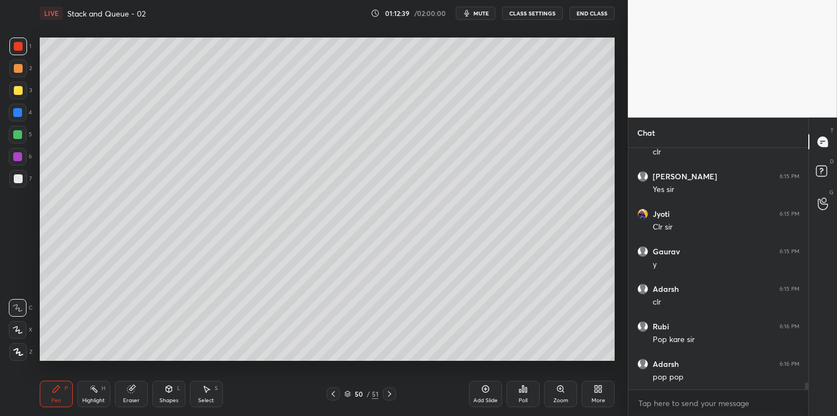
click at [527, 395] on div "Poll" at bounding box center [522, 394] width 33 height 26
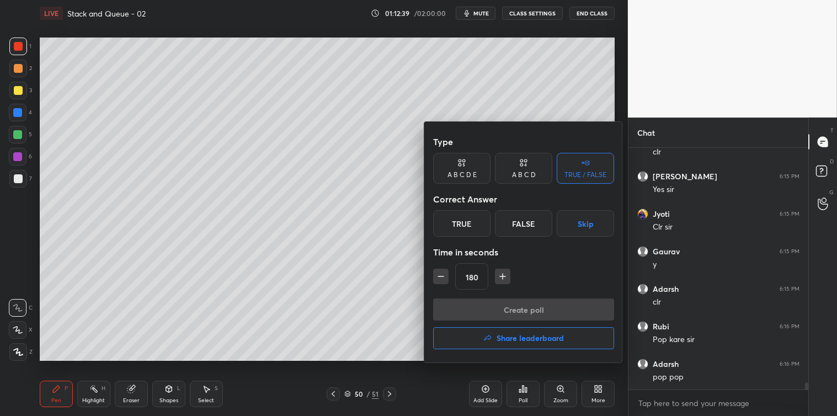
click at [440, 279] on icon "button" at bounding box center [440, 276] width 11 height 11
click at [442, 279] on icon "button" at bounding box center [440, 276] width 11 height 11
click at [441, 279] on icon "button" at bounding box center [440, 276] width 11 height 11
click at [440, 279] on icon "button" at bounding box center [440, 276] width 11 height 11
click at [440, 277] on icon "button" at bounding box center [440, 276] width 11 height 11
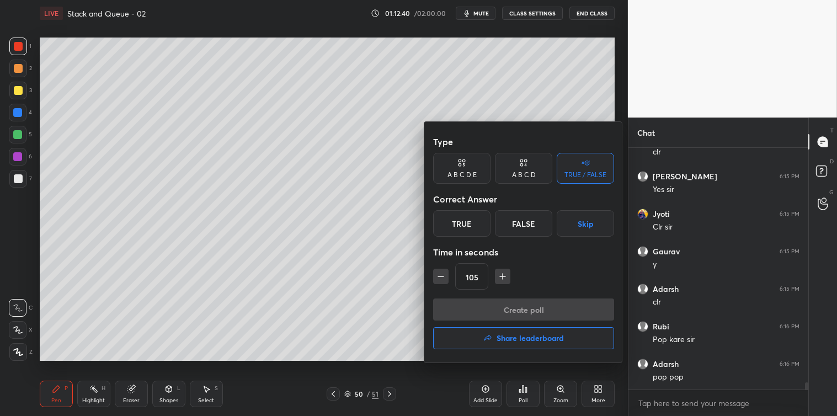
click at [442, 276] on icon "button" at bounding box center [441, 276] width 6 height 0
click at [440, 277] on icon "button" at bounding box center [440, 276] width 11 height 11
type input "75"
click at [473, 222] on div "True" at bounding box center [461, 223] width 57 height 26
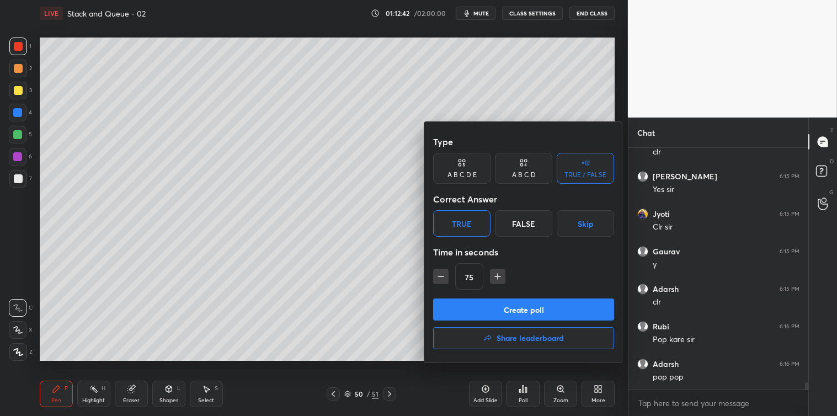
scroll to position [8175, 0]
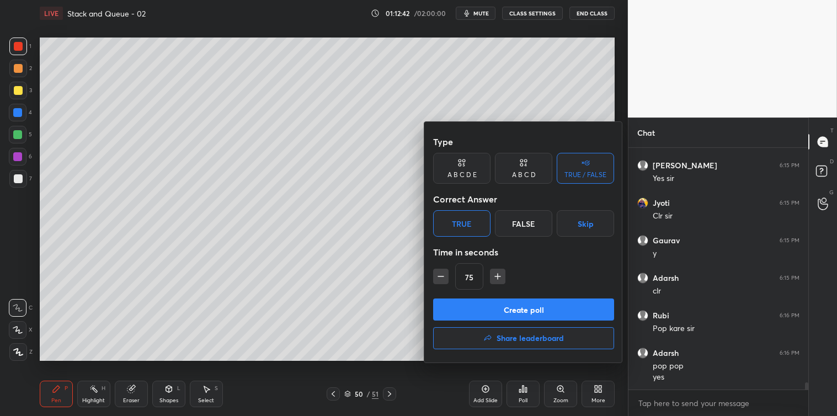
click at [583, 222] on button "Skip" at bounding box center [584, 223] width 57 height 26
click at [468, 216] on div "True" at bounding box center [461, 223] width 57 height 26
click at [502, 313] on button "Create poll" at bounding box center [523, 309] width 181 height 22
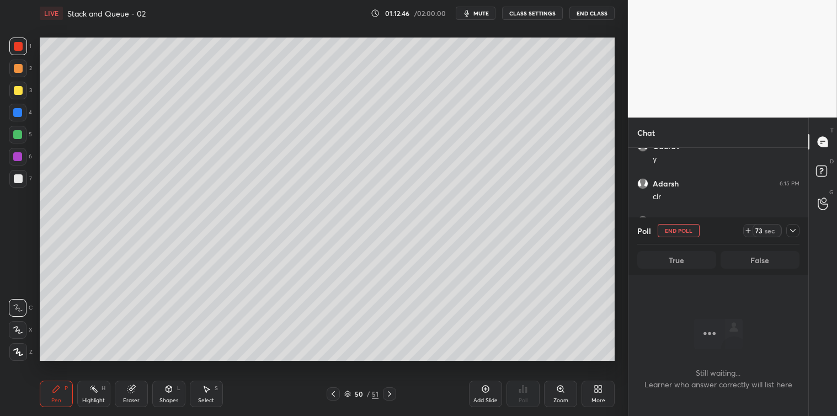
scroll to position [8307, 0]
click at [481, 14] on span "mute" at bounding box center [480, 13] width 15 height 8
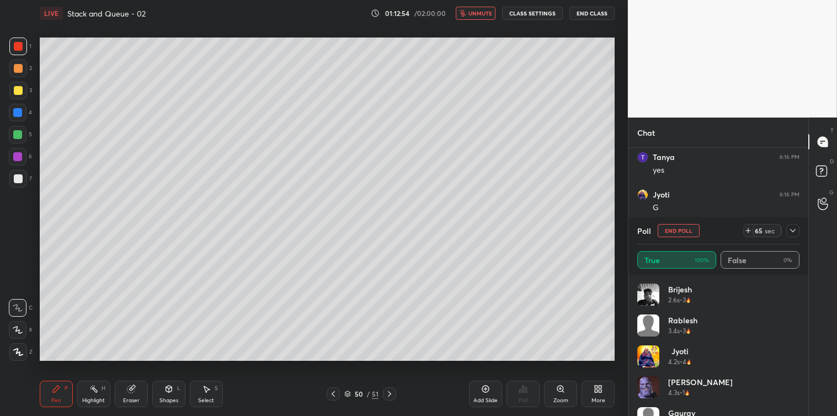
scroll to position [8457, 0]
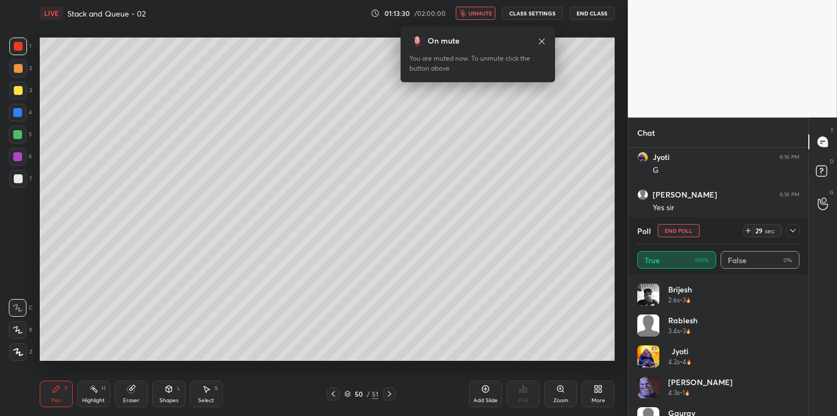
click at [791, 234] on icon at bounding box center [792, 230] width 9 height 9
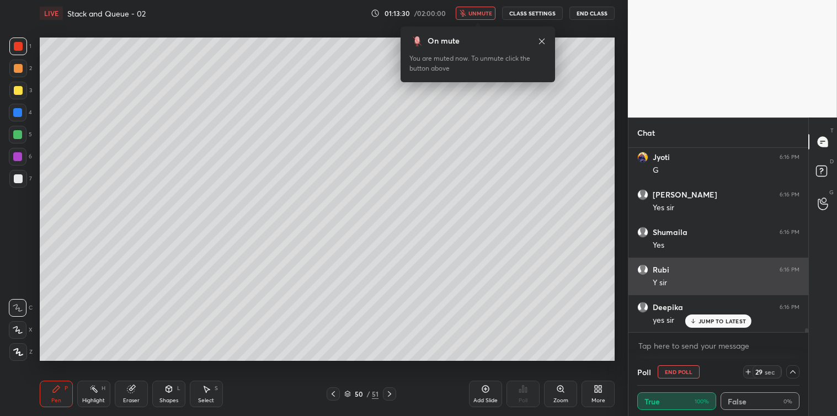
scroll to position [1, 3]
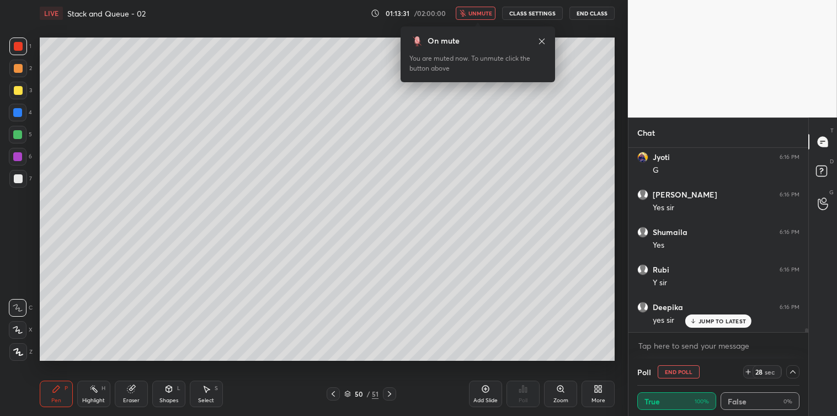
click at [721, 323] on p "JUMP TO LATEST" at bounding box center [721, 321] width 47 height 7
click at [541, 37] on icon at bounding box center [541, 41] width 9 height 9
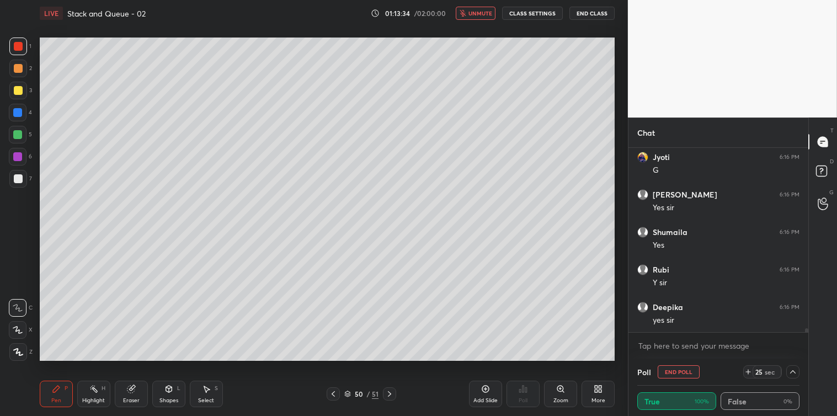
click at [480, 14] on span "unmute" at bounding box center [480, 13] width 24 height 8
click at [210, 389] on icon at bounding box center [206, 388] width 9 height 9
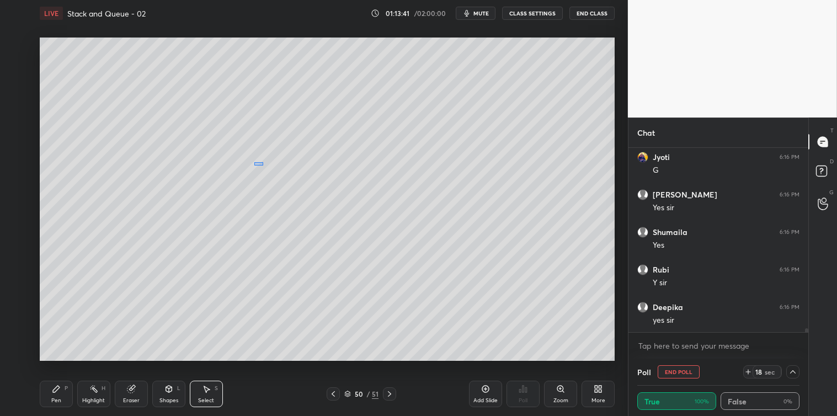
click at [263, 165] on div "0 ° Undo Copy Paste here Duplicate Duplicate to new slide Delete" at bounding box center [327, 199] width 575 height 323
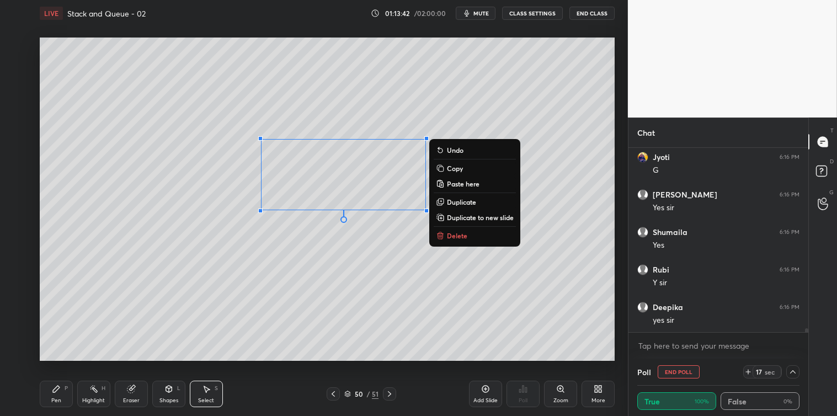
click at [244, 312] on div "0 ° Undo Copy Paste here Duplicate Duplicate to new slide Delete" at bounding box center [327, 199] width 575 height 323
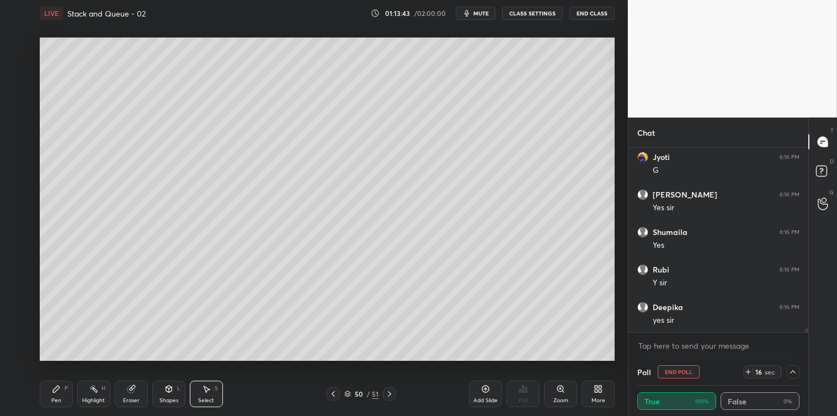
click at [205, 389] on icon at bounding box center [207, 389] width 6 height 7
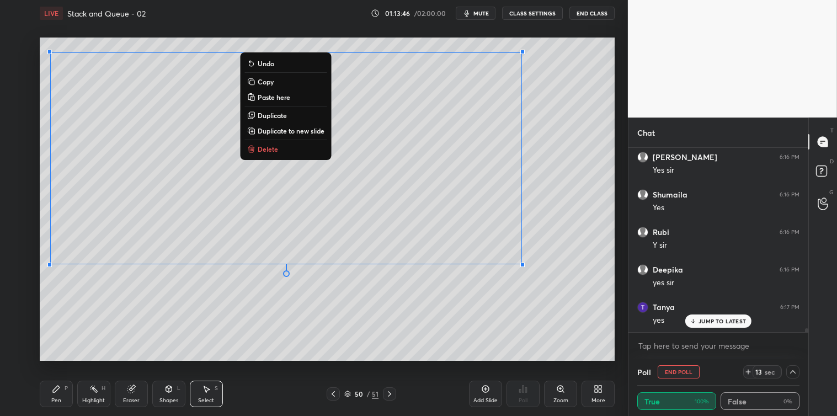
click at [277, 80] on button "Copy" at bounding box center [285, 81] width 82 height 13
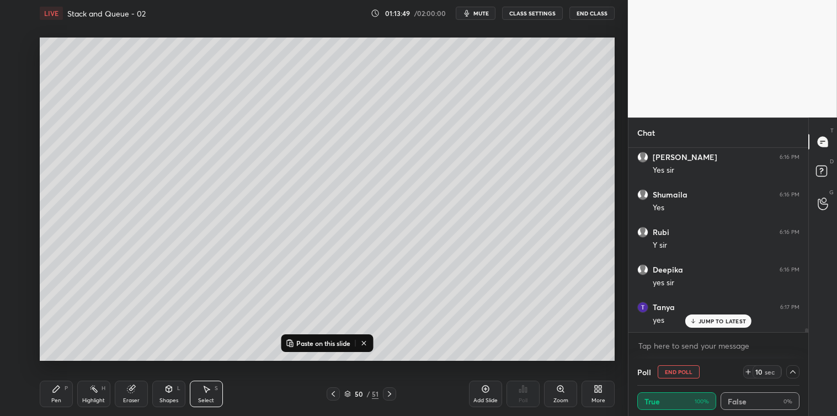
scroll to position [8532, 0]
click at [480, 393] on div "Add Slide" at bounding box center [485, 394] width 33 height 26
click at [320, 348] on button "Paste on this slide" at bounding box center [317, 342] width 69 height 13
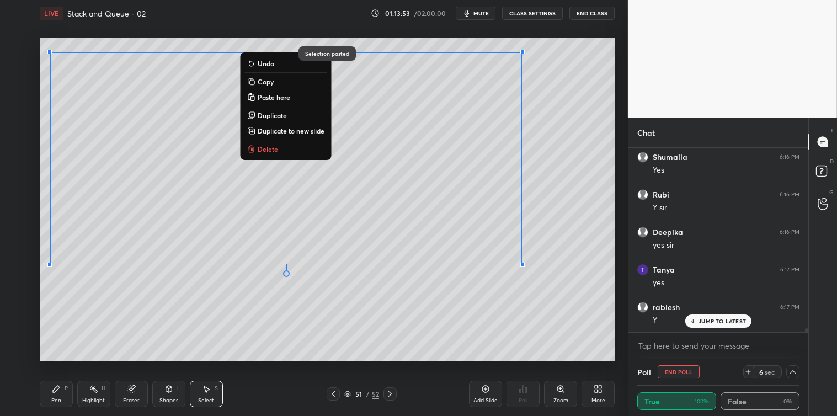
click at [238, 326] on div "0 ° Undo Copy Paste here Duplicate Duplicate to new slide Delete" at bounding box center [327, 199] width 575 height 323
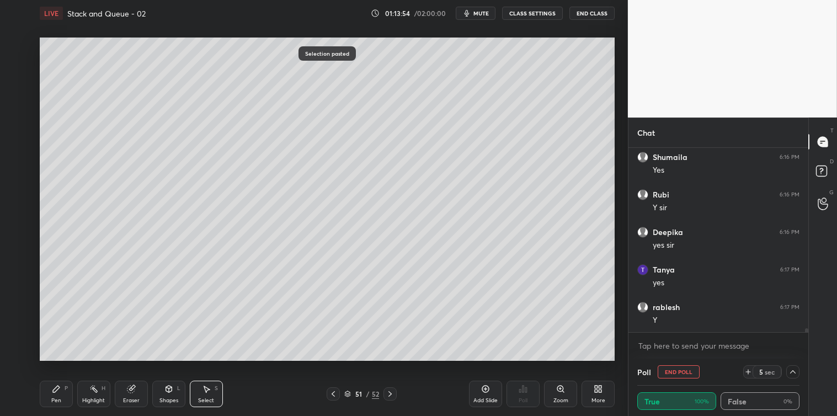
scroll to position [8570, 0]
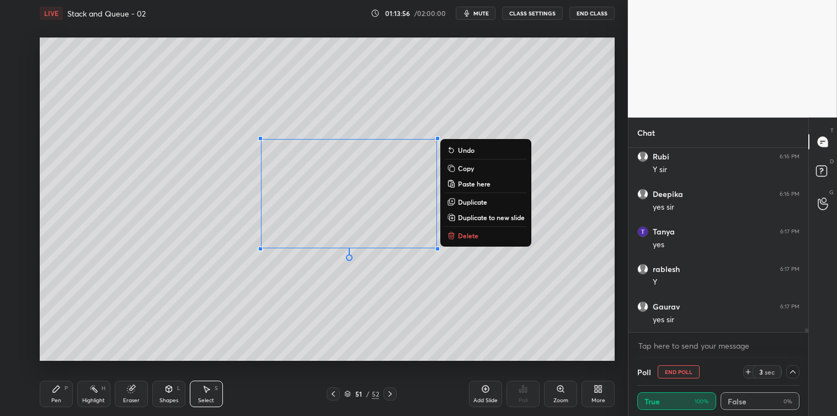
click at [461, 233] on p "Delete" at bounding box center [468, 235] width 20 height 9
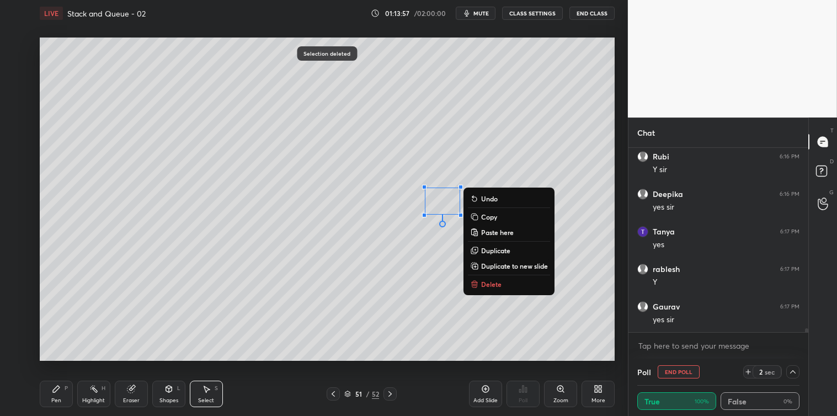
click at [481, 282] on p "Delete" at bounding box center [491, 284] width 20 height 9
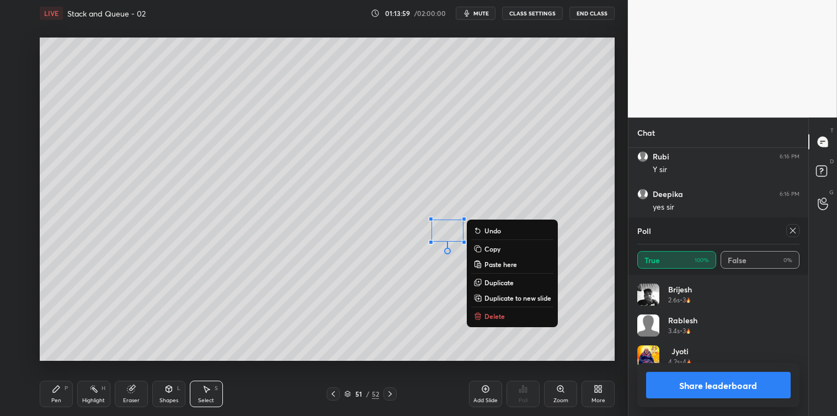
scroll to position [129, 159]
click at [484, 315] on p "Delete" at bounding box center [494, 316] width 20 height 9
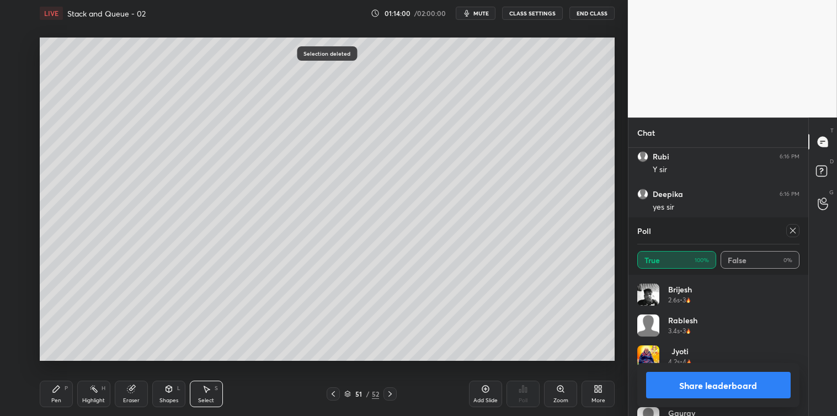
click at [795, 234] on icon at bounding box center [792, 230] width 9 height 9
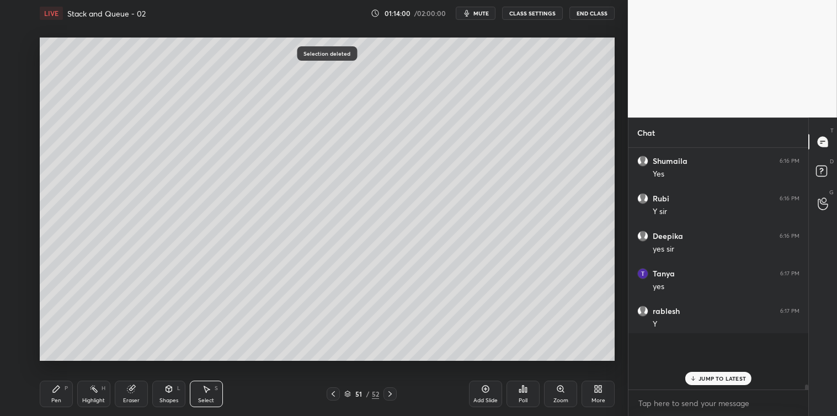
scroll to position [3, 3]
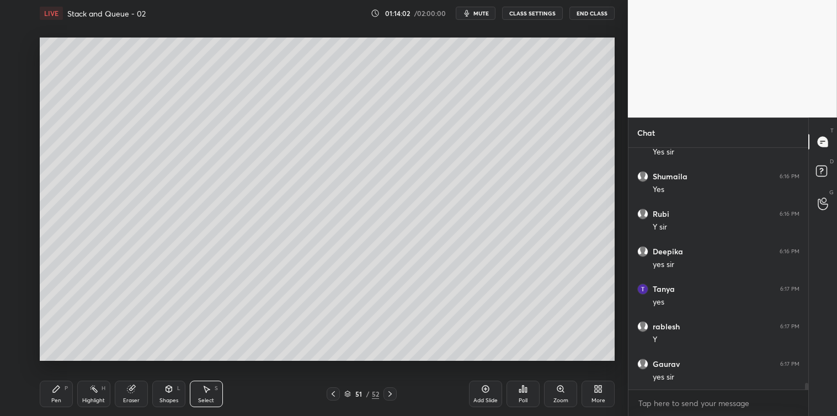
click at [61, 392] on div "Pen P" at bounding box center [56, 394] width 33 height 26
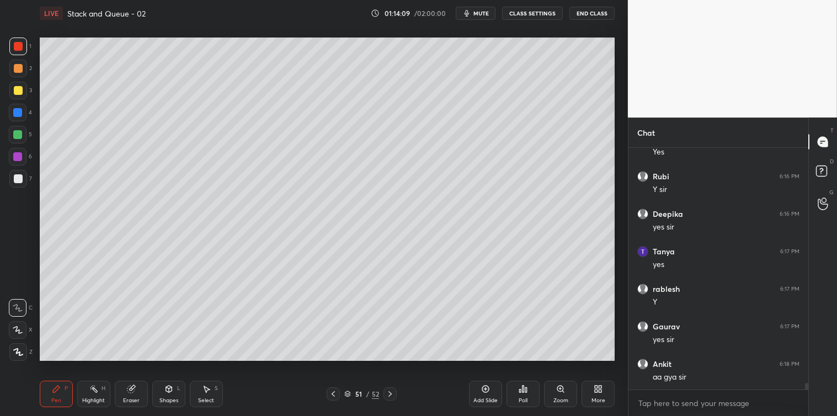
click at [20, 180] on div at bounding box center [18, 178] width 9 height 9
click at [484, 389] on icon at bounding box center [485, 388] width 3 height 3
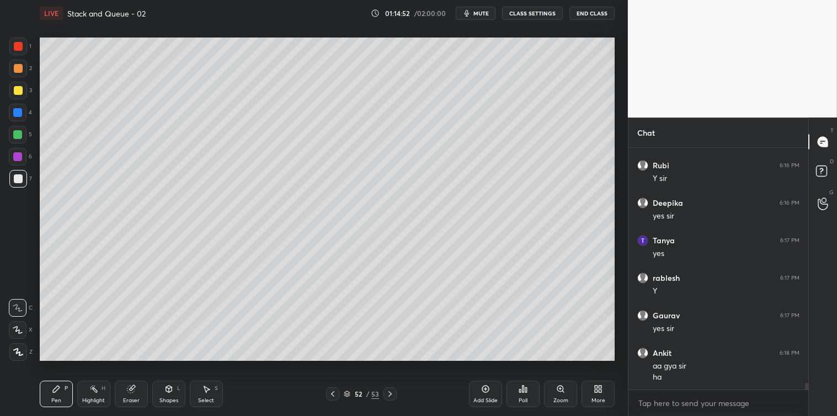
scroll to position [8599, 0]
click at [201, 400] on div "Select" at bounding box center [206, 401] width 16 height 6
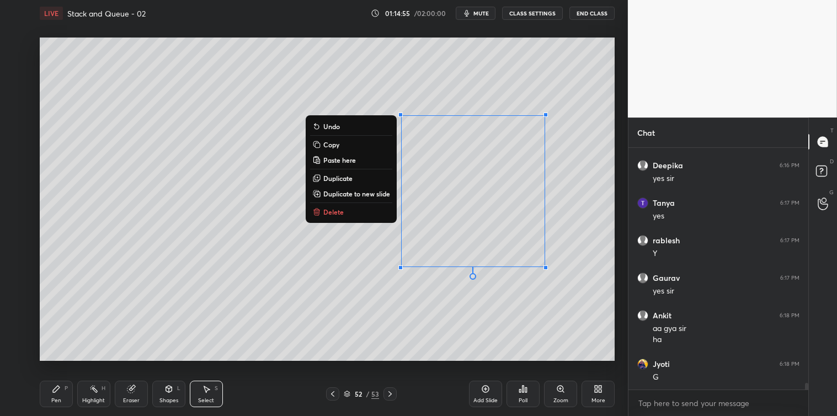
click at [338, 211] on p "Delete" at bounding box center [333, 211] width 20 height 9
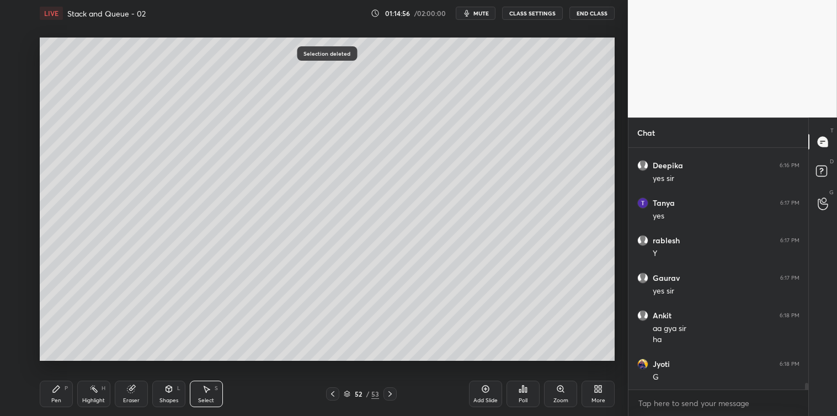
click at [166, 388] on icon at bounding box center [168, 388] width 6 height 7
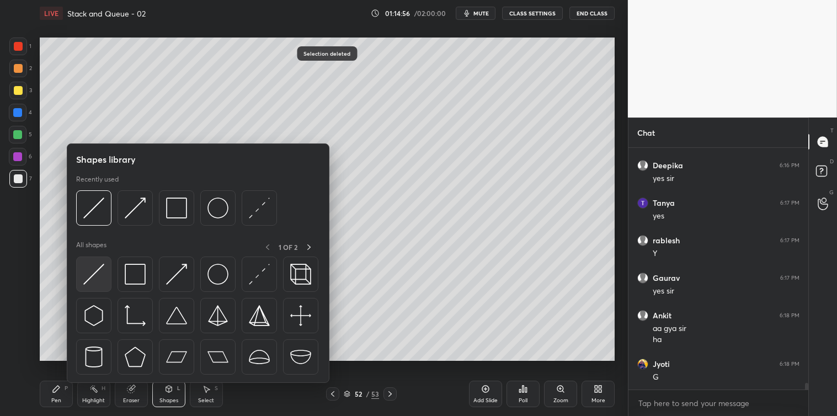
click at [96, 267] on img at bounding box center [93, 274] width 21 height 21
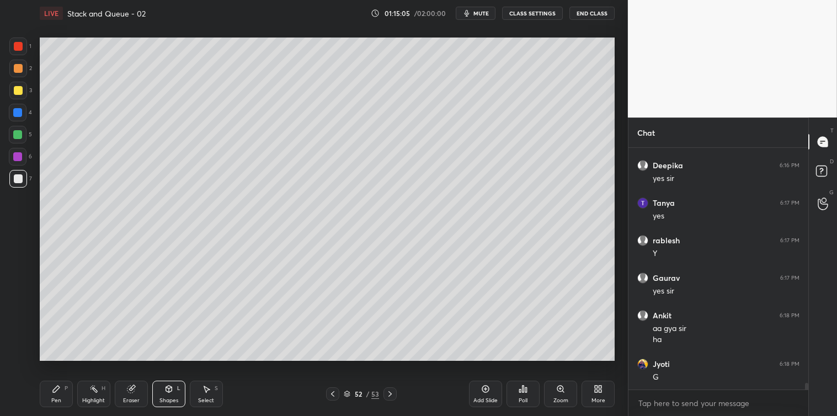
click at [52, 393] on icon at bounding box center [56, 388] width 9 height 9
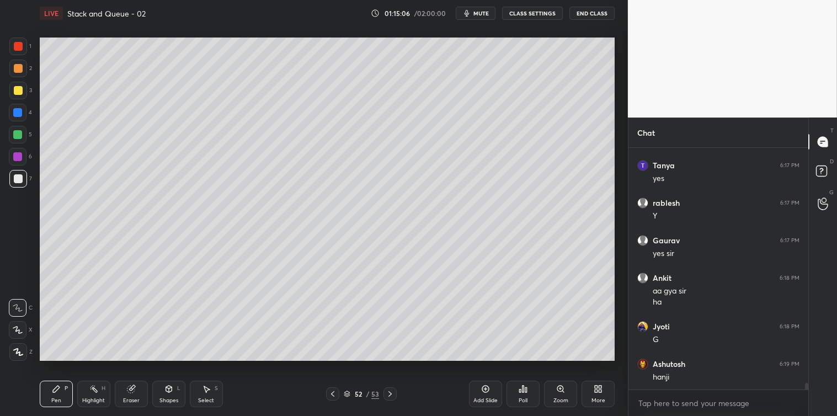
scroll to position [8673, 0]
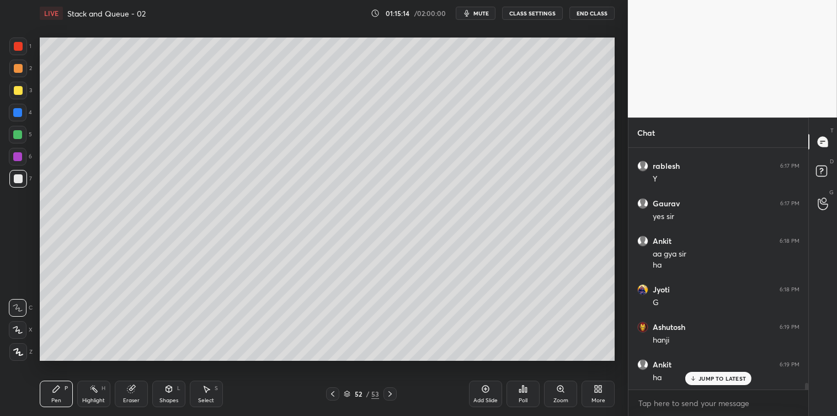
click at [20, 90] on div at bounding box center [18, 90] width 9 height 9
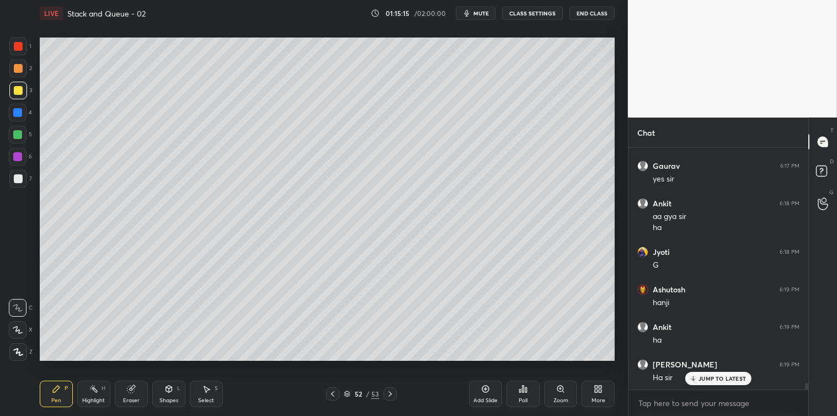
scroll to position [8749, 0]
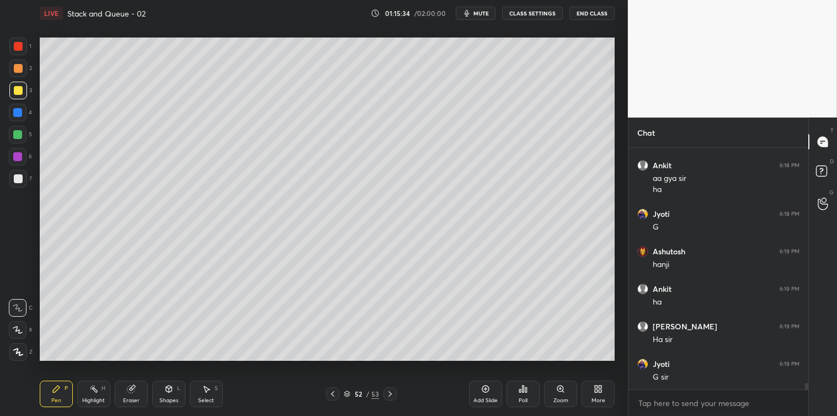
click at [203, 390] on icon at bounding box center [206, 388] width 9 height 9
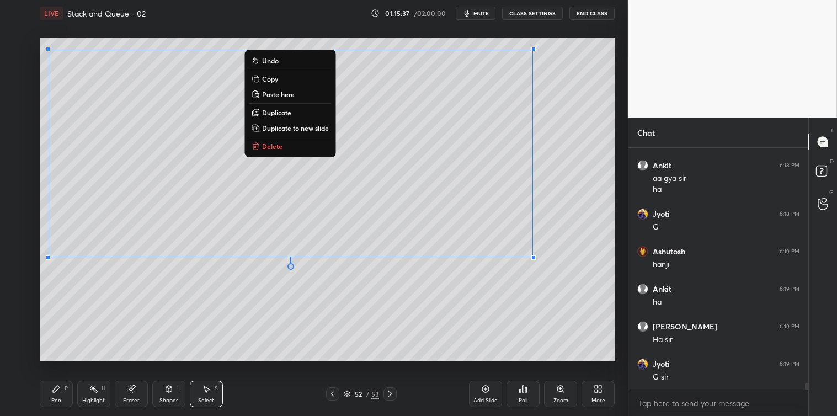
click at [293, 77] on button "Copy" at bounding box center [290, 78] width 82 height 13
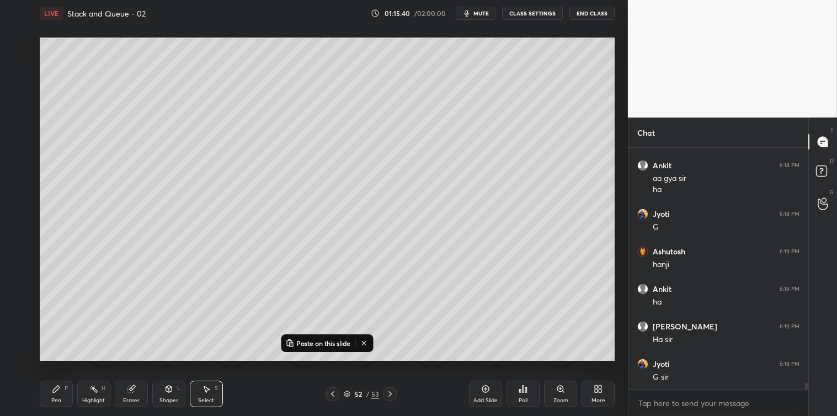
click at [335, 341] on p "Paste on this slide" at bounding box center [323, 343] width 54 height 9
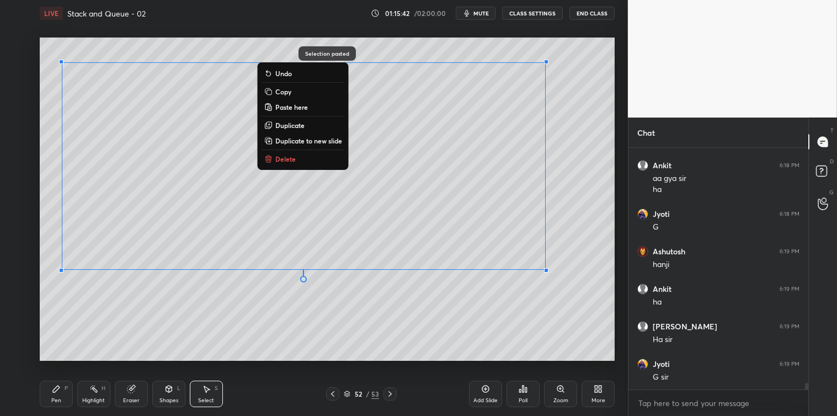
click at [306, 157] on button "Delete" at bounding box center [303, 158] width 82 height 13
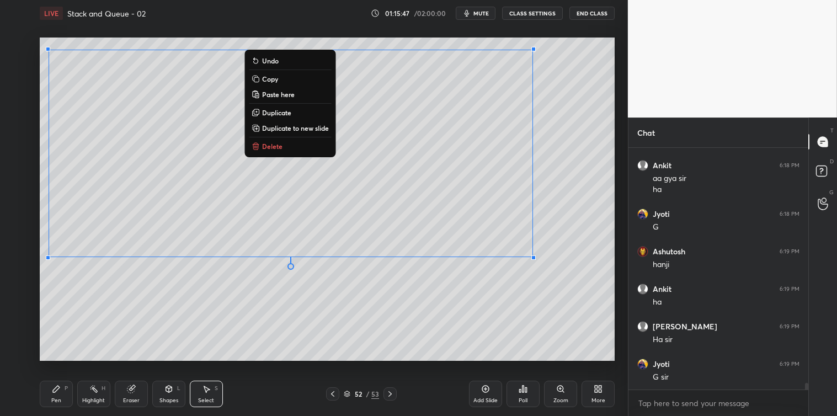
click at [271, 77] on p "Copy" at bounding box center [270, 78] width 16 height 9
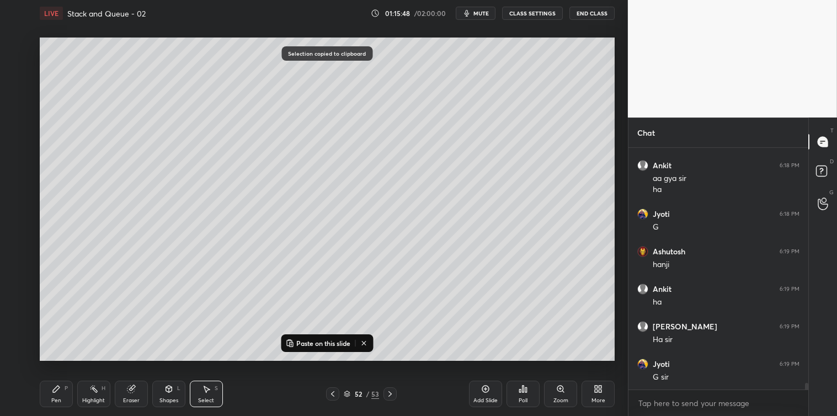
click at [480, 393] on div "Add Slide" at bounding box center [485, 394] width 33 height 26
click at [341, 345] on p "Paste on this slide" at bounding box center [323, 343] width 54 height 9
click at [351, 363] on div "0 ° Undo Copy Paste here Duplicate Duplicate to new slide Delete Selection past…" at bounding box center [326, 198] width 583 height 345
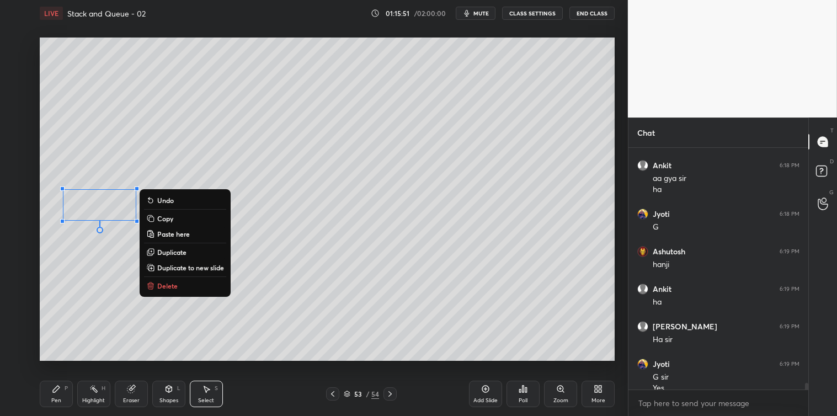
scroll to position [8760, 0]
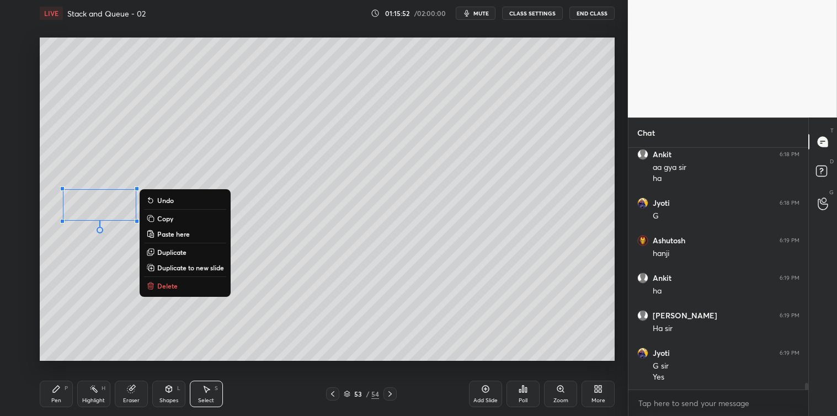
click at [178, 288] on button "Delete" at bounding box center [185, 285] width 82 height 13
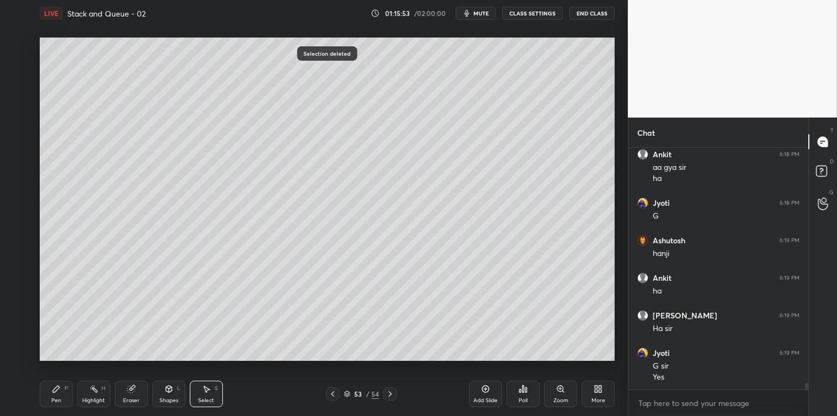
click at [58, 394] on div "Pen P" at bounding box center [56, 394] width 33 height 26
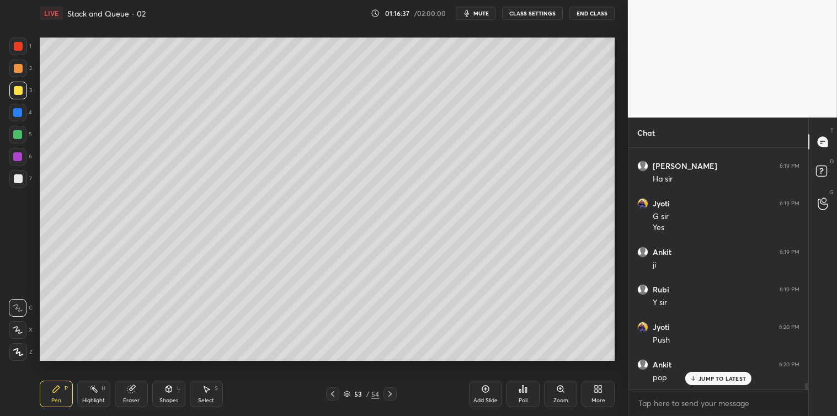
scroll to position [8947, 0]
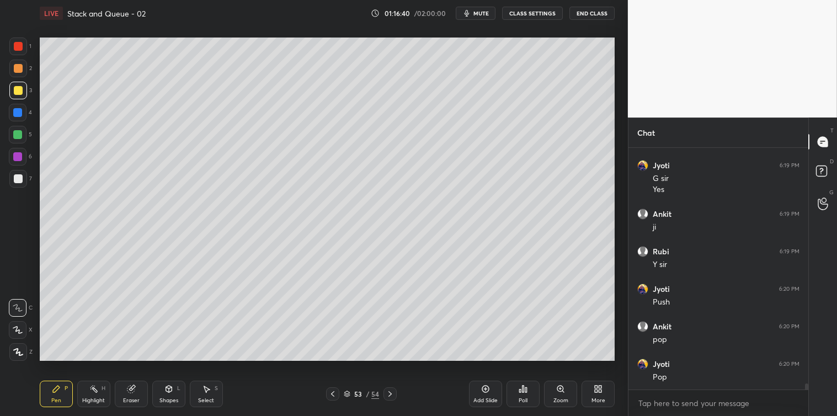
click at [17, 177] on div at bounding box center [18, 178] width 9 height 9
click at [204, 392] on icon at bounding box center [206, 388] width 9 height 9
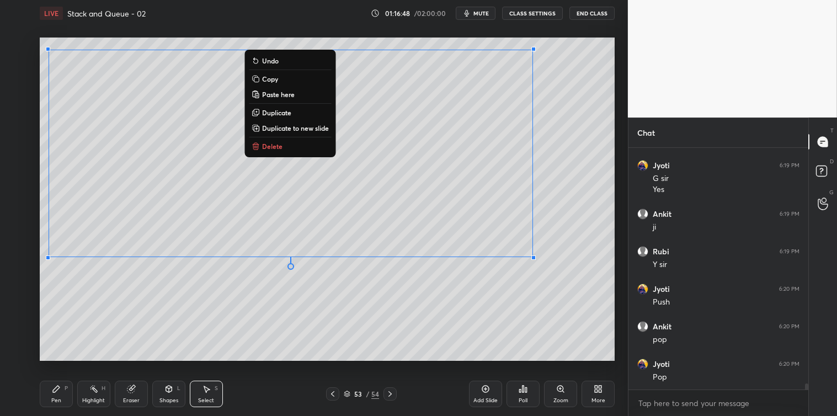
click at [266, 78] on p "Copy" at bounding box center [270, 78] width 16 height 9
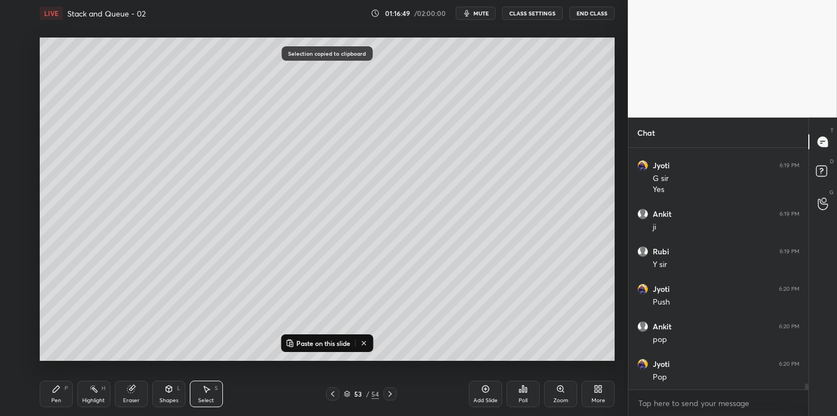
scroll to position [8985, 0]
click at [480, 392] on div "Add Slide" at bounding box center [485, 394] width 33 height 26
click at [336, 345] on p "Paste on this slide" at bounding box center [323, 343] width 54 height 9
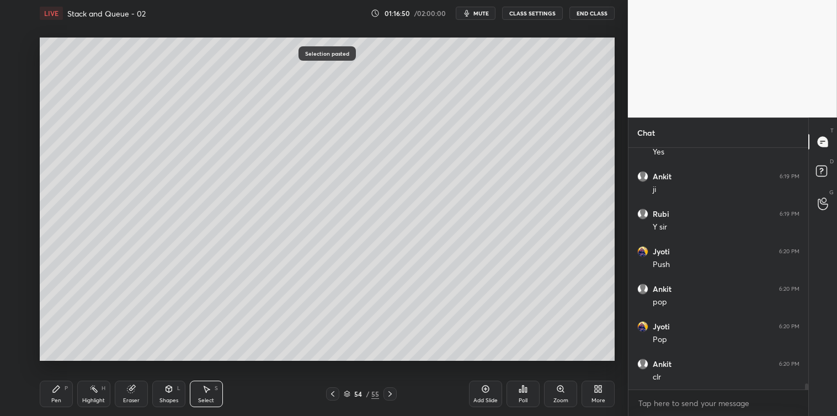
click at [345, 366] on div "0 ° Undo Copy Paste here Duplicate Duplicate to new slide Delete Selection past…" at bounding box center [326, 198] width 583 height 345
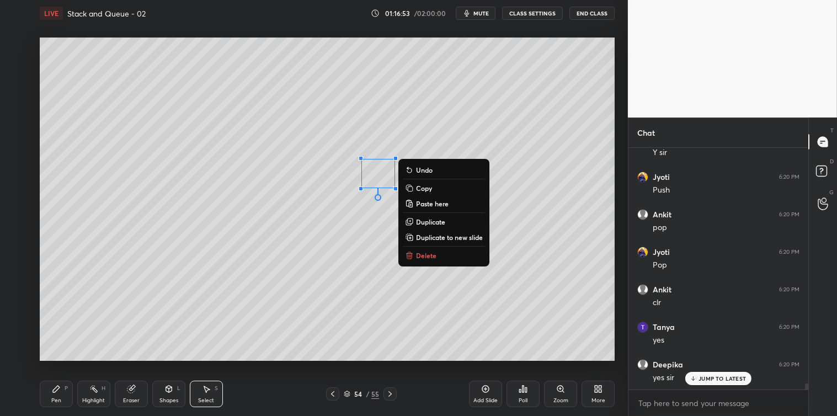
click at [427, 257] on p "Delete" at bounding box center [426, 255] width 20 height 9
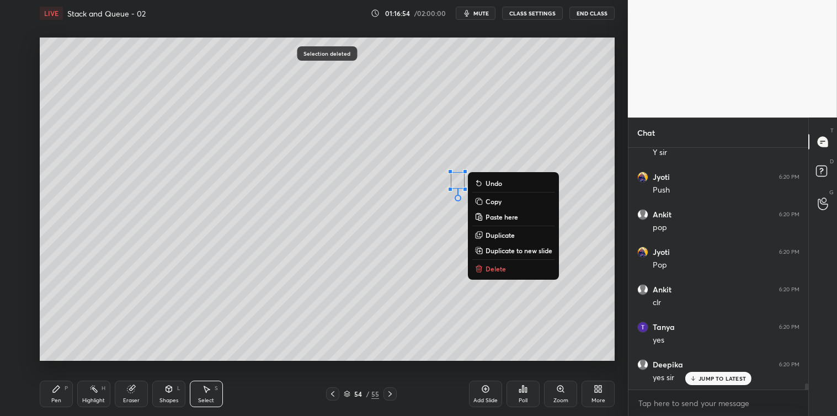
click at [486, 266] on p "Delete" at bounding box center [495, 268] width 20 height 9
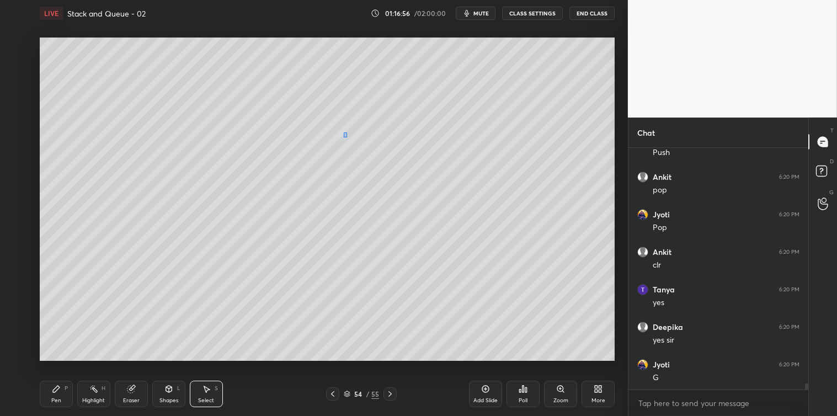
scroll to position [9135, 0]
click at [65, 392] on div "Pen P" at bounding box center [56, 394] width 33 height 26
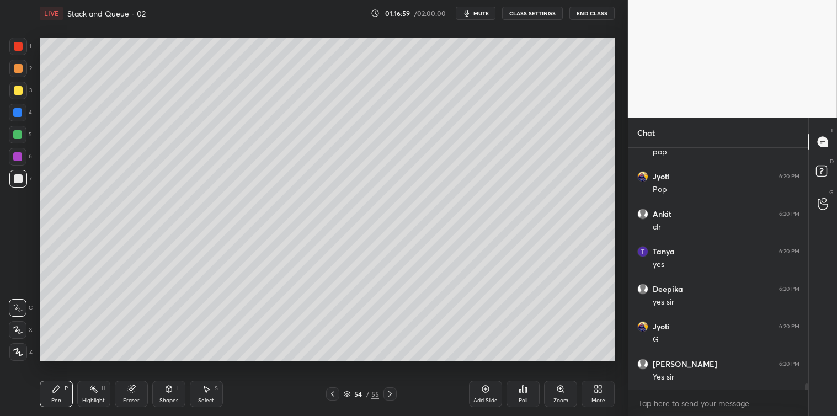
click at [208, 393] on icon at bounding box center [206, 388] width 9 height 9
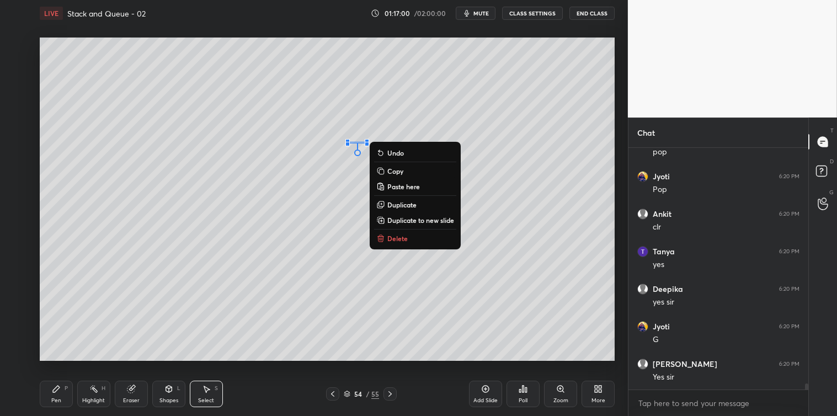
click at [388, 238] on p "Delete" at bounding box center [397, 238] width 20 height 9
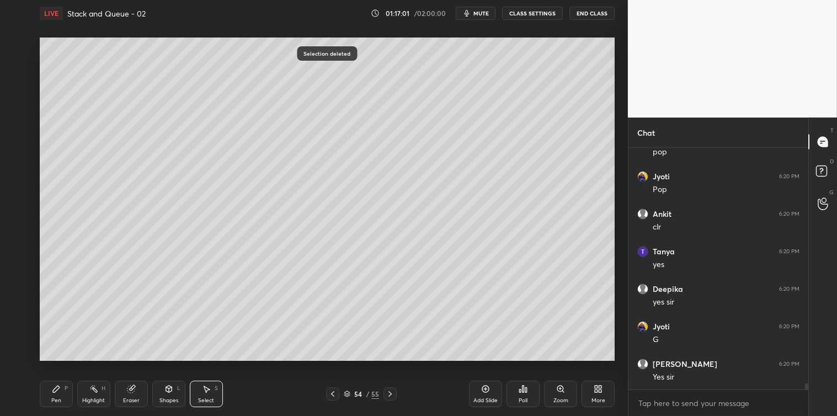
click at [56, 390] on icon at bounding box center [56, 388] width 7 height 7
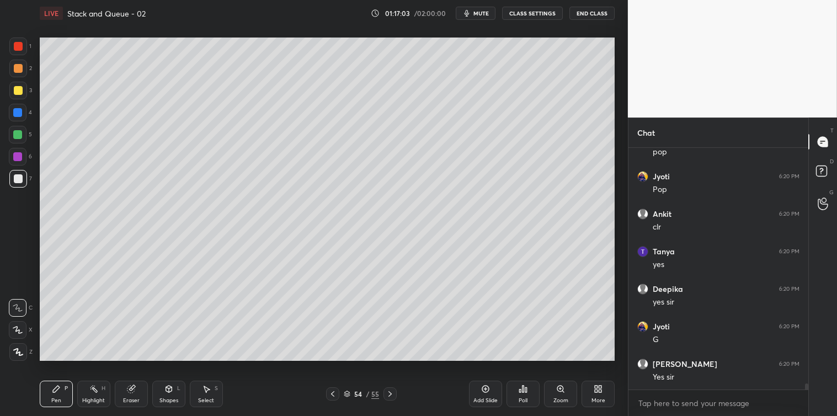
click at [21, 90] on div at bounding box center [18, 90] width 9 height 9
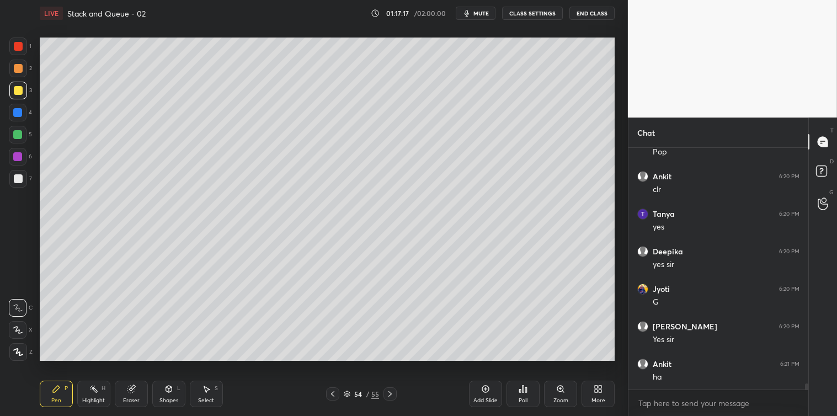
scroll to position [9247, 0]
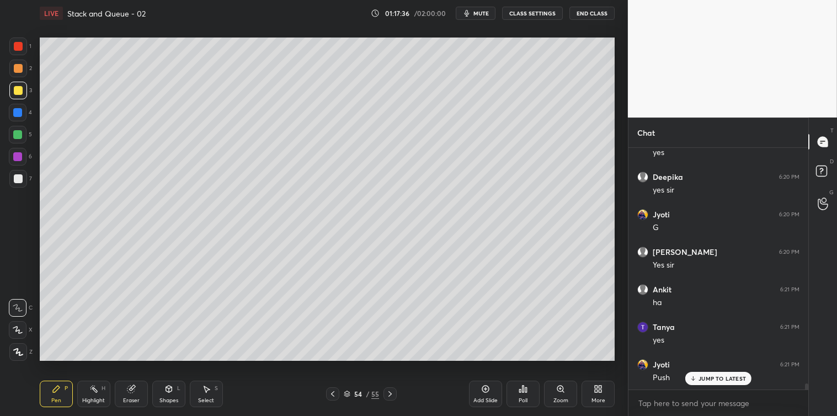
click at [15, 106] on div at bounding box center [18, 113] width 18 height 18
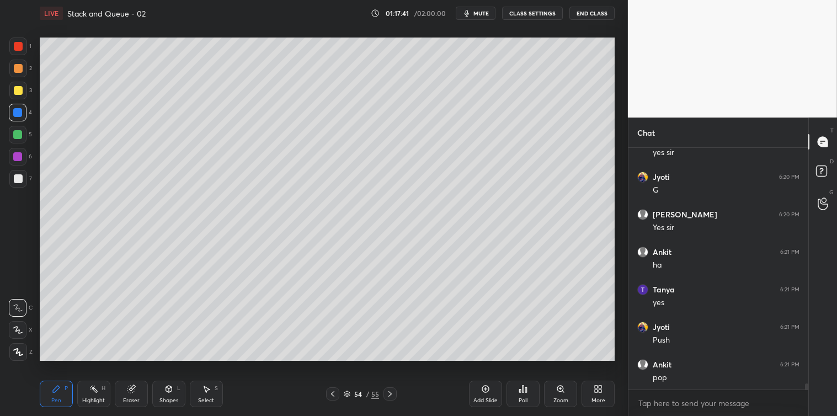
click at [207, 387] on icon at bounding box center [206, 388] width 9 height 9
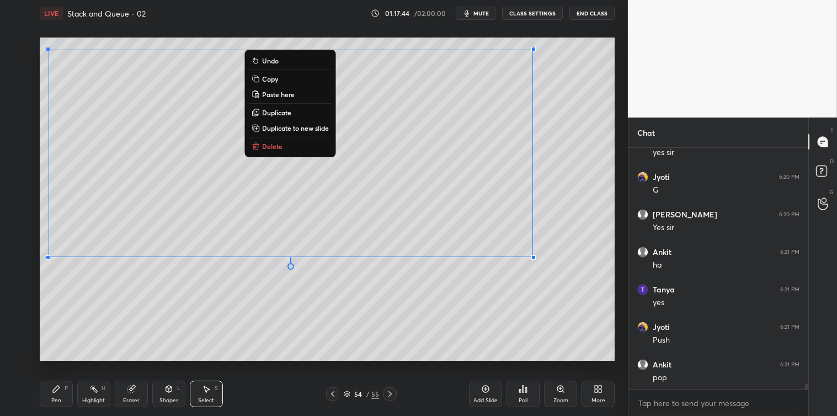
click at [280, 78] on button "Copy" at bounding box center [290, 78] width 82 height 13
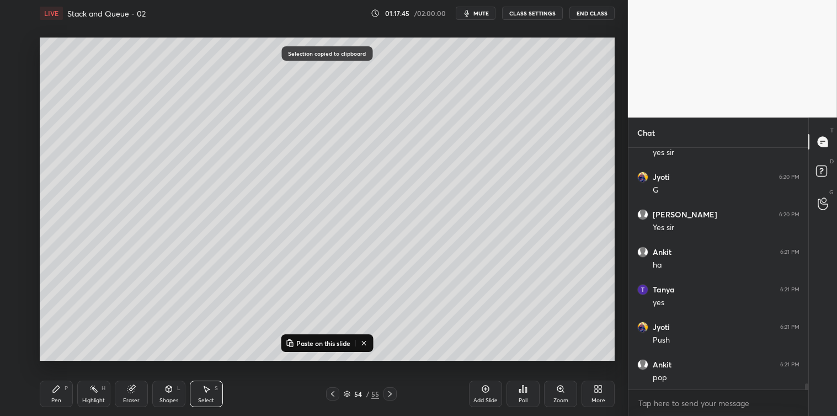
click at [477, 387] on div "Add Slide" at bounding box center [485, 394] width 33 height 26
click at [339, 342] on p "Paste on this slide" at bounding box center [323, 343] width 54 height 9
click at [345, 368] on div "0 ° Undo Copy Paste here Duplicate Duplicate to new slide Delete Selection past…" at bounding box center [326, 198] width 583 height 345
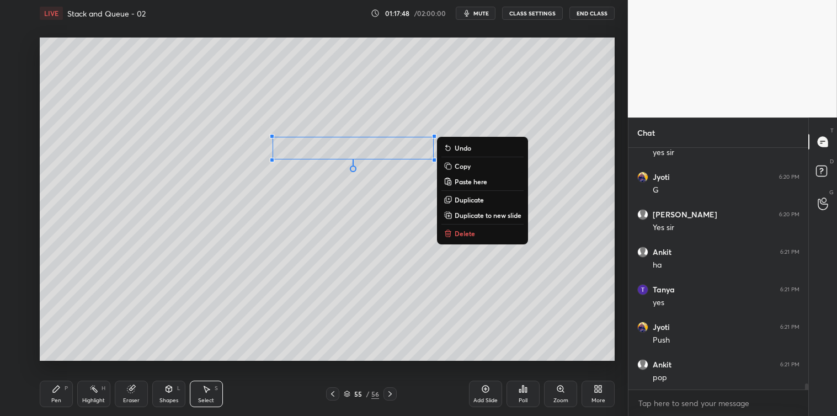
scroll to position [9322, 0]
click at [459, 232] on p "Delete" at bounding box center [464, 233] width 20 height 9
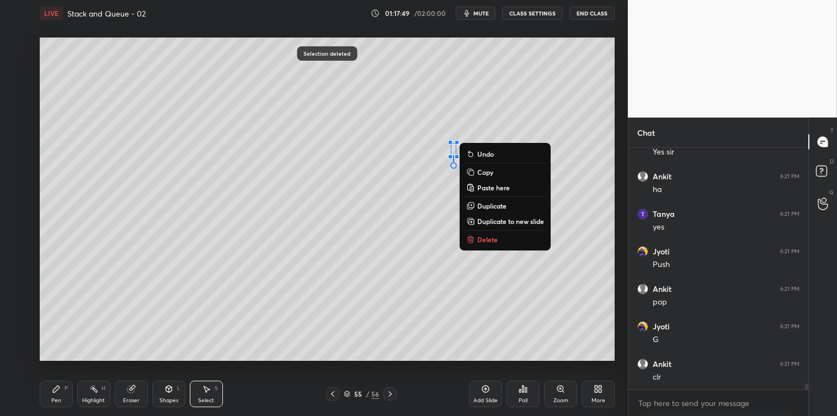
click at [488, 236] on p "Delete" at bounding box center [487, 239] width 20 height 9
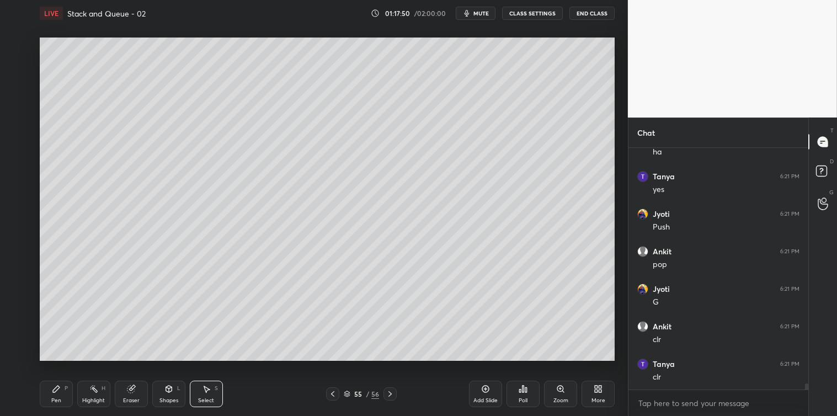
click at [58, 393] on icon at bounding box center [56, 388] width 9 height 9
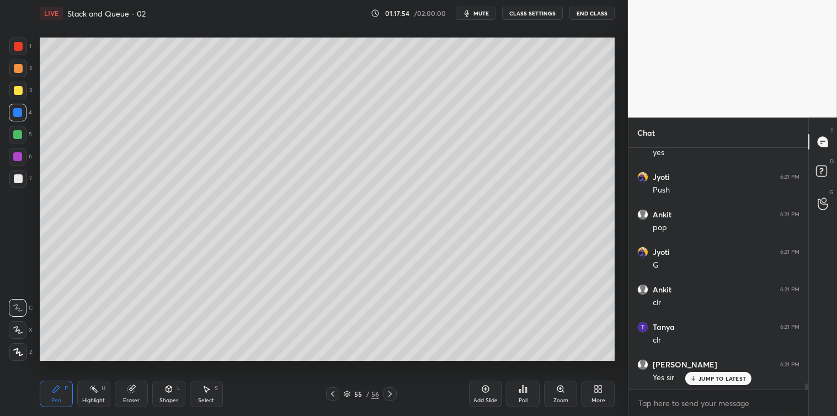
click at [208, 388] on icon at bounding box center [206, 388] width 9 height 9
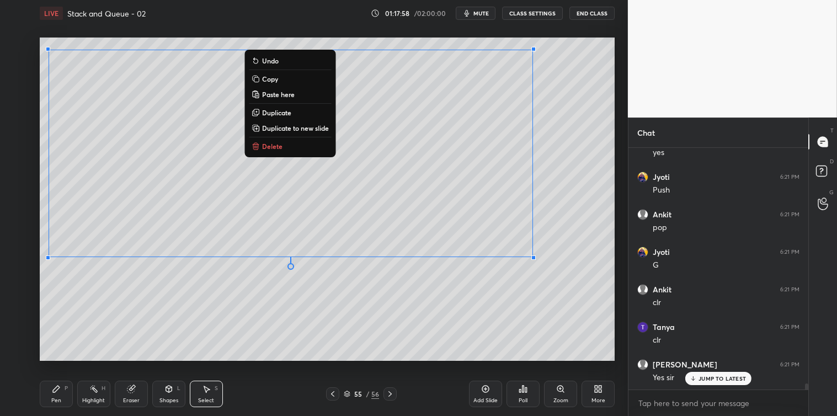
click at [266, 79] on p "Copy" at bounding box center [270, 78] width 16 height 9
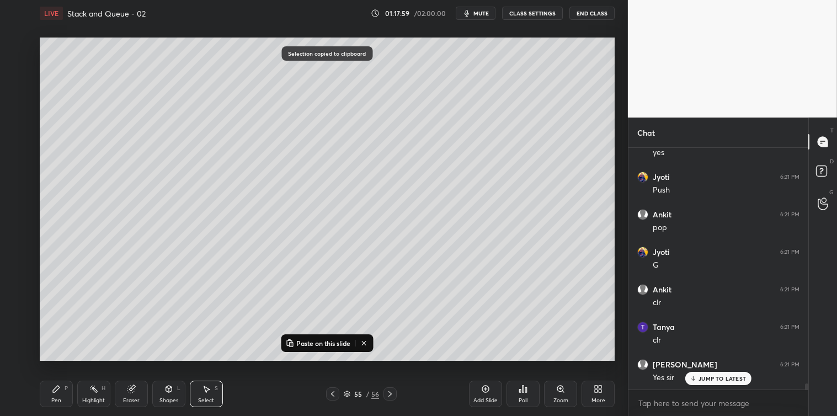
click at [485, 388] on icon at bounding box center [485, 388] width 3 height 3
click at [344, 344] on p "Paste on this slide" at bounding box center [323, 343] width 54 height 9
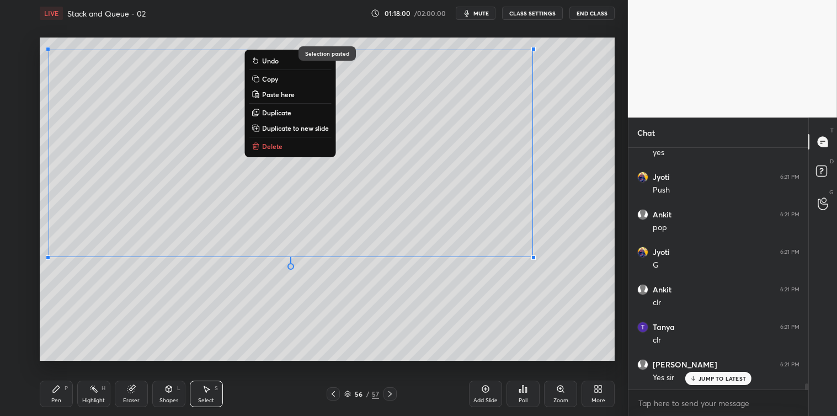
click at [350, 370] on div "0 ° Undo Copy Paste here Duplicate Duplicate to new slide Delete Selection past…" at bounding box center [326, 198] width 583 height 345
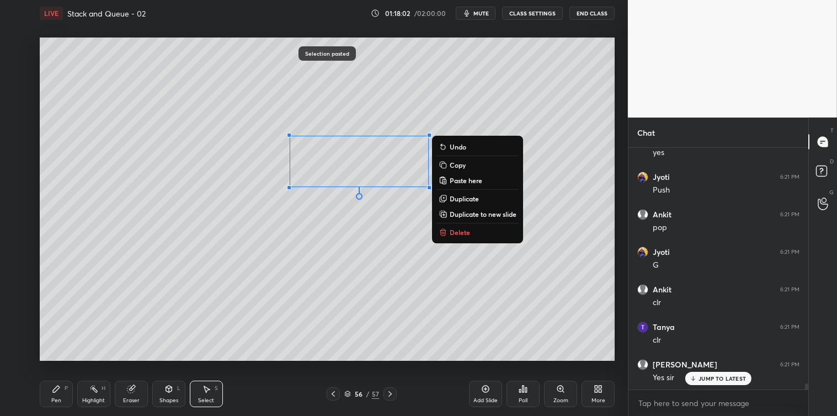
click at [449, 228] on p "Delete" at bounding box center [459, 232] width 20 height 9
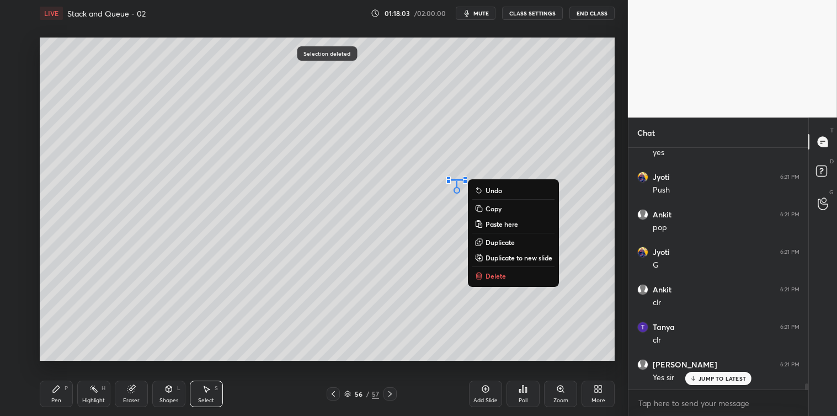
click at [491, 277] on p "Delete" at bounding box center [495, 275] width 20 height 9
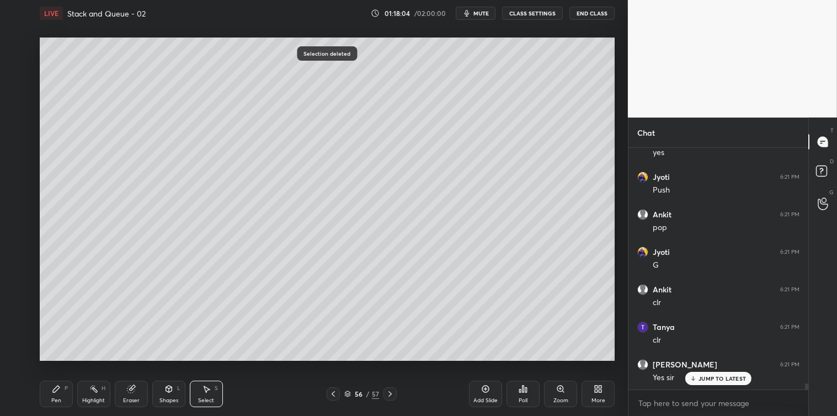
click at [58, 394] on div "Pen P" at bounding box center [56, 394] width 33 height 26
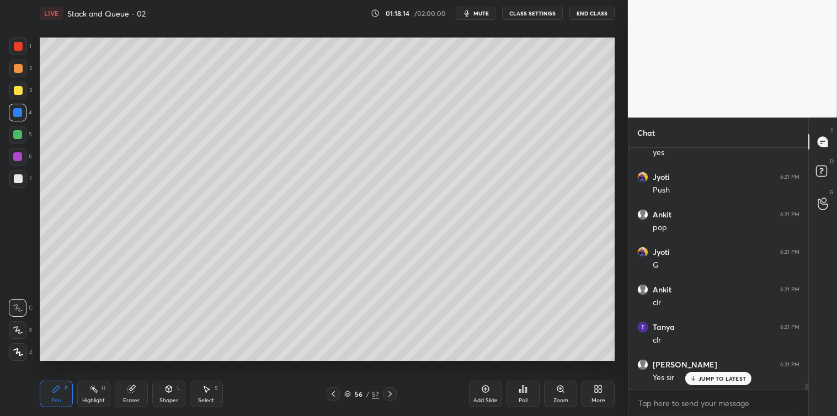
click at [195, 395] on div "Select S" at bounding box center [206, 394] width 33 height 26
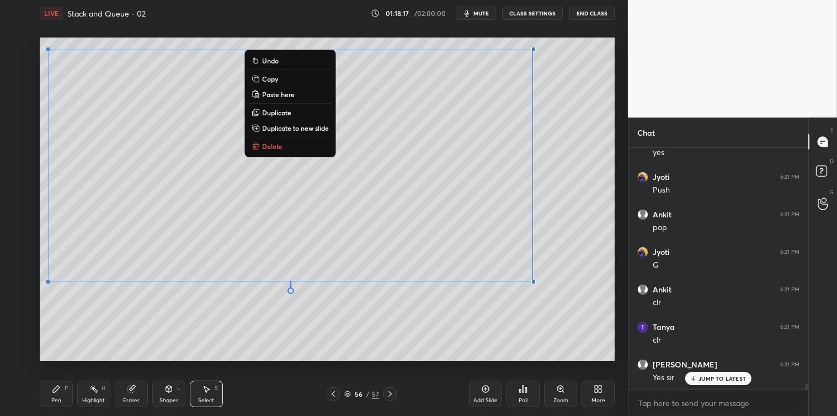
click at [267, 78] on p "Copy" at bounding box center [270, 78] width 16 height 9
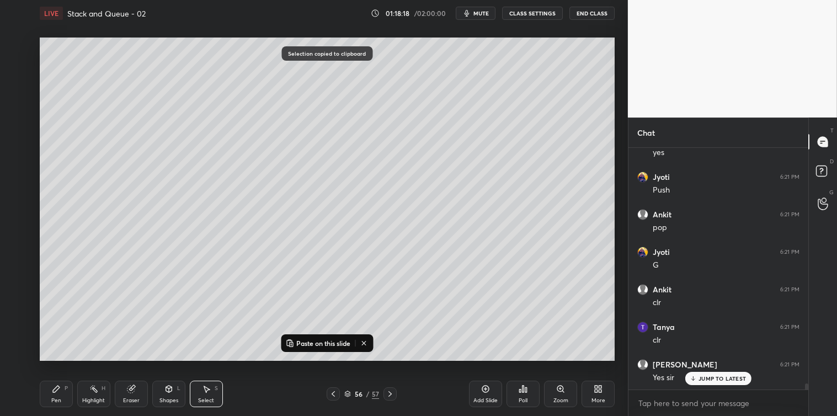
click at [481, 393] on icon at bounding box center [485, 388] width 9 height 9
click at [317, 346] on p "Paste on this slide" at bounding box center [323, 343] width 54 height 9
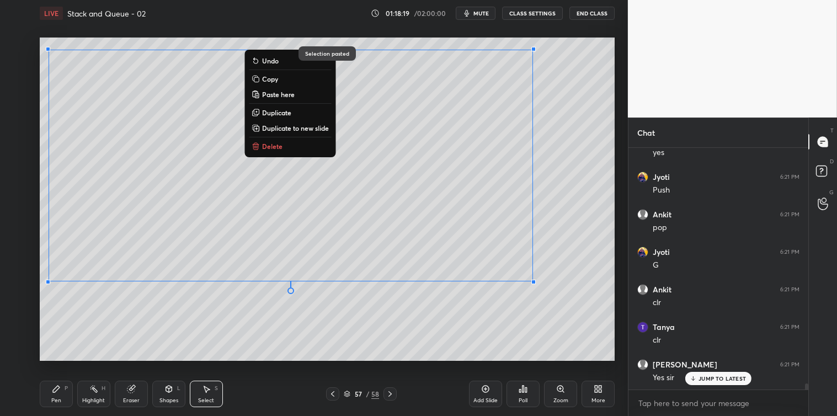
click at [319, 373] on div "Pen P Highlight H Eraser Shapes L Select S 57 / 58 Add Slide Poll Zoom More" at bounding box center [327, 394] width 575 height 44
click at [119, 309] on div "0 ° Undo Copy Paste here Duplicate Duplicate to new slide Delete" at bounding box center [327, 199] width 575 height 323
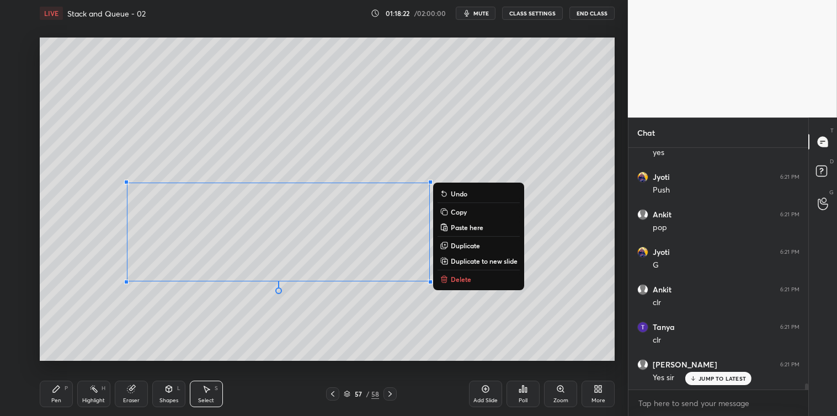
click at [458, 276] on p "Delete" at bounding box center [461, 279] width 20 height 9
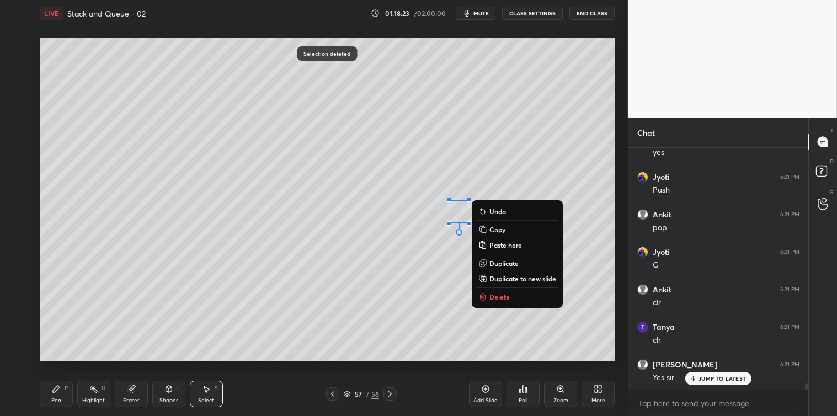
click at [494, 294] on p "Delete" at bounding box center [499, 296] width 20 height 9
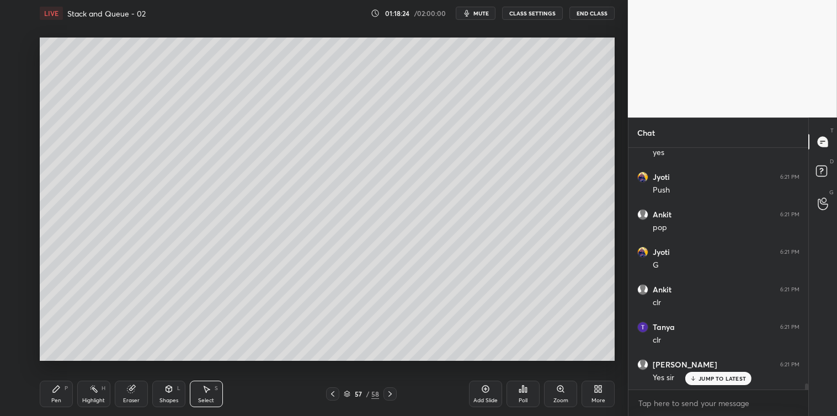
click at [57, 390] on icon at bounding box center [56, 388] width 9 height 9
click at [15, 45] on div at bounding box center [18, 46] width 9 height 9
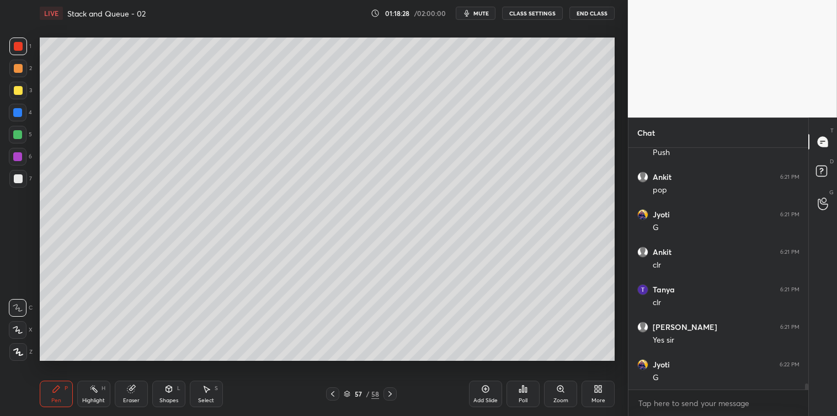
scroll to position [9510, 0]
click at [207, 392] on icon at bounding box center [206, 388] width 9 height 9
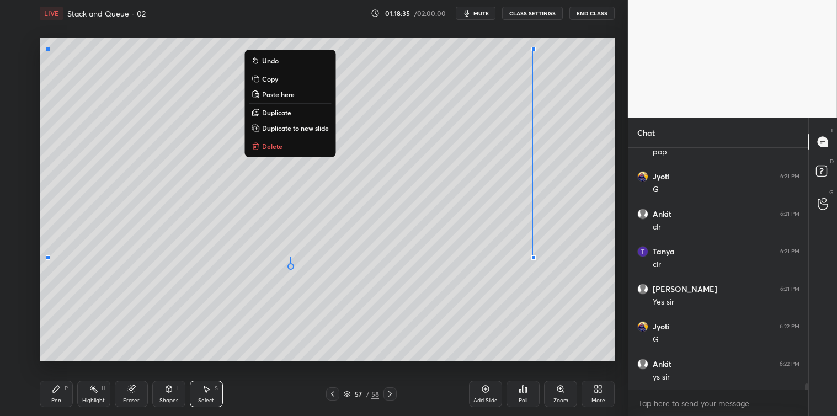
scroll to position [9548, 0]
click at [273, 78] on p "Copy" at bounding box center [270, 78] width 16 height 9
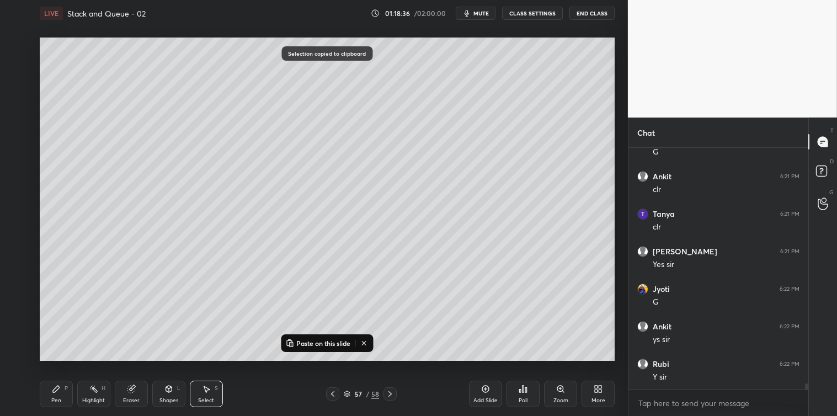
click at [484, 389] on icon at bounding box center [485, 388] width 3 height 3
click at [335, 345] on p "Paste on this slide" at bounding box center [323, 343] width 54 height 9
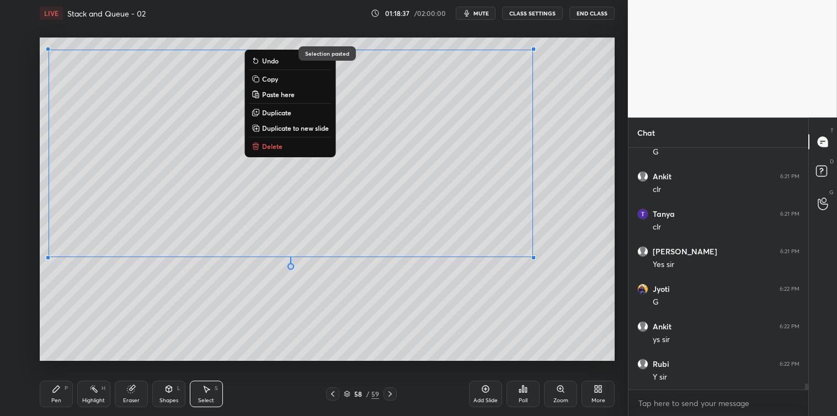
click at [351, 376] on div "Pen P Highlight H Eraser Shapes L Select S 58 / 59 Add Slide Poll Zoom More" at bounding box center [327, 394] width 575 height 44
click at [390, 337] on div "0 ° Undo Copy Paste here Duplicate Duplicate to new slide Delete" at bounding box center [327, 199] width 575 height 323
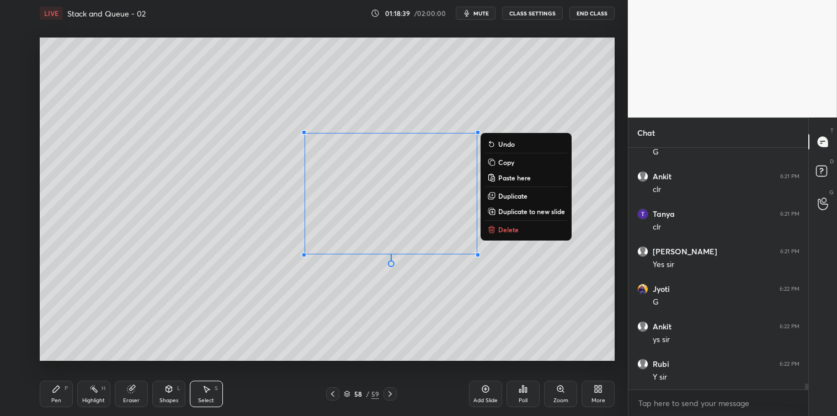
click at [505, 227] on p "Delete" at bounding box center [508, 229] width 20 height 9
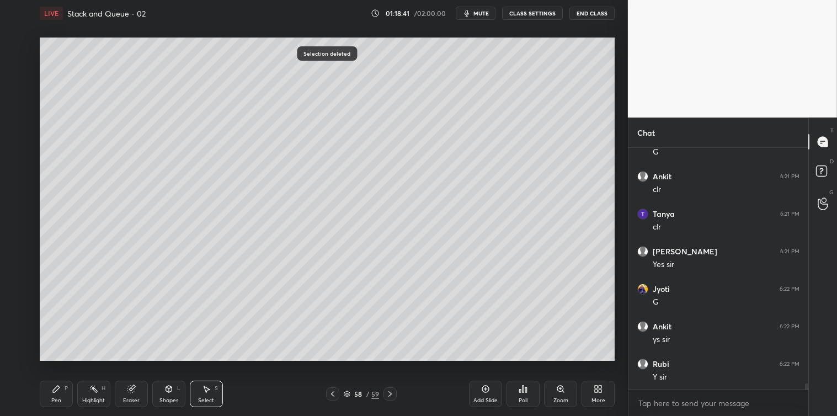
click at [53, 385] on icon at bounding box center [56, 388] width 9 height 9
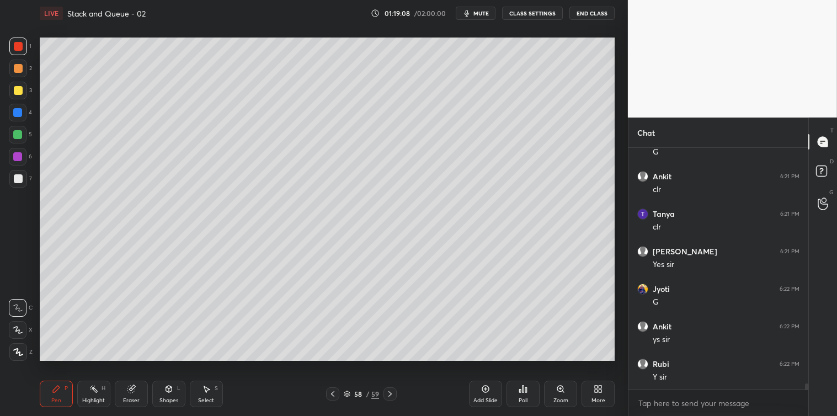
scroll to position [9585, 0]
click at [18, 183] on div at bounding box center [18, 178] width 9 height 9
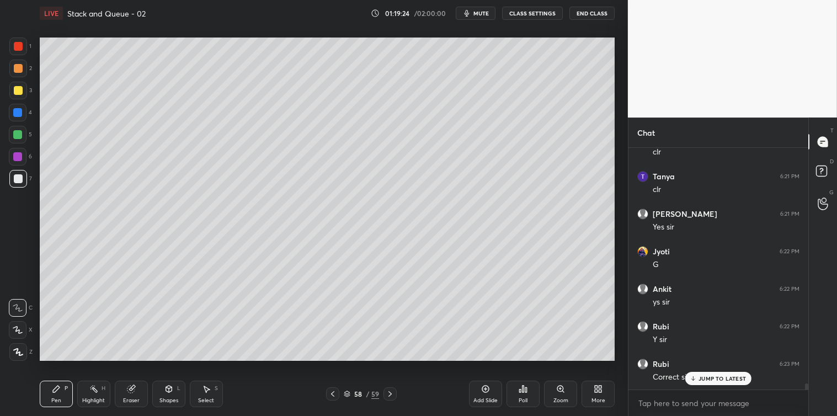
scroll to position [9622, 0]
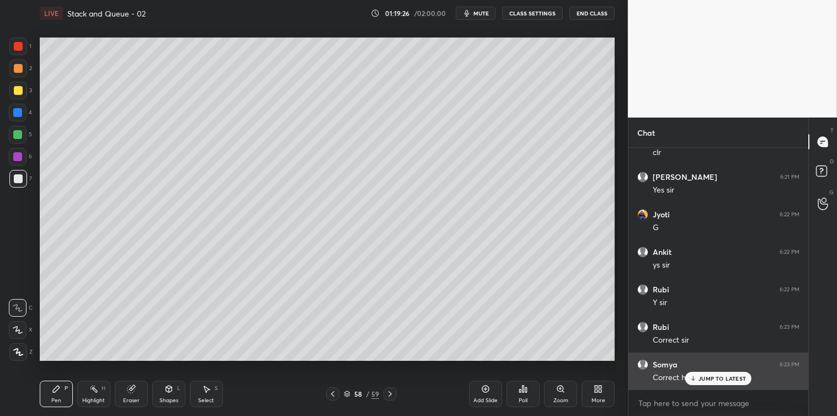
click at [714, 378] on p "JUMP TO LATEST" at bounding box center [721, 378] width 47 height 7
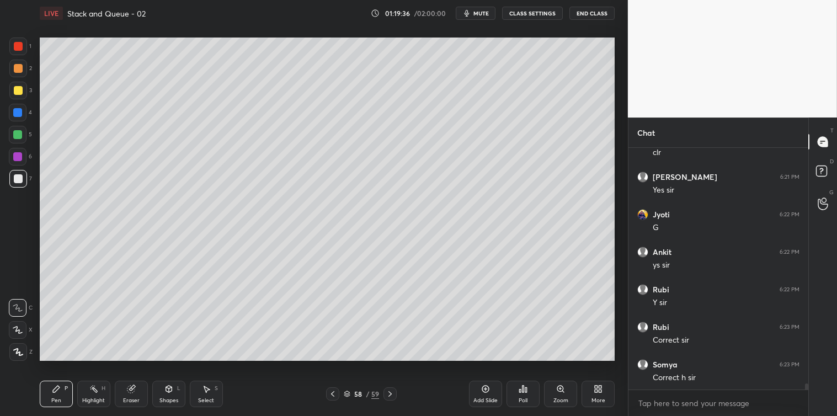
click at [480, 390] on div "Add Slide" at bounding box center [485, 394] width 33 height 26
click at [216, 392] on div "Select S" at bounding box center [206, 394] width 33 height 26
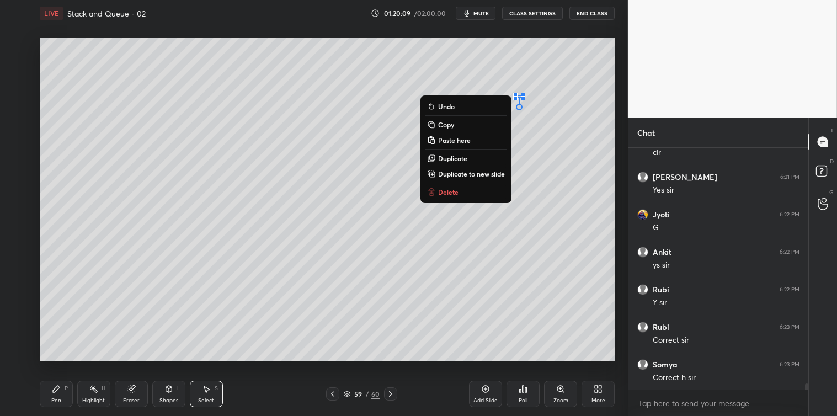
click at [469, 186] on button "Delete" at bounding box center [466, 191] width 82 height 13
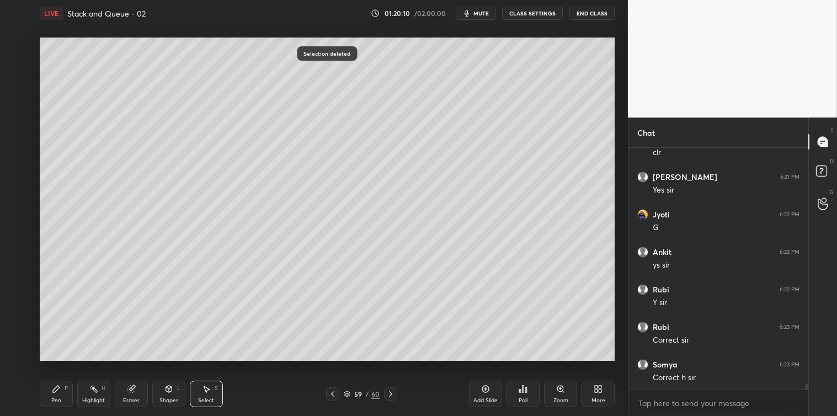
click at [63, 390] on div "Pen P" at bounding box center [56, 394] width 33 height 26
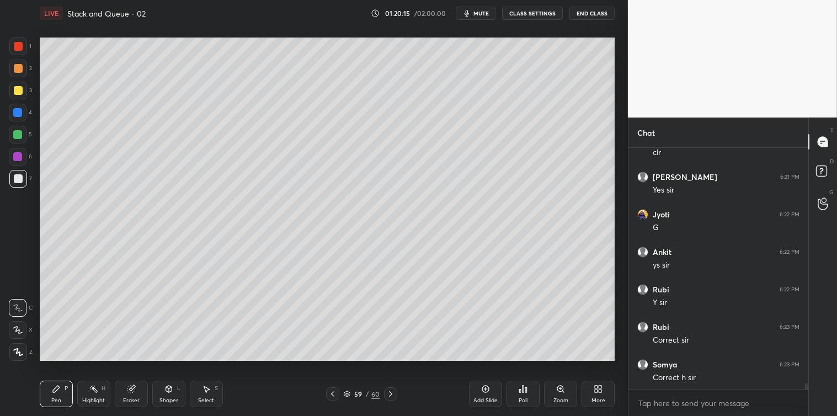
scroll to position [9659, 0]
click at [17, 89] on div at bounding box center [18, 90] width 9 height 9
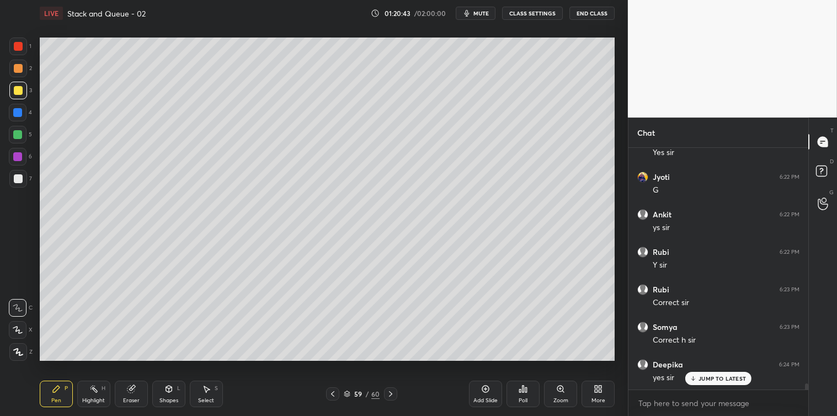
click at [208, 390] on icon at bounding box center [206, 388] width 9 height 9
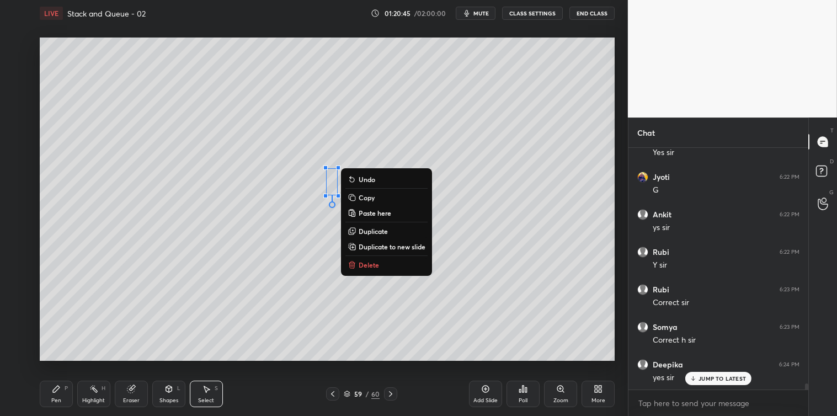
click at [366, 262] on p "Delete" at bounding box center [368, 264] width 20 height 9
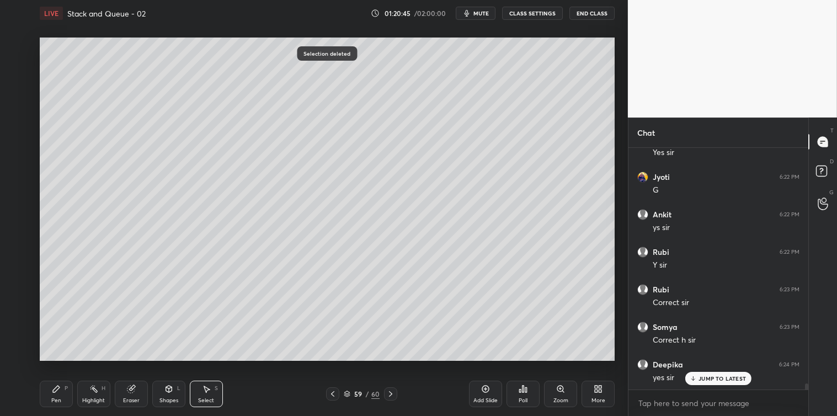
click at [55, 392] on icon at bounding box center [56, 388] width 7 height 7
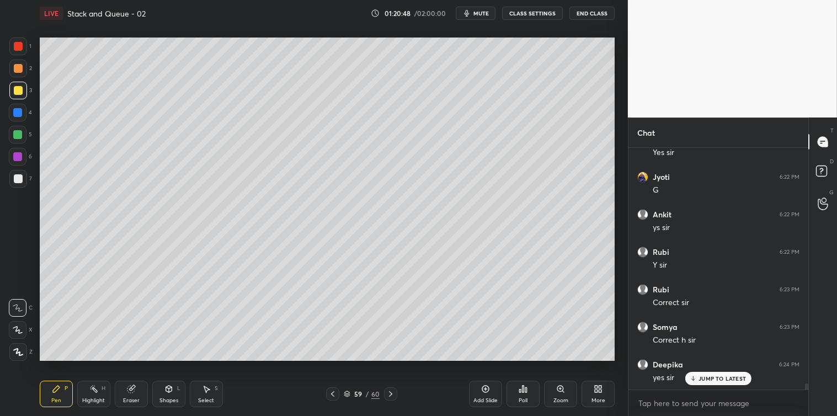
click at [15, 174] on div at bounding box center [18, 178] width 9 height 9
click at [18, 116] on div at bounding box center [17, 112] width 9 height 9
click at [206, 392] on icon at bounding box center [207, 389] width 6 height 7
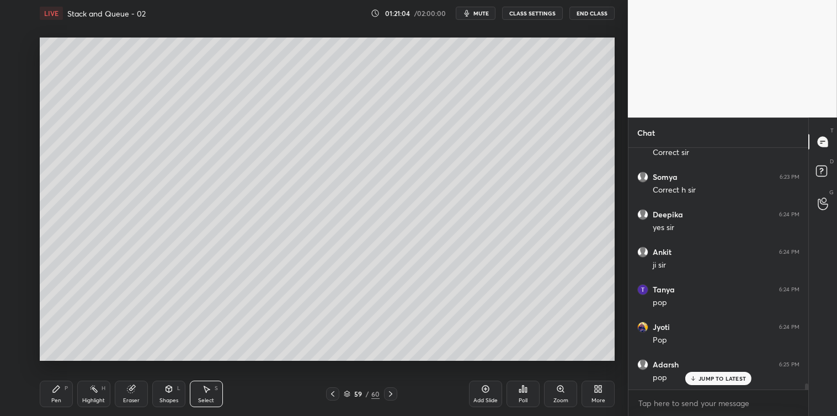
scroll to position [9847, 0]
click at [409, 224] on div "0 ° Undo Copy Paste here Duplicate Duplicate to new slide Delete" at bounding box center [327, 199] width 575 height 323
click at [62, 388] on div "Pen P" at bounding box center [56, 394] width 33 height 26
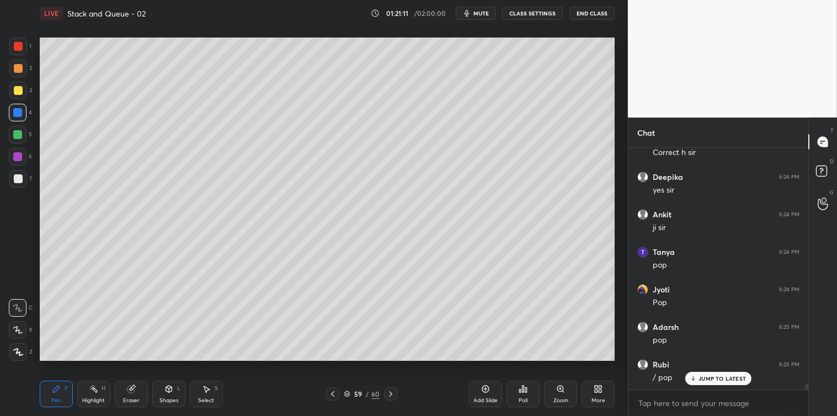
click at [205, 388] on icon at bounding box center [207, 389] width 6 height 7
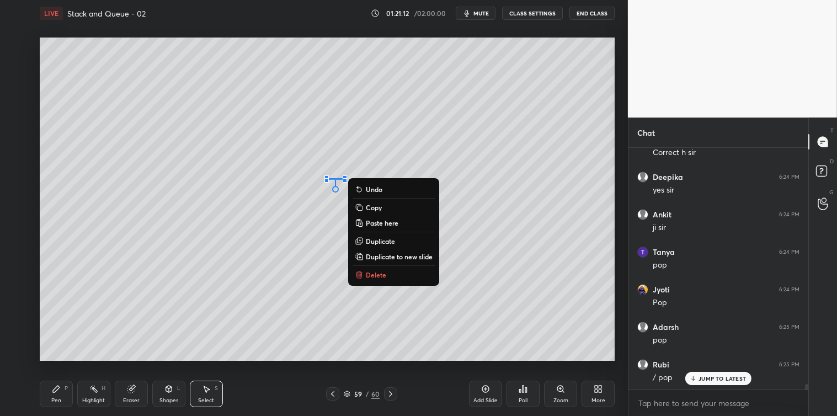
click at [370, 277] on p "Delete" at bounding box center [376, 274] width 20 height 9
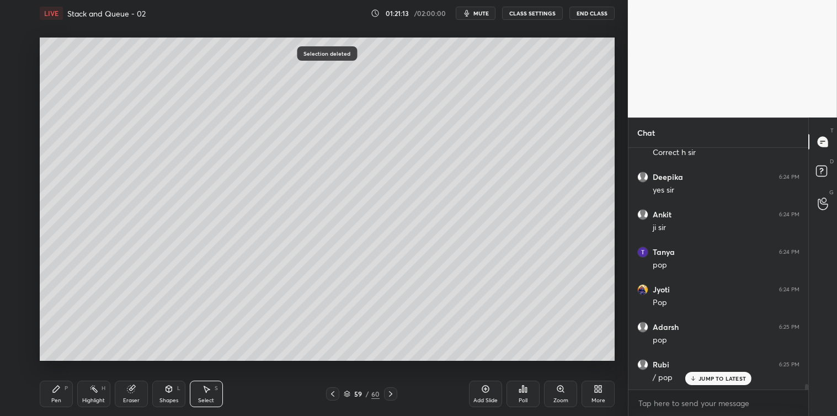
click at [52, 393] on icon at bounding box center [56, 388] width 9 height 9
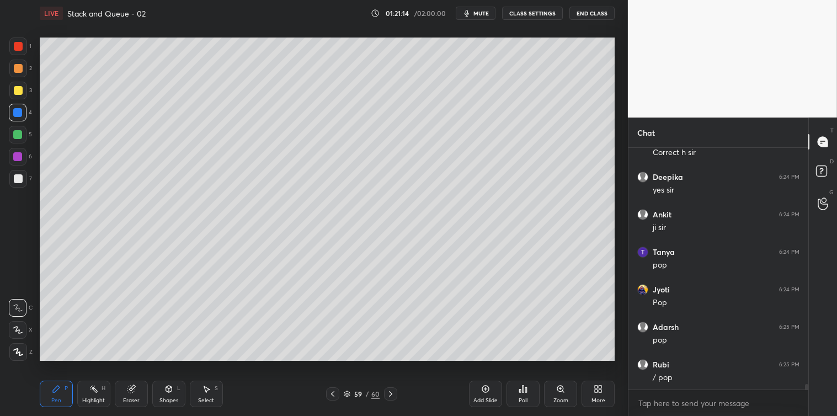
scroll to position [9885, 0]
click at [20, 183] on div at bounding box center [18, 179] width 18 height 18
click at [489, 393] on icon at bounding box center [485, 388] width 9 height 9
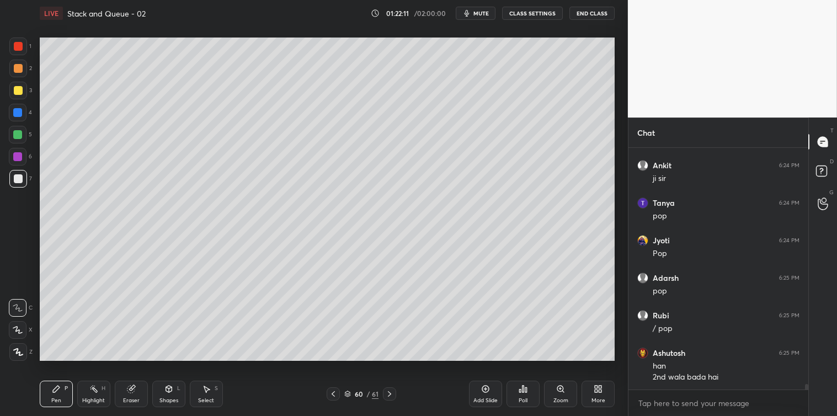
click at [334, 392] on icon at bounding box center [333, 393] width 9 height 9
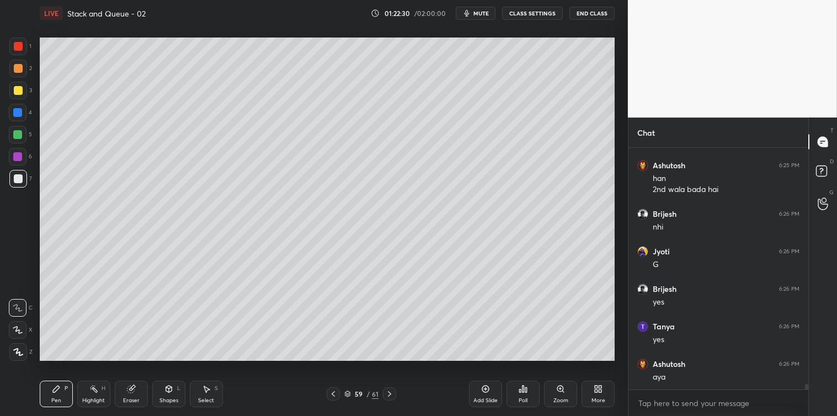
scroll to position [10121, 0]
click at [15, 97] on div at bounding box center [18, 91] width 18 height 18
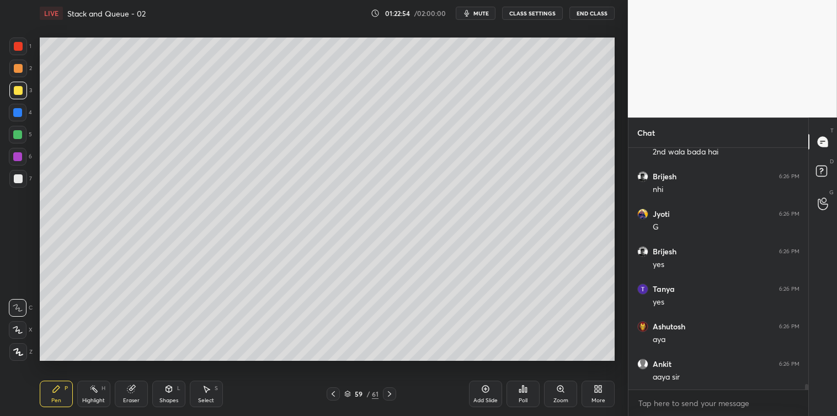
click at [202, 383] on div "Select S" at bounding box center [206, 394] width 33 height 26
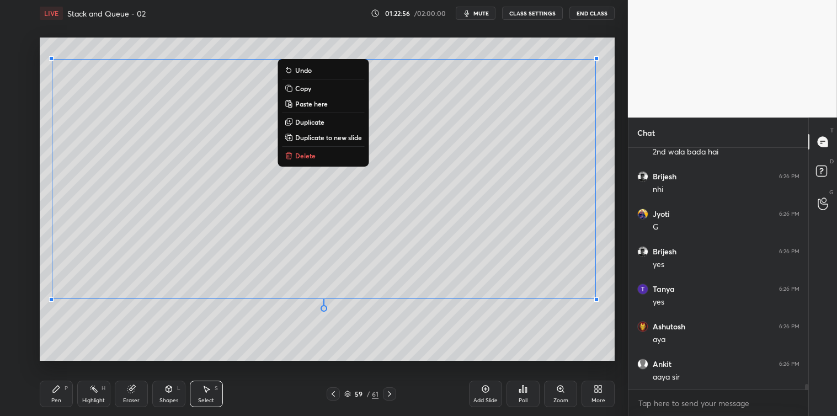
click at [308, 85] on p "Copy" at bounding box center [303, 88] width 16 height 9
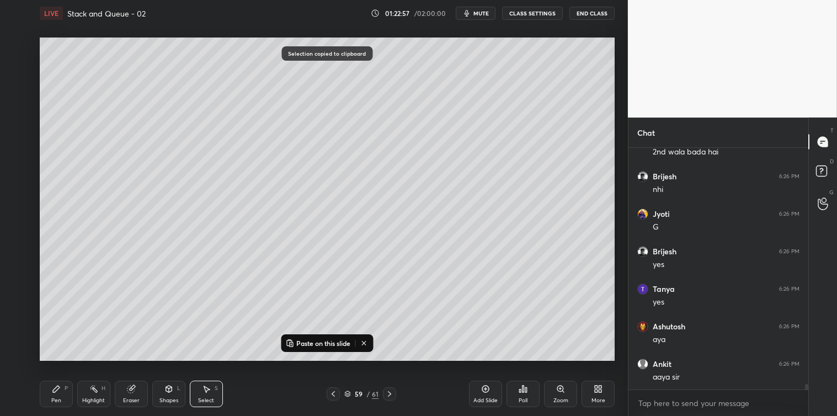
click at [477, 388] on div "Add Slide" at bounding box center [485, 394] width 33 height 26
click at [336, 343] on p "Paste on this slide" at bounding box center [323, 343] width 54 height 9
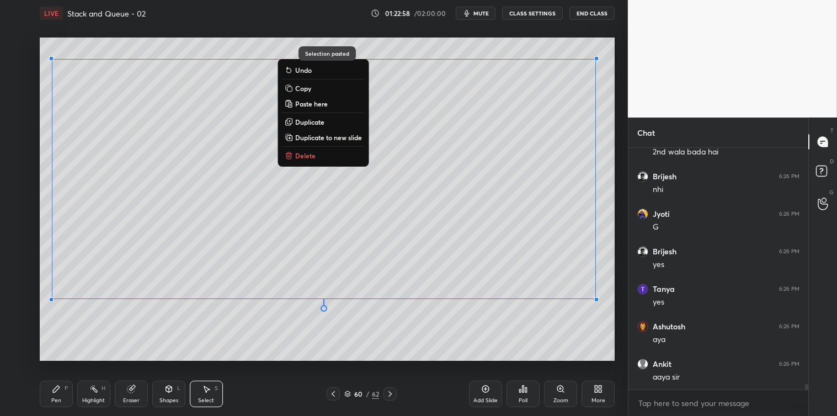
click at [349, 385] on div "Pen P Highlight H Eraser Shapes L Select S 60 / 62 Add Slide Poll Zoom More" at bounding box center [327, 394] width 575 height 44
click at [249, 350] on div "0 ° Undo Copy Paste here Duplicate Duplicate to new slide Delete" at bounding box center [327, 199] width 575 height 323
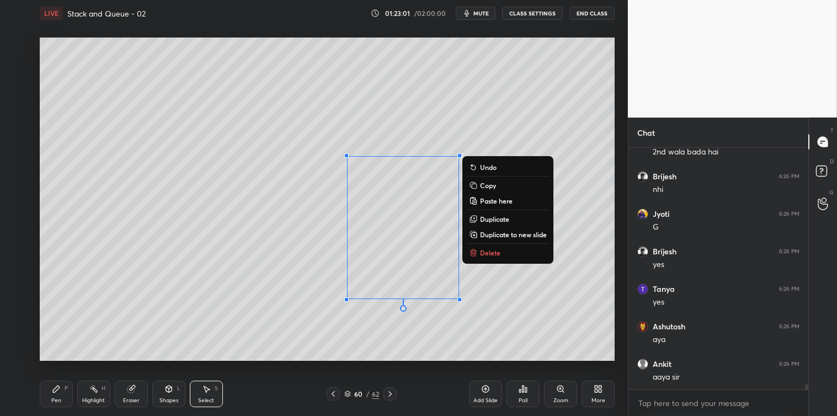
click at [486, 255] on p "Delete" at bounding box center [490, 252] width 20 height 9
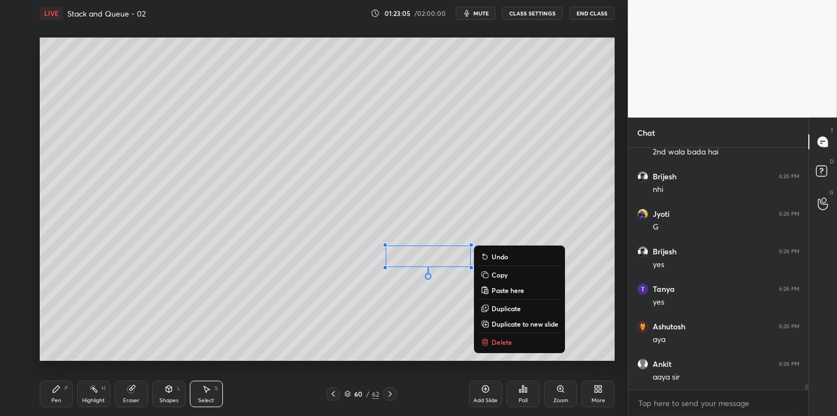
scroll to position [10159, 0]
click at [487, 340] on icon at bounding box center [485, 342] width 5 height 5
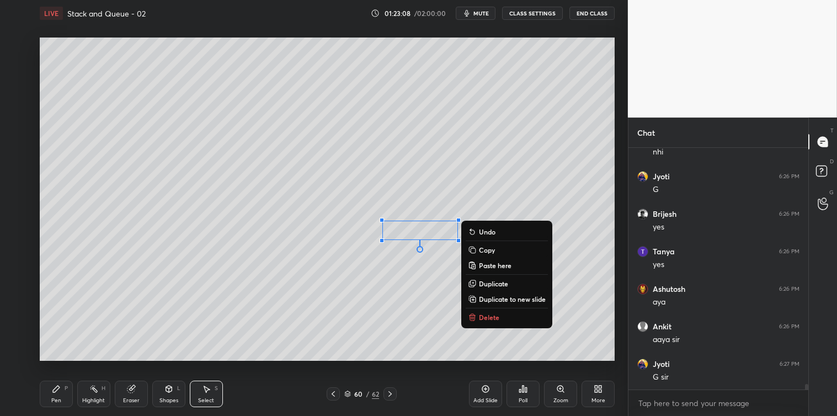
click at [480, 314] on p "Delete" at bounding box center [489, 317] width 20 height 9
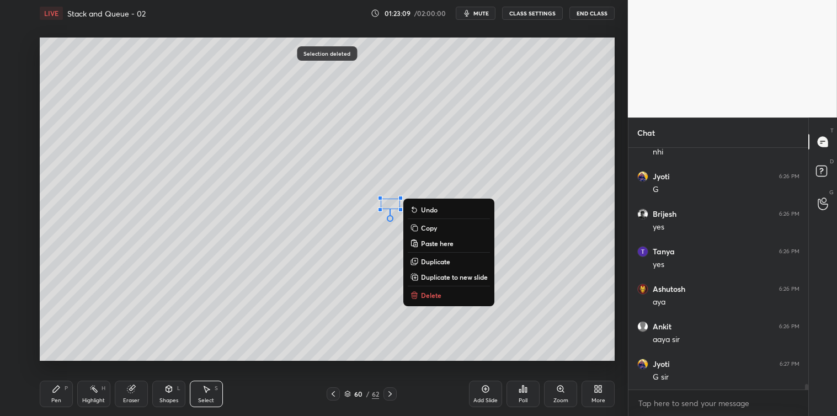
click at [431, 298] on p "Delete" at bounding box center [431, 295] width 20 height 9
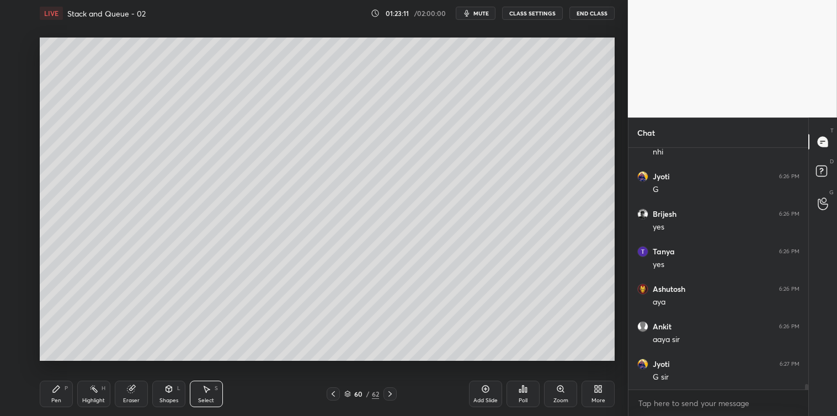
click at [414, 286] on div "0 ° Undo Copy Paste here Duplicate Duplicate to new slide Delete" at bounding box center [327, 199] width 575 height 323
click at [59, 392] on icon at bounding box center [56, 388] width 9 height 9
click at [22, 179] on div at bounding box center [18, 178] width 9 height 9
click at [482, 393] on icon at bounding box center [485, 388] width 9 height 9
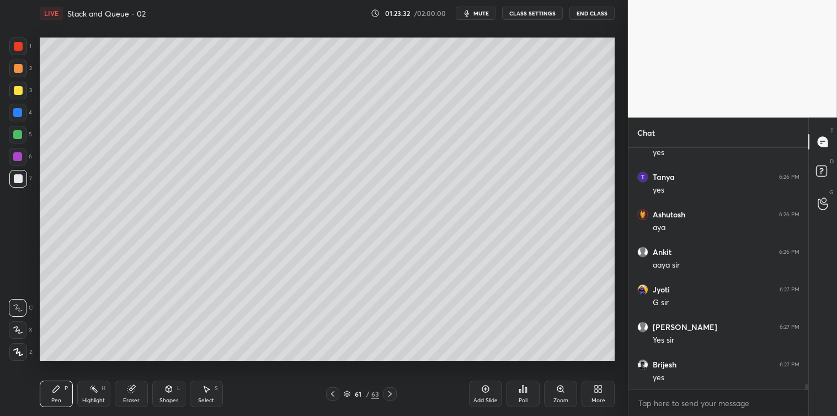
scroll to position [10271, 0]
click at [206, 394] on div "Select S" at bounding box center [206, 394] width 33 height 26
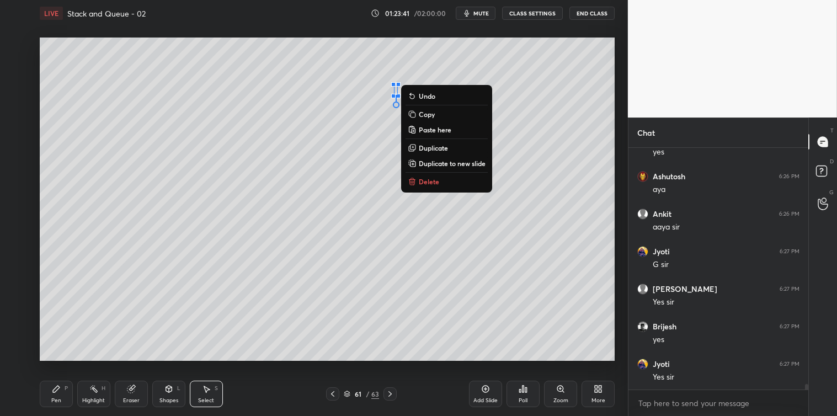
click at [427, 183] on p "Delete" at bounding box center [429, 181] width 20 height 9
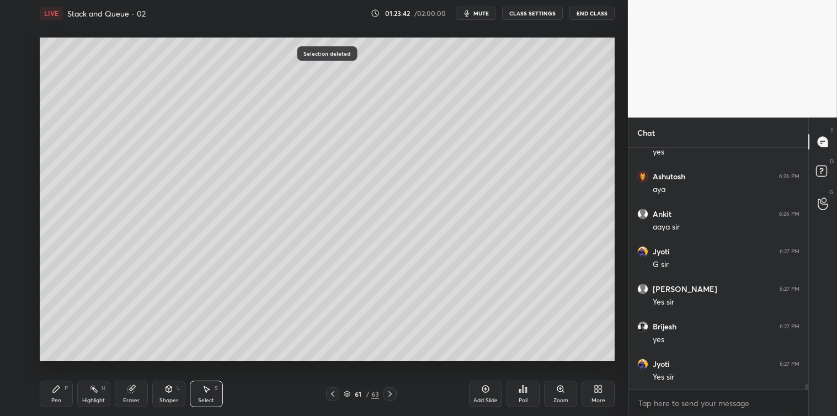
click at [56, 387] on icon at bounding box center [56, 388] width 9 height 9
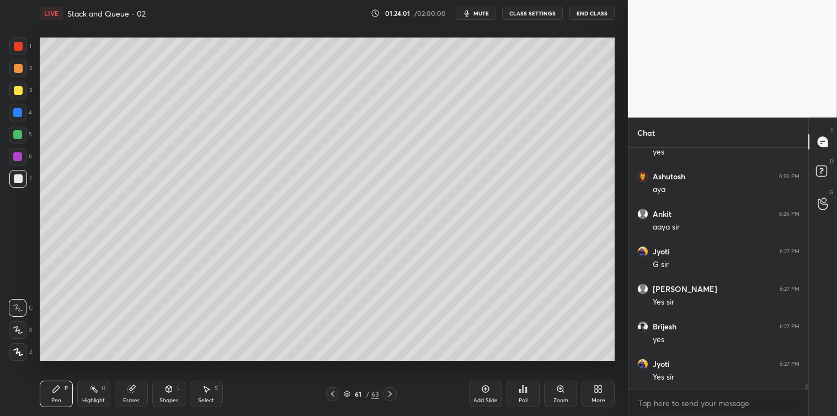
click at [523, 387] on icon at bounding box center [523, 388] width 2 height 7
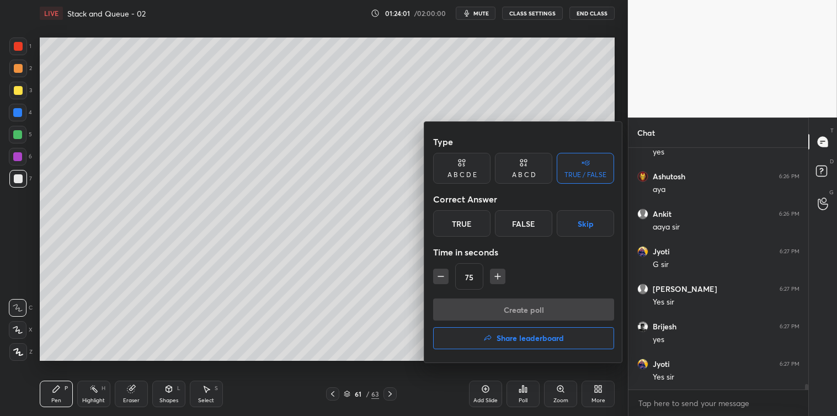
click at [443, 276] on icon "button" at bounding box center [441, 276] width 6 height 0
click at [497, 278] on icon "button" at bounding box center [497, 276] width 11 height 11
click at [497, 280] on icon "button" at bounding box center [497, 276] width 11 height 11
click at [499, 278] on icon "button" at bounding box center [497, 276] width 11 height 11
click at [498, 278] on icon "button" at bounding box center [497, 276] width 11 height 11
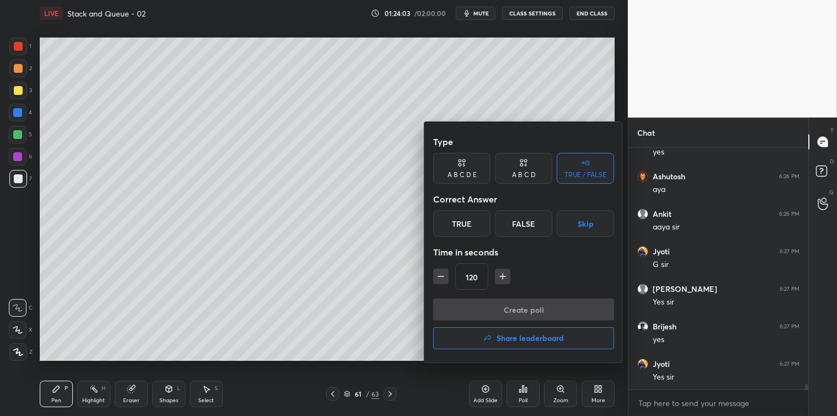
click at [498, 279] on icon "button" at bounding box center [502, 276] width 11 height 11
click at [498, 278] on icon "button" at bounding box center [502, 276] width 11 height 11
click at [499, 278] on icon "button" at bounding box center [502, 276] width 11 height 11
click at [500, 279] on icon "button" at bounding box center [502, 276] width 11 height 11
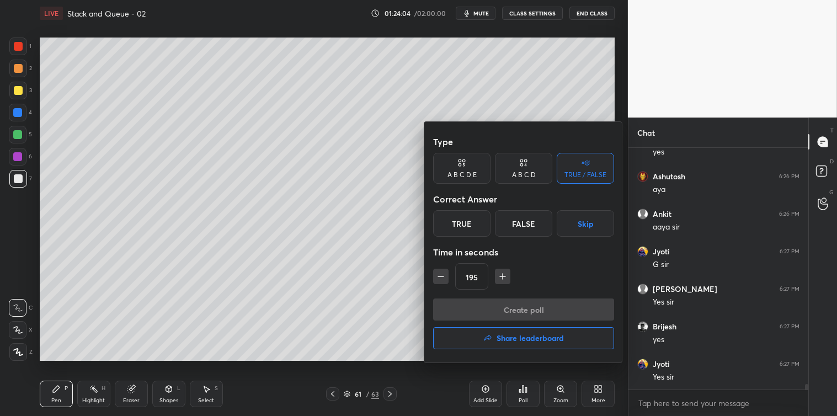
click at [502, 279] on icon "button" at bounding box center [502, 277] width 0 height 6
click at [501, 278] on icon "button" at bounding box center [502, 276] width 11 height 11
click at [502, 277] on icon "button" at bounding box center [502, 277] width 0 height 6
type input "240"
click at [585, 223] on button "Skip" at bounding box center [584, 223] width 57 height 26
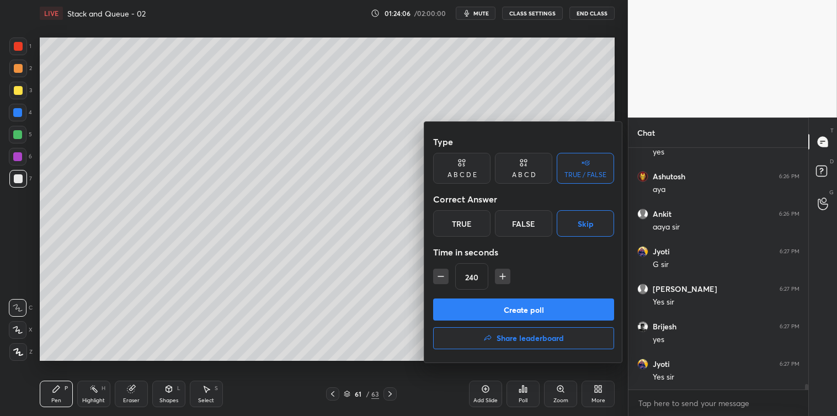
click at [523, 307] on button "Create poll" at bounding box center [523, 309] width 181 height 22
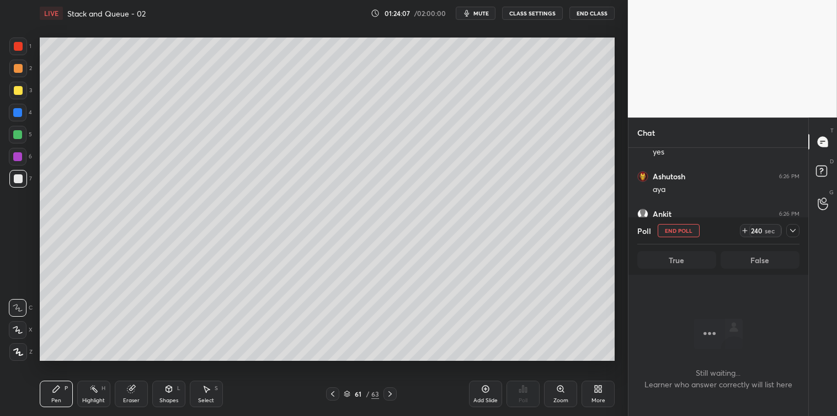
scroll to position [3, 3]
click at [793, 230] on icon at bounding box center [792, 230] width 9 height 9
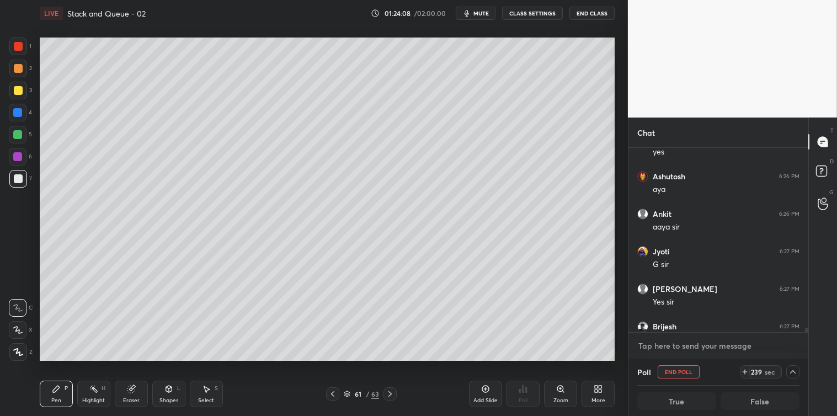
click at [681, 350] on textarea at bounding box center [718, 346] width 162 height 18
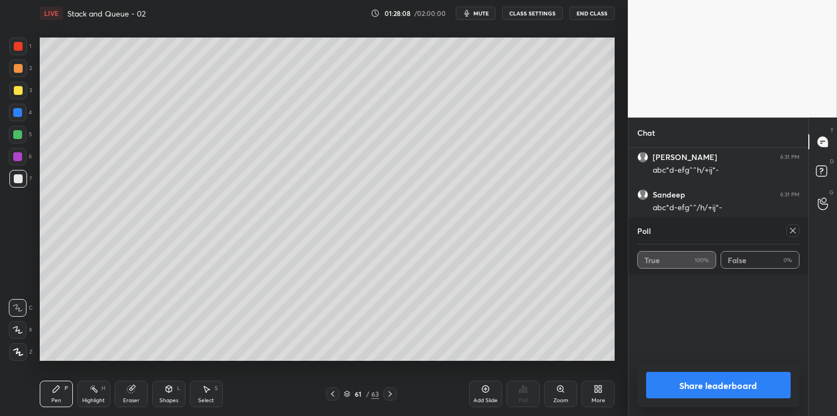
scroll to position [8843, 0]
click at [794, 234] on icon at bounding box center [792, 230] width 9 height 9
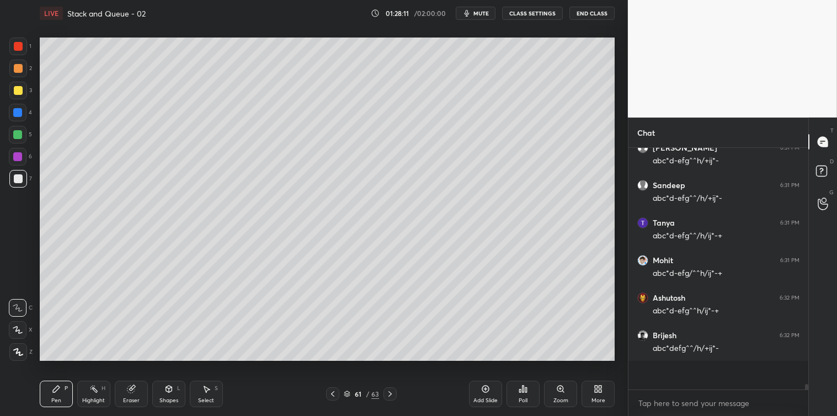
scroll to position [3, 3]
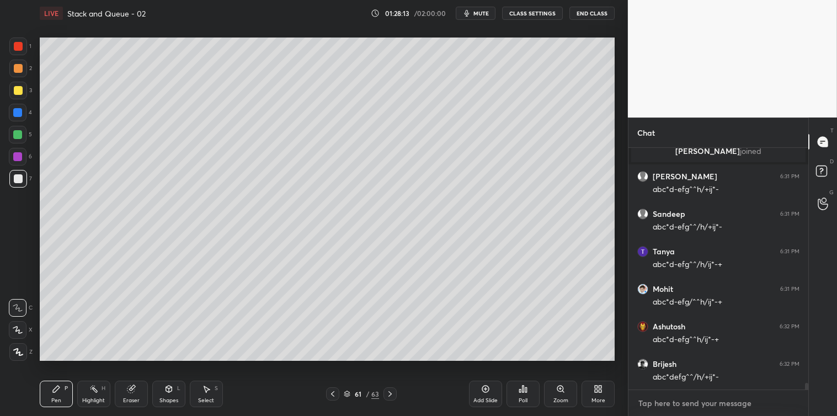
click at [681, 404] on textarea at bounding box center [718, 403] width 162 height 18
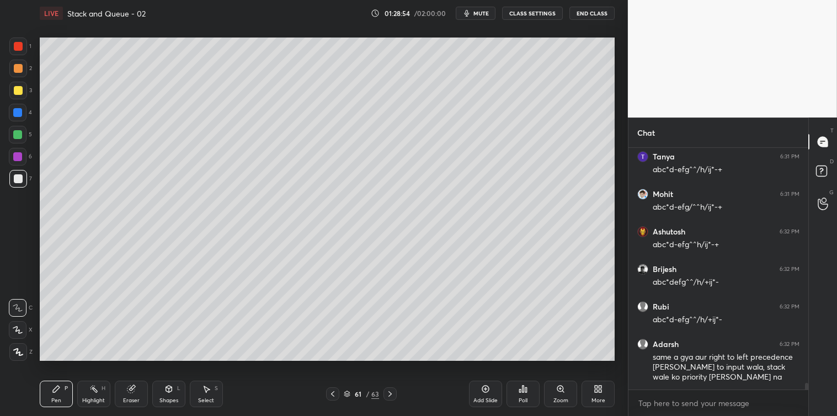
scroll to position [8892, 0]
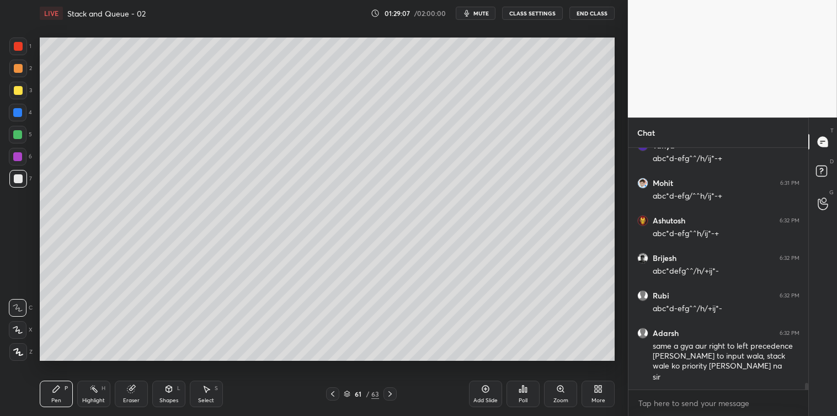
click at [205, 390] on icon at bounding box center [207, 389] width 6 height 7
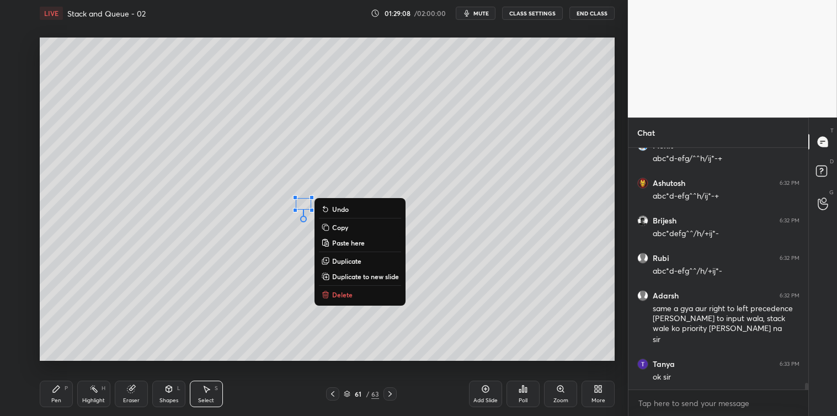
click at [344, 293] on p "Delete" at bounding box center [342, 294] width 20 height 9
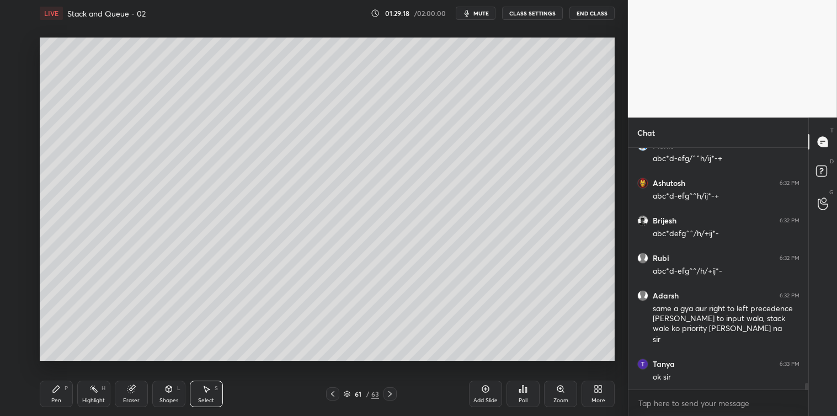
scroll to position [8967, 0]
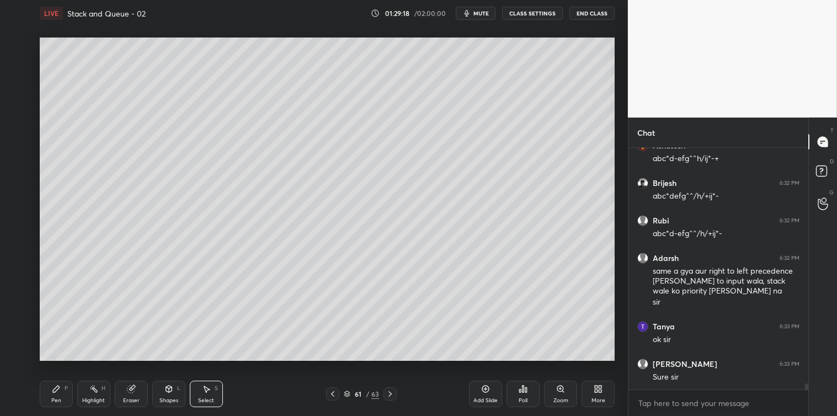
click at [58, 390] on icon at bounding box center [56, 388] width 9 height 9
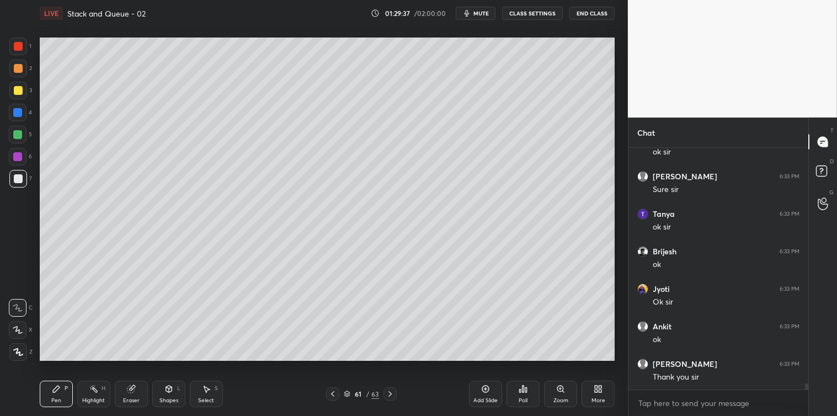
scroll to position [9192, 0]
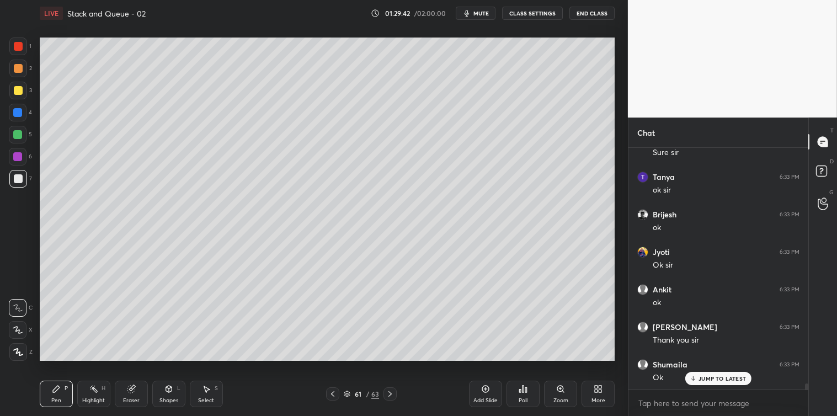
click at [592, 14] on button "End Class" at bounding box center [591, 13] width 45 height 13
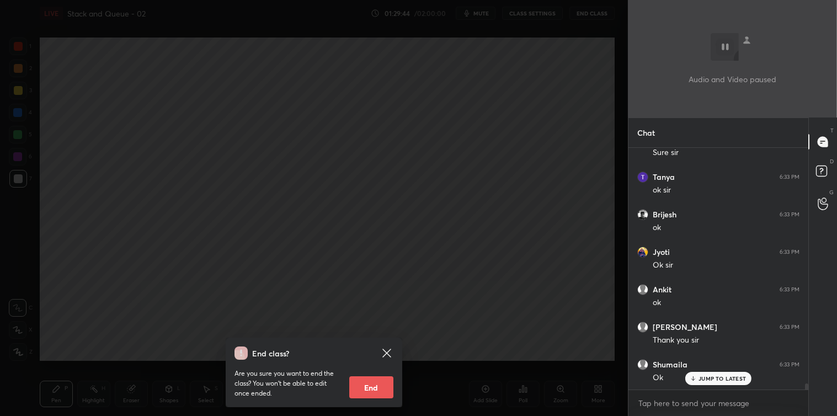
click at [374, 383] on button "End" at bounding box center [371, 387] width 44 height 22
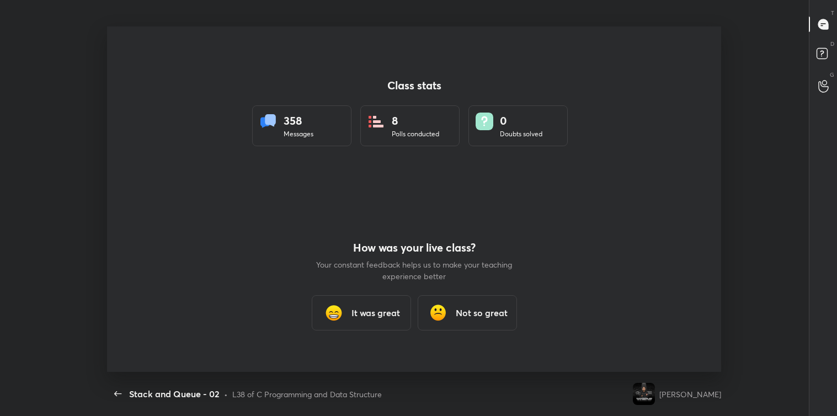
scroll to position [54804, 54321]
click at [361, 305] on div "It was great" at bounding box center [361, 312] width 99 height 35
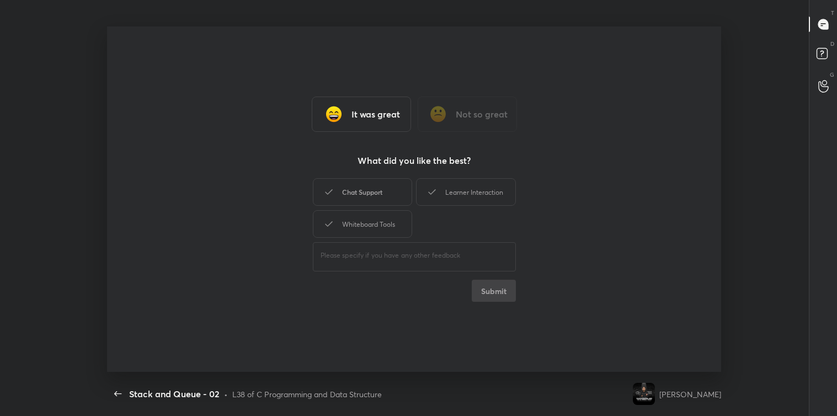
click at [356, 189] on div "Chat Support" at bounding box center [362, 192] width 99 height 28
click at [431, 183] on div "Learner Interaction" at bounding box center [465, 192] width 99 height 28
click at [372, 223] on div "Whiteboard Tools" at bounding box center [362, 224] width 99 height 28
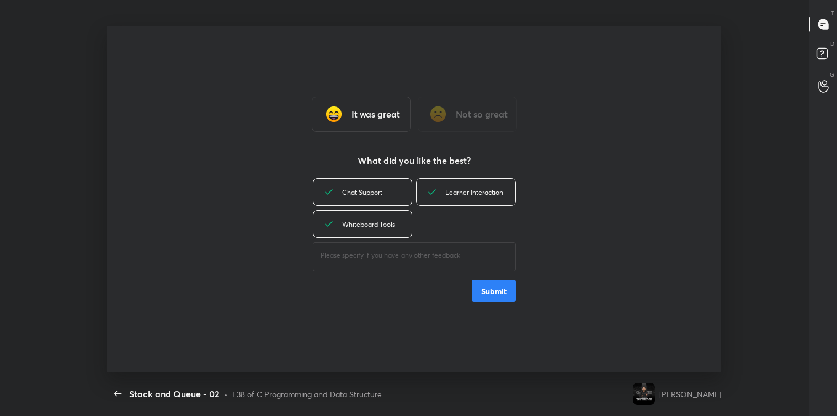
click at [371, 257] on textarea at bounding box center [414, 255] width 188 height 10
type textarea "great"
click at [497, 281] on button "Submit" at bounding box center [494, 291] width 44 height 22
